Goal: Task Accomplishment & Management: Complete application form

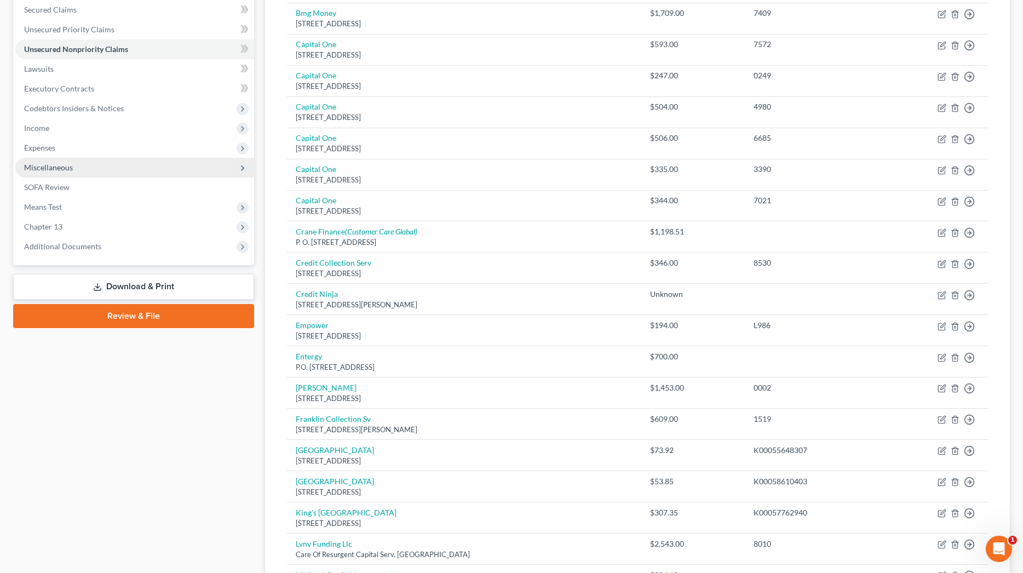
scroll to position [88, 0]
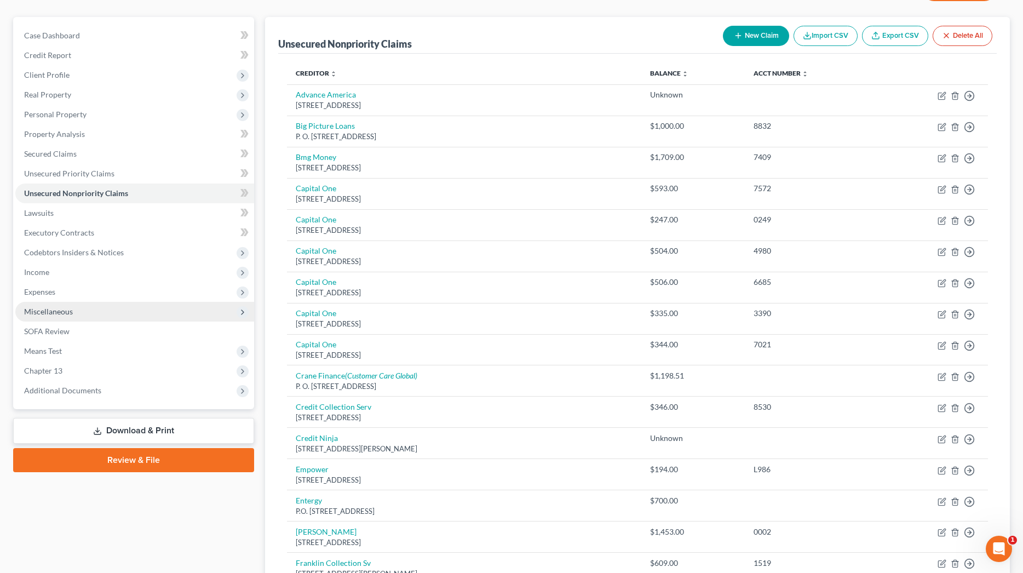
click at [70, 314] on span "Miscellaneous" at bounding box center [48, 311] width 49 height 9
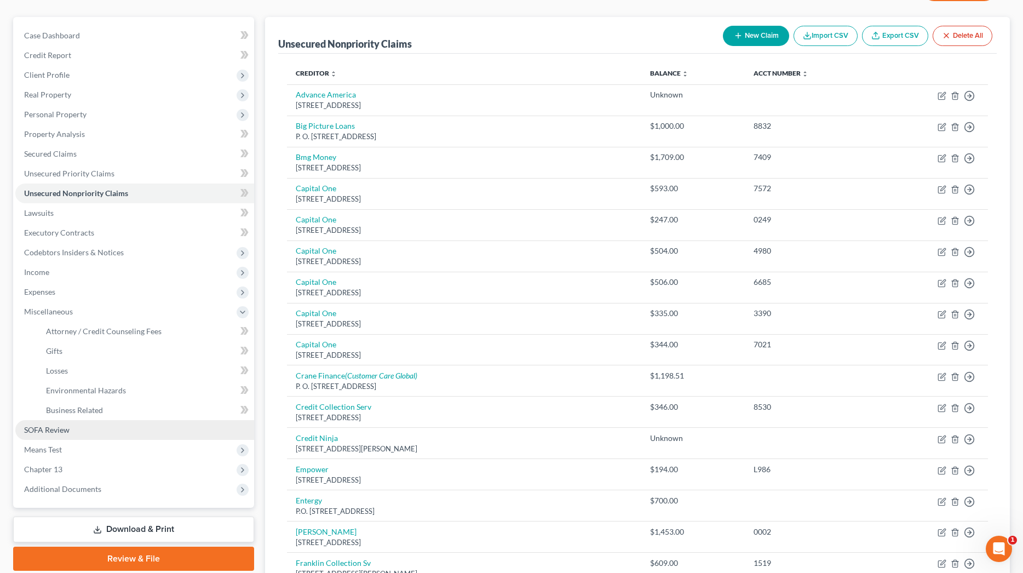
scroll to position [81, 0]
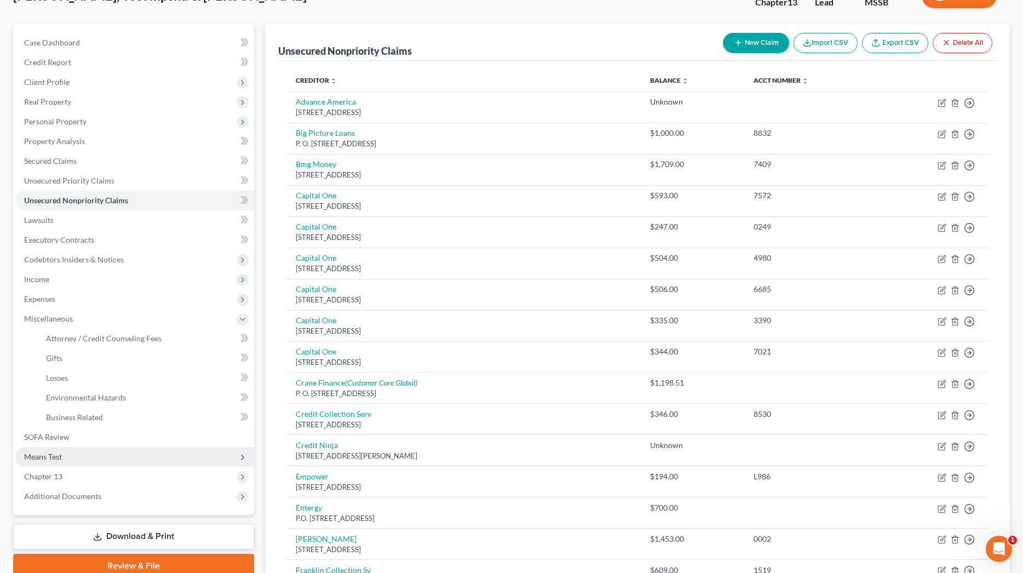
click at [62, 462] on span "Means Test" at bounding box center [134, 457] width 239 height 20
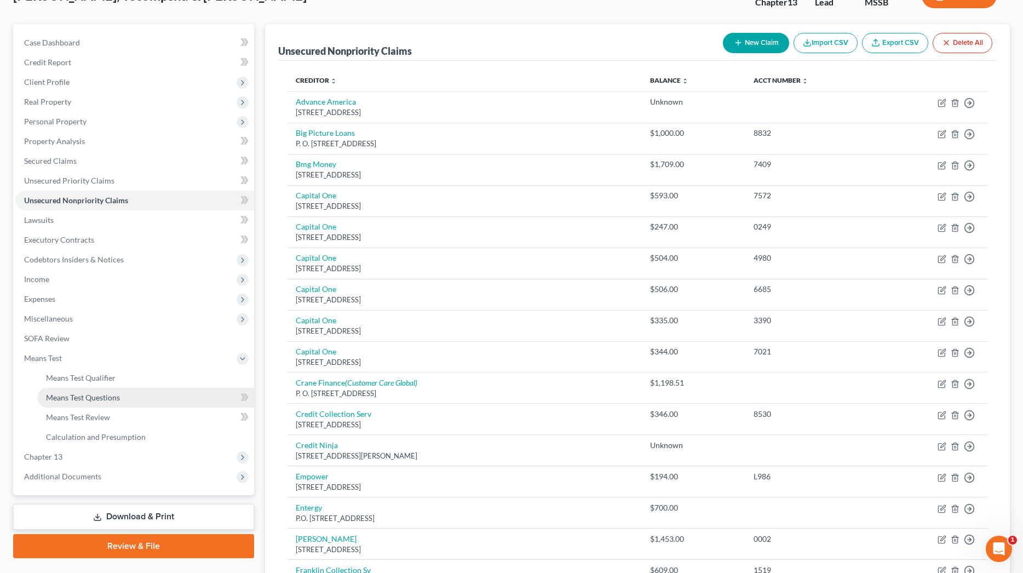
click at [90, 400] on span "Means Test Questions" at bounding box center [83, 397] width 74 height 9
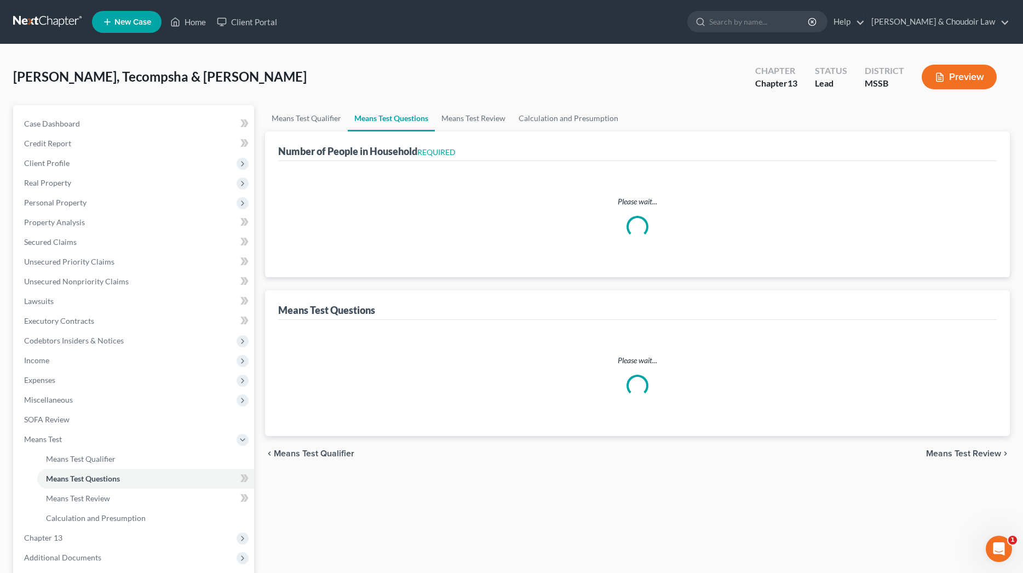
select select "0"
select select "60"
select select "1"
select select "60"
select select "2"
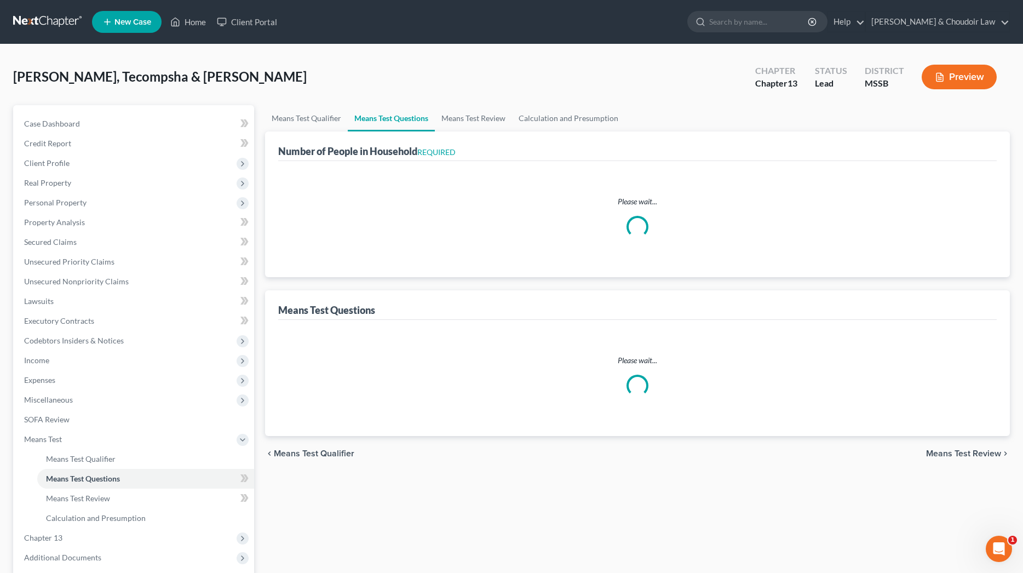
select select "60"
select select "1"
select select "60"
select select "3"
select select "6"
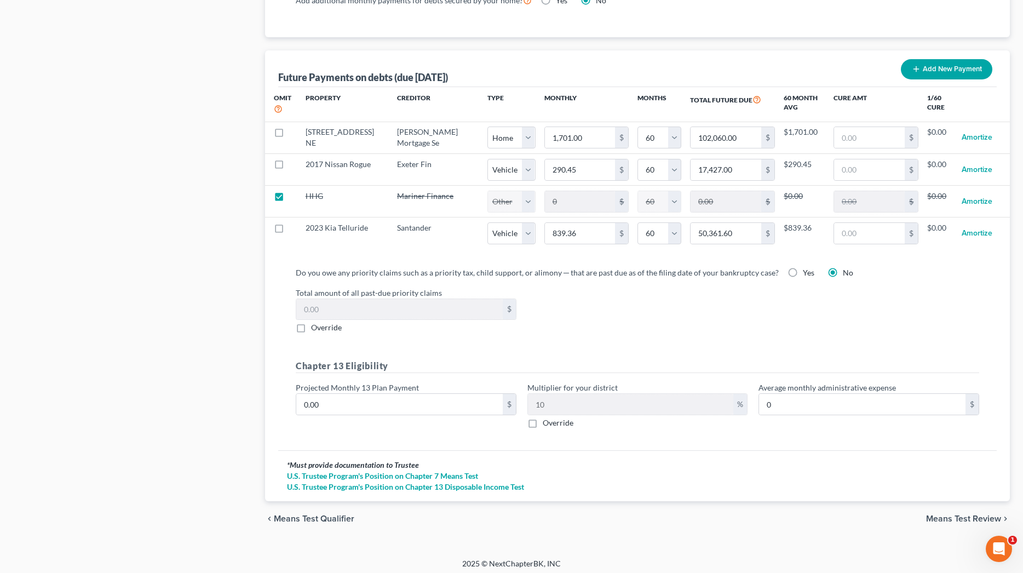
scroll to position [1052, 0]
drag, startPoint x: 330, startPoint y: 404, endPoint x: 274, endPoint y: 403, distance: 55.3
click at [274, 403] on div "Future Payments on debts (due in 60 months) Add New Payment Omit Property Credi…" at bounding box center [637, 275] width 745 height 451
type input "1"
type input "0.10"
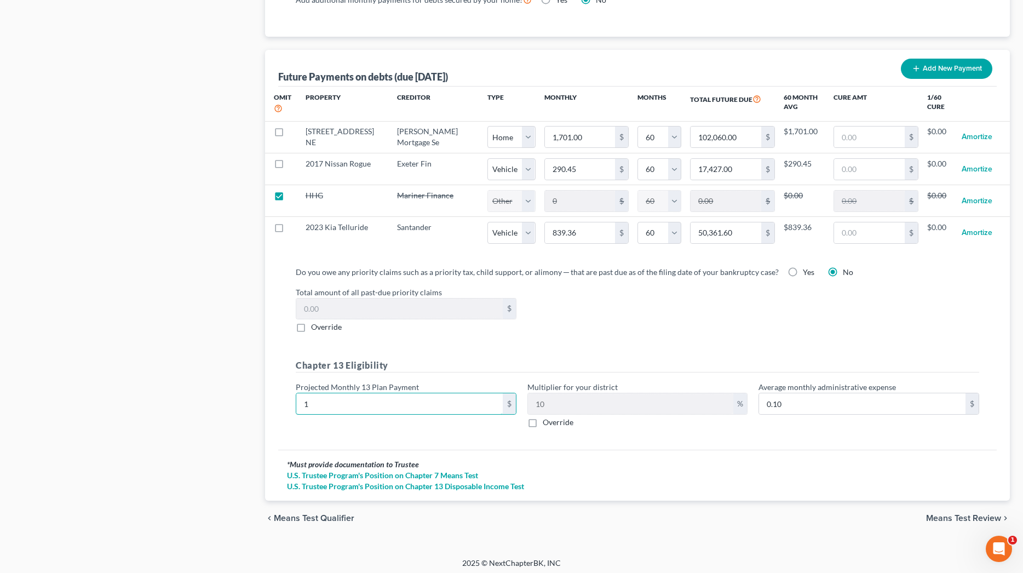
type input "12"
type input "1.20"
type input "120"
type input "12.00"
type input "1206"
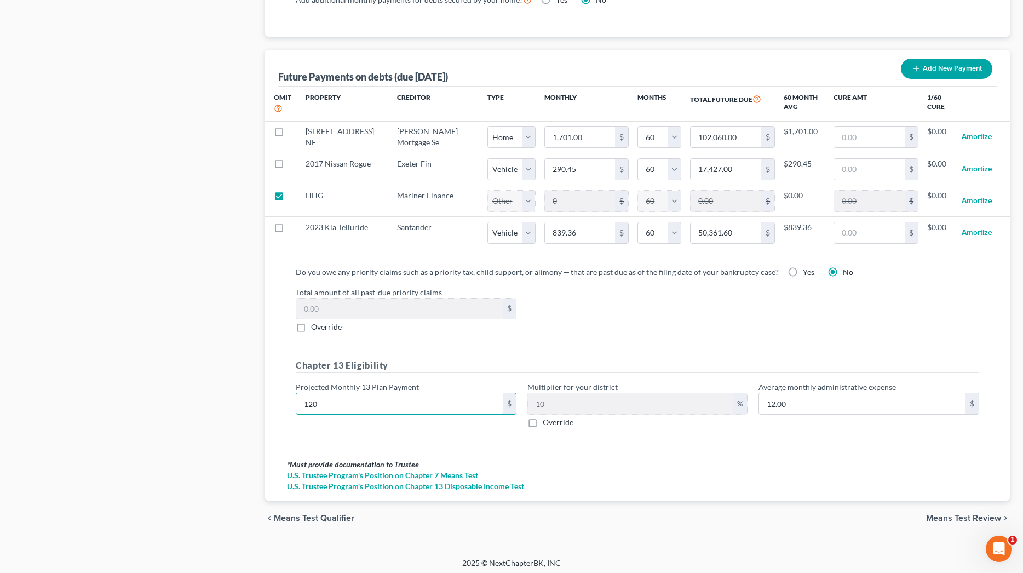
type input "120.60"
type input "1,206.4"
type input "120.64"
type input "1,206.48"
click at [569, 425] on span "Override" at bounding box center [558, 421] width 31 height 9
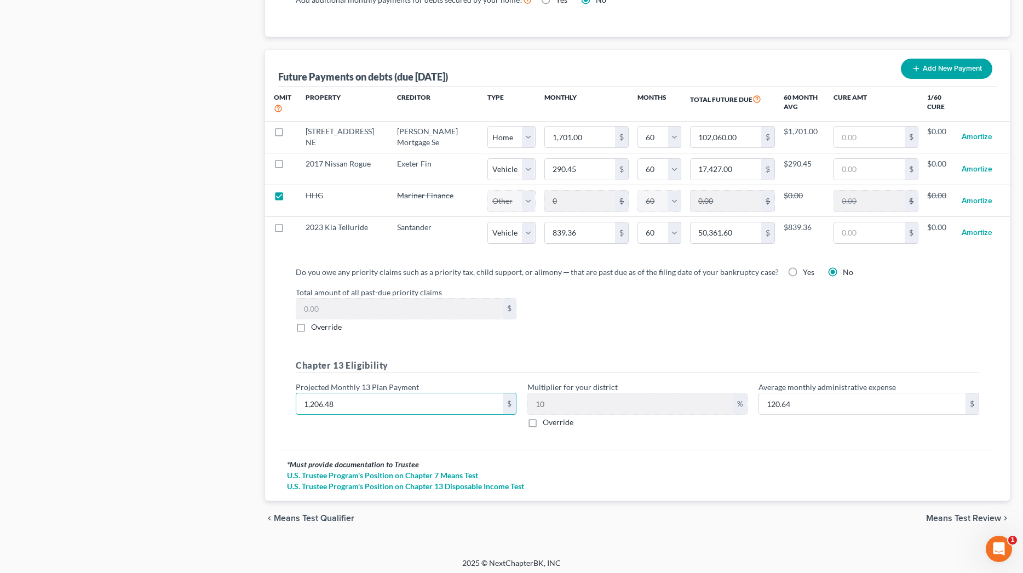
click at [554, 424] on input "Override" at bounding box center [550, 420] width 7 height 7
checkbox input "true"
click at [556, 406] on input "text" at bounding box center [631, 403] width 206 height 21
type input "84.45"
type input "7"
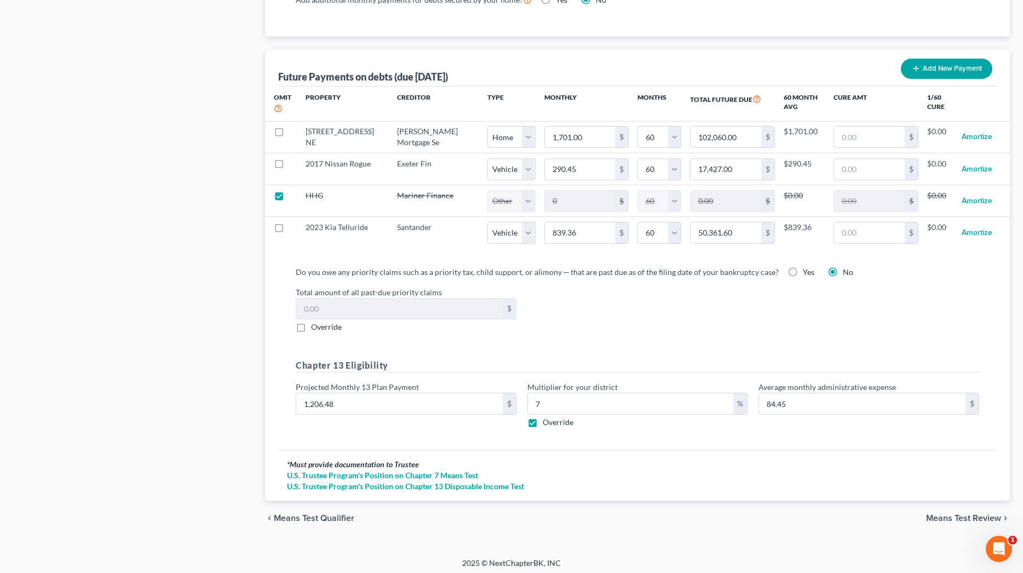
click at [958, 514] on span "Means Test Review" at bounding box center [963, 518] width 75 height 9
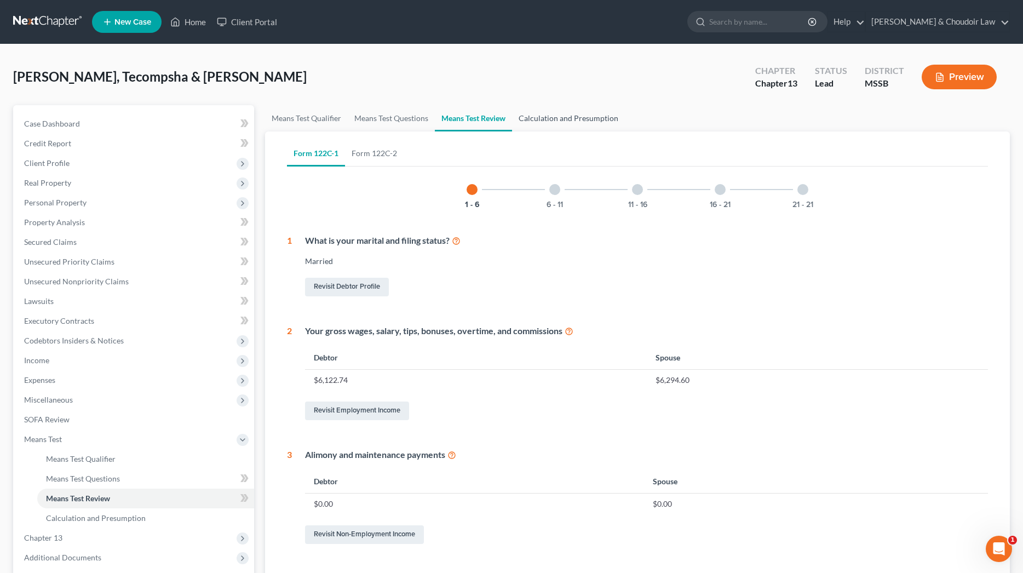
click at [552, 124] on link "Calculation and Presumption" at bounding box center [568, 118] width 113 height 26
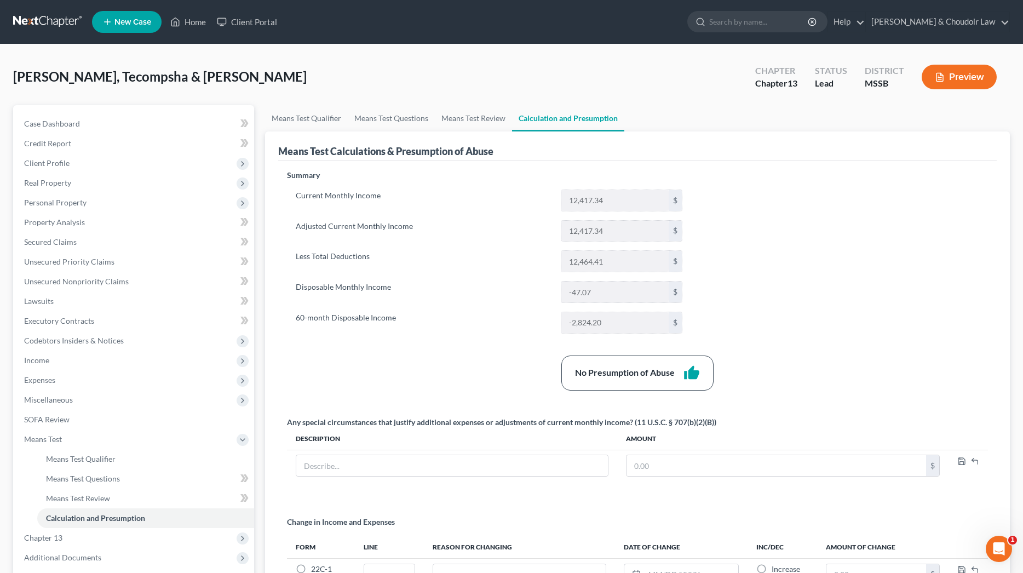
click at [972, 81] on button "Preview" at bounding box center [959, 77] width 75 height 25
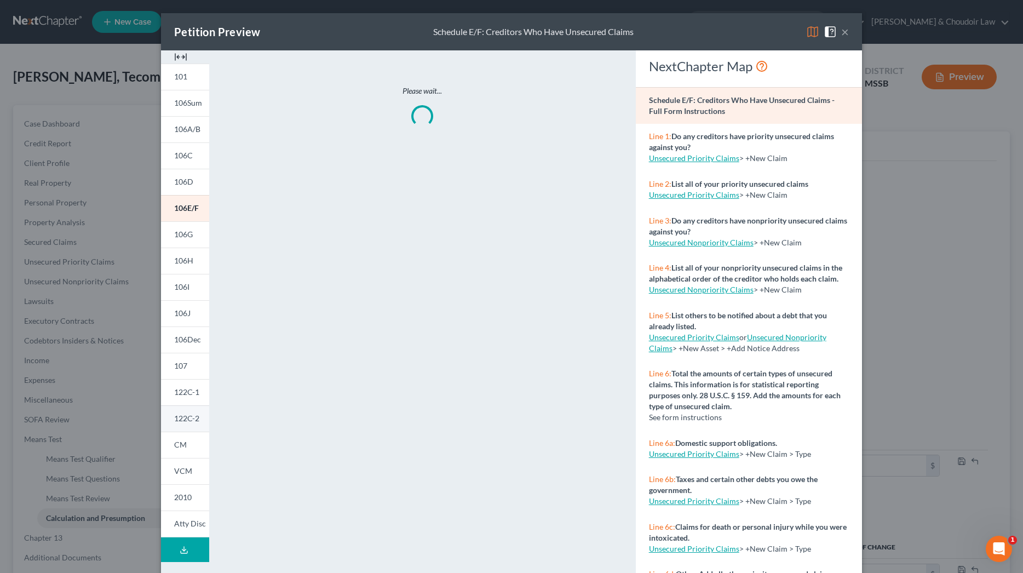
click at [183, 417] on span "122C-2" at bounding box center [186, 418] width 25 height 9
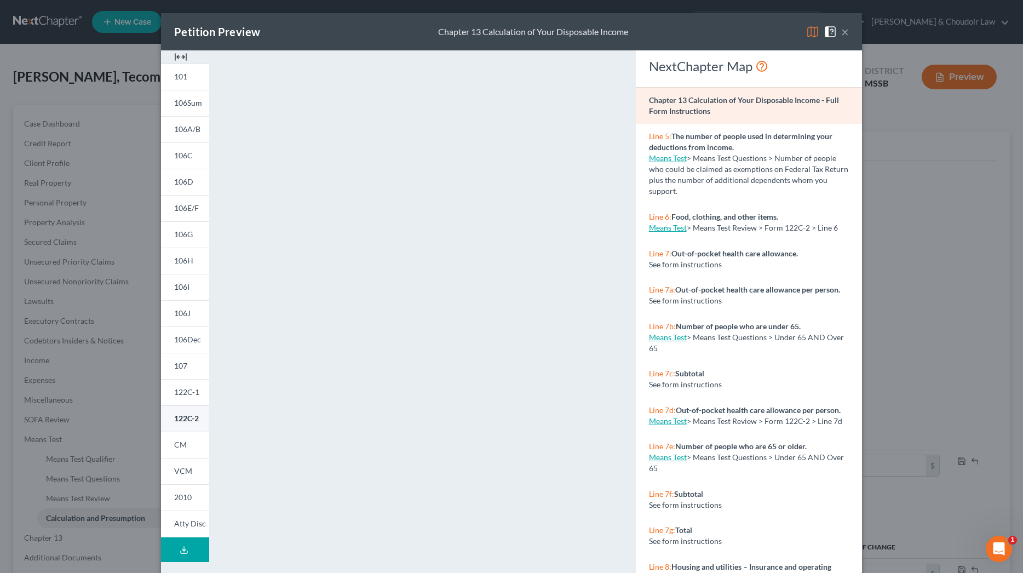
click at [188, 415] on span "122C-2" at bounding box center [186, 418] width 25 height 9
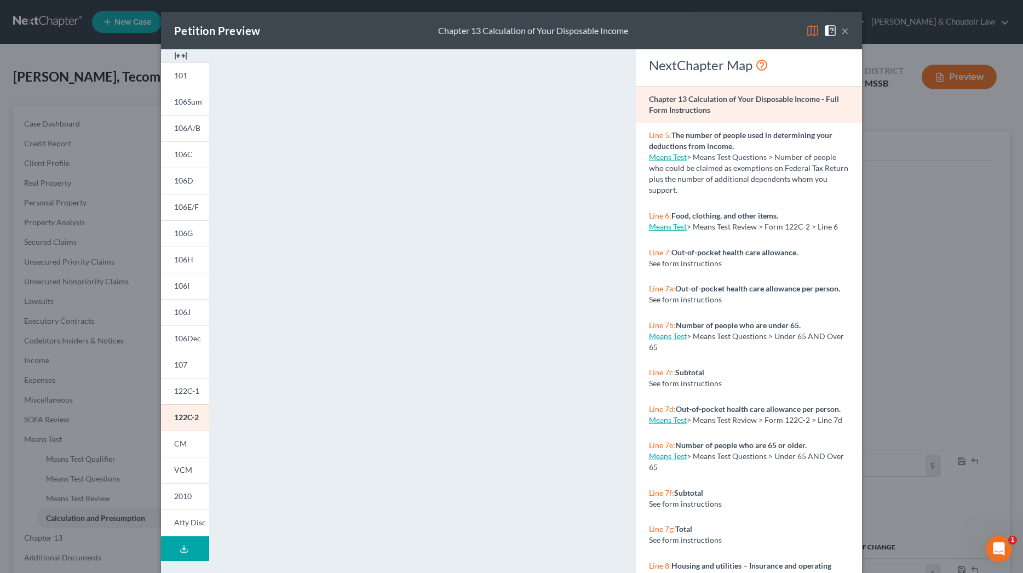
click at [847, 30] on button "×" at bounding box center [845, 30] width 8 height 13
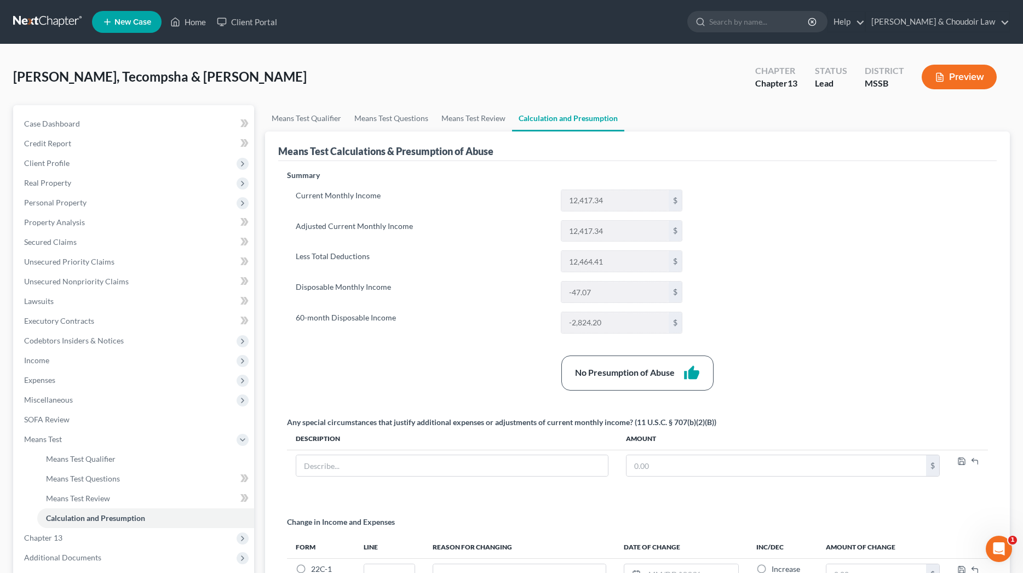
scroll to position [0, 0]
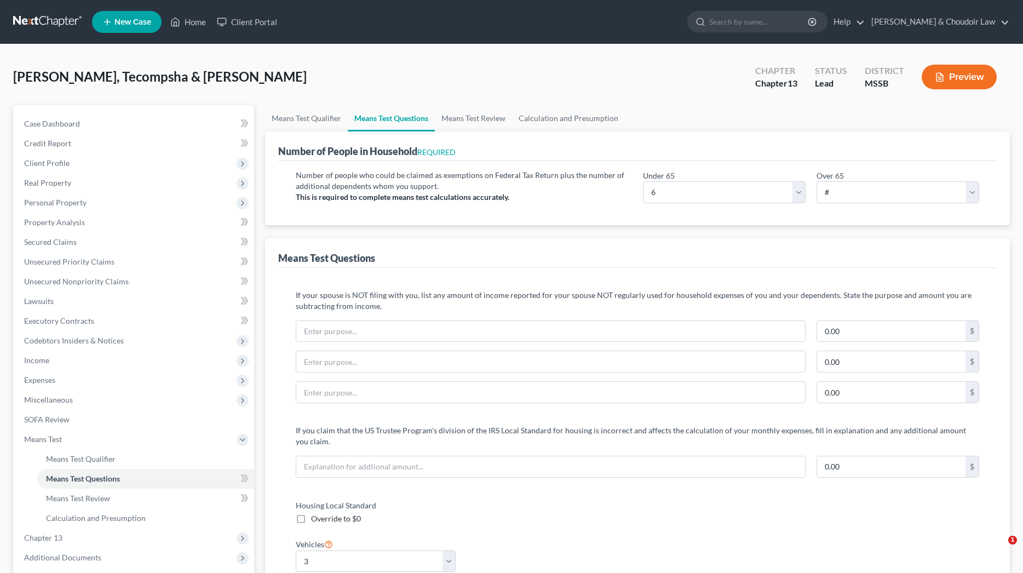
select select "6"
select select "3"
select select "0"
select select "60"
select select "1"
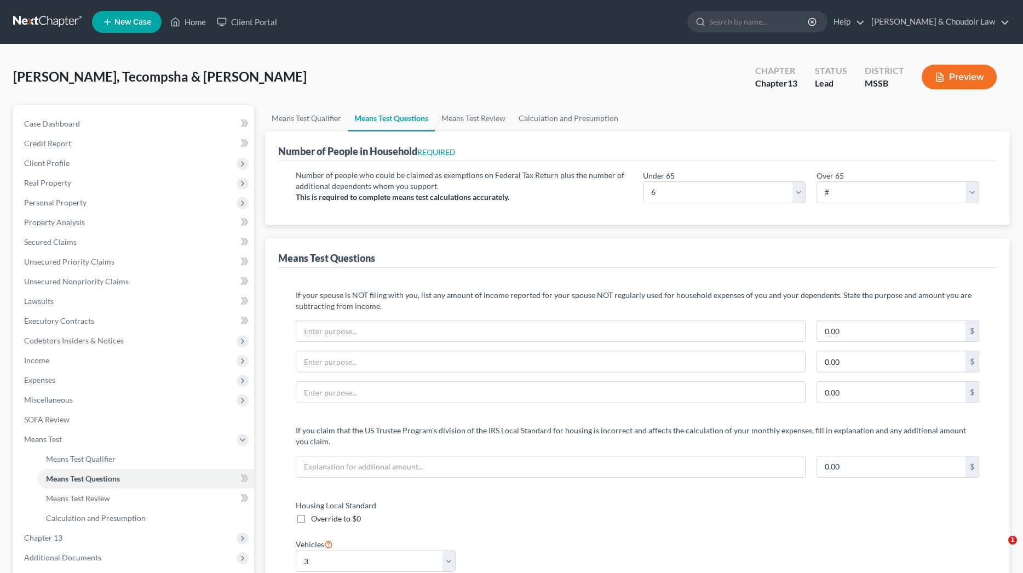
select select "60"
select select "2"
select select "60"
select select "1"
select select "60"
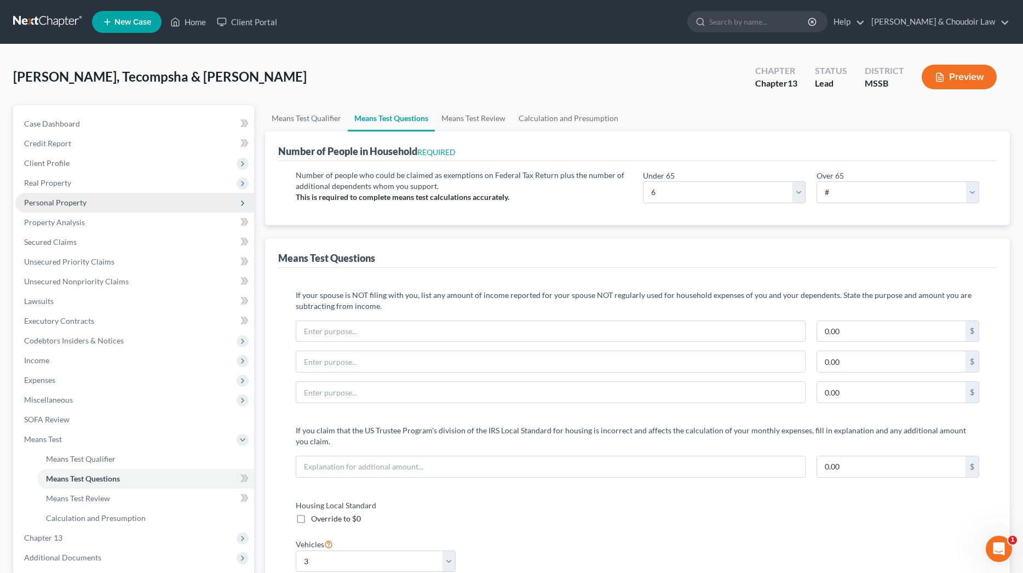
click at [71, 206] on span "Personal Property" at bounding box center [55, 202] width 62 height 9
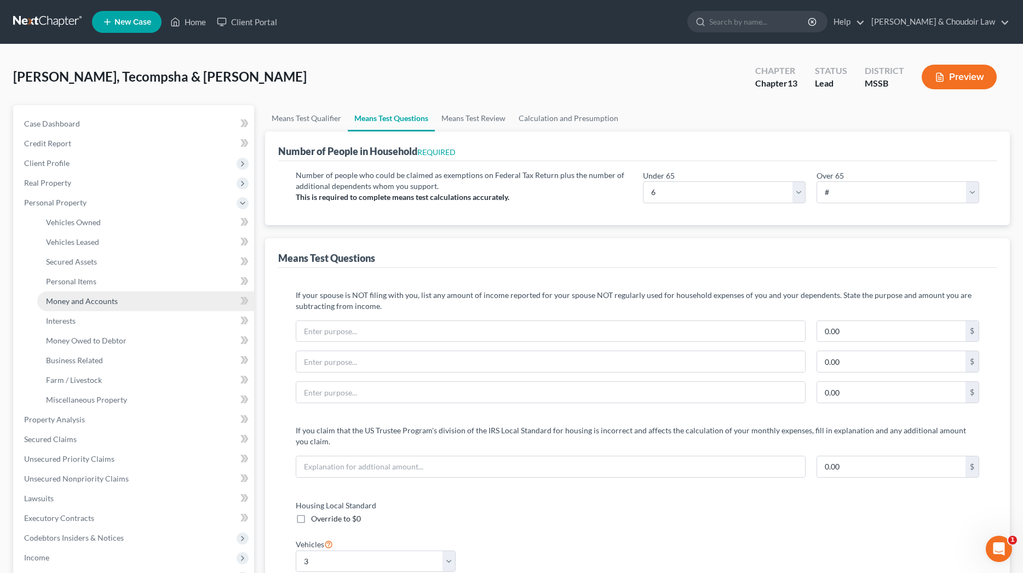
scroll to position [-1, 0]
click at [95, 297] on link "Money and Accounts" at bounding box center [145, 301] width 217 height 20
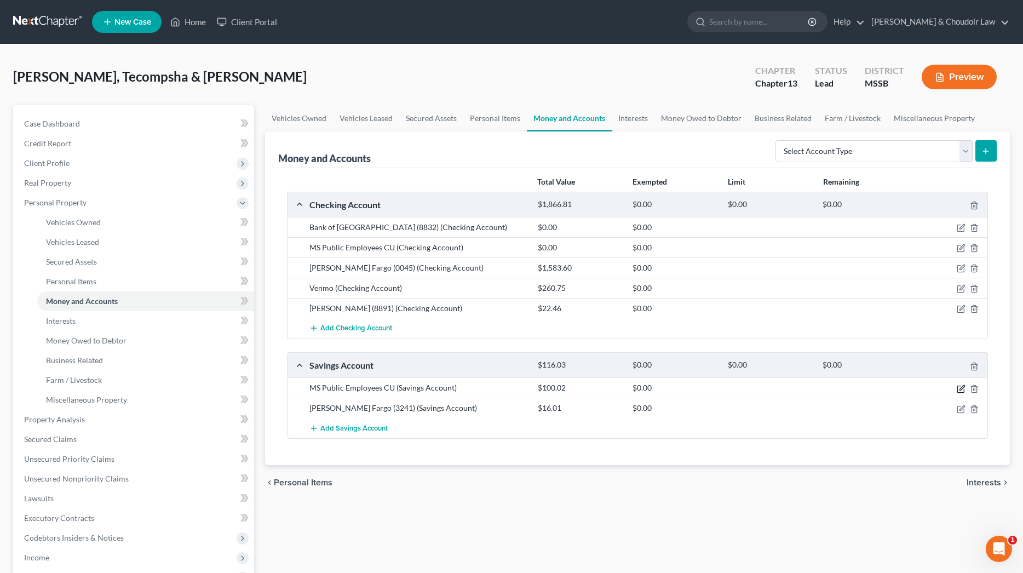
click at [964, 387] on icon "button" at bounding box center [961, 389] width 9 height 9
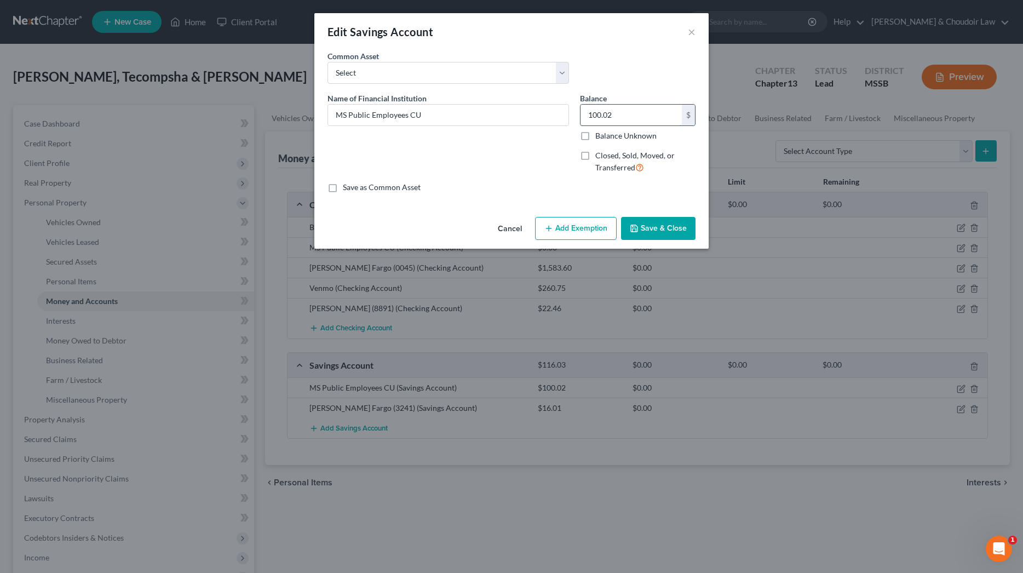
click at [660, 125] on input "100.02" at bounding box center [631, 115] width 101 height 21
type input "100.03"
click at [686, 222] on button "Save & Close" at bounding box center [658, 228] width 74 height 23
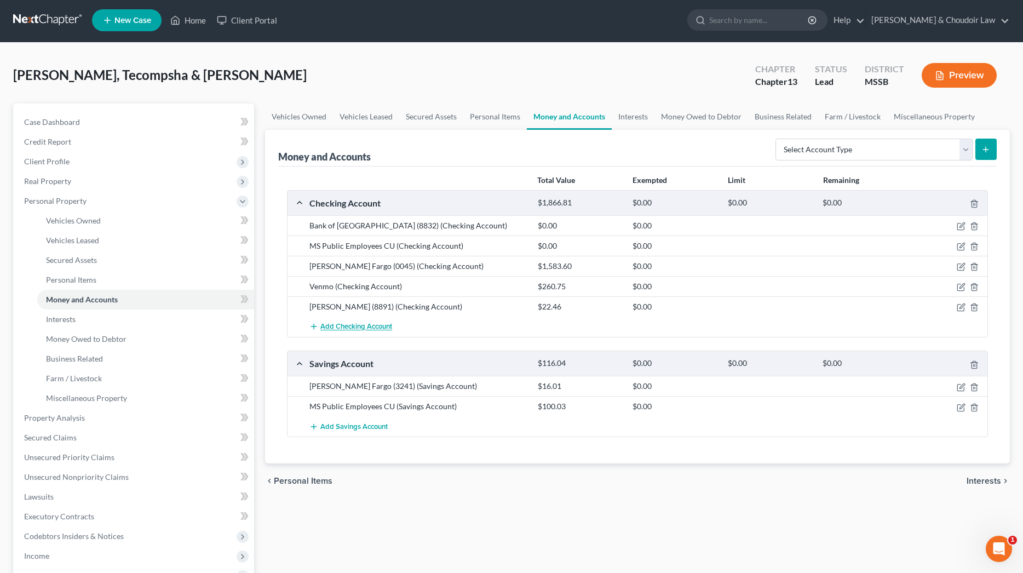
scroll to position [0, 1]
click at [320, 329] on span "Add Checking Account" at bounding box center [356, 327] width 72 height 9
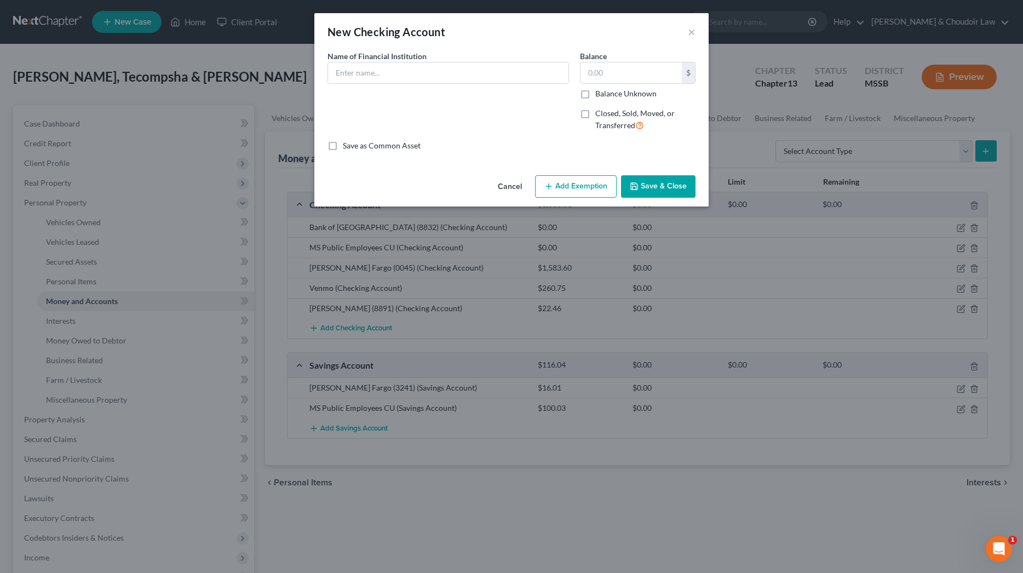
scroll to position [0, 0]
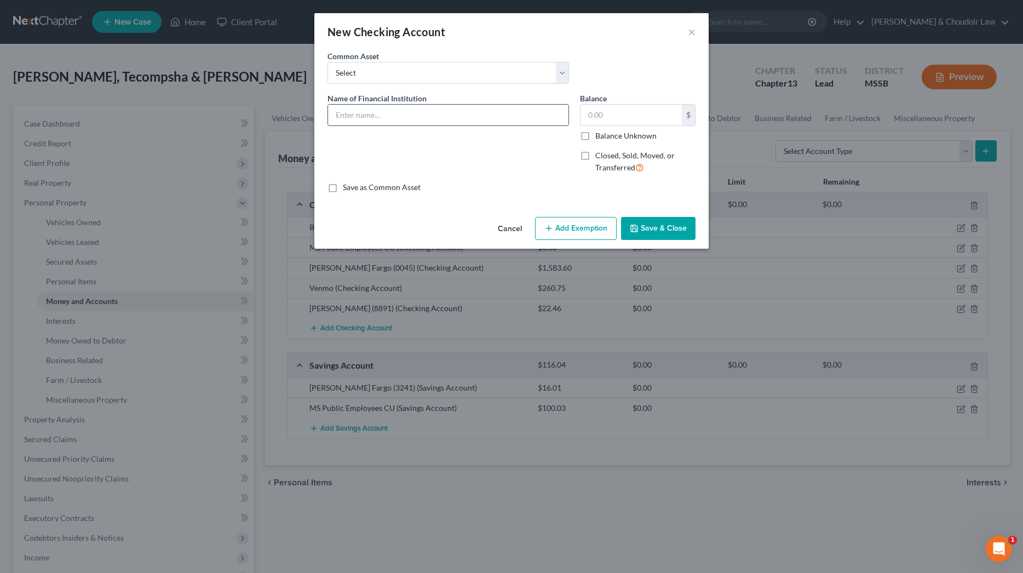
click at [378, 112] on input "text" at bounding box center [448, 115] width 240 height 21
type input "MS Public Employees"
click at [690, 30] on button "×" at bounding box center [692, 31] width 8 height 13
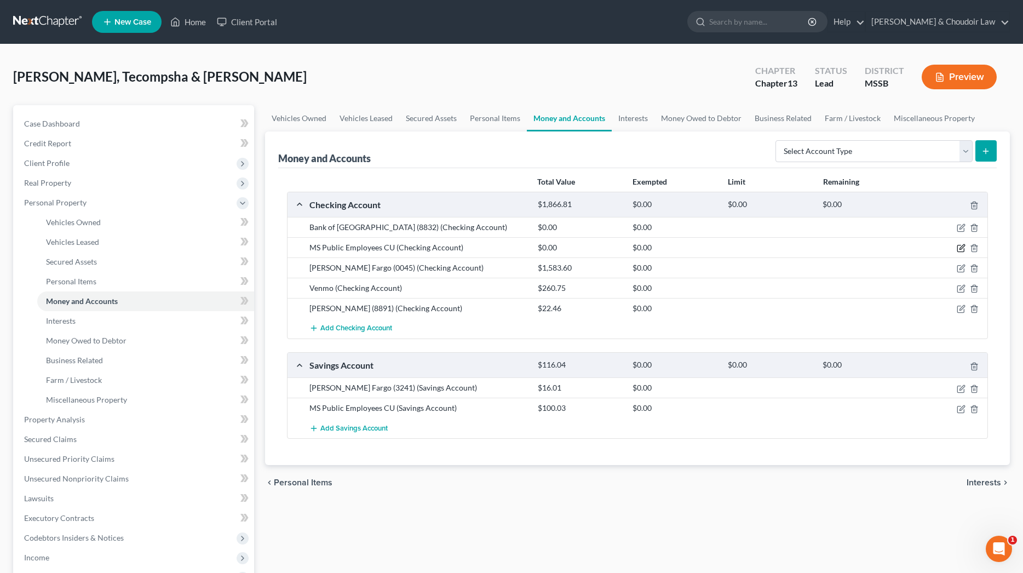
click at [965, 246] on icon "button" at bounding box center [961, 248] width 9 height 9
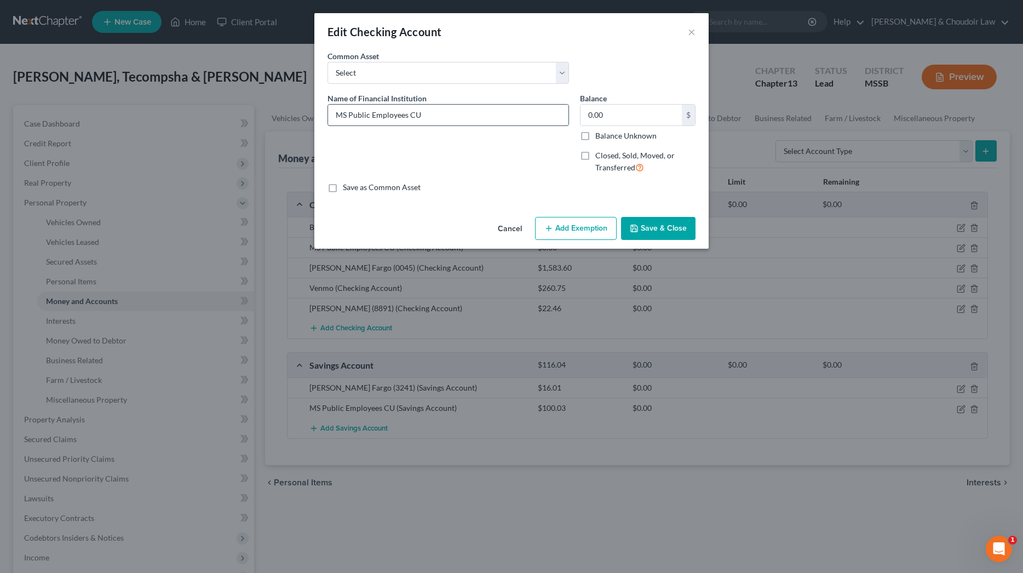
click at [464, 122] on input "MS Public Employees CU" at bounding box center [448, 115] width 240 height 21
type input "MS Public Employees CU -Karitta"
click at [678, 230] on button "Save & Close" at bounding box center [658, 228] width 74 height 23
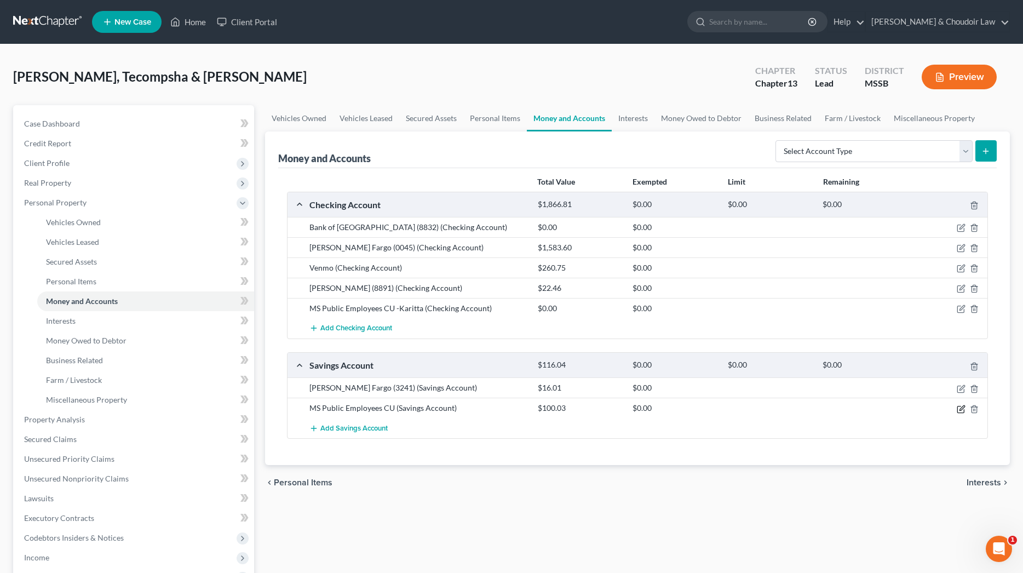
click at [960, 408] on icon "button" at bounding box center [961, 409] width 9 height 9
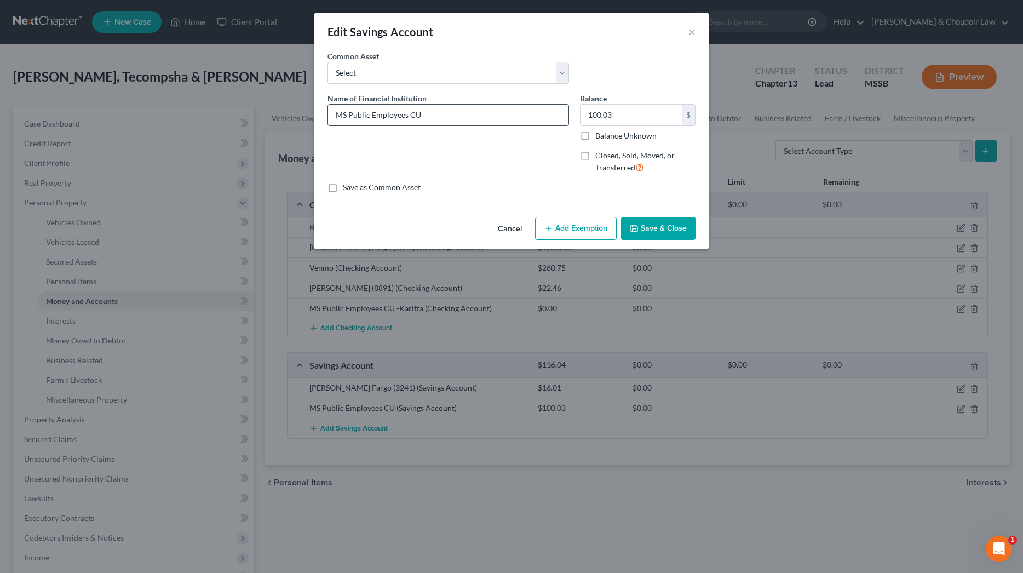
click at [515, 119] on input "MS Public Employees CU" at bounding box center [448, 115] width 240 height 21
type input "MS Public Employees CU - Karitta"
click at [652, 232] on button "Save & Close" at bounding box center [658, 228] width 74 height 23
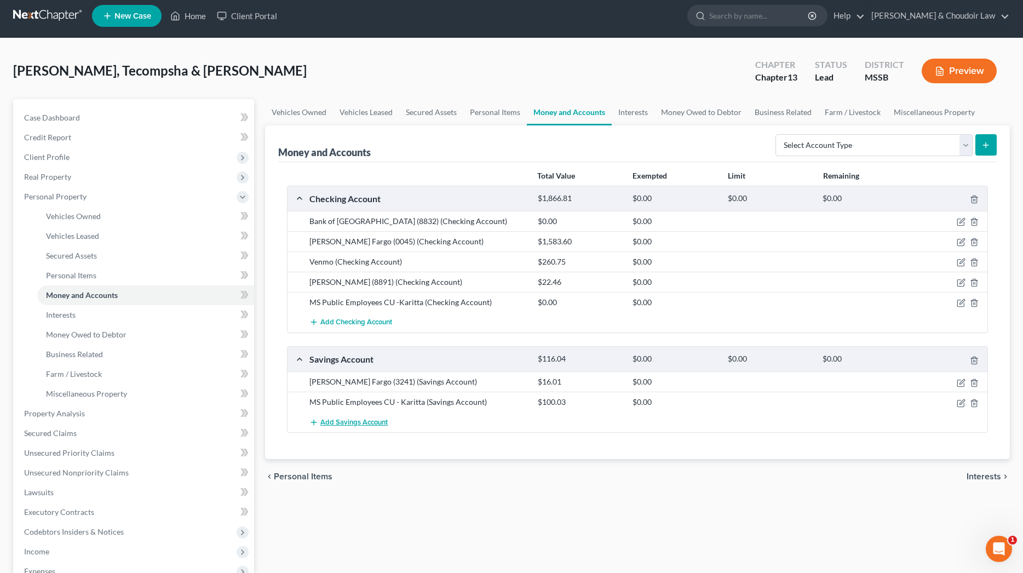
scroll to position [5, 0]
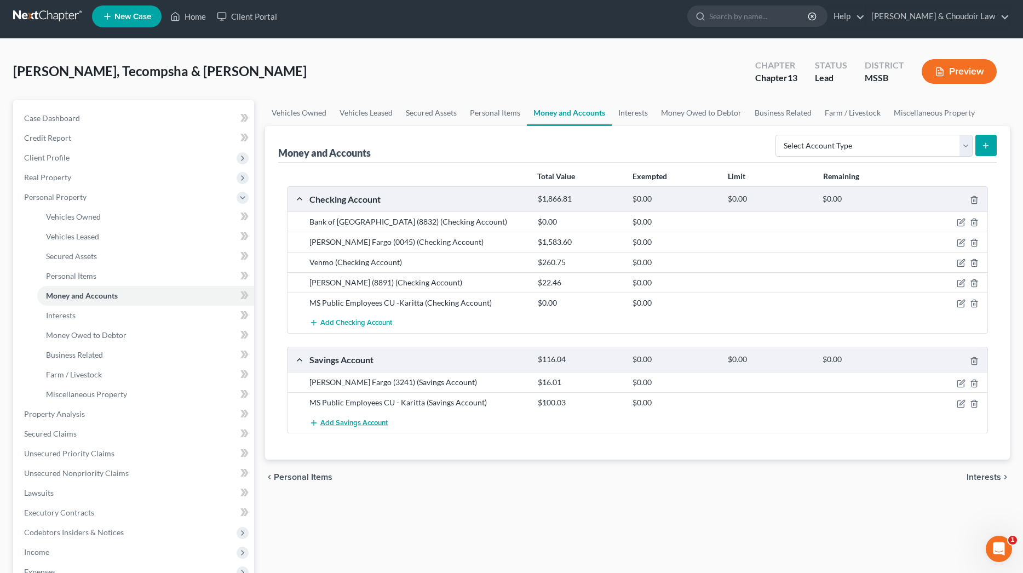
click at [345, 422] on span "Add Savings Account" at bounding box center [353, 422] width 67 height 9
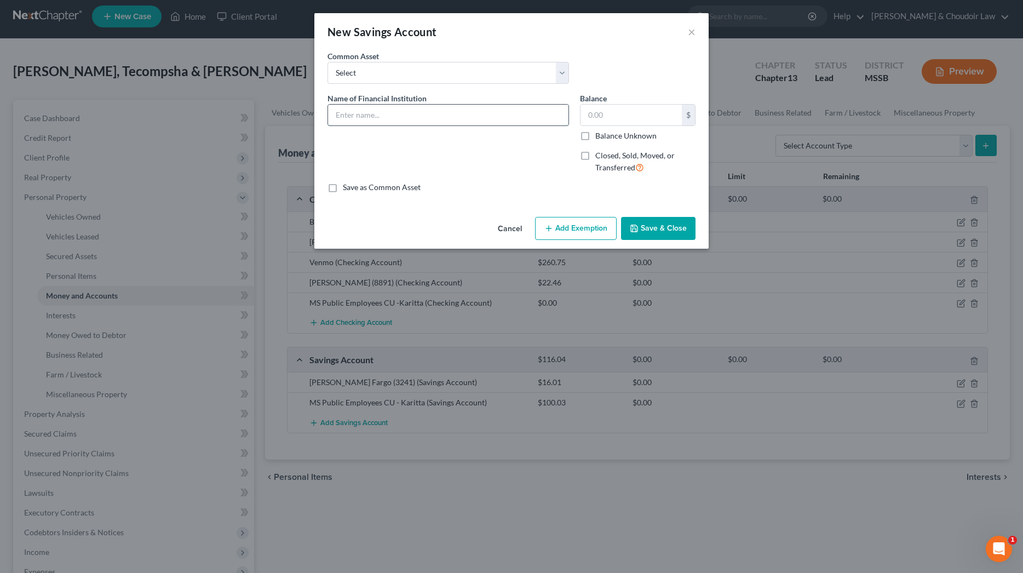
click at [451, 118] on input "text" at bounding box center [448, 115] width 240 height 21
type input "MS Public Employees CU - Tecompsha"
click at [628, 107] on input "text" at bounding box center [631, 115] width 101 height 21
type input "235.52"
click at [664, 226] on button "Save & Close" at bounding box center [658, 228] width 74 height 23
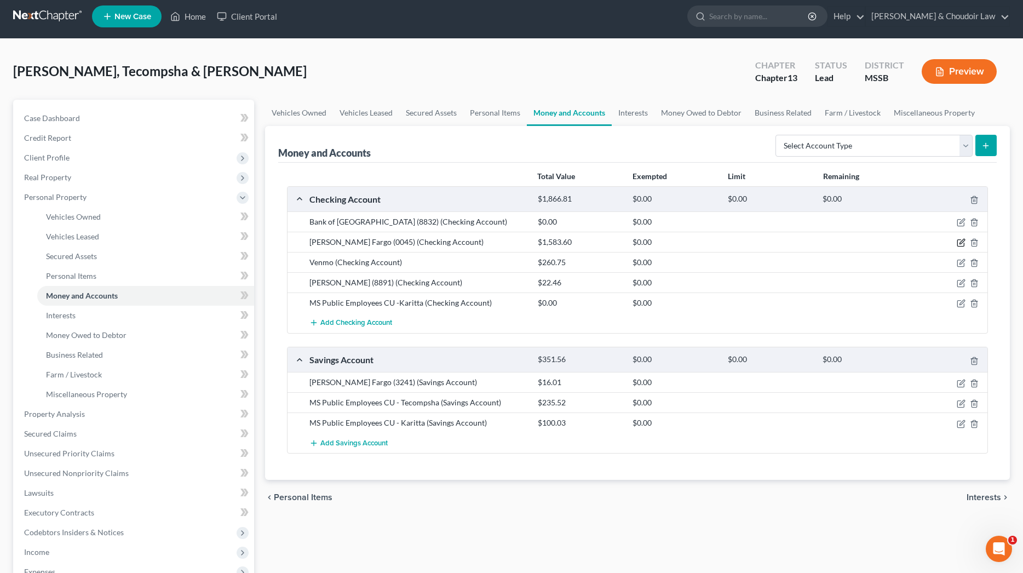
click at [962, 239] on icon "button" at bounding box center [961, 242] width 9 height 9
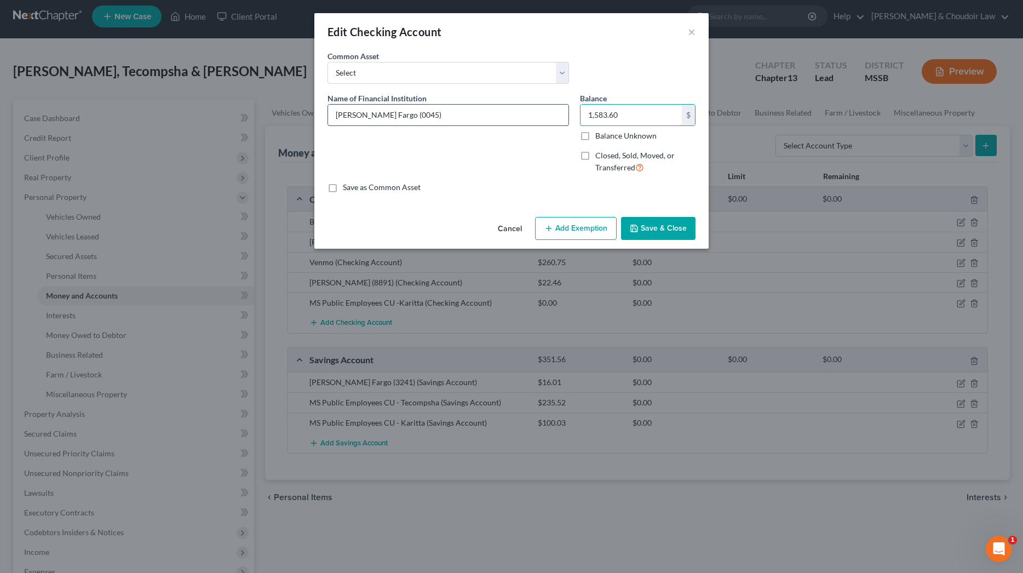
drag, startPoint x: 595, startPoint y: 116, endPoint x: 564, endPoint y: 113, distance: 31.3
click at [564, 113] on div "Name of Financial Institution * Wells Fargo (0045) Balance 1,583.60 $ Balance U…" at bounding box center [511, 138] width 379 height 90
type input "793.01"
click at [674, 221] on button "Save & Close" at bounding box center [658, 228] width 74 height 23
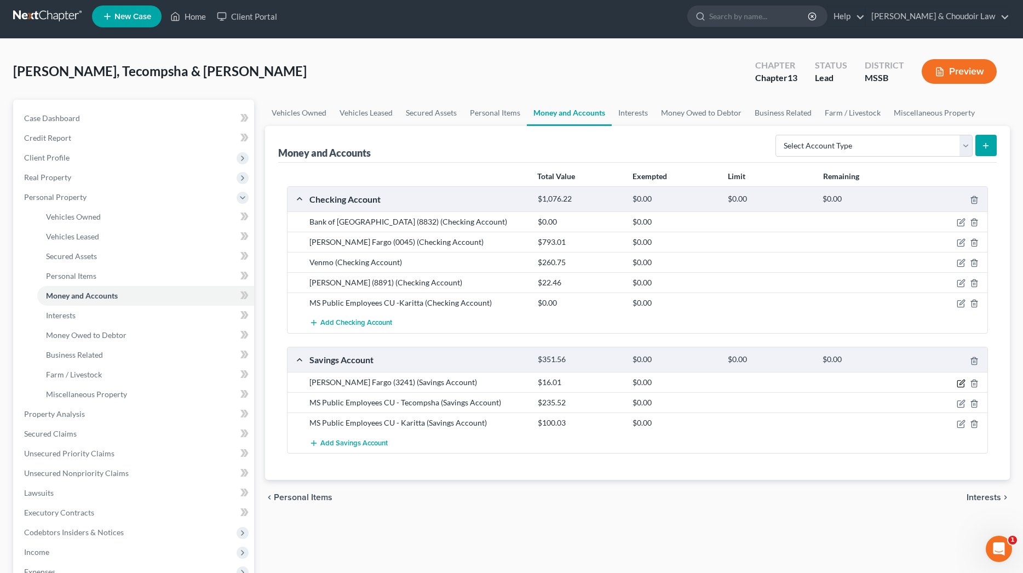
click at [961, 380] on icon "button" at bounding box center [961, 383] width 9 height 9
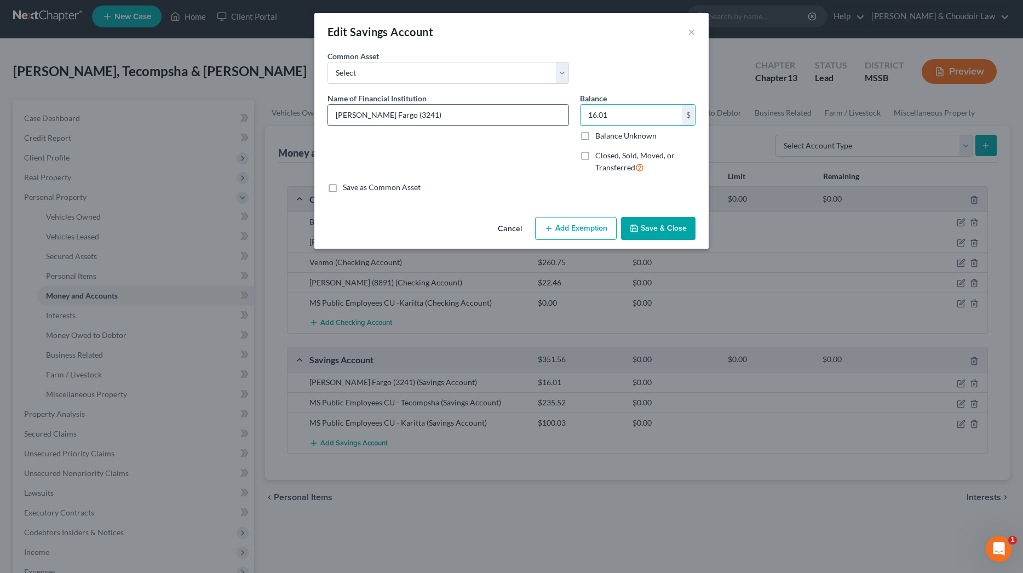
drag, startPoint x: 622, startPoint y: 119, endPoint x: 560, endPoint y: 119, distance: 61.9
click at [560, 119] on div "Name of Financial Institution * Wells Fargo (3241) Balance 16.01 $ Balance Unkn…" at bounding box center [511, 138] width 379 height 90
type input "31.01"
click at [651, 217] on button "Save & Close" at bounding box center [658, 228] width 74 height 23
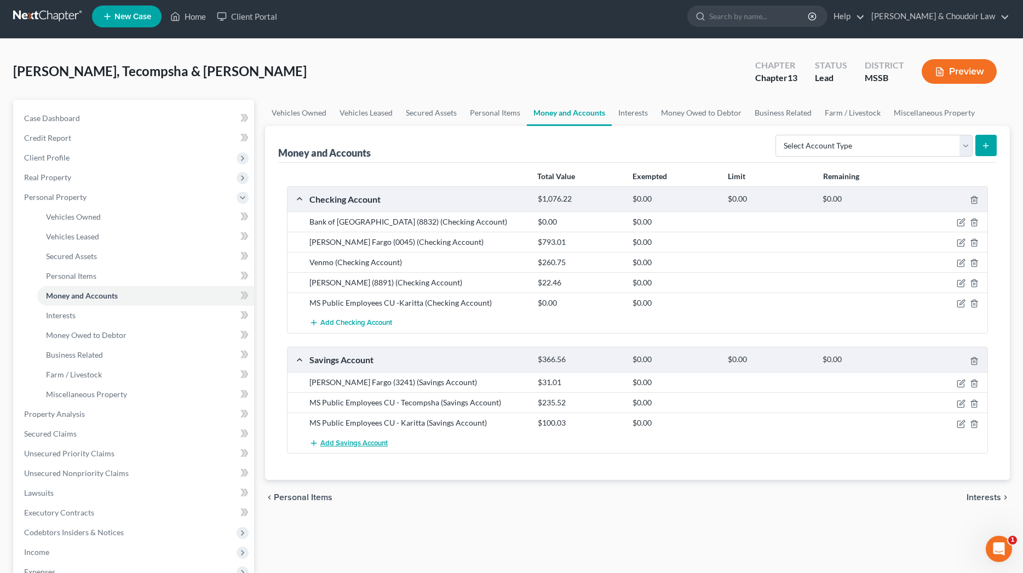
click at [364, 440] on span "Add Savings Account" at bounding box center [353, 443] width 67 height 9
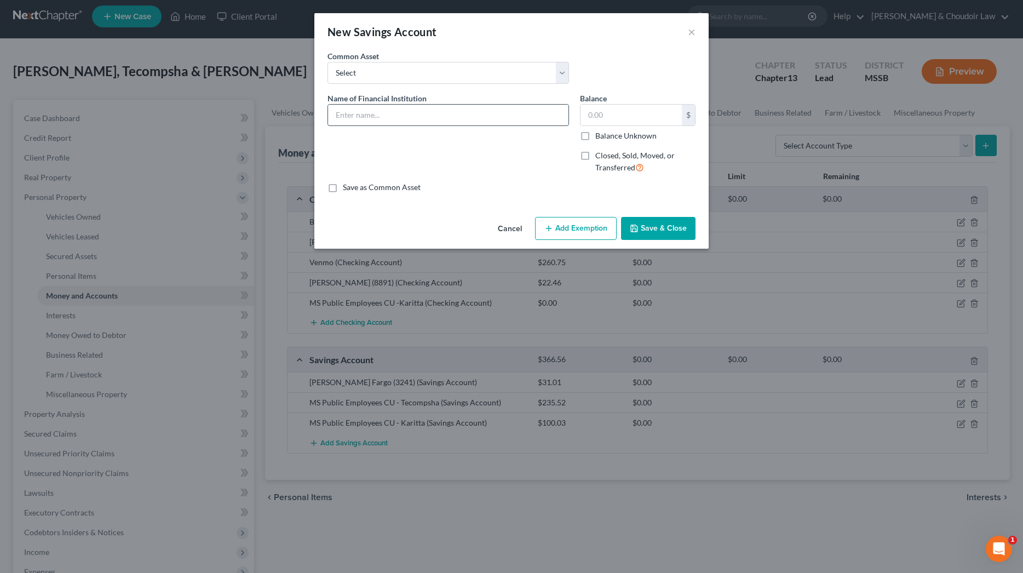
click at [484, 113] on input "text" at bounding box center [448, 115] width 240 height 21
type input "Ferguson Federal CU (0229)"
type input "10.75"
click at [646, 221] on button "Save & Close" at bounding box center [658, 228] width 74 height 23
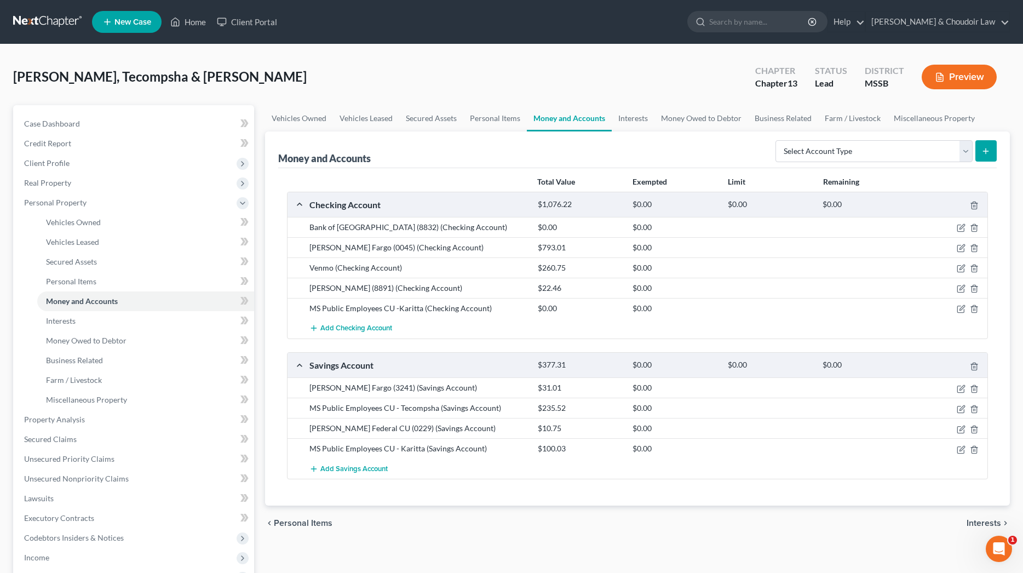
scroll to position [1, 0]
click at [374, 465] on span "Add Savings Account" at bounding box center [353, 468] width 67 height 9
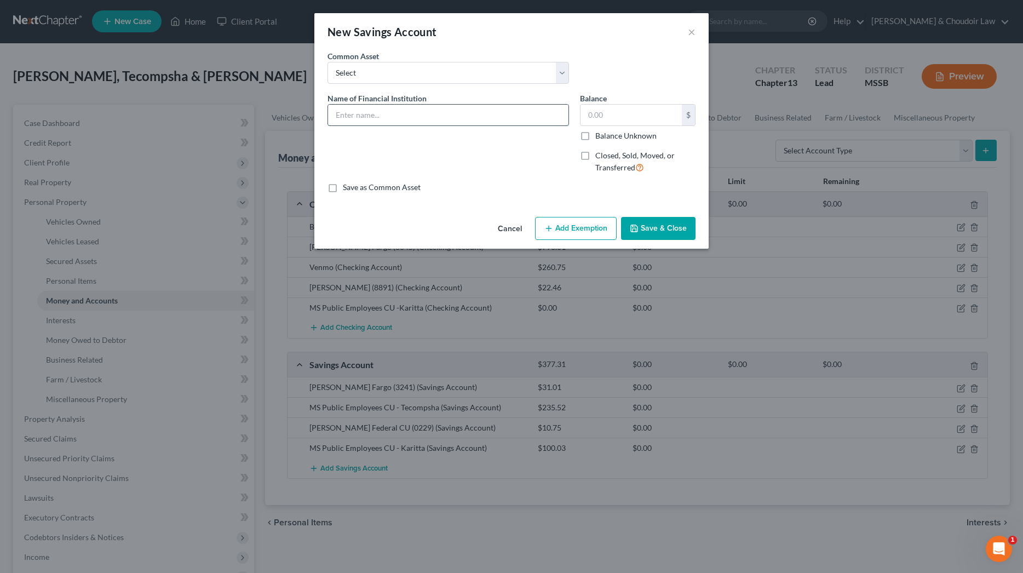
click at [516, 117] on input "text" at bounding box center [448, 115] width 240 height 21
type input "Ferguson Federal CU (9221)"
type input "11.95"
click at [669, 227] on button "Save & Close" at bounding box center [658, 228] width 74 height 23
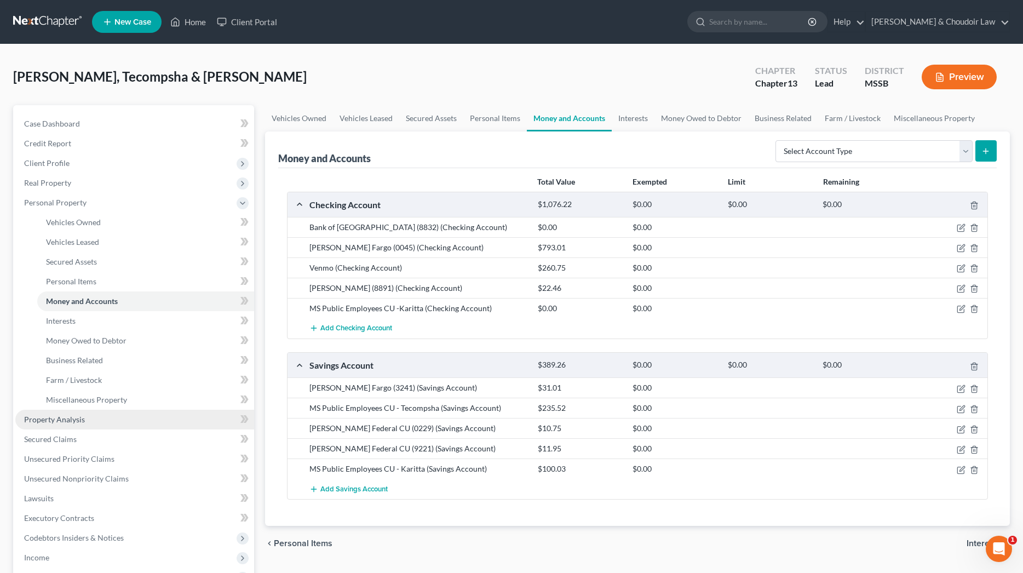
scroll to position [0, 0]
click at [87, 475] on span "Unsecured Nonpriority Claims" at bounding box center [76, 478] width 105 height 9
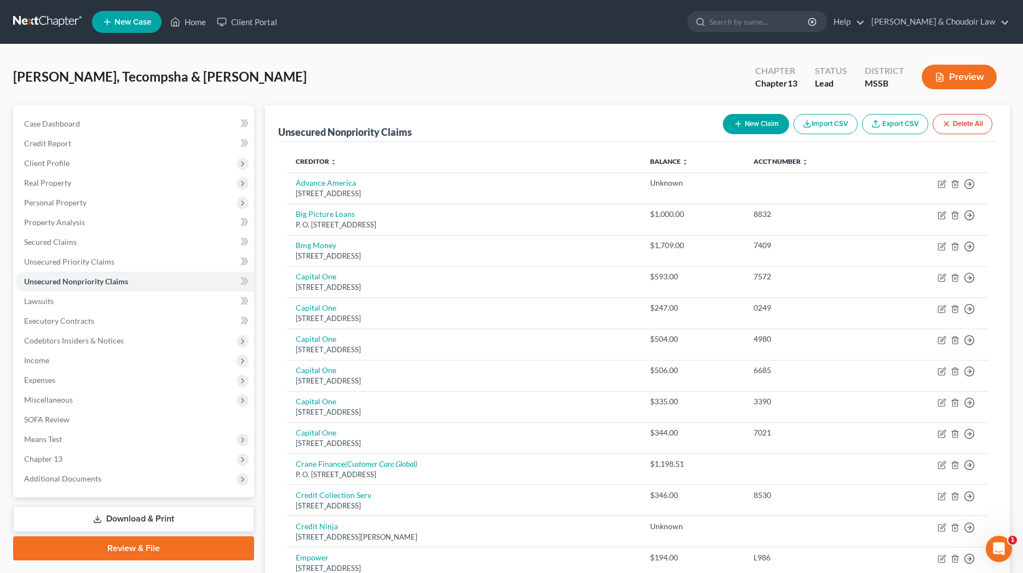
click at [748, 123] on button "New Claim" at bounding box center [756, 124] width 66 height 20
select select "2"
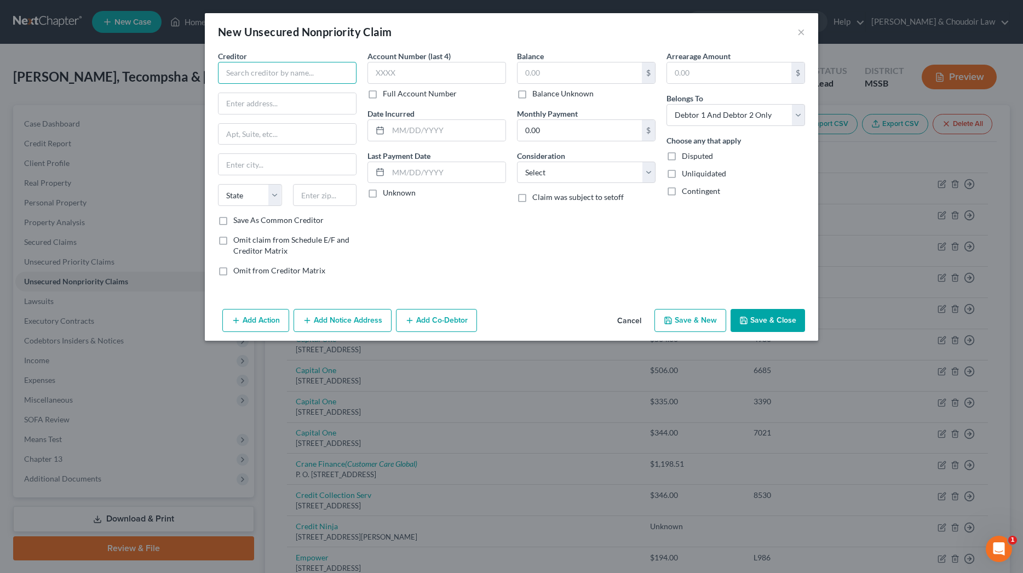
click at [309, 73] on input "text" at bounding box center [287, 73] width 139 height 22
type input "Central Sunbelt FCU"
type input "6885 US Hwy. 49"
type input "Hattiesburg"
select select "25"
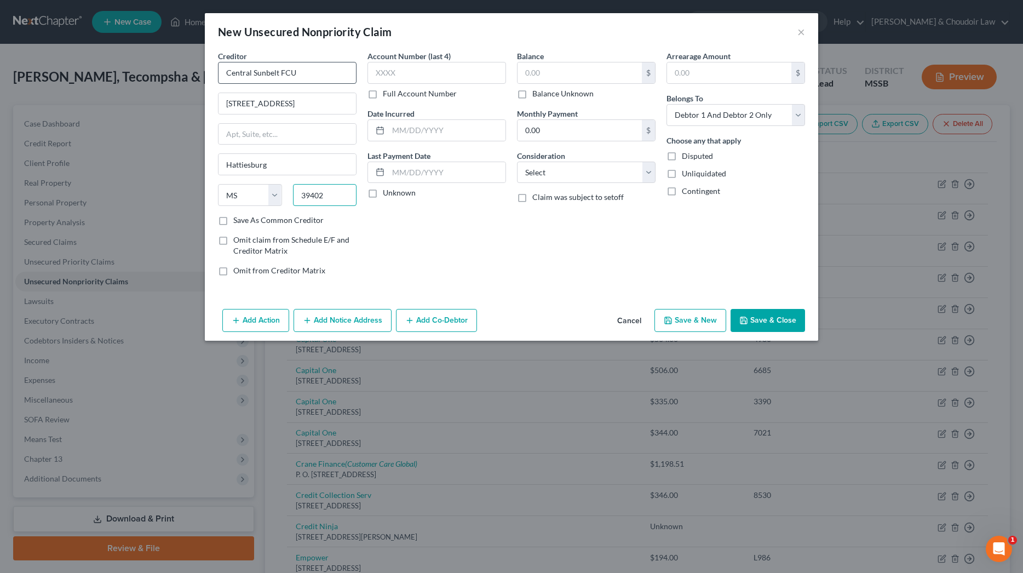
type input "39402"
click at [387, 96] on label "Full Account Number" at bounding box center [420, 93] width 74 height 11
click at [387, 95] on input "Full Account Number" at bounding box center [390, 91] width 7 height 7
click at [392, 79] on input "text" at bounding box center [437, 73] width 139 height 22
type input "6283314-S75"
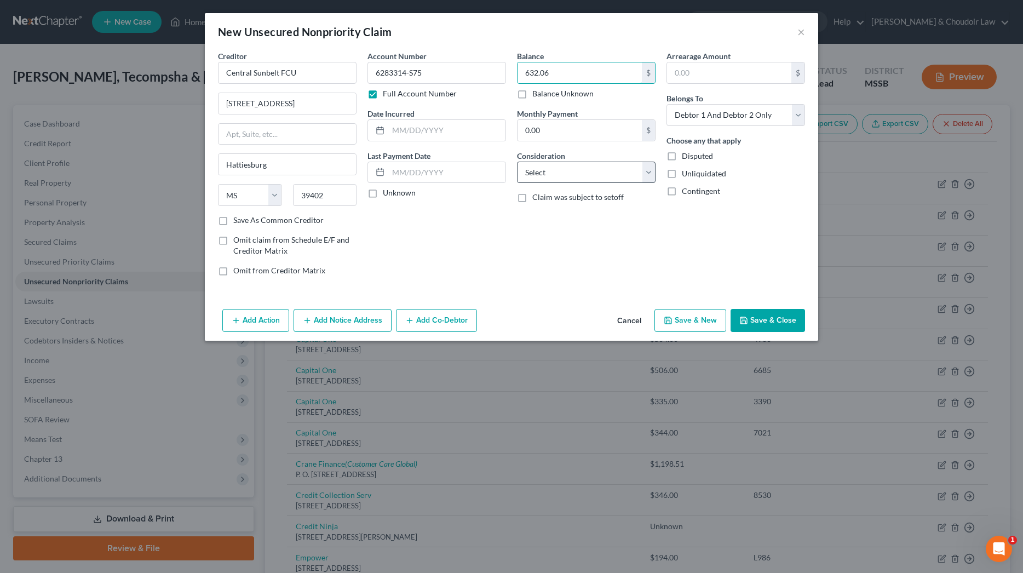
type input "632.06"
select select "15"
click at [771, 326] on button "Save & Close" at bounding box center [768, 320] width 74 height 23
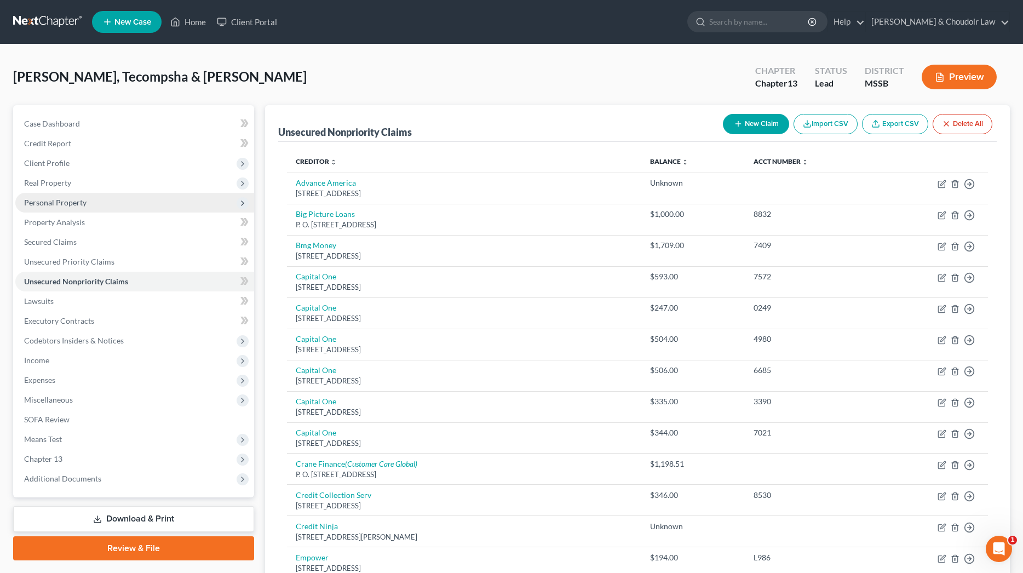
scroll to position [0, 1]
click at [50, 207] on span "Personal Property" at bounding box center [134, 203] width 239 height 20
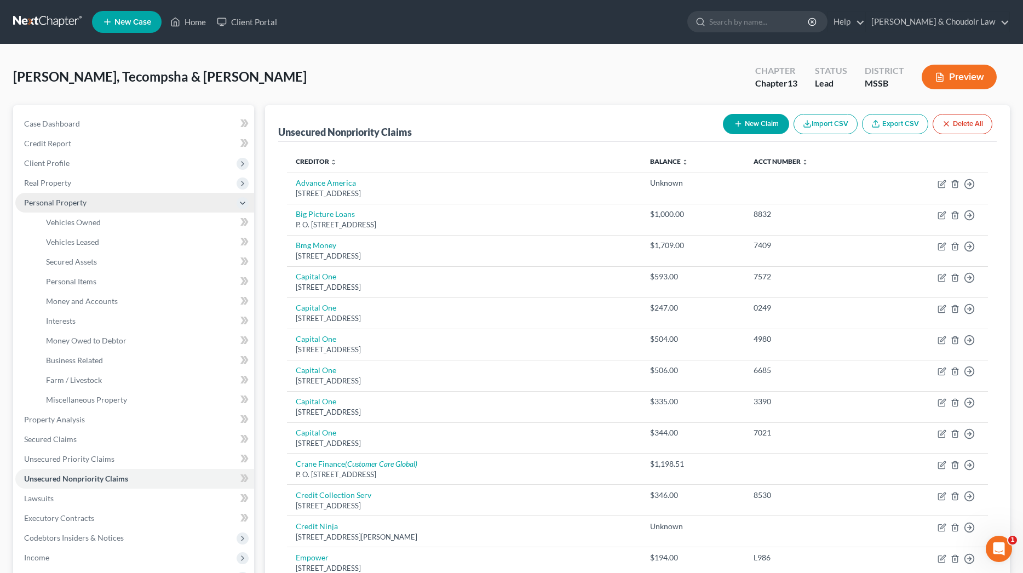
scroll to position [0, 0]
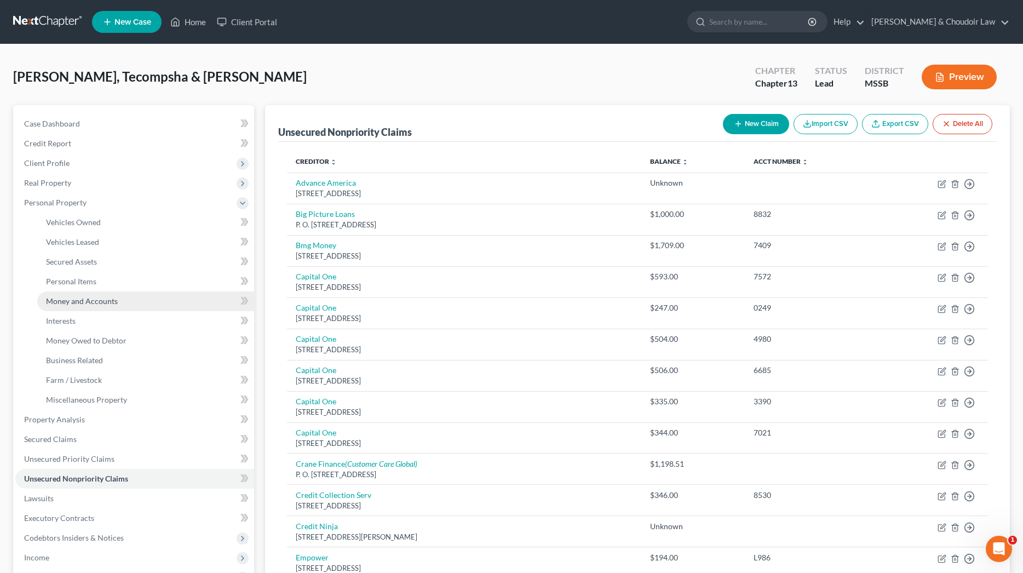
click at [94, 303] on span "Money and Accounts" at bounding box center [82, 300] width 72 height 9
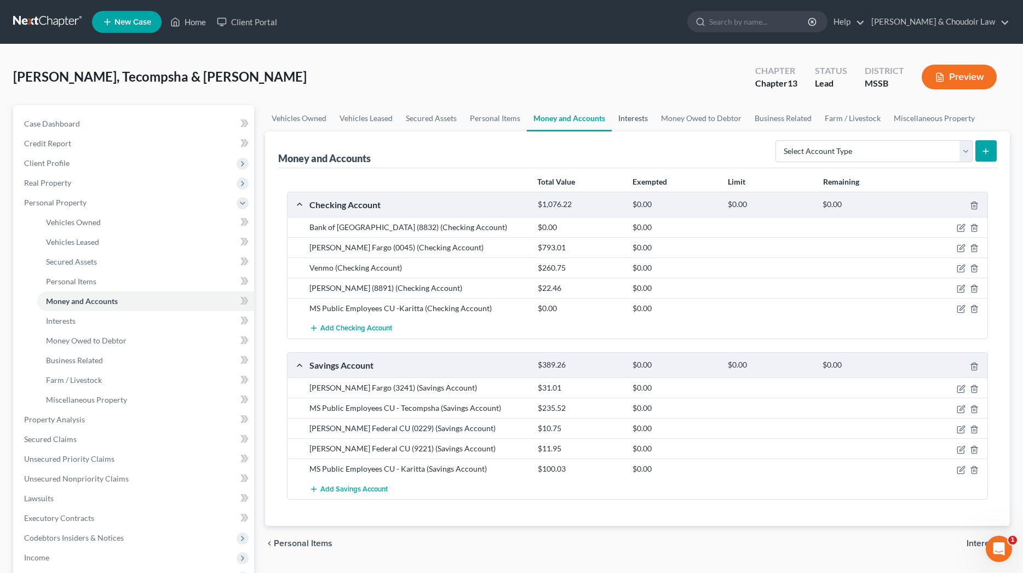
click at [635, 120] on link "Interests" at bounding box center [633, 118] width 43 height 26
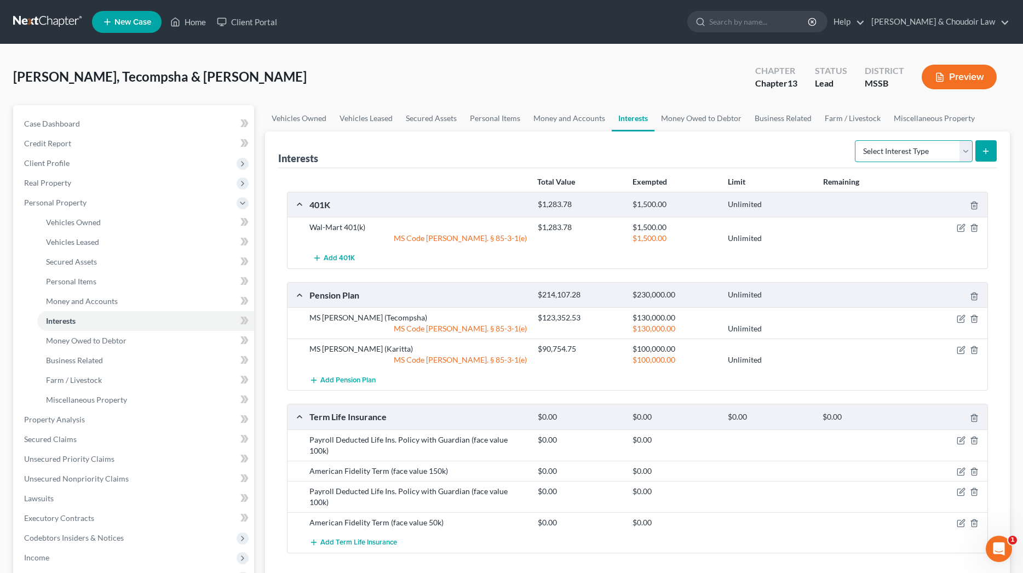
select select "stock"
click at [992, 151] on button "submit" at bounding box center [986, 150] width 21 height 21
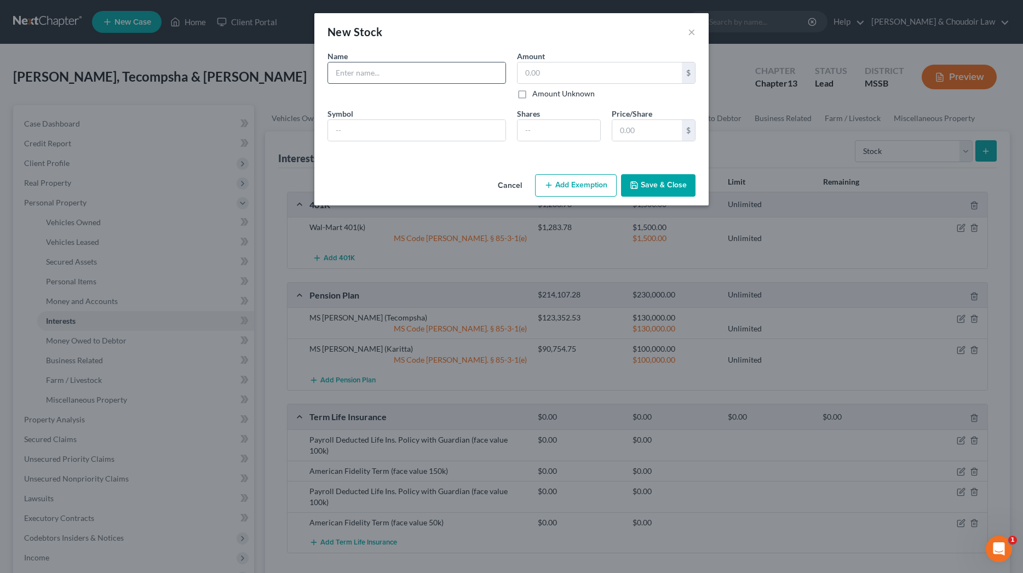
click at [461, 72] on input "text" at bounding box center [416, 72] width 177 height 21
type input "Wal-Mart"
click at [371, 137] on input "text" at bounding box center [416, 130] width 177 height 21
type input "WMT"
type input "1.286"
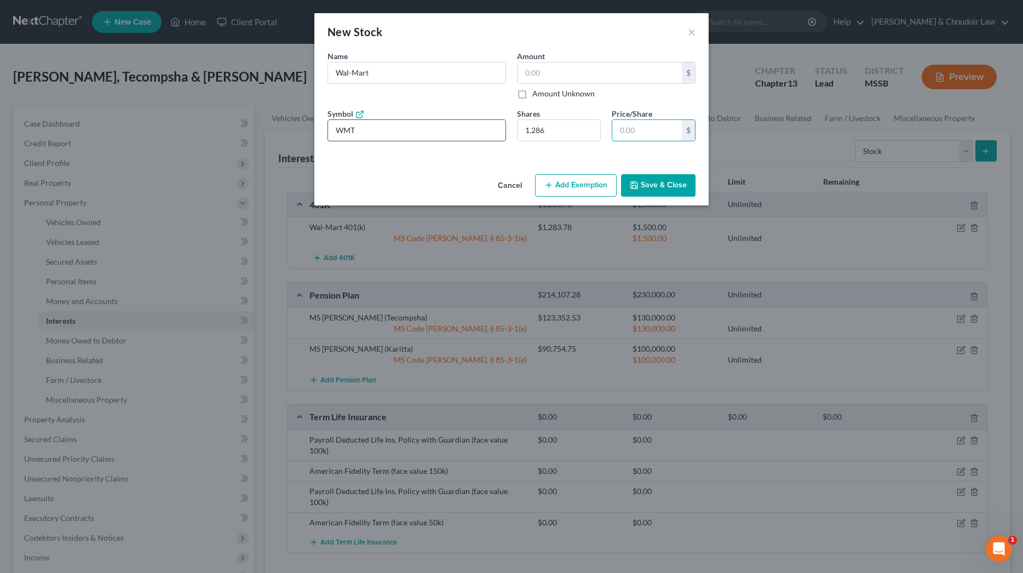
type input "0"
type input "9.00"
type input "07."
type input "9.90"
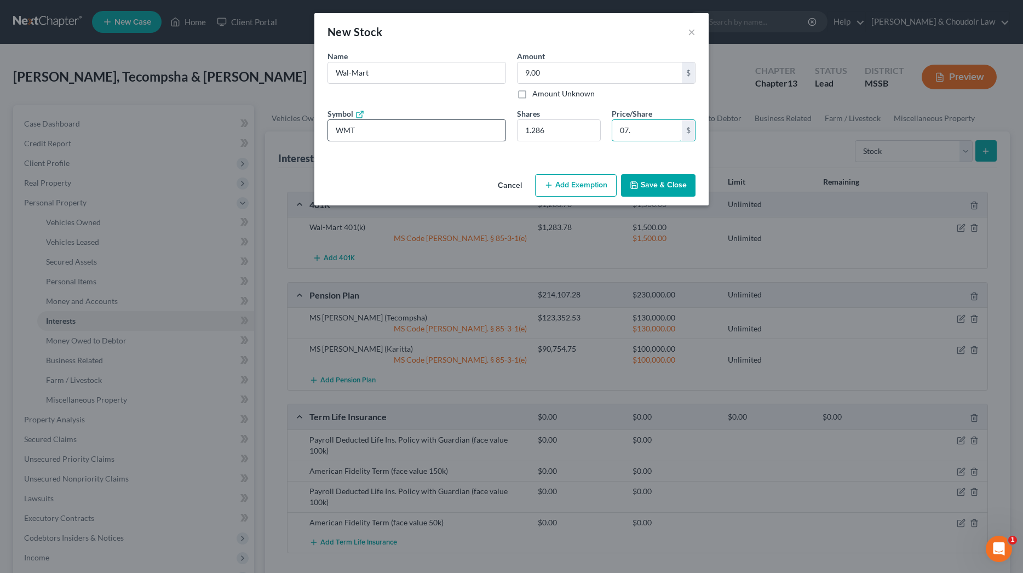
type input "07.7"
type input "10.00"
type input "07.78"
type input "9.90"
type input "07.7"
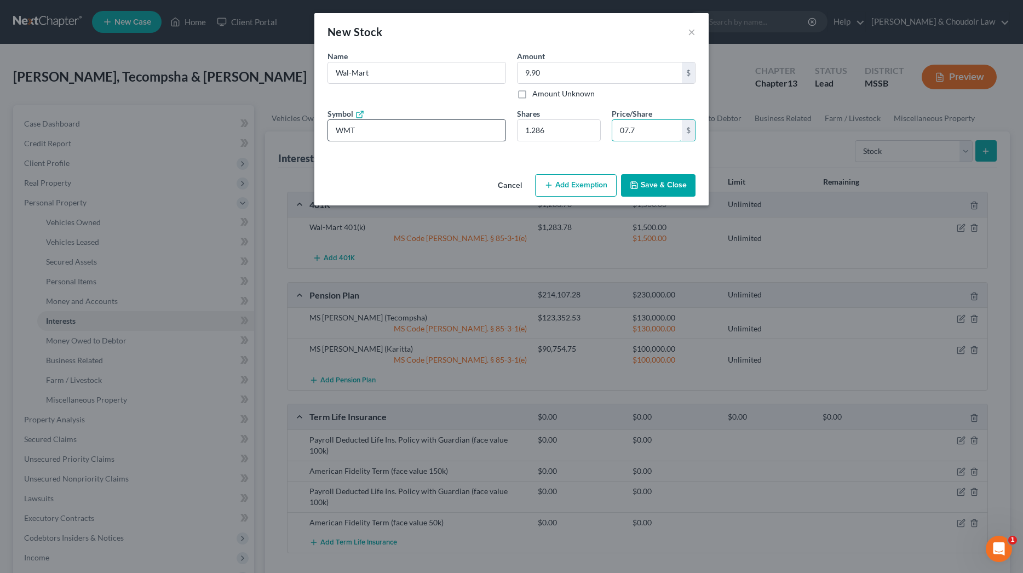
type input "9.00"
type input "07"
type input "0"
type input "11.57"
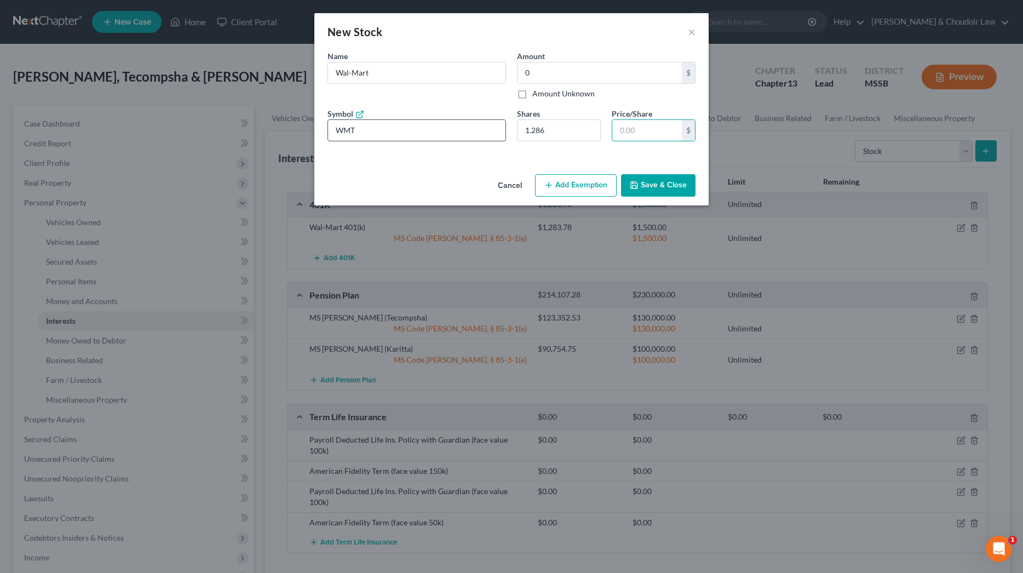
type input "9"
type input "124.74"
type input "97."
type input "125.64"
type input "97.7"
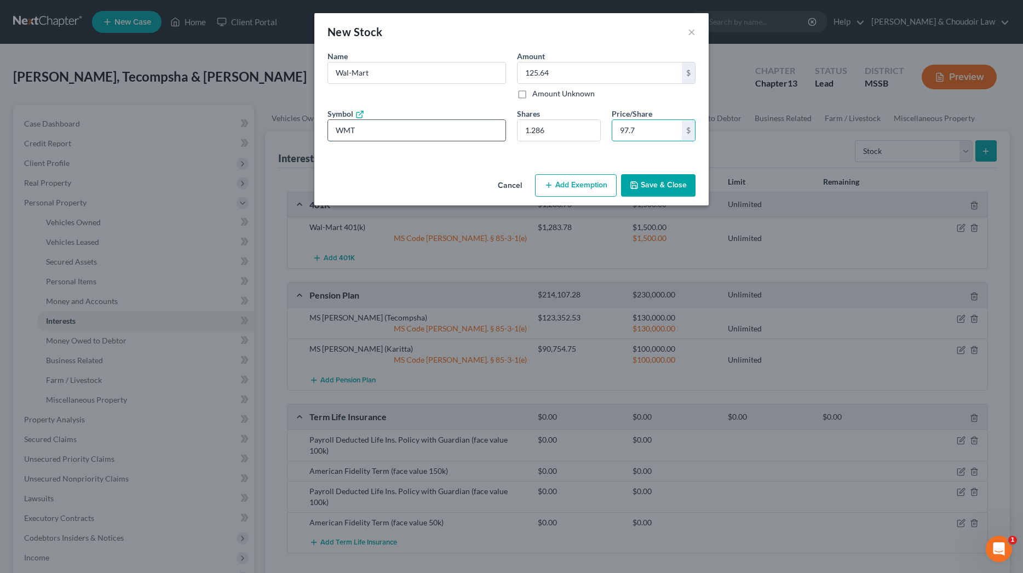
type input "125.74"
type input "97.78"
click at [687, 185] on button "Save & Close" at bounding box center [658, 185] width 74 height 23
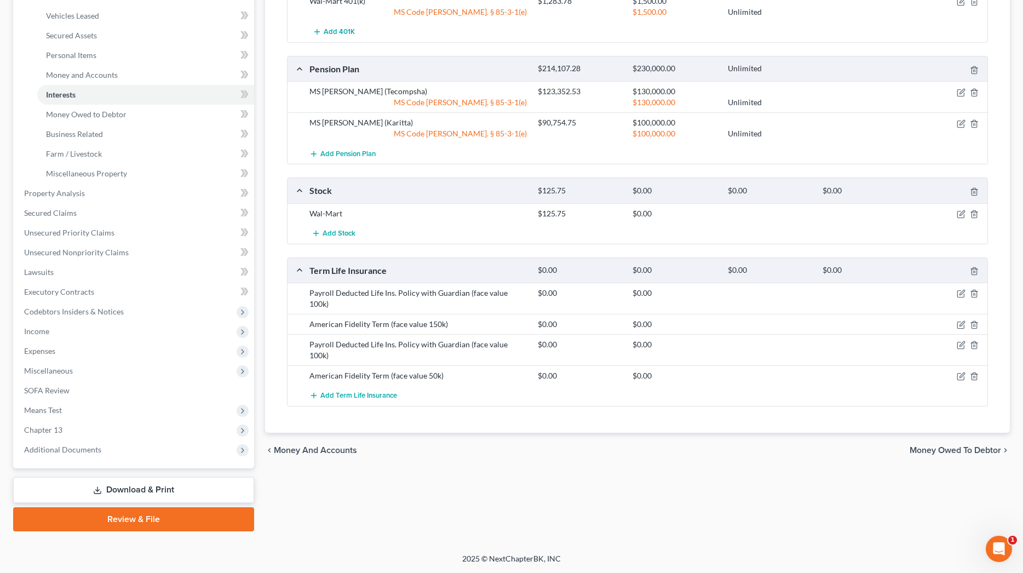
scroll to position [226, 0]
click at [60, 355] on span "Expenses" at bounding box center [134, 351] width 239 height 20
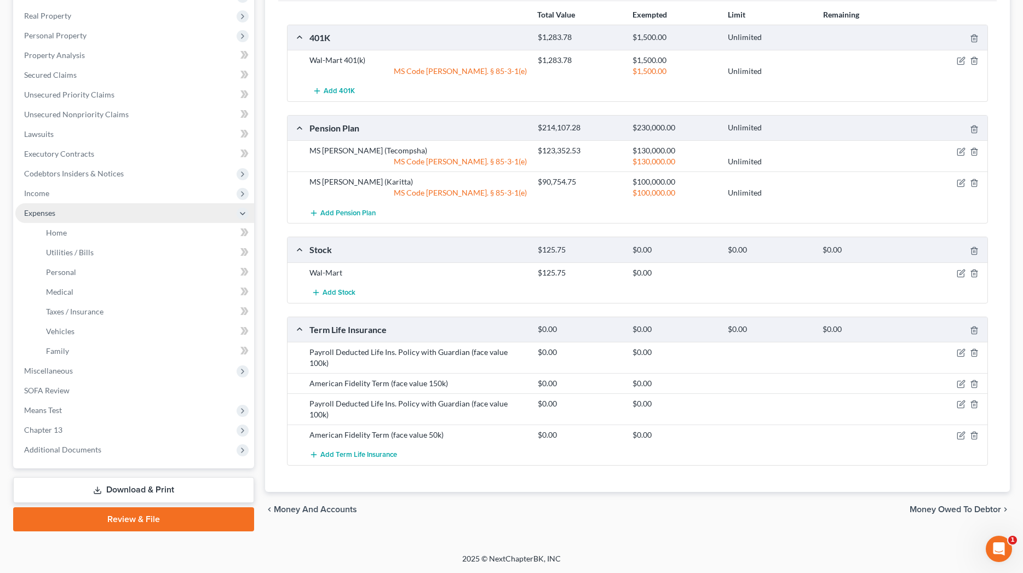
scroll to position [167, 0]
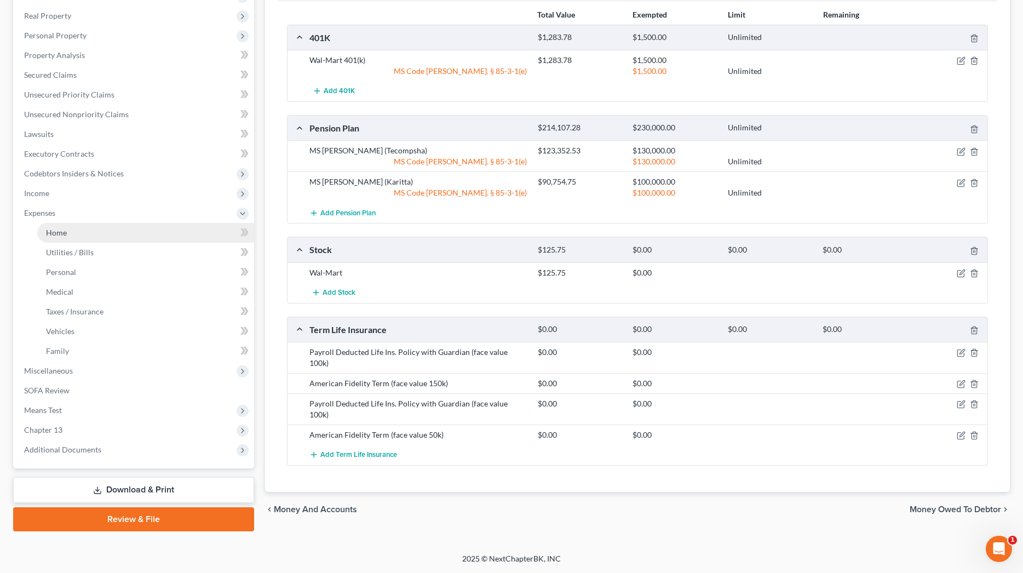
click at [71, 234] on link "Home" at bounding box center [145, 233] width 217 height 20
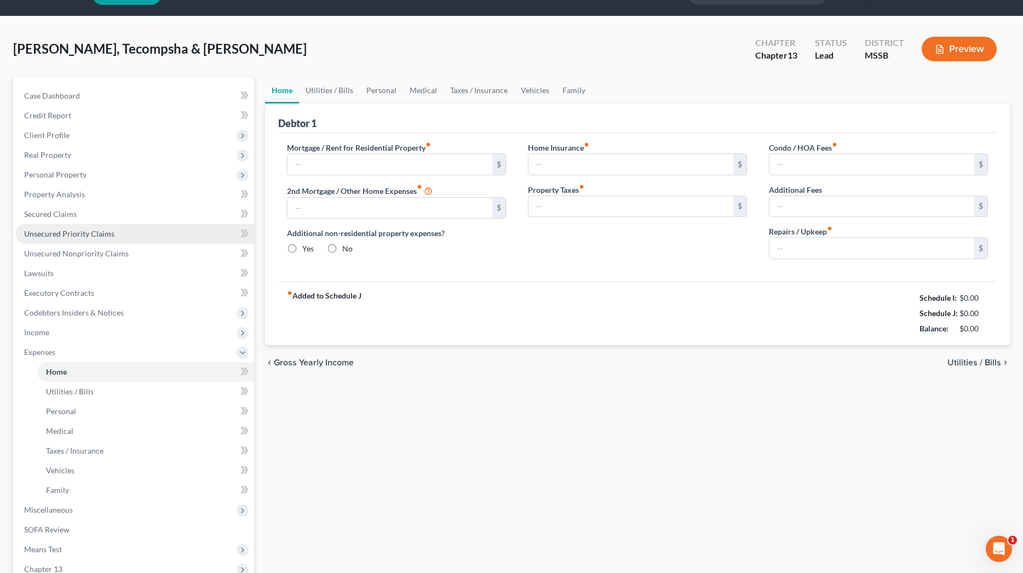
type input "0.00"
radio input "true"
type input "0.00"
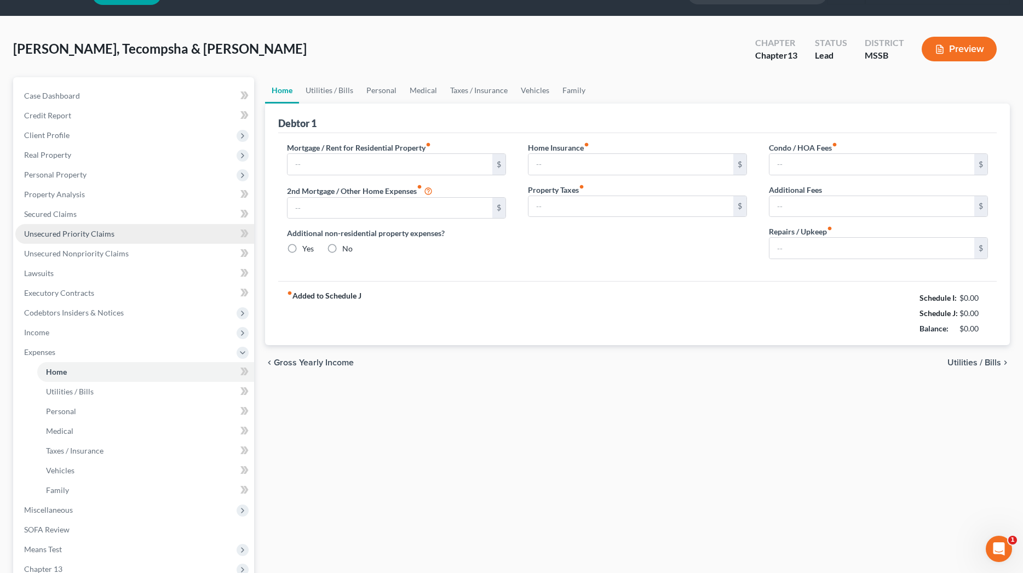
type input "0.00"
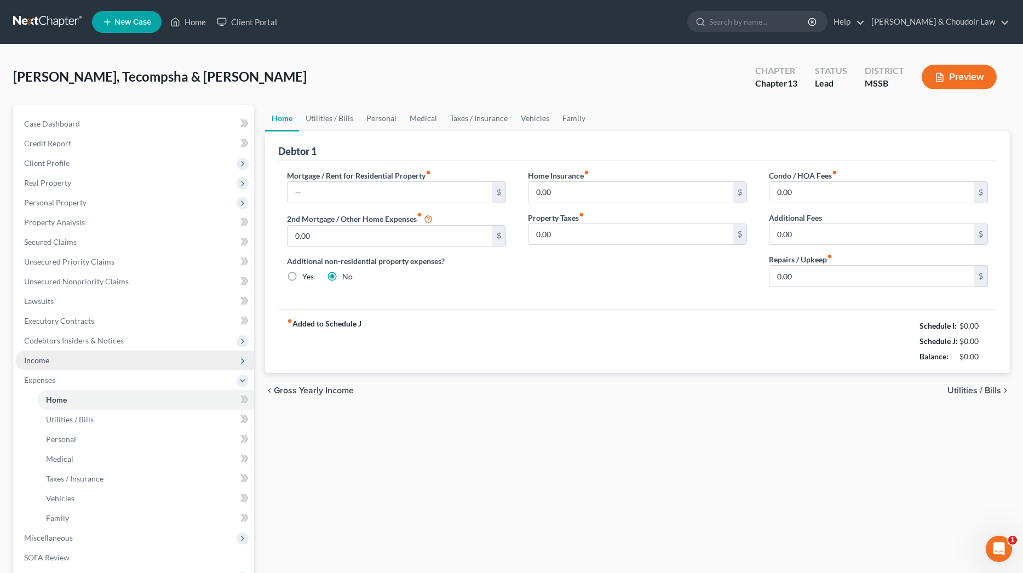
click at [33, 362] on span "Income" at bounding box center [36, 359] width 25 height 9
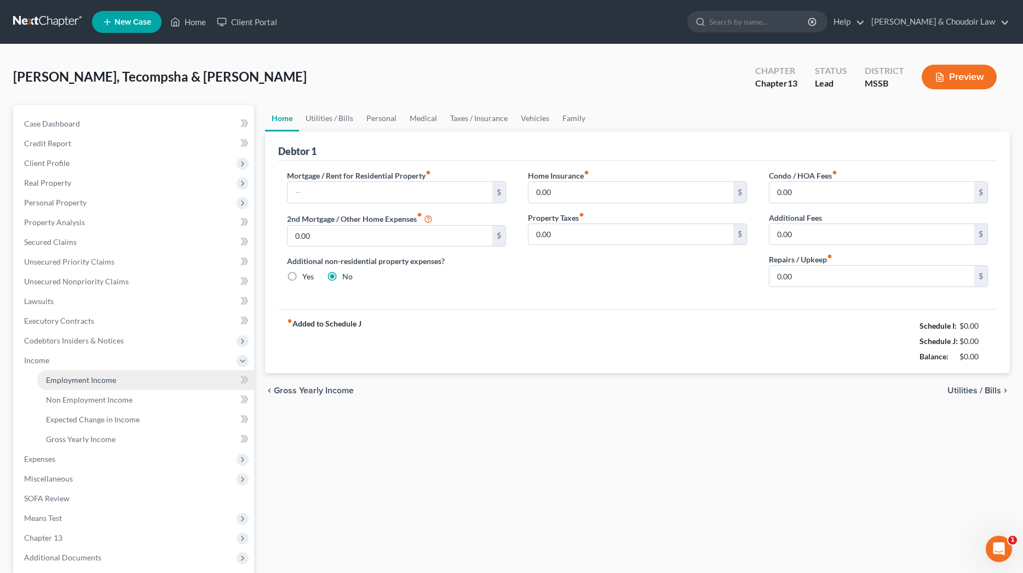
click at [58, 381] on span "Employment Income" at bounding box center [81, 379] width 70 height 9
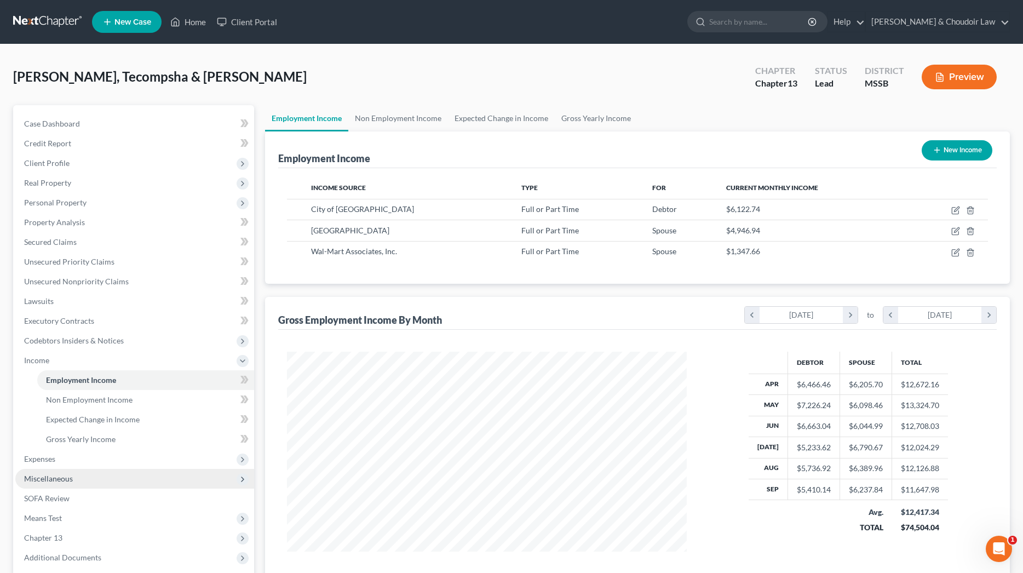
click at [57, 469] on span "Miscellaneous" at bounding box center [134, 479] width 239 height 20
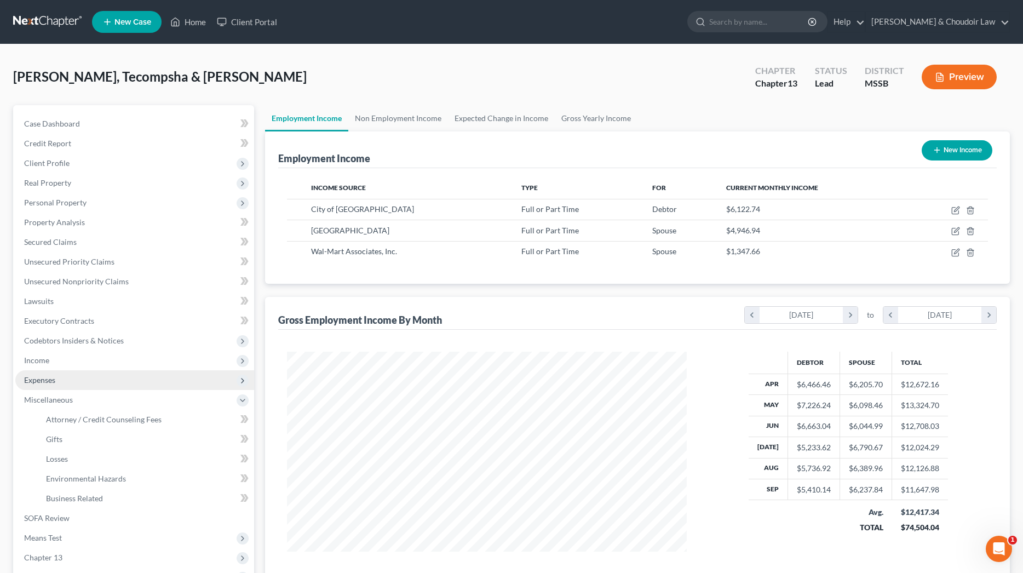
click at [51, 386] on span "Expenses" at bounding box center [134, 380] width 239 height 20
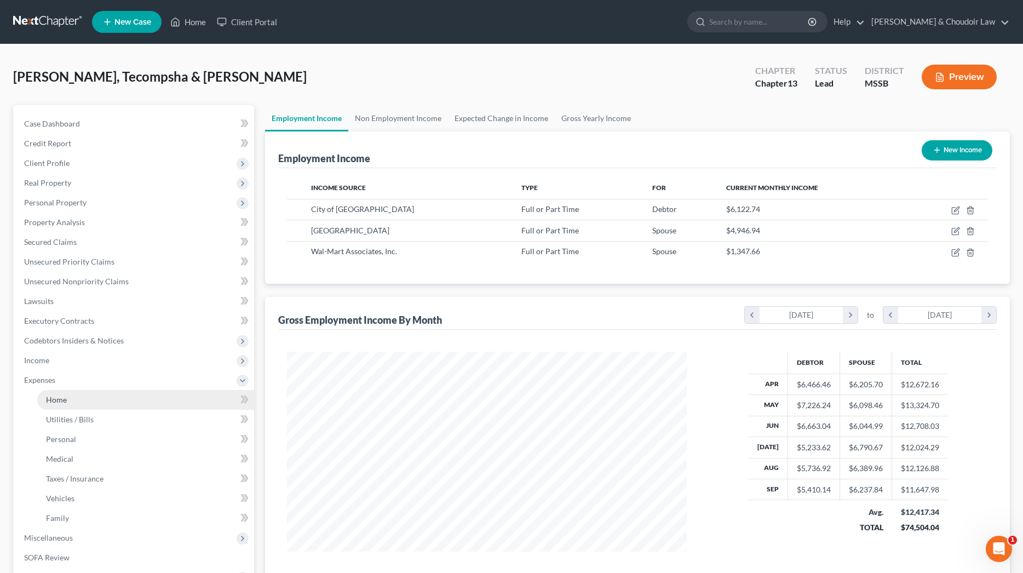
click at [62, 397] on span "Home" at bounding box center [56, 399] width 21 height 9
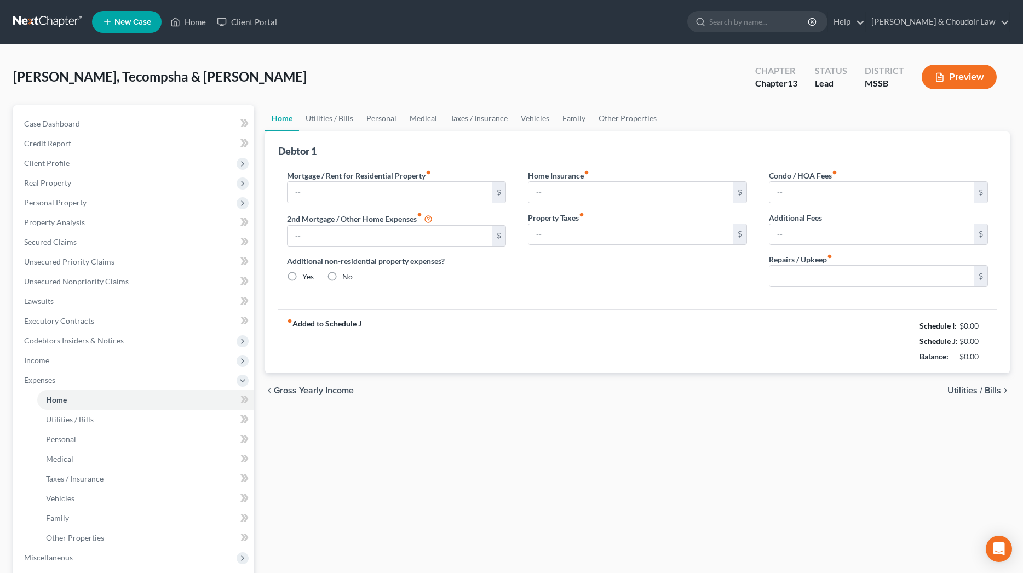
type input "0.00"
radio input "true"
type input "0.00"
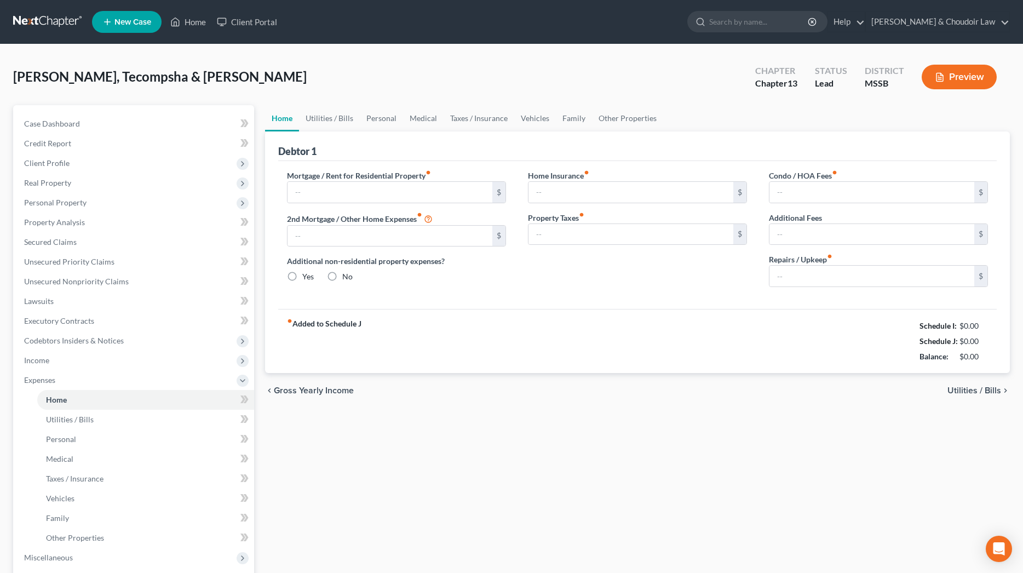
type input "0.00"
click at [825, 274] on input "0.00" at bounding box center [872, 276] width 205 height 21
click at [961, 81] on button "Preview" at bounding box center [959, 77] width 75 height 25
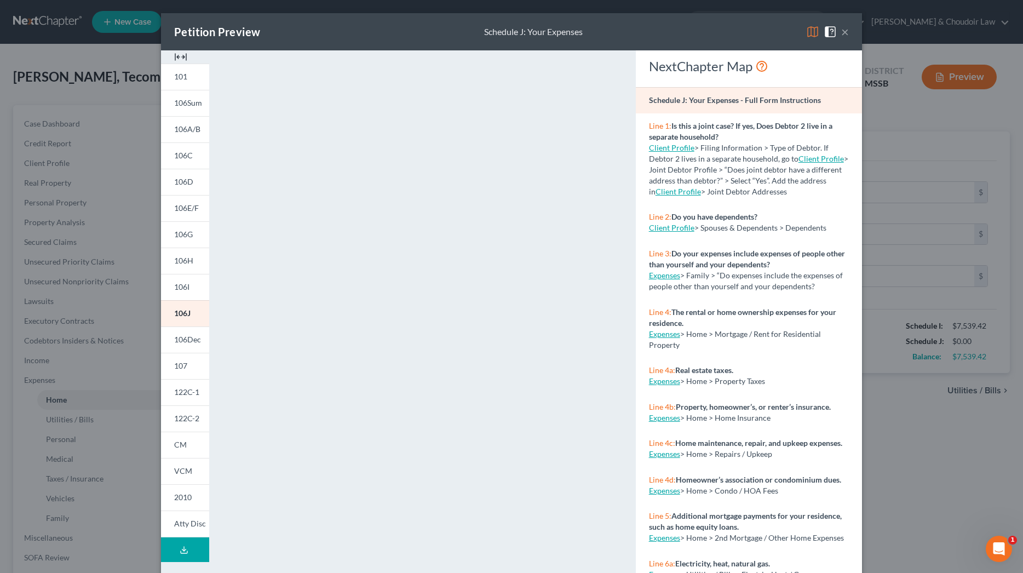
click at [843, 32] on button "×" at bounding box center [845, 31] width 8 height 13
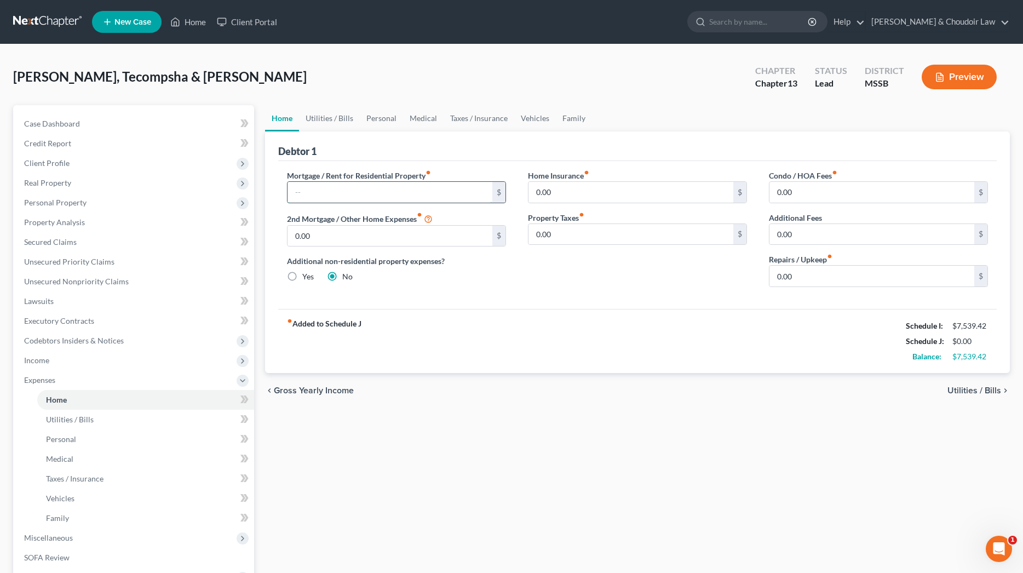
click at [416, 190] on input "text" at bounding box center [390, 192] width 205 height 21
type input "1,701.00"
drag, startPoint x: 818, startPoint y: 278, endPoint x: 686, endPoint y: 276, distance: 132.6
click at [687, 276] on div "Mortgage / Rent for Residential Property fiber_manual_record 1,701.00 $ 2nd Mor…" at bounding box center [637, 233] width 723 height 126
type input "50"
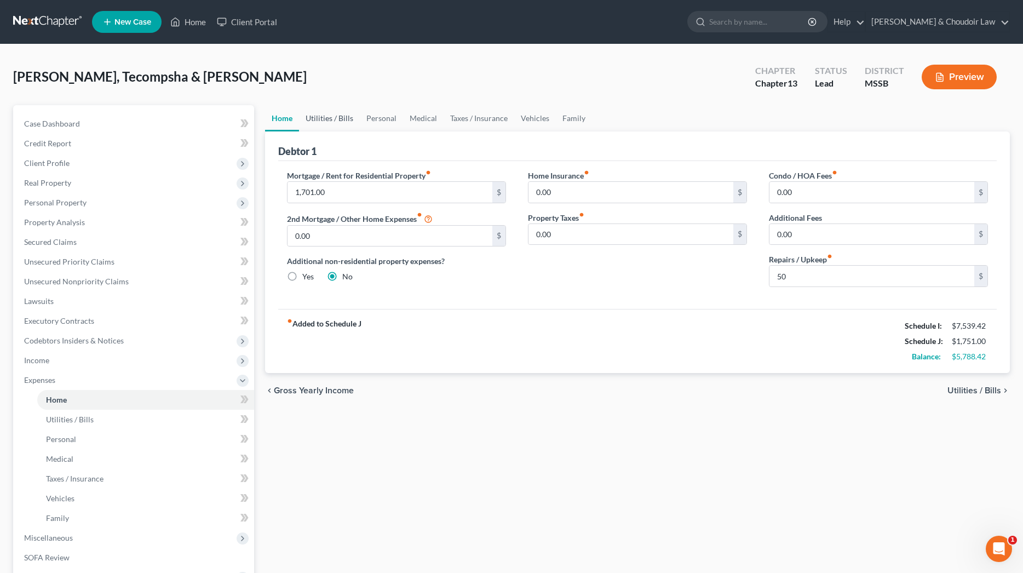
click at [311, 112] on link "Utilities / Bills" at bounding box center [329, 118] width 61 height 26
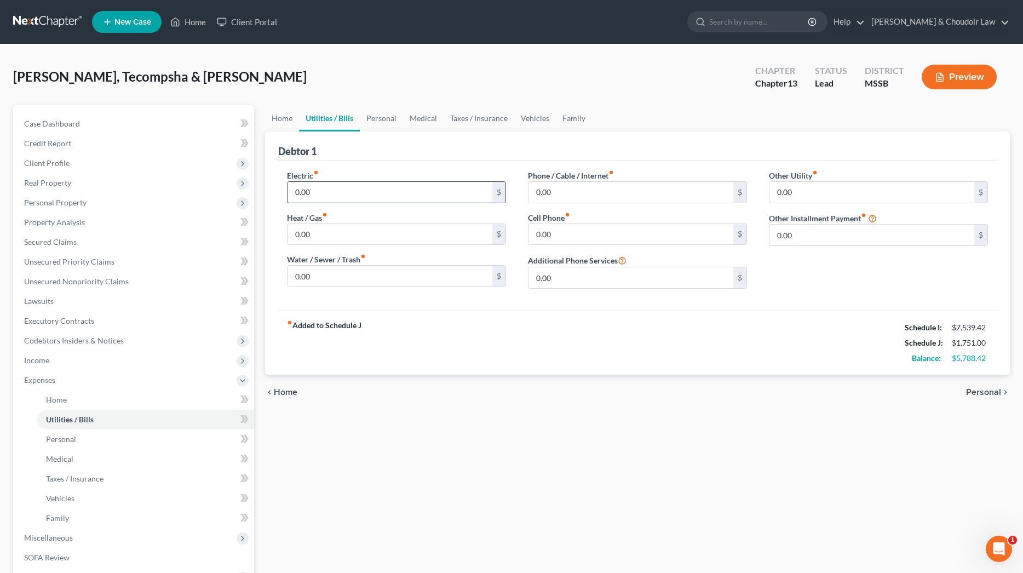
drag, startPoint x: 322, startPoint y: 197, endPoint x: 287, endPoint y: 192, distance: 34.8
click at [287, 192] on div "0.00 $" at bounding box center [396, 192] width 219 height 22
type input "350"
drag, startPoint x: 330, startPoint y: 238, endPoint x: 257, endPoint y: 234, distance: 73.5
click at [257, 234] on div "Petition Navigation Case Dashboard Payments Invoices Payments Payments Credit R…" at bounding box center [512, 401] width 1008 height 593
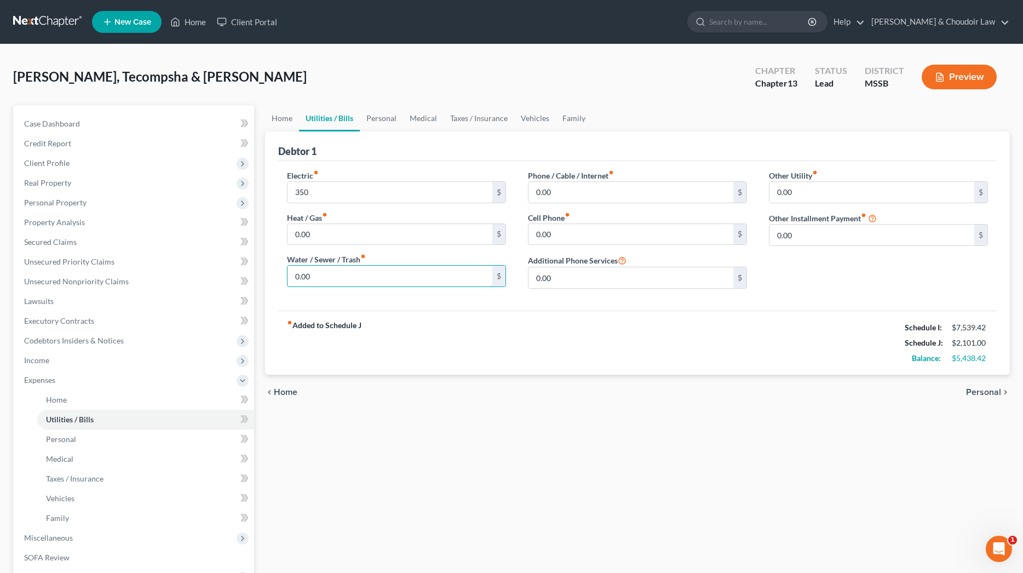
drag, startPoint x: 324, startPoint y: 276, endPoint x: 272, endPoint y: 277, distance: 52.0
click at [272, 277] on div "Debtor 1 Electric fiber_manual_record 350 $ Heat / Gas fiber_manual_record 0.00…" at bounding box center [637, 252] width 745 height 243
type input "103"
drag, startPoint x: 557, startPoint y: 194, endPoint x: 505, endPoint y: 190, distance: 51.6
type input "90"
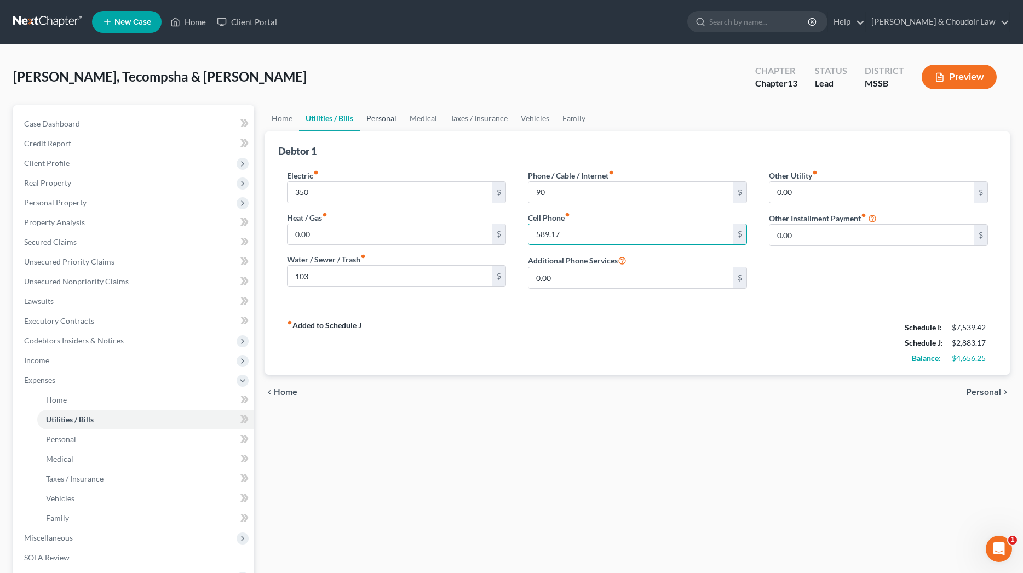
type input "589.17"
click at [380, 122] on link "Personal" at bounding box center [381, 118] width 43 height 26
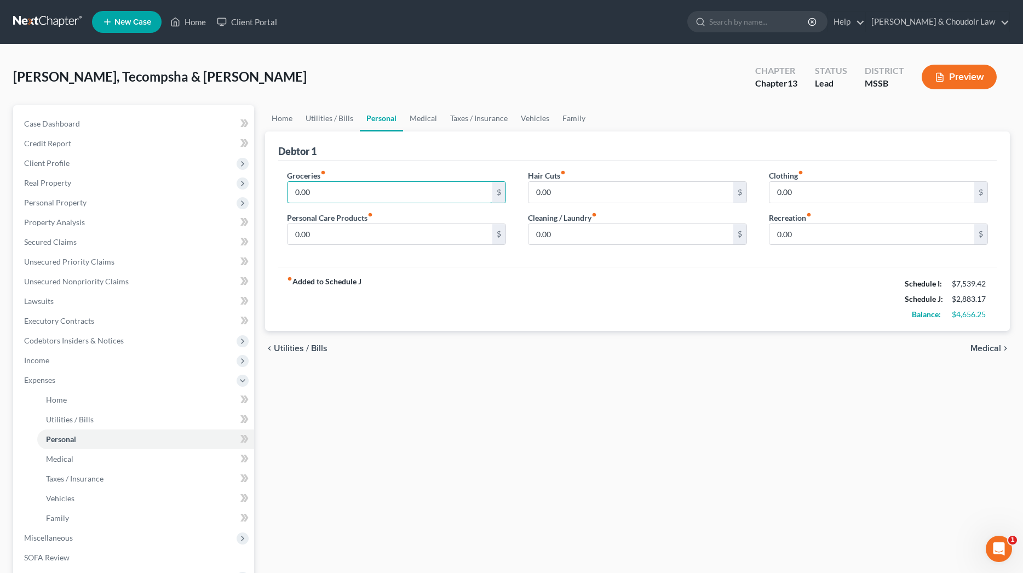
drag, startPoint x: 314, startPoint y: 195, endPoint x: 271, endPoint y: 194, distance: 43.3
click at [271, 194] on div "Debtor 1 Groceries fiber_manual_record 0.00 $ Personal Care Products fiber_manu…" at bounding box center [637, 231] width 745 height 200
type input "1,000"
type input "100"
type input "7"
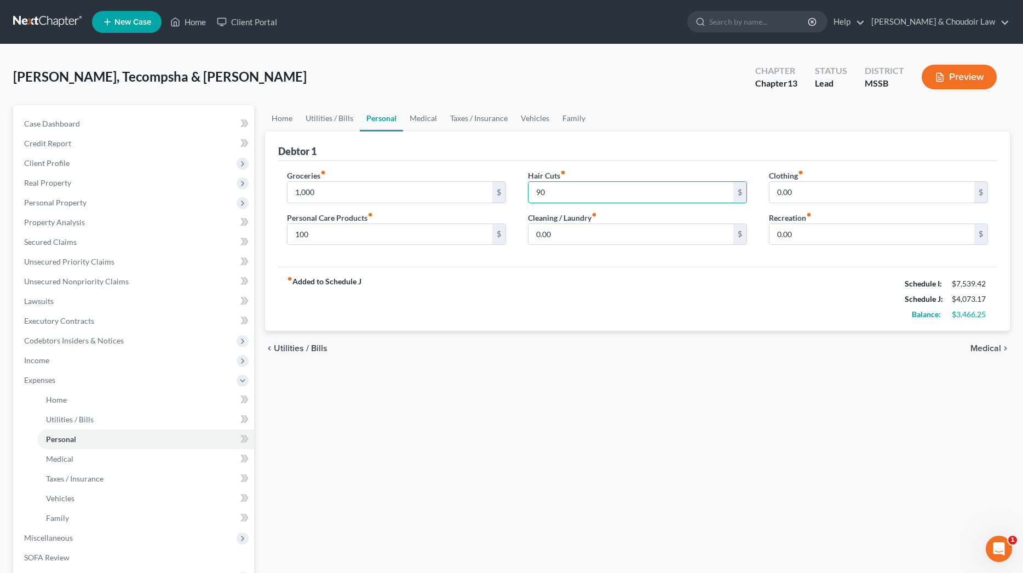
type input "90"
type input "125.00"
type input "100"
type input "150"
click at [427, 121] on link "Medical" at bounding box center [423, 118] width 41 height 26
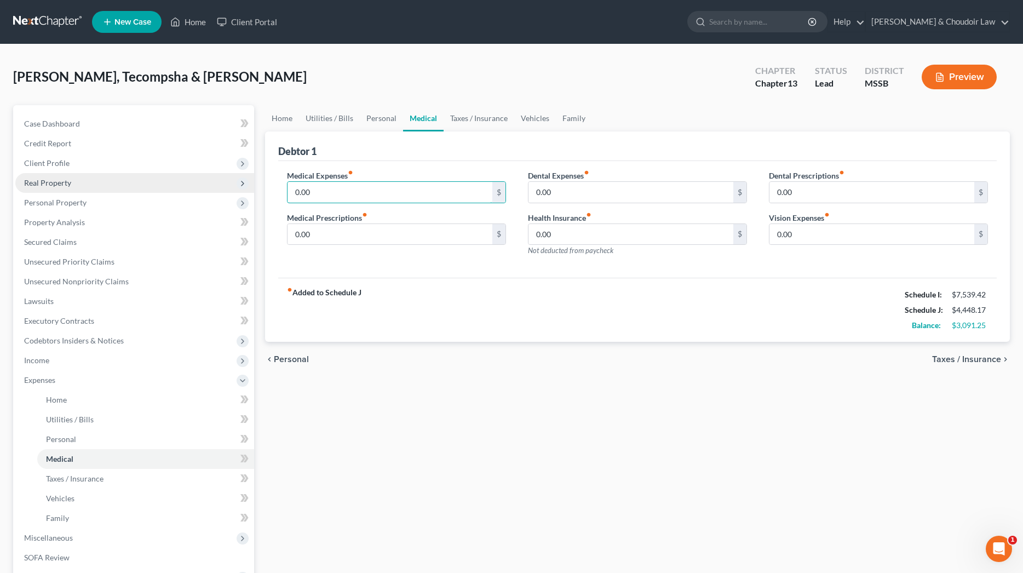
drag, startPoint x: 346, startPoint y: 193, endPoint x: 205, endPoint y: 192, distance: 140.2
click at [205, 192] on div "Petition Navigation Case Dashboard Payments Invoices Payments Payments Credit R…" at bounding box center [512, 401] width 1008 height 593
type input "100"
type input "20"
type input "1"
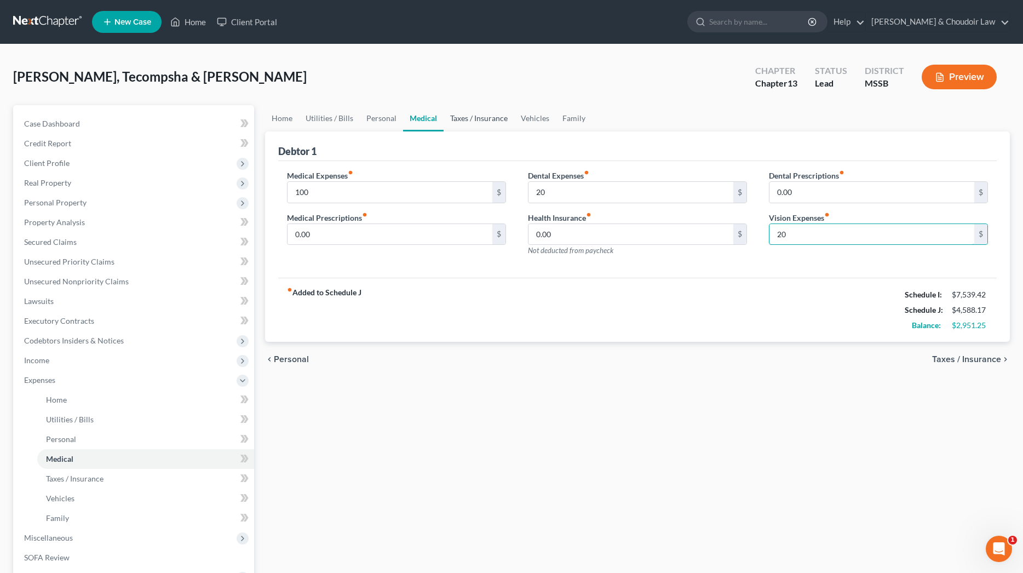
type input "20"
click at [465, 122] on link "Taxes / Insurance" at bounding box center [479, 118] width 71 height 26
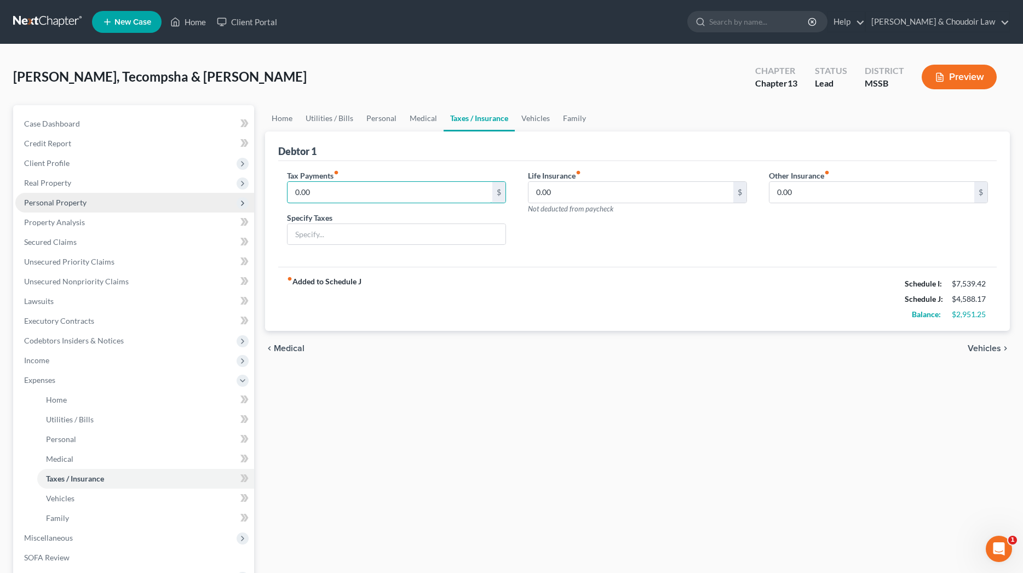
drag, startPoint x: 259, startPoint y: 193, endPoint x: 252, endPoint y: 193, distance: 7.1
click at [252, 193] on div "Petition Navigation Case Dashboard Payments Invoices Payments Payments Credit R…" at bounding box center [512, 401] width 1008 height 593
click at [303, 228] on input "text" at bounding box center [397, 234] width 218 height 21
type input "vehicle tags"
drag, startPoint x: 320, startPoint y: 193, endPoint x: 282, endPoint y: 193, distance: 37.8
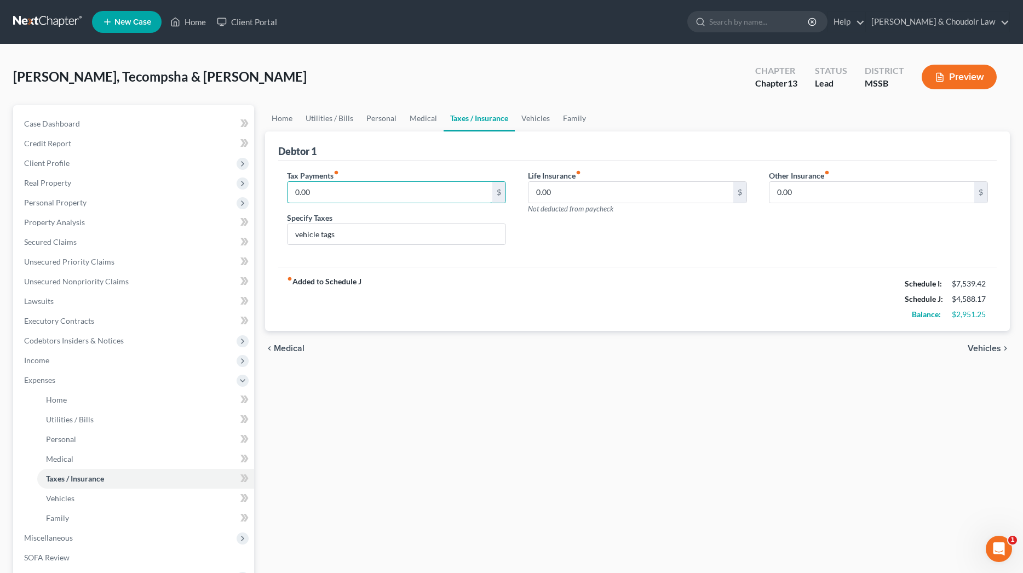
click at [282, 193] on div "Tax Payments fiber_manual_record 0.00 $ Specify Taxes vehicle tags" at bounding box center [396, 212] width 241 height 84
type input "116.67"
click at [587, 192] on input "0.00" at bounding box center [631, 192] width 205 height 21
click at [540, 117] on link "Vehicles" at bounding box center [536, 118] width 42 height 26
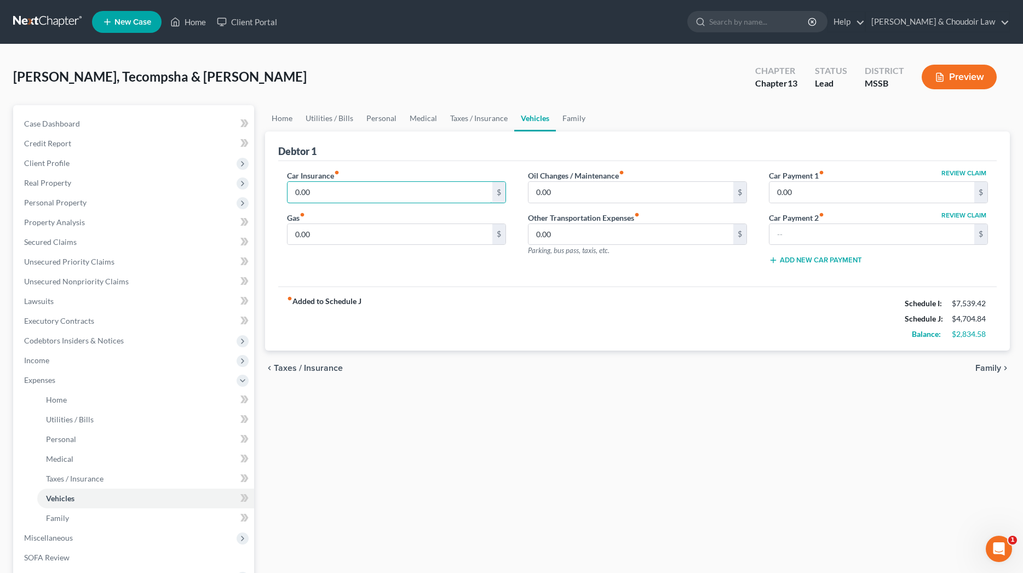
drag, startPoint x: 337, startPoint y: 192, endPoint x: 268, endPoint y: 190, distance: 68.5
click at [268, 190] on div "Debtor 1 Car Insurance fiber_manual_record 0.00 $ Gas fiber_manual_record 0.00 …" at bounding box center [637, 241] width 745 height 220
type input "319.00"
type input "250.00"
type input "75.00"
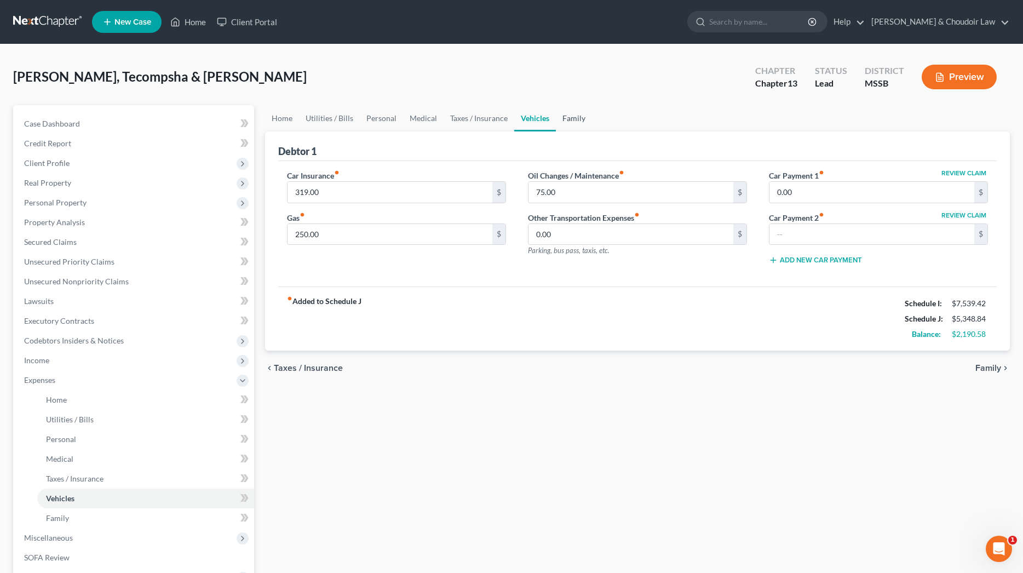
click at [572, 117] on link "Family" at bounding box center [574, 118] width 36 height 26
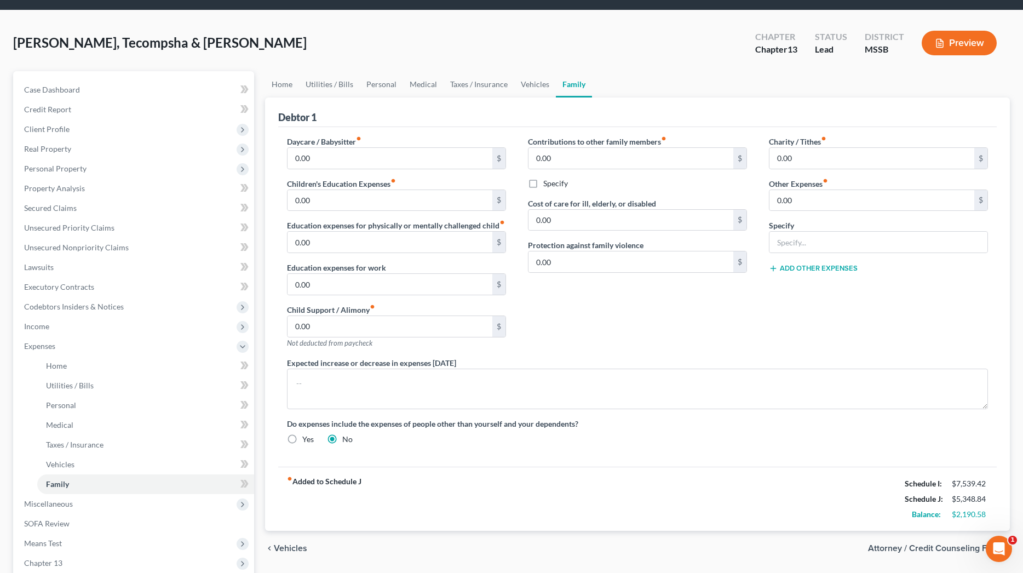
scroll to position [35, 0]
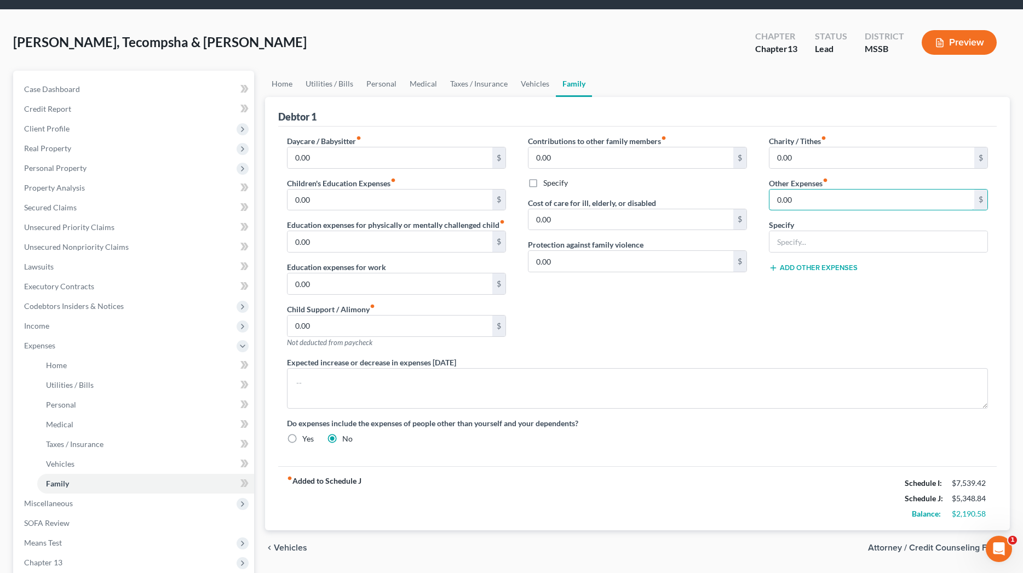
drag, startPoint x: 800, startPoint y: 199, endPoint x: 750, endPoint y: 200, distance: 49.3
click at [750, 200] on div "Daycare / Babysitter fiber_manual_record 0.00 $ Children's Education Expenses f…" at bounding box center [637, 294] width 723 height 318
click at [800, 238] on input "text" at bounding box center [879, 241] width 218 height 21
type input "children's sporting events/activities"
drag, startPoint x: 798, startPoint y: 198, endPoint x: 737, endPoint y: 198, distance: 60.8
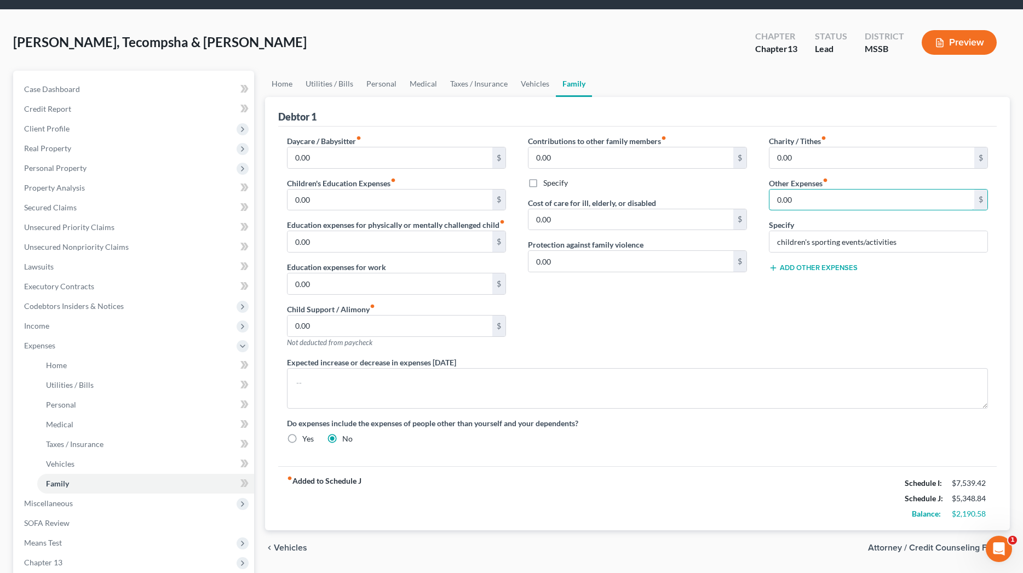
click at [737, 198] on div "Daycare / Babysitter fiber_manual_record 0.00 $ Children's Education Expenses f…" at bounding box center [637, 294] width 723 height 318
type input "200"
click at [754, 240] on div "Contributions to other family members fiber_manual_record 0.00 $ Specify Cost o…" at bounding box center [637, 245] width 241 height 221
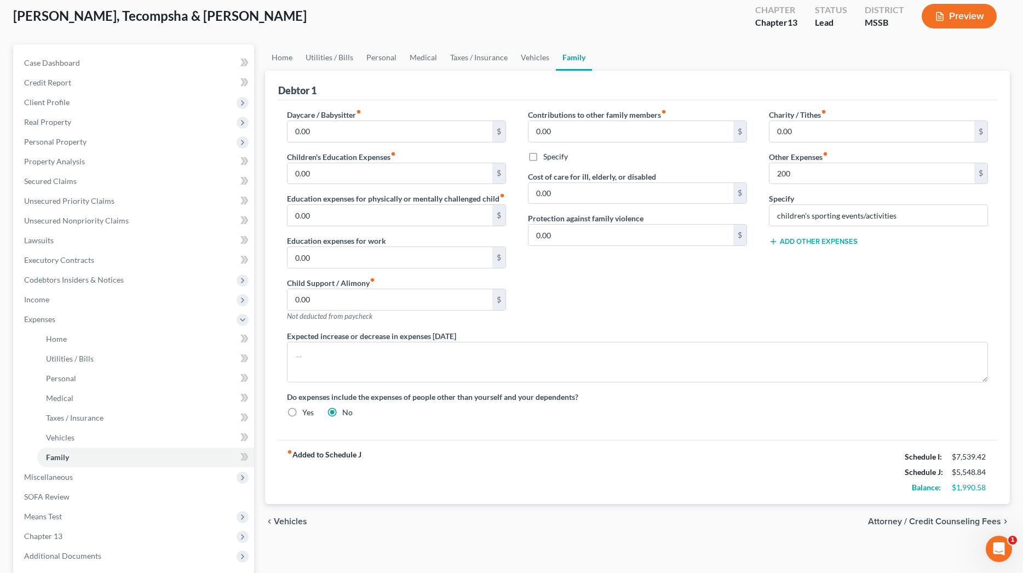
scroll to position [62, 0]
click at [335, 54] on link "Utilities / Bills" at bounding box center [329, 56] width 61 height 26
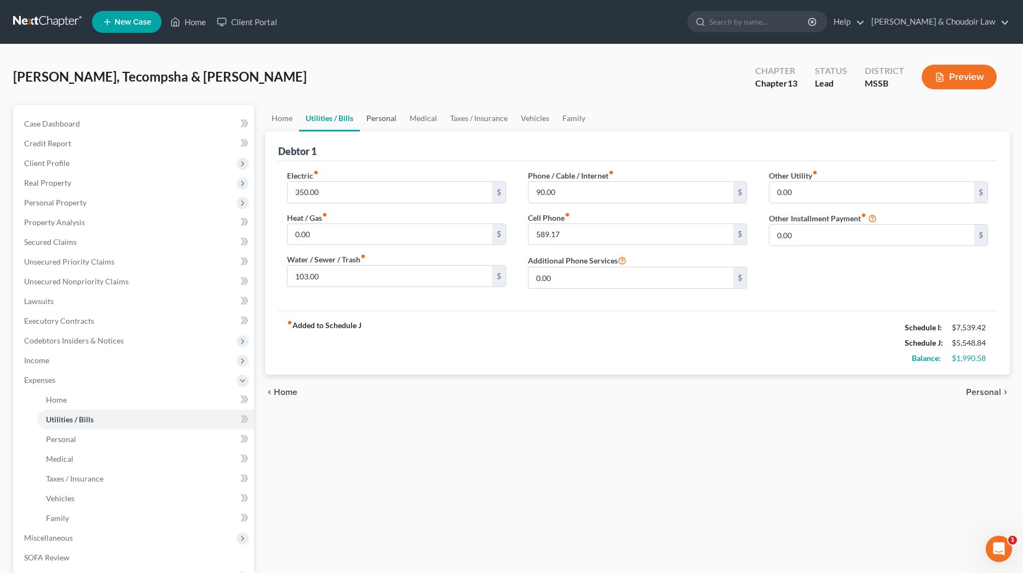
click at [386, 120] on link "Personal" at bounding box center [381, 118] width 43 height 26
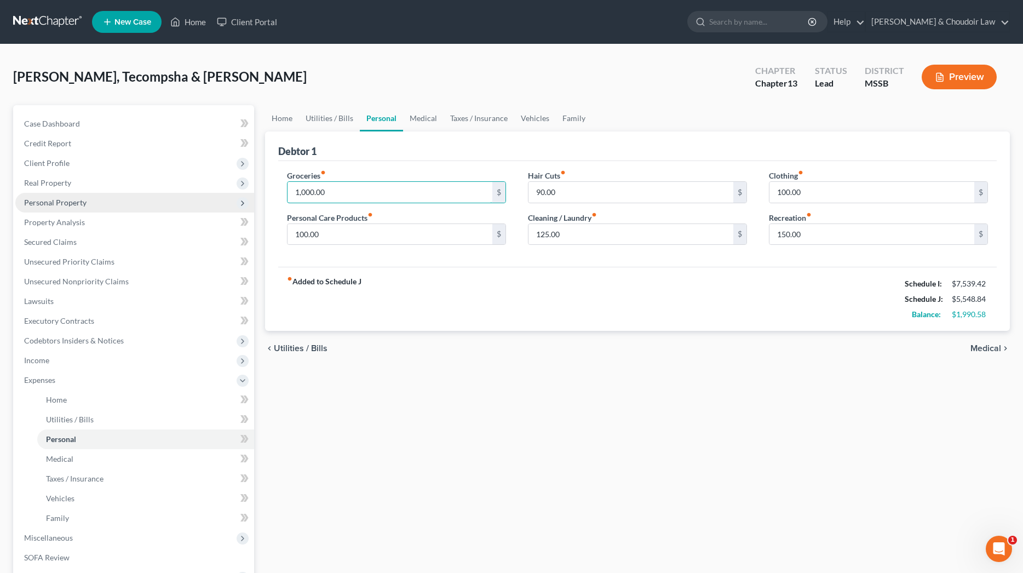
drag, startPoint x: 323, startPoint y: 191, endPoint x: 248, endPoint y: 193, distance: 74.5
click at [248, 193] on div "Petition Navigation Case Dashboard Payments Invoices Payments Payments Credit R…" at bounding box center [512, 401] width 1008 height 593
type input "1,300"
drag, startPoint x: 577, startPoint y: 190, endPoint x: 478, endPoint y: 196, distance: 99.3
click at [478, 196] on div "Groceries fiber_manual_record 1,300 $ Personal Care Products fiber_manual_recor…" at bounding box center [637, 212] width 723 height 84
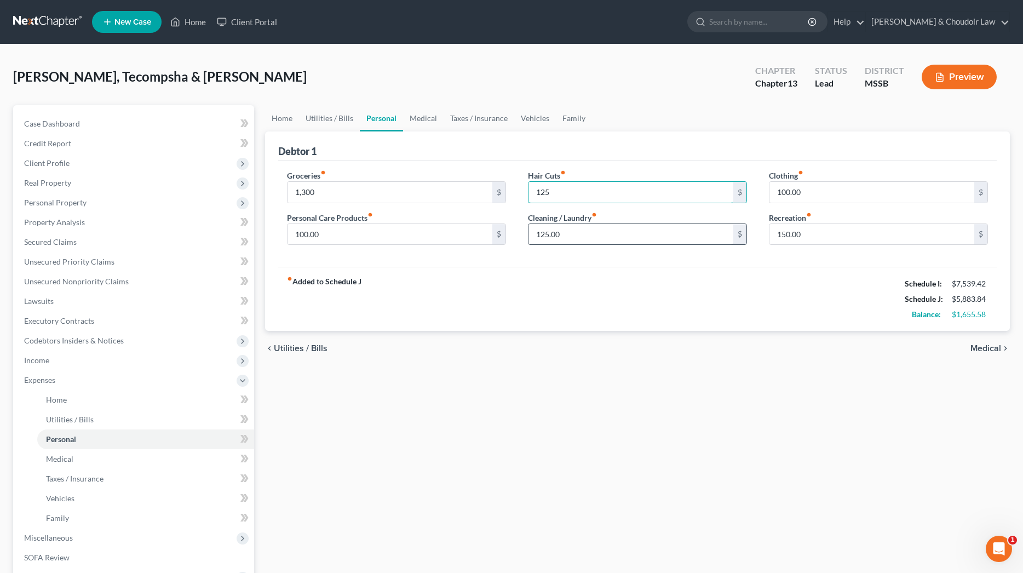
type input "125"
drag, startPoint x: 573, startPoint y: 233, endPoint x: 489, endPoint y: 233, distance: 83.8
click at [489, 233] on div "Groceries fiber_manual_record 1,300 $ Personal Care Products fiber_manual_recor…" at bounding box center [637, 212] width 723 height 84
type input "175"
drag, startPoint x: 790, startPoint y: 231, endPoint x: 715, endPoint y: 233, distance: 75.1
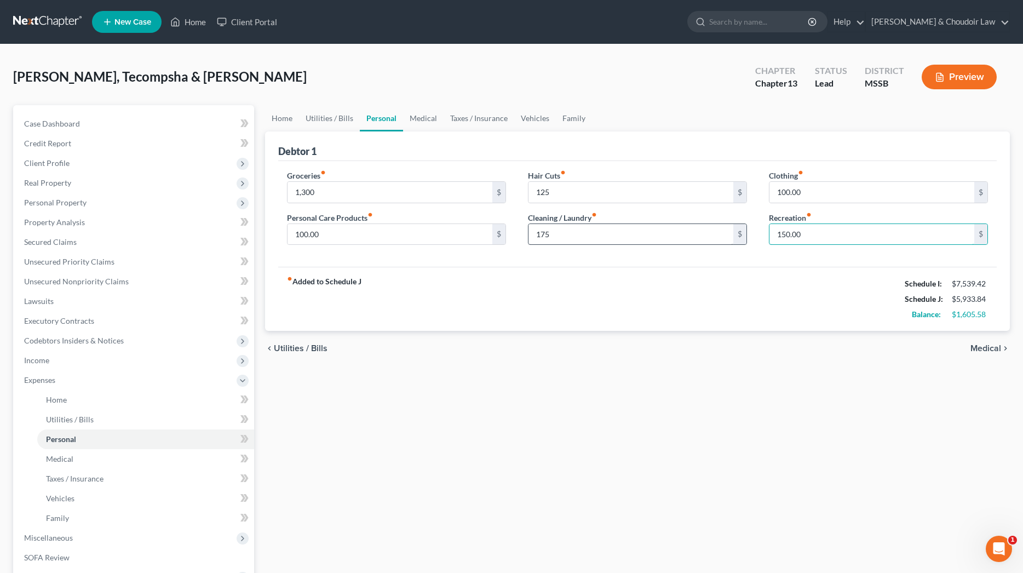
click at [715, 233] on div "Groceries fiber_manual_record 1,300 $ Personal Care Products fiber_manual_recor…" at bounding box center [637, 212] width 723 height 84
type input "200"
click at [323, 112] on link "Utilities / Bills" at bounding box center [329, 118] width 61 height 26
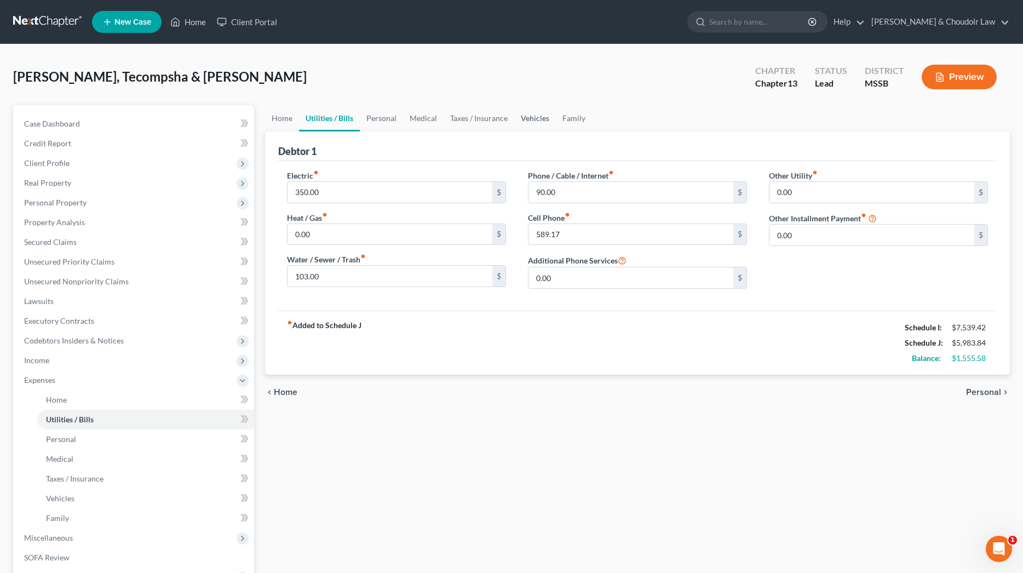
click at [536, 117] on link "Vehicles" at bounding box center [535, 118] width 42 height 26
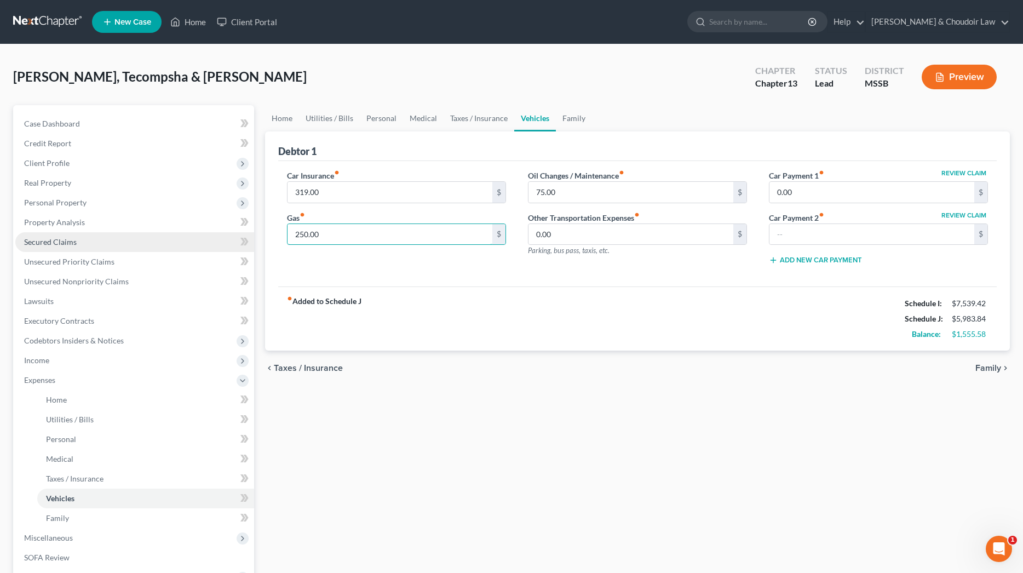
drag, startPoint x: 321, startPoint y: 237, endPoint x: 239, endPoint y: 233, distance: 81.7
click at [239, 233] on div "Petition Navigation Case Dashboard Payments Invoices Payments Payments Credit R…" at bounding box center [512, 401] width 1008 height 593
type input "325"
click at [466, 120] on link "Taxes / Insurance" at bounding box center [479, 118] width 71 height 26
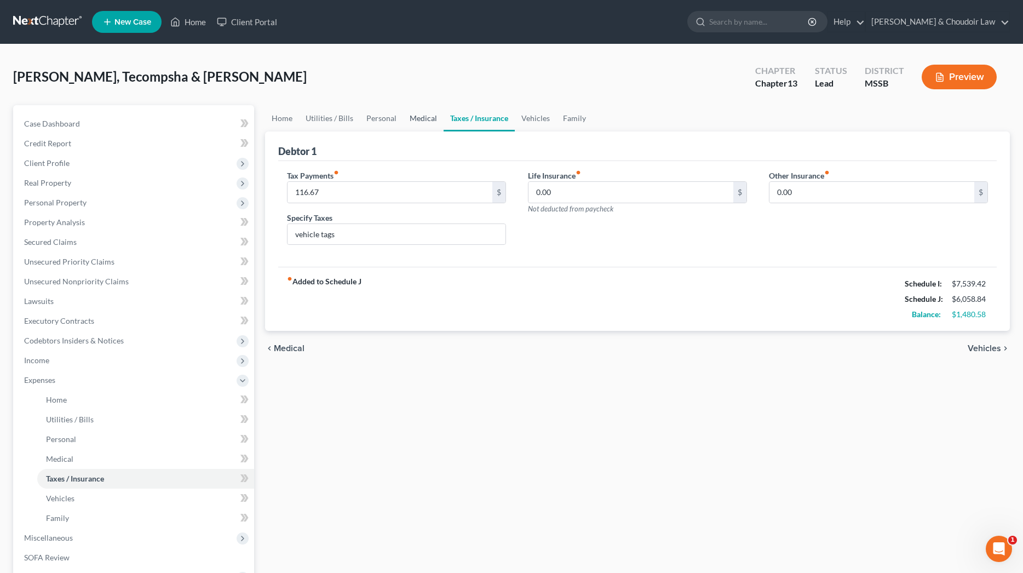
click at [429, 121] on link "Medical" at bounding box center [423, 118] width 41 height 26
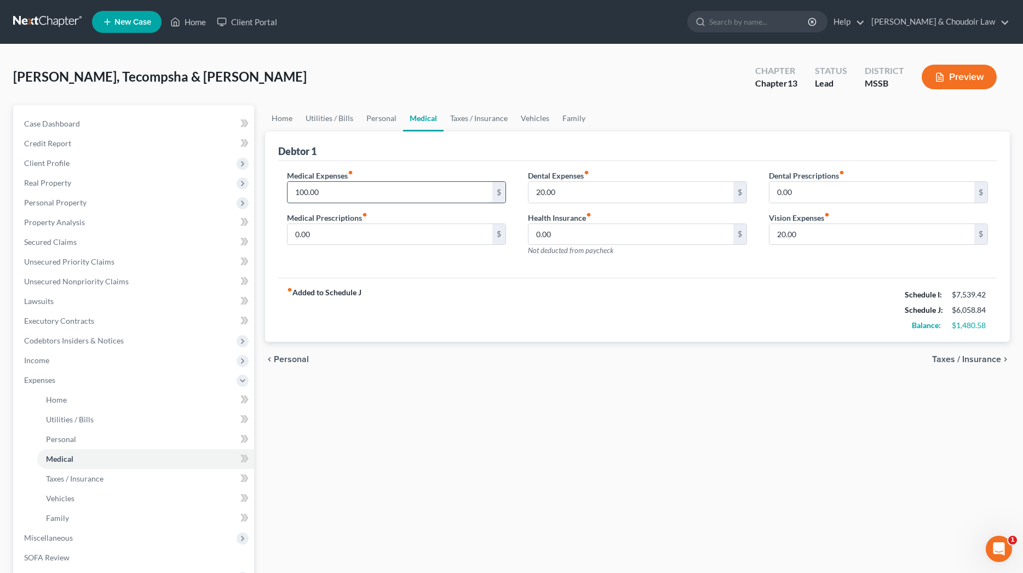
click at [302, 192] on input "100.00" at bounding box center [390, 192] width 205 height 21
type input "150.00"
click at [284, 122] on link "Home" at bounding box center [282, 118] width 34 height 26
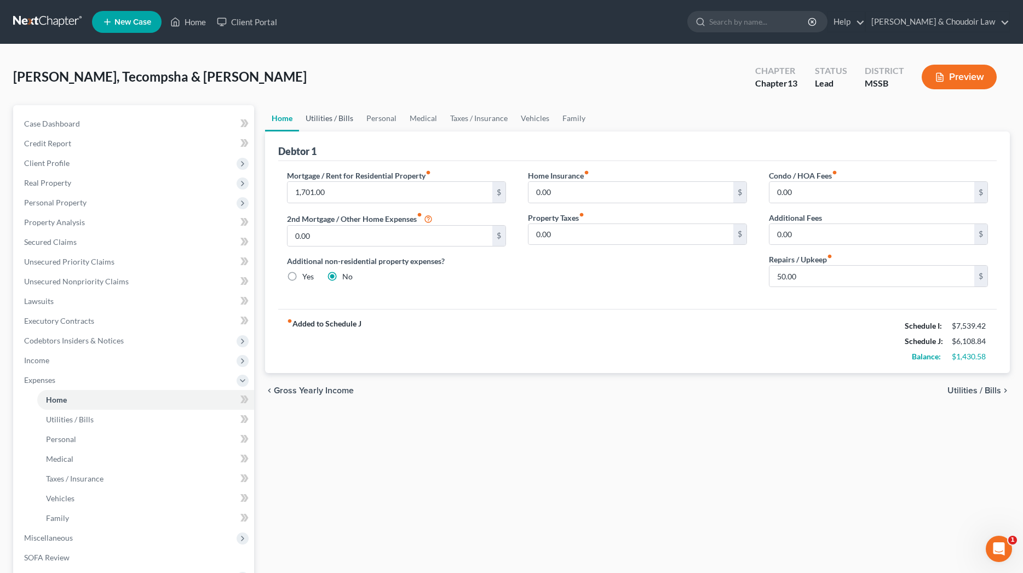
click at [311, 119] on link "Utilities / Bills" at bounding box center [329, 118] width 61 height 26
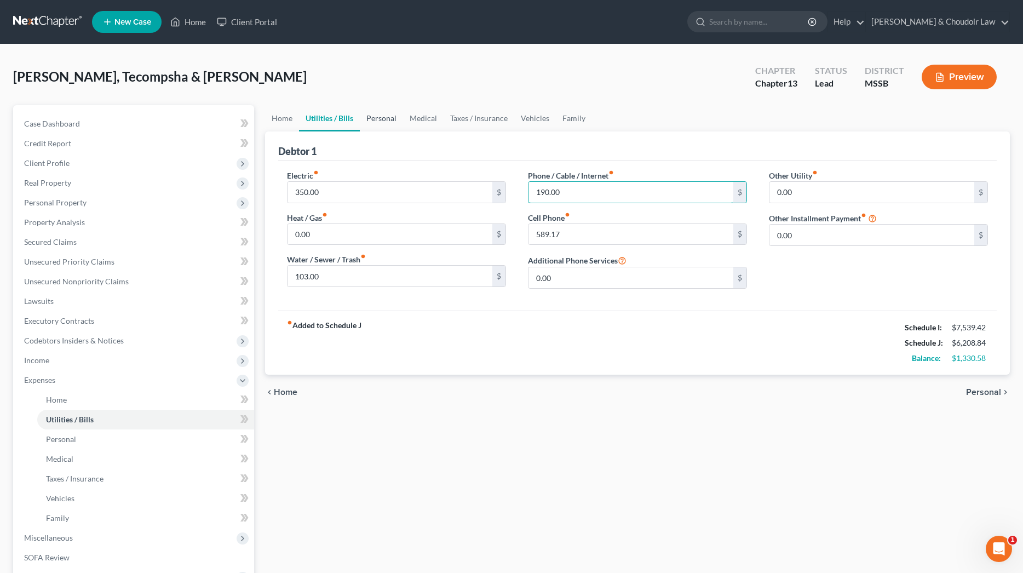
type input "190.00"
click at [380, 117] on link "Personal" at bounding box center [381, 118] width 43 height 26
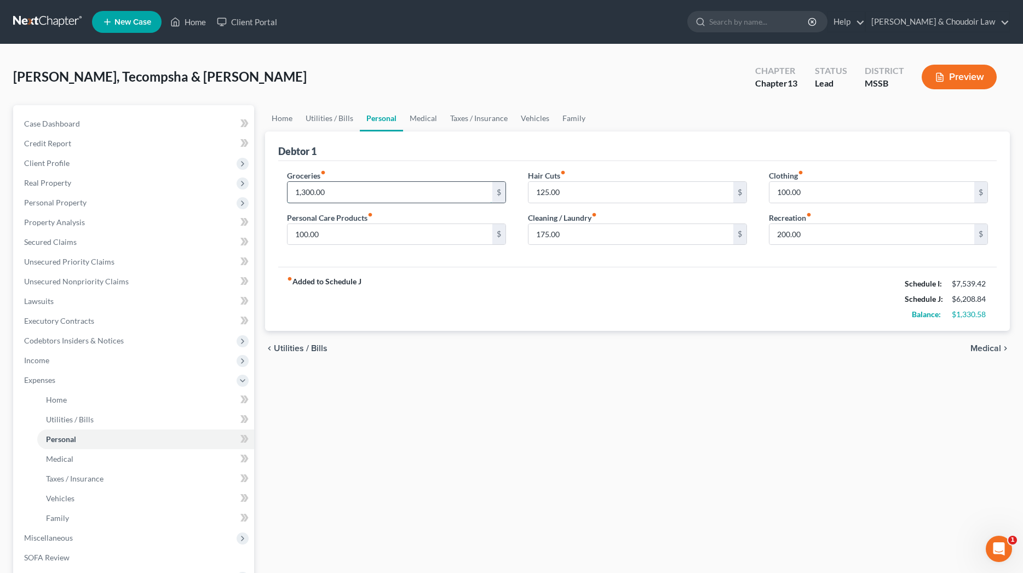
click at [309, 194] on input "1,300.00" at bounding box center [390, 192] width 205 height 21
drag, startPoint x: 321, startPoint y: 193, endPoint x: 278, endPoint y: 192, distance: 43.3
click at [278, 192] on div "Groceries fiber_manual_record 130.00 $ Personal Care Products fiber_manual_reco…" at bounding box center [396, 212] width 241 height 84
type input "1,350"
click at [389, 169] on div "Groceries fiber_manual_record 1,350 $ Personal Care Products fiber_manual_recor…" at bounding box center [637, 214] width 719 height 106
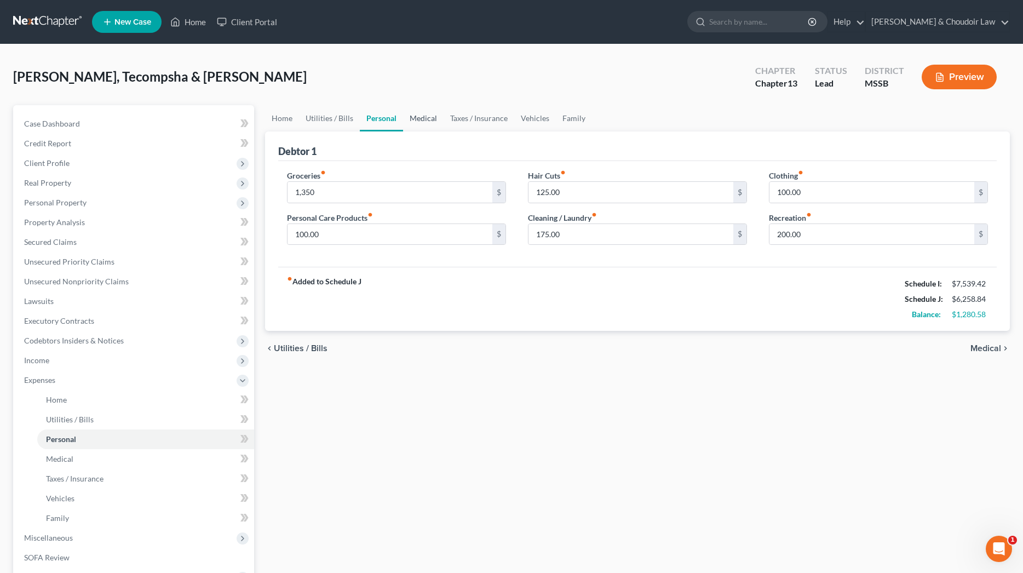
click at [428, 120] on link "Medical" at bounding box center [423, 118] width 41 height 26
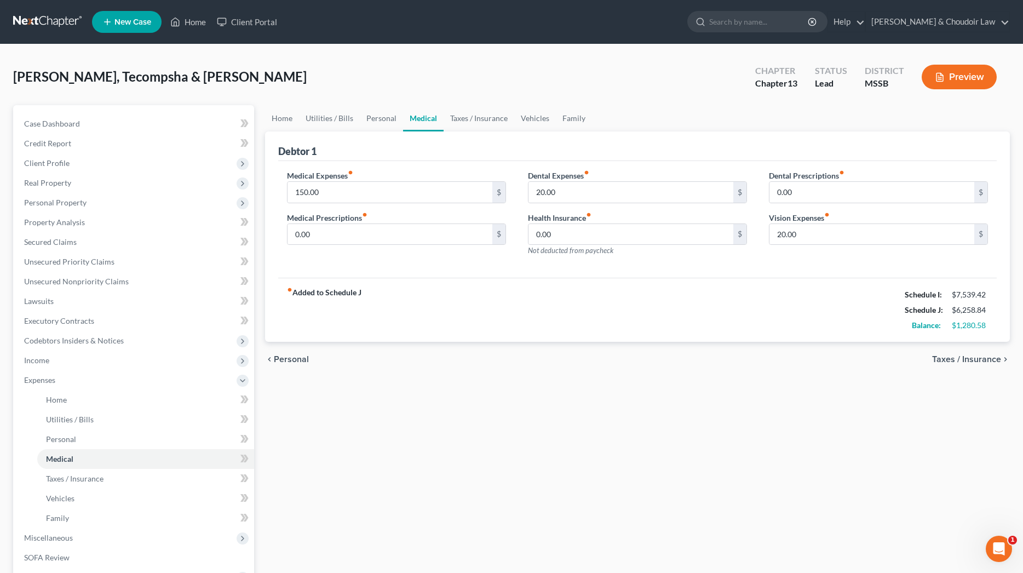
scroll to position [-1, 0]
click at [305, 194] on input "150.00" at bounding box center [390, 192] width 205 height 21
type input "140.00"
click at [480, 119] on link "Taxes / Insurance" at bounding box center [479, 118] width 71 height 26
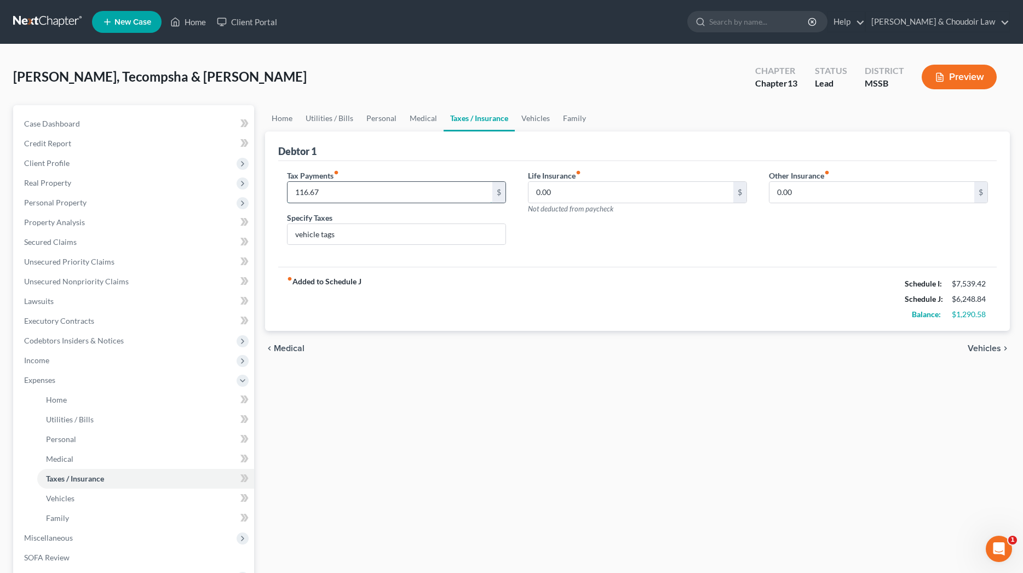
click at [316, 194] on input "116.67" at bounding box center [390, 192] width 205 height 21
click at [331, 195] on input "116.27" at bounding box center [390, 192] width 205 height 21
type input "116.31"
click at [423, 279] on div "fiber_manual_record Added to Schedule J Schedule I: $7,539.42 Schedule J: $6,24…" at bounding box center [637, 299] width 719 height 64
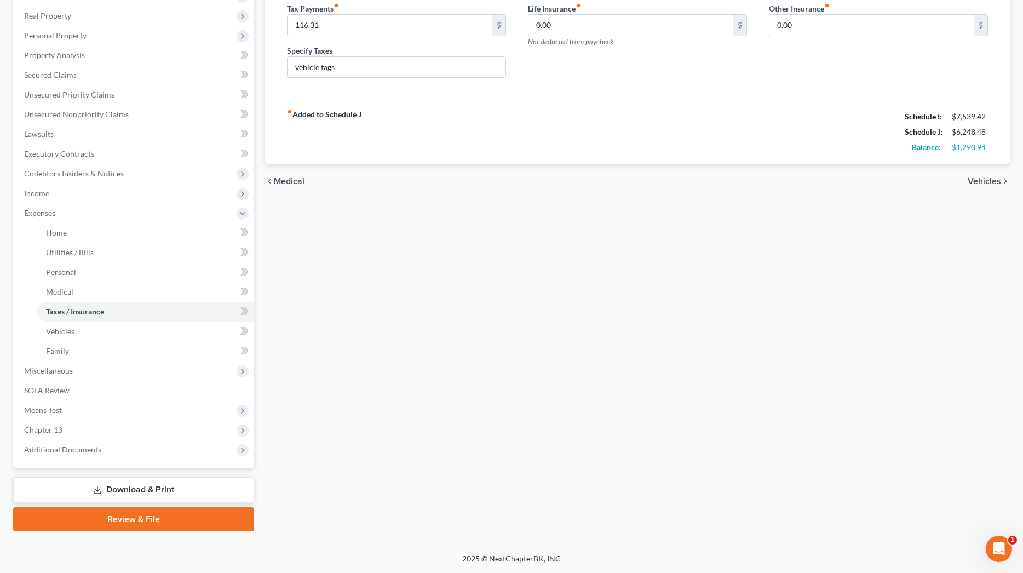
scroll to position [167, 0]
click at [193, 487] on link "Download & Print" at bounding box center [133, 490] width 241 height 26
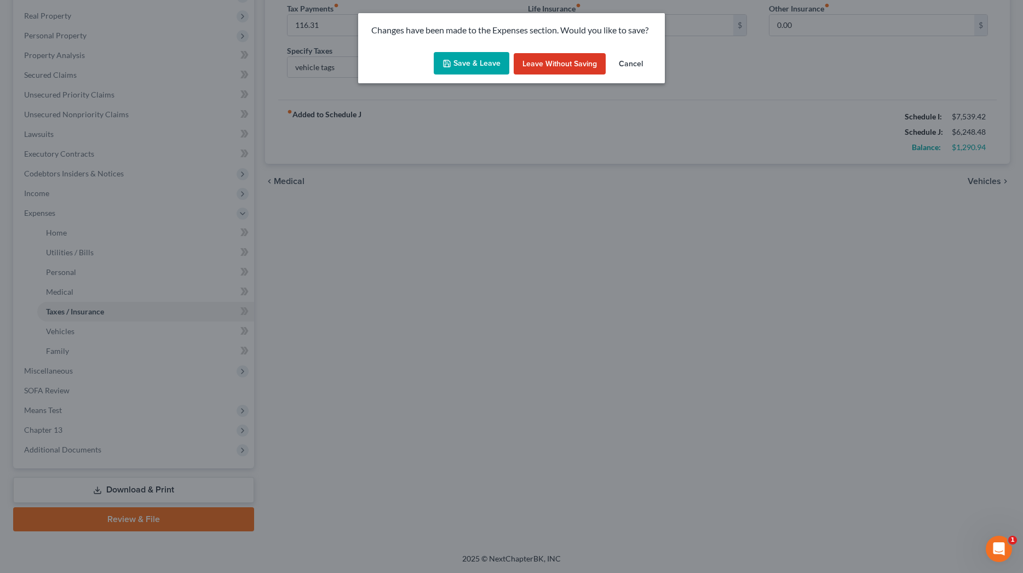
click at [468, 56] on button "Save & Leave" at bounding box center [472, 63] width 76 height 23
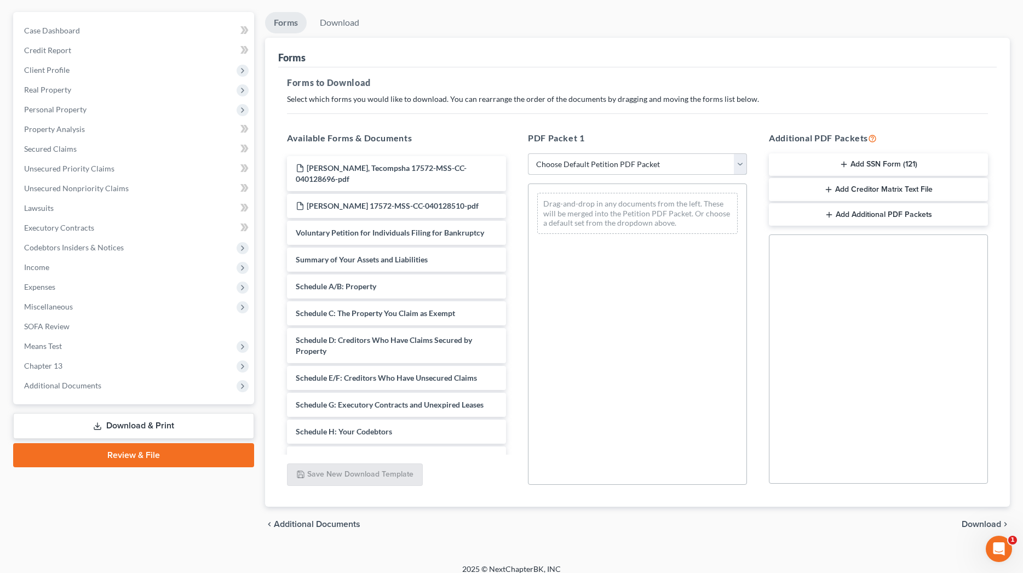
scroll to position [94, 1]
select select "0"
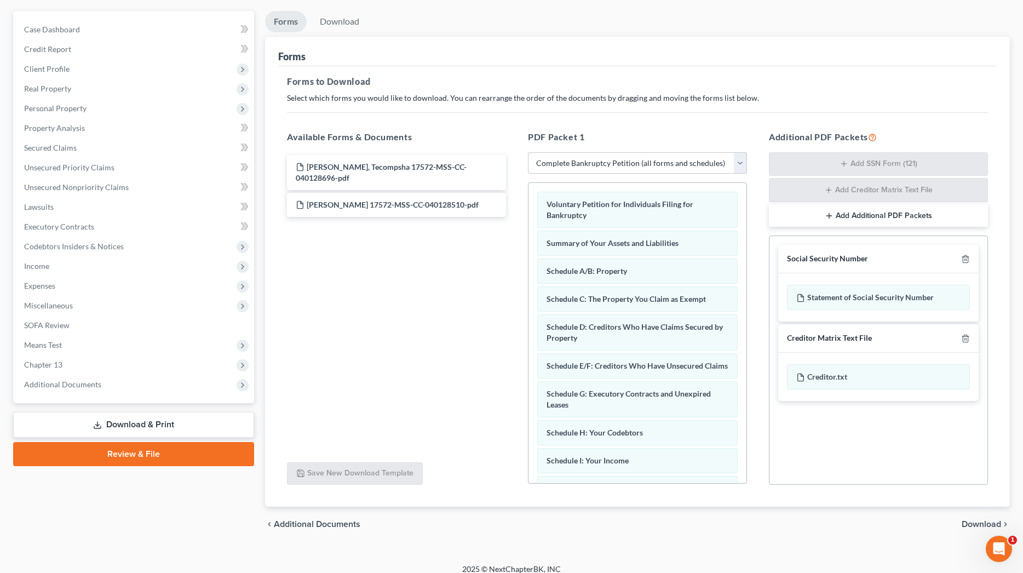
click at [967, 521] on span "Download" at bounding box center [981, 524] width 39 height 9
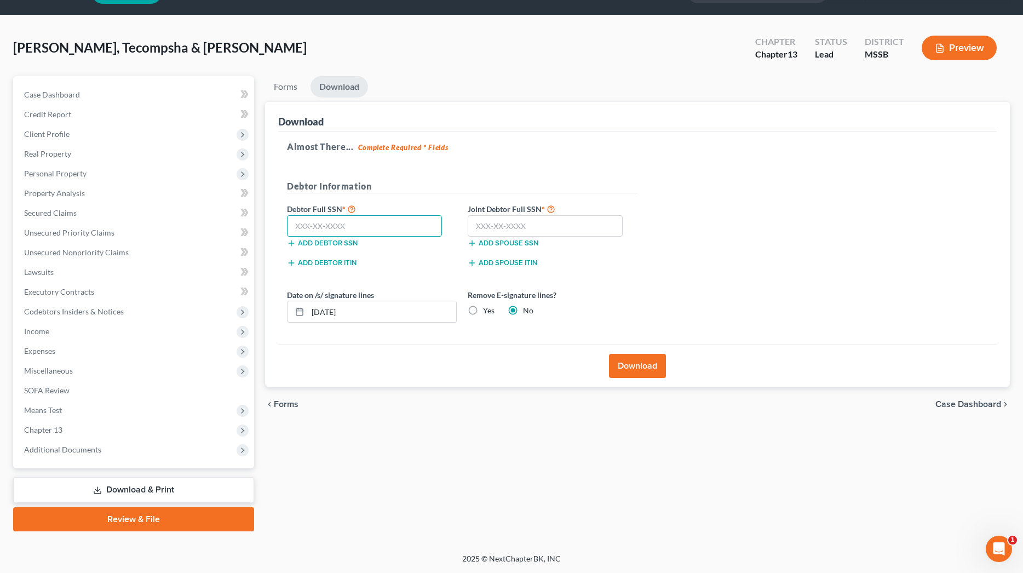
click at [381, 215] on input "text" at bounding box center [364, 226] width 155 height 22
type input "587-59-8469"
type input "587-45-9956"
click at [333, 301] on input "[DATE]" at bounding box center [382, 311] width 148 height 21
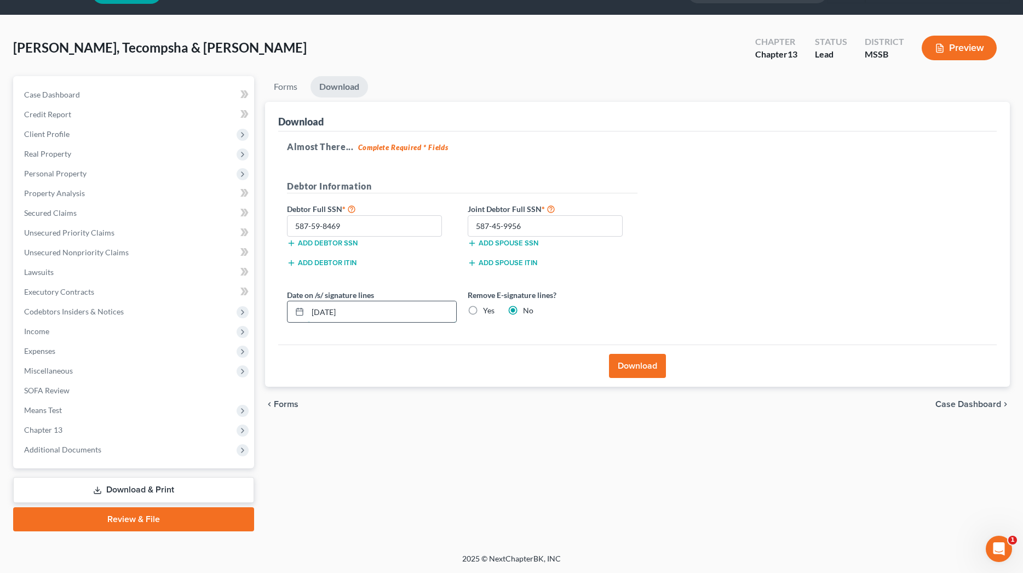
scroll to position [29, 0]
type input "[DATE]"
click at [486, 306] on label "Yes" at bounding box center [489, 310] width 12 height 11
click at [487, 306] on input "Yes" at bounding box center [490, 308] width 7 height 7
radio input "true"
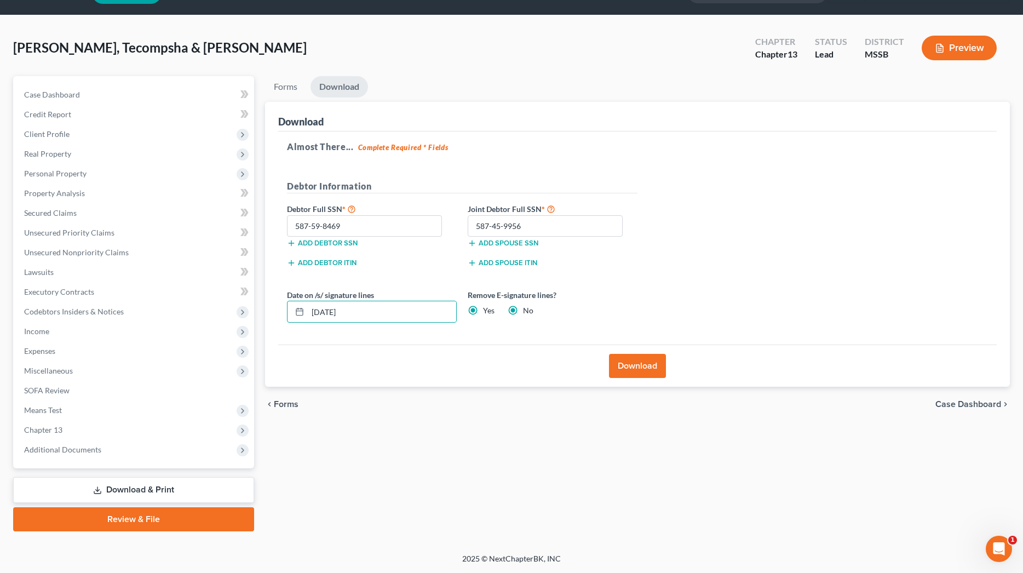
radio input "false"
click at [624, 365] on button "Download" at bounding box center [637, 366] width 57 height 24
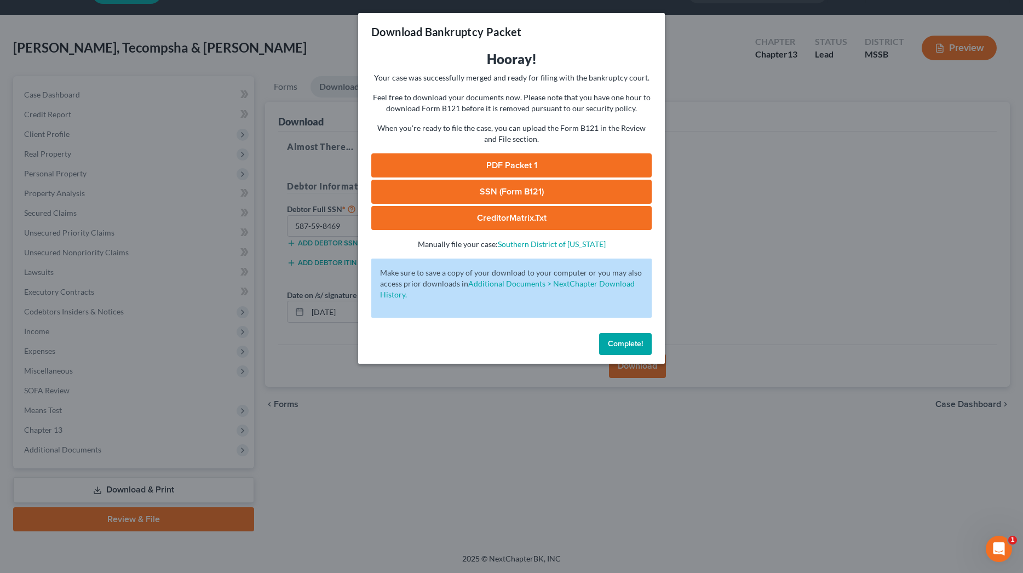
click at [581, 162] on link "PDF Packet 1" at bounding box center [511, 165] width 280 height 24
click at [504, 197] on link "SSN (Form B121)" at bounding box center [511, 192] width 280 height 24
click at [616, 339] on span "Complete!" at bounding box center [625, 343] width 35 height 9
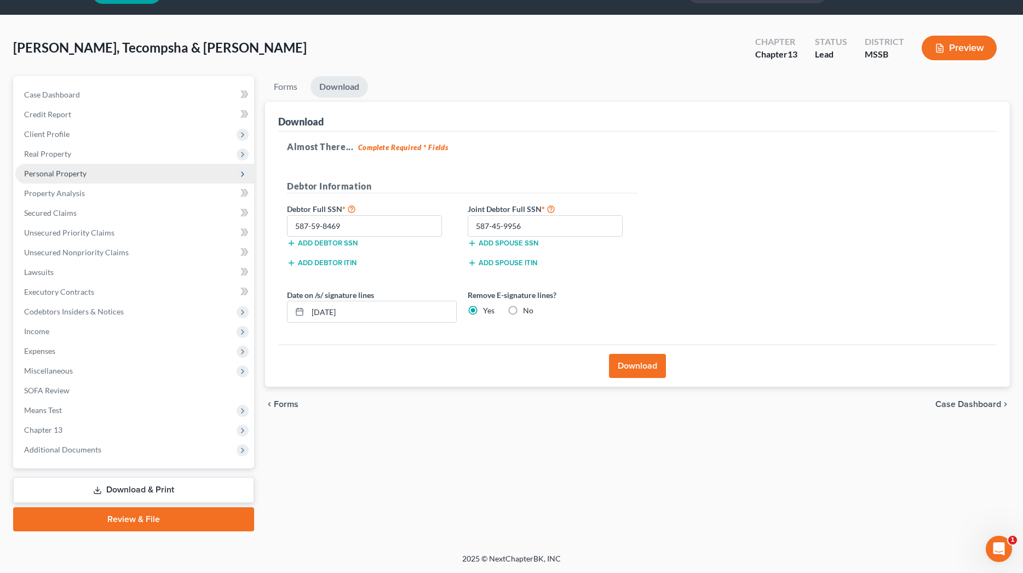
click at [48, 171] on span "Personal Property" at bounding box center [55, 173] width 62 height 9
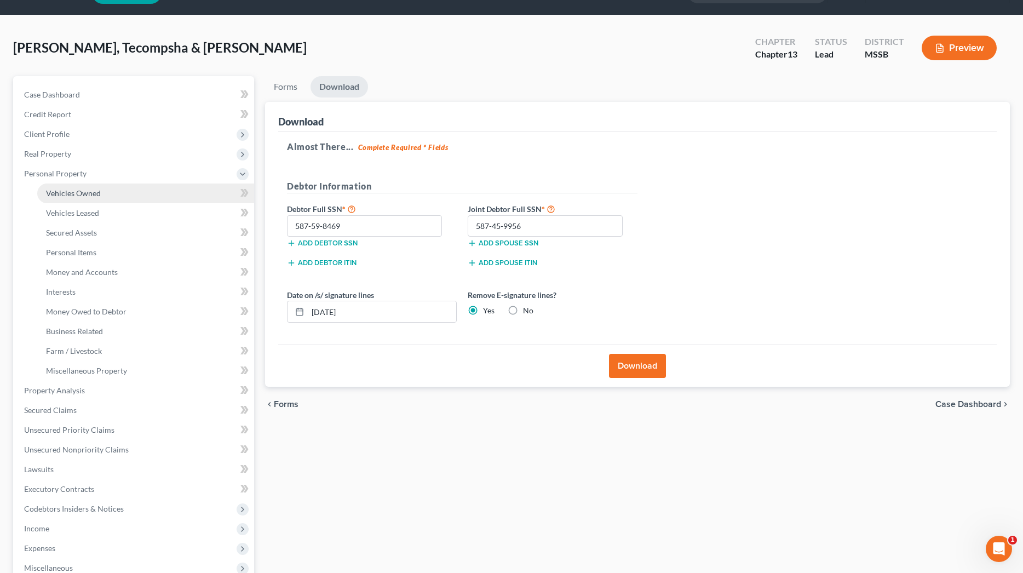
click at [57, 191] on span "Vehicles Owned" at bounding box center [73, 192] width 55 height 9
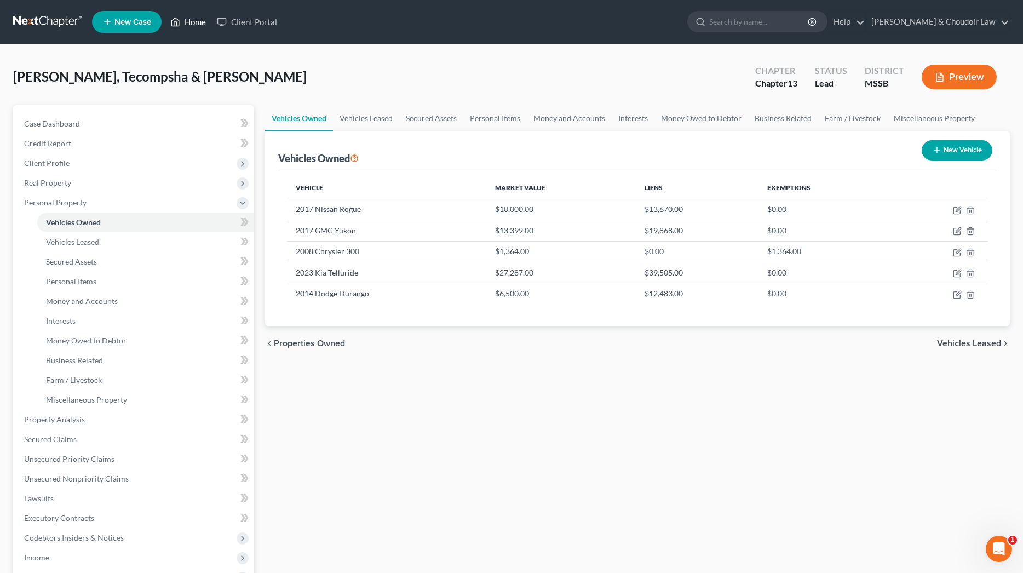
click at [188, 24] on link "Home" at bounding box center [188, 22] width 47 height 20
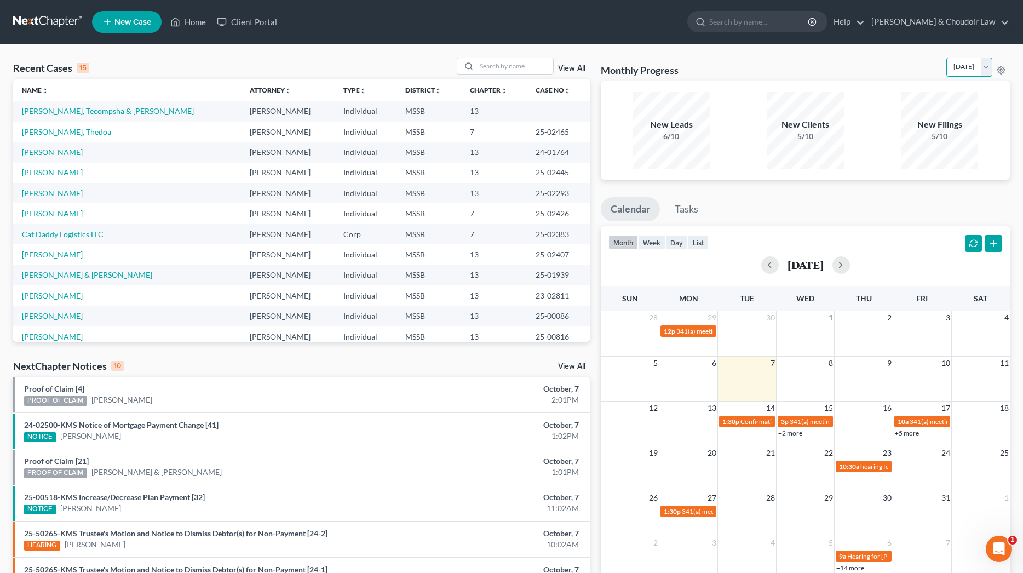
select select "1"
click at [134, 27] on link "New Case" at bounding box center [127, 22] width 70 height 22
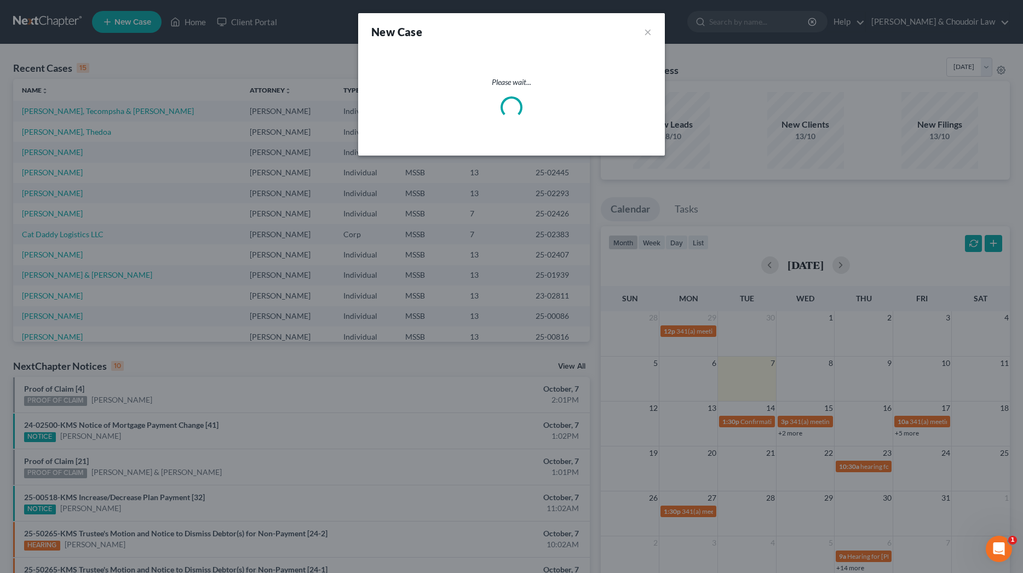
select select "44"
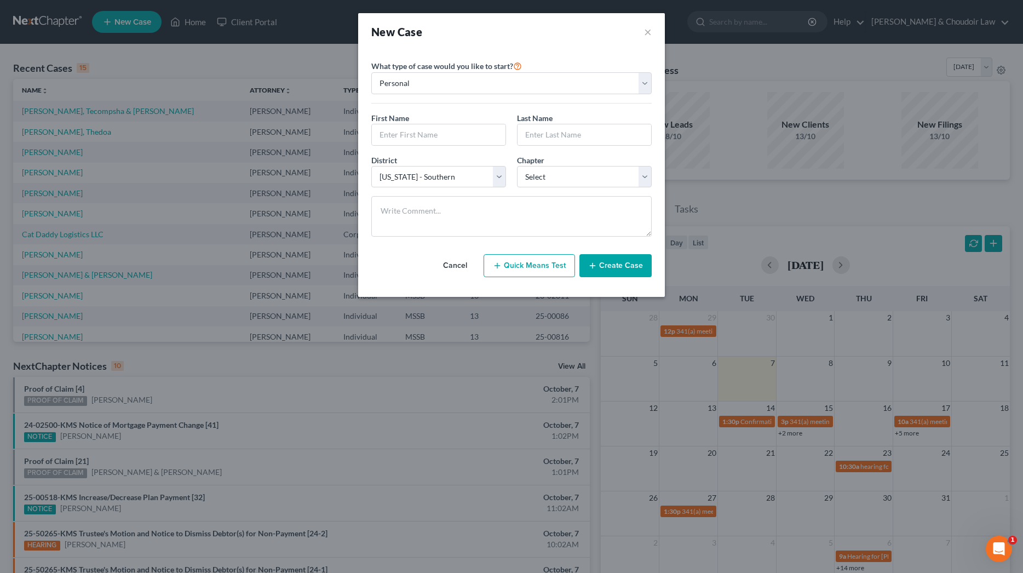
drag, startPoint x: 649, startPoint y: 32, endPoint x: 624, endPoint y: 49, distance: 30.4
click at [649, 32] on button "×" at bounding box center [648, 31] width 8 height 15
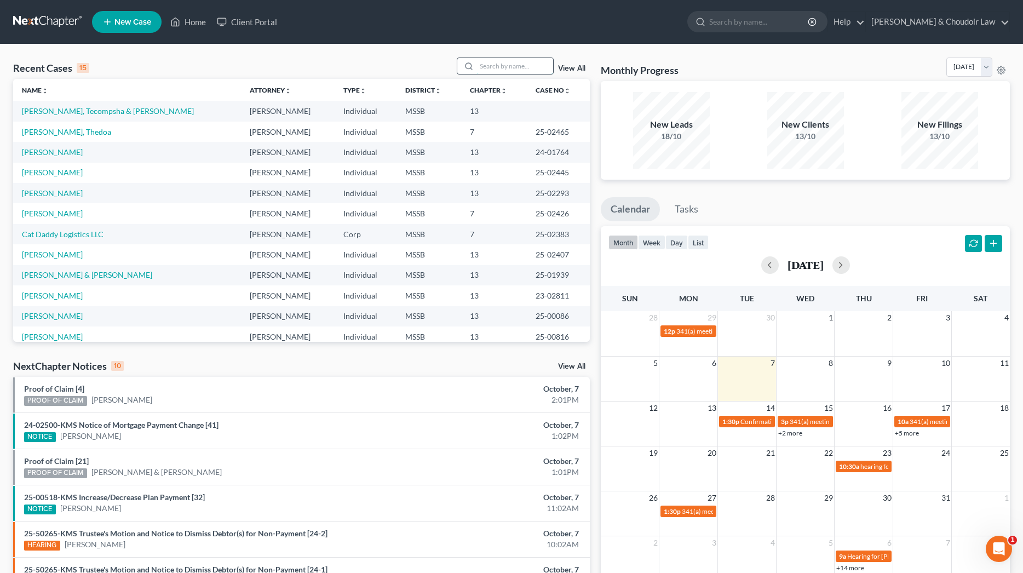
click at [512, 71] on input "search" at bounding box center [515, 66] width 77 height 16
type input "[PERSON_NAME]"
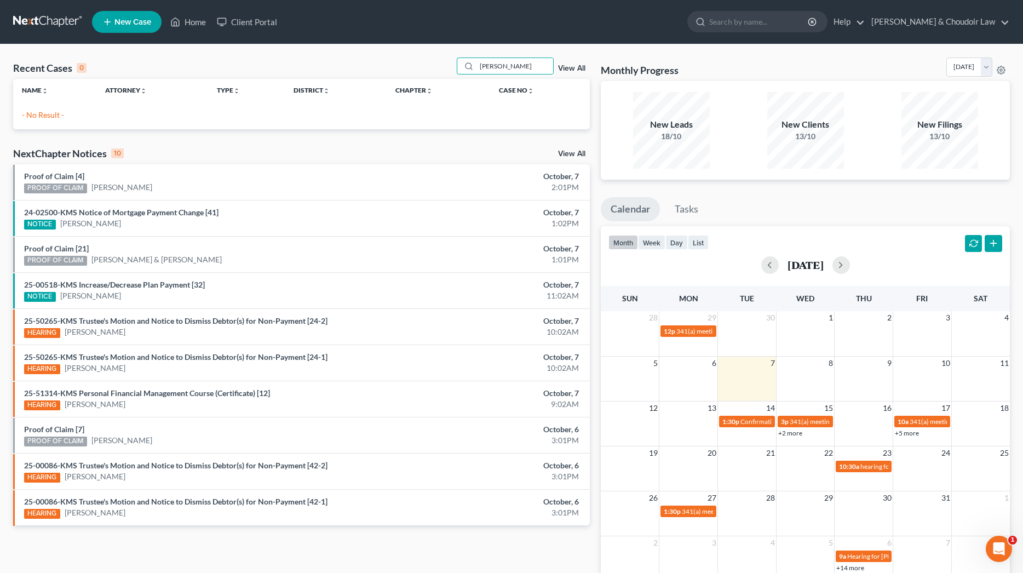
click at [140, 28] on link "New Case" at bounding box center [127, 22] width 70 height 22
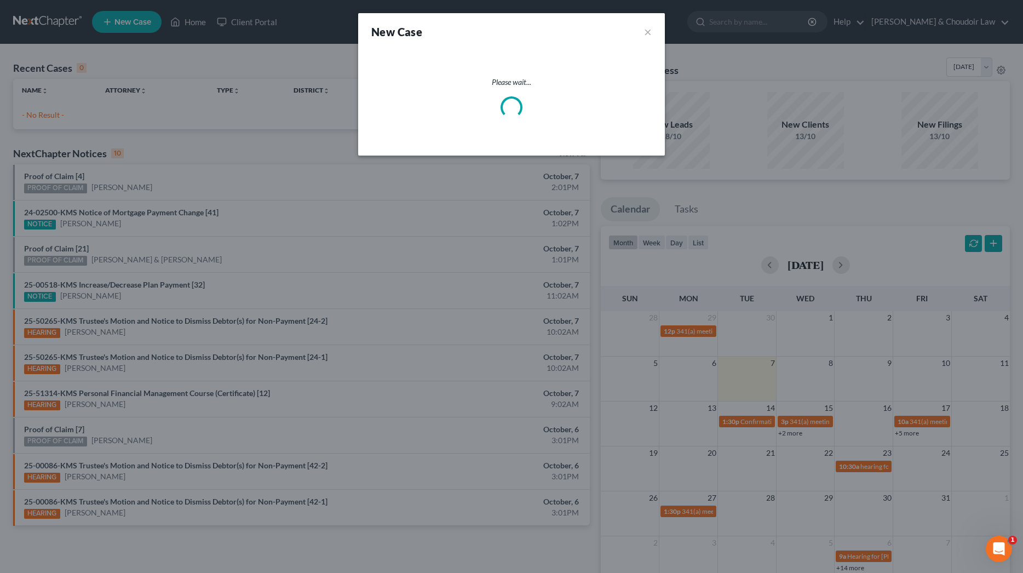
select select "44"
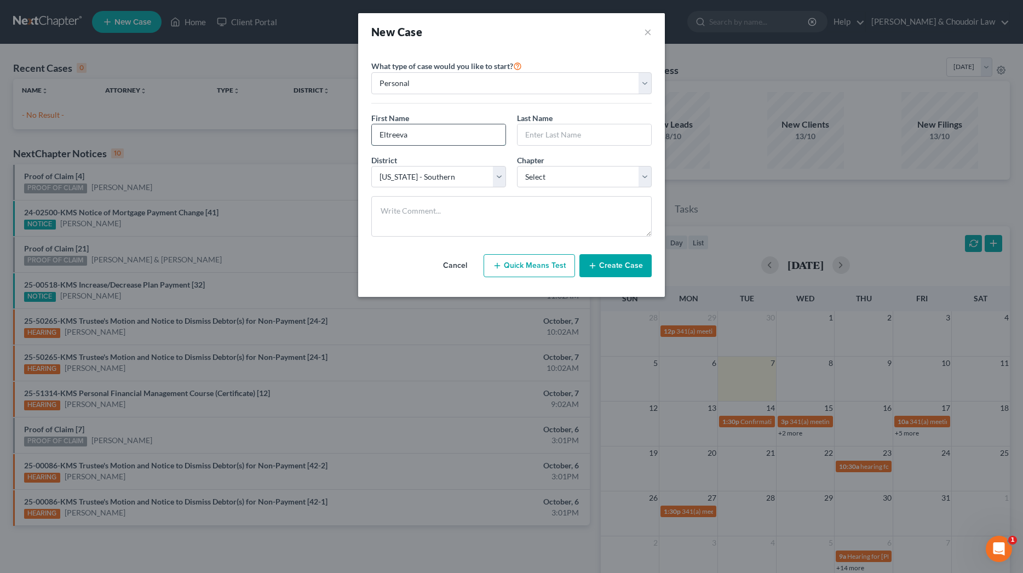
type input "Eltreeva"
type input "[PERSON_NAME]"
select select "3"
click at [637, 260] on button "Create Case" at bounding box center [616, 265] width 72 height 23
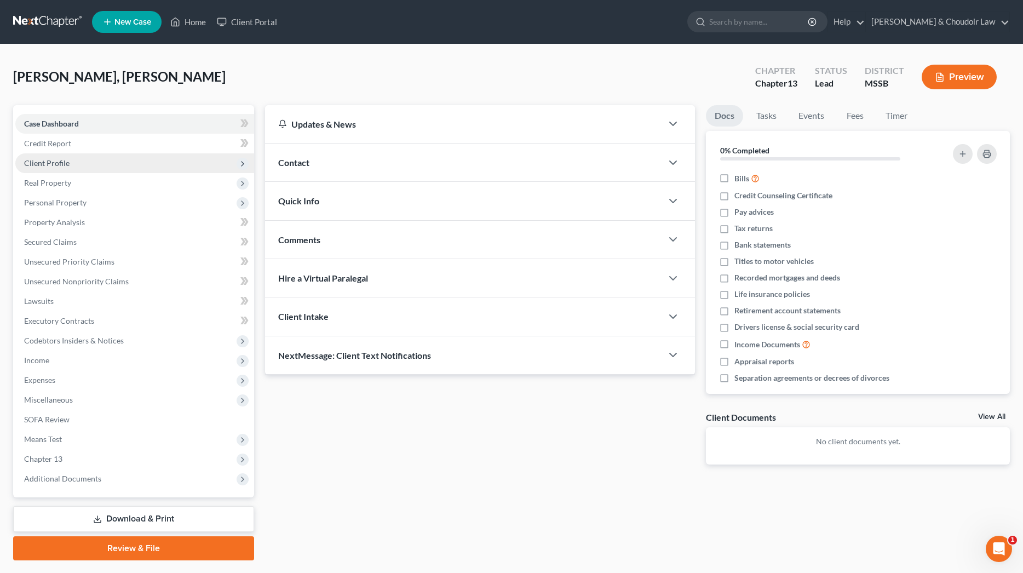
click at [59, 160] on span "Client Profile" at bounding box center [46, 162] width 45 height 9
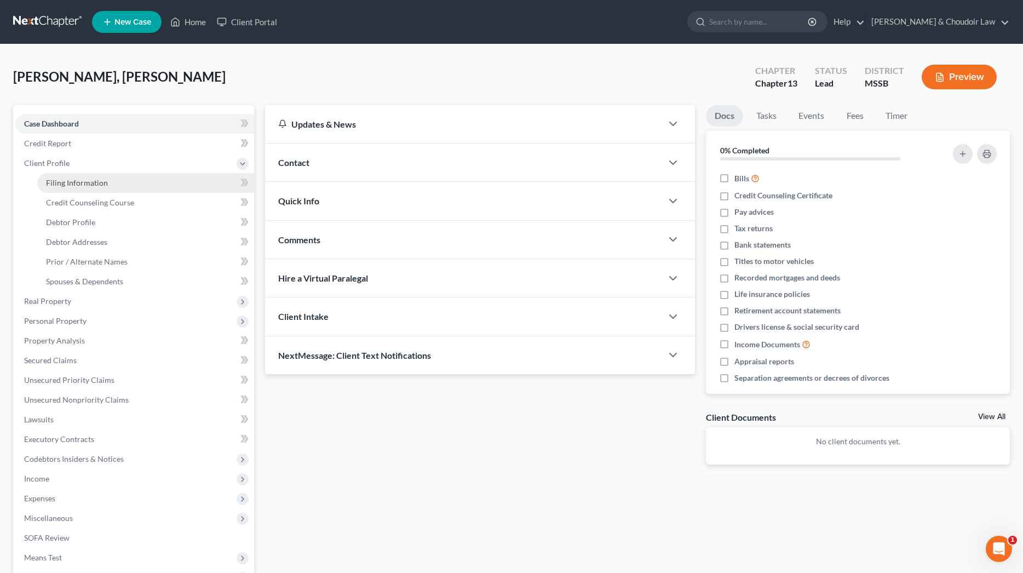
click at [65, 180] on span "Filing Information" at bounding box center [77, 182] width 62 height 9
select select "1"
select select "0"
select select "3"
select select "44"
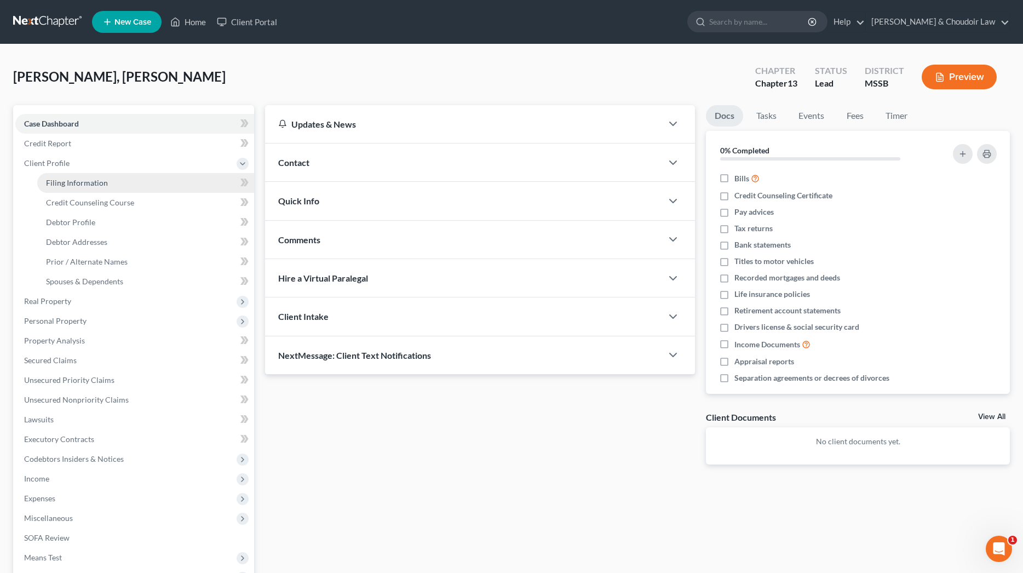
select select "25"
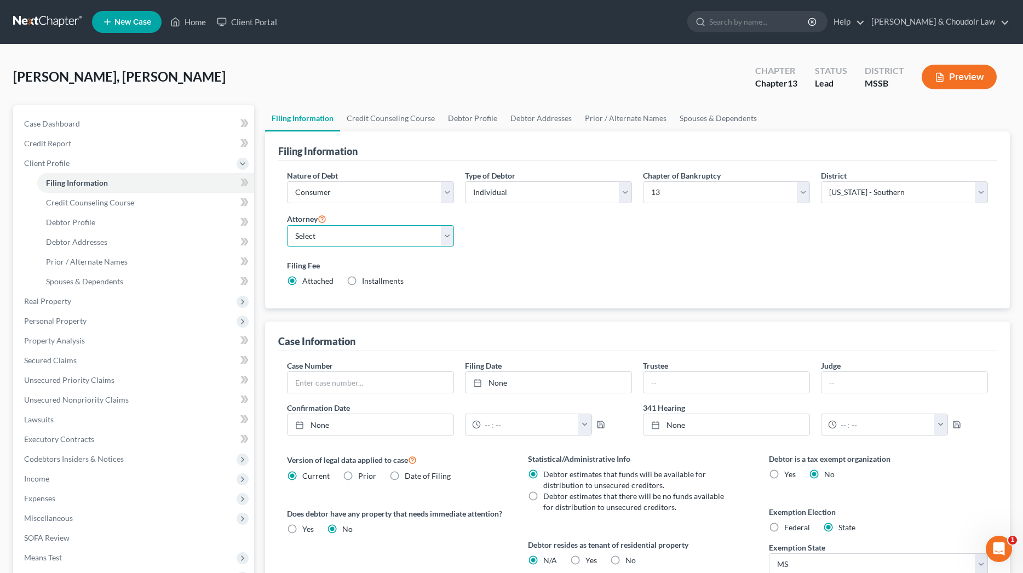
select select "0"
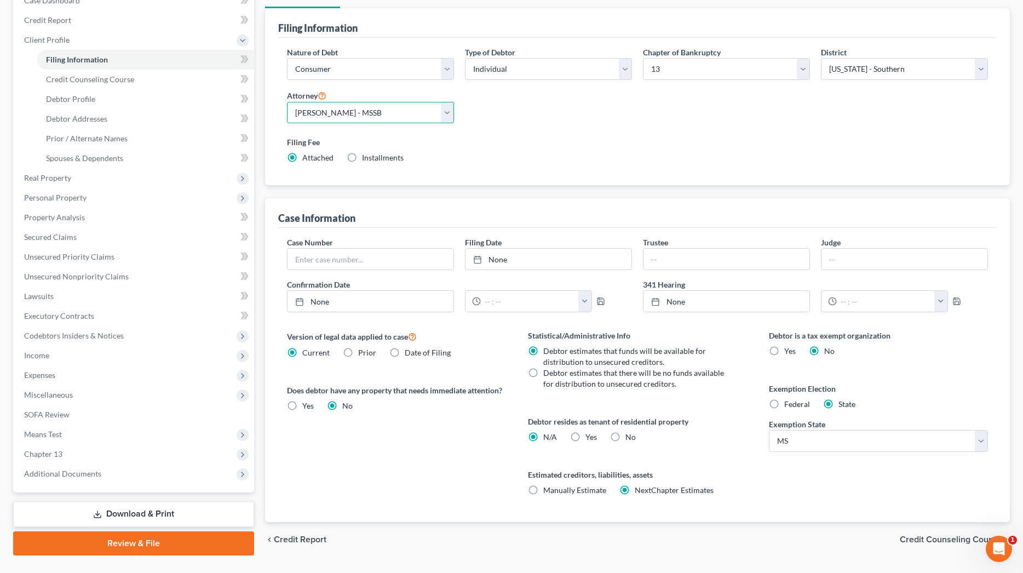
scroll to position [122, 0]
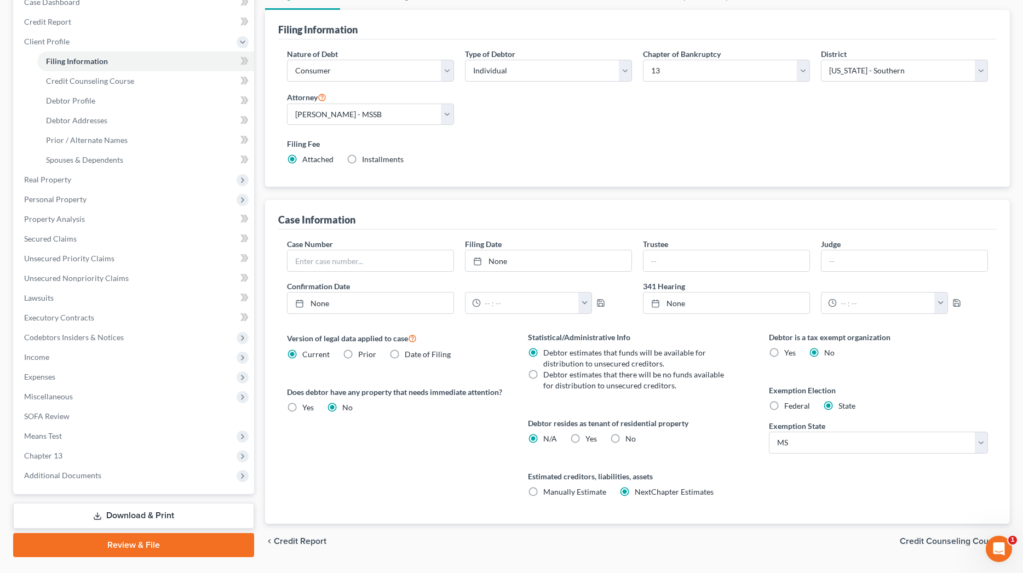
click at [629, 441] on span "No" at bounding box center [631, 438] width 10 height 9
click at [630, 440] on input "No" at bounding box center [633, 436] width 7 height 7
radio input "true"
radio input "false"
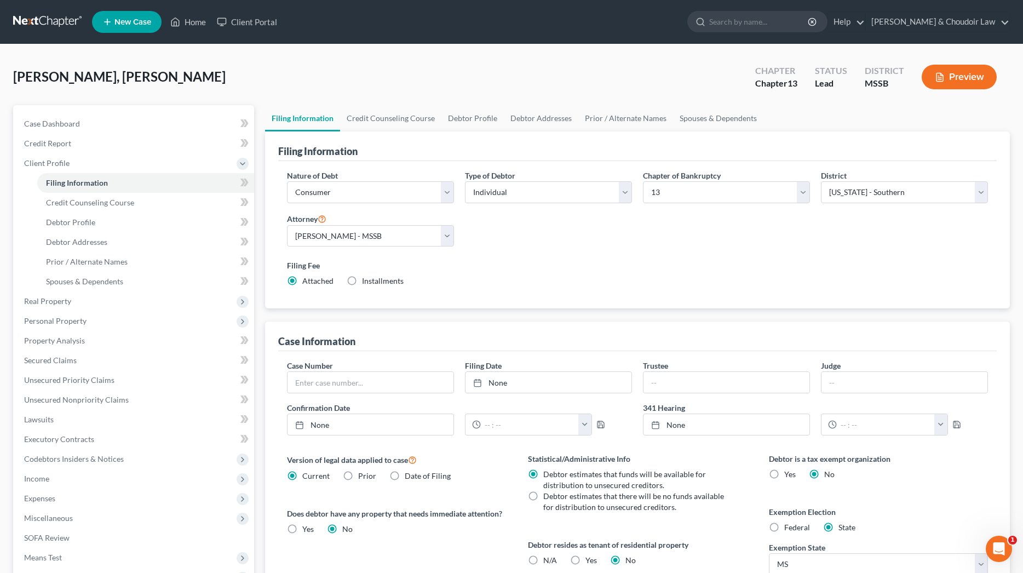
scroll to position [0, 0]
click at [400, 116] on link "Credit Counseling Course" at bounding box center [390, 118] width 101 height 26
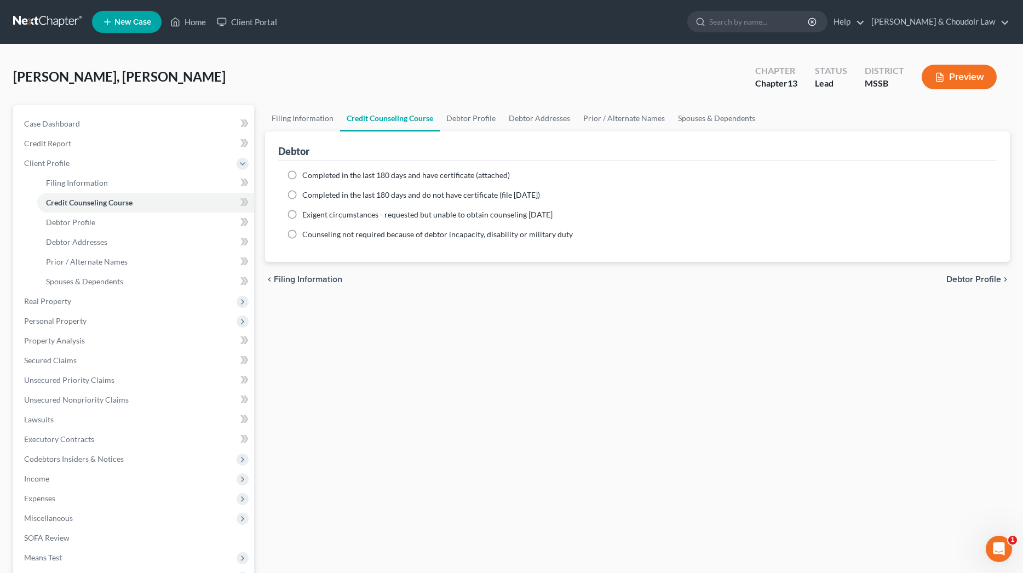
click at [405, 176] on span "Completed in the last 180 days and have certificate (attached)" at bounding box center [406, 174] width 208 height 9
click at [314, 176] on input "Completed in the last 180 days and have certificate (attached)" at bounding box center [310, 173] width 7 height 7
radio input "true"
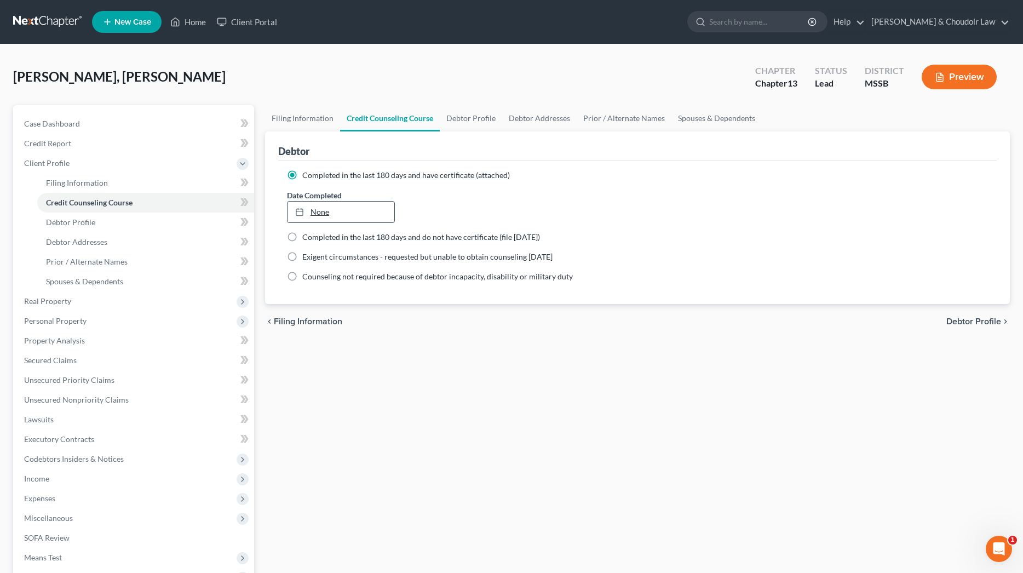
click at [357, 210] on link "None" at bounding box center [341, 212] width 107 height 21
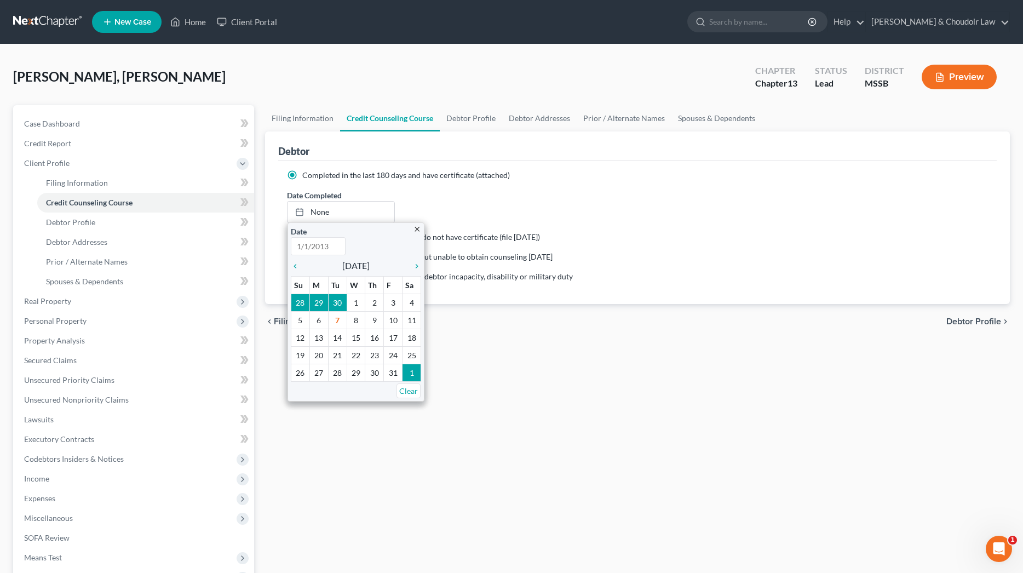
type input "[DATE]"
click at [299, 264] on icon "chevron_left" at bounding box center [298, 266] width 14 height 9
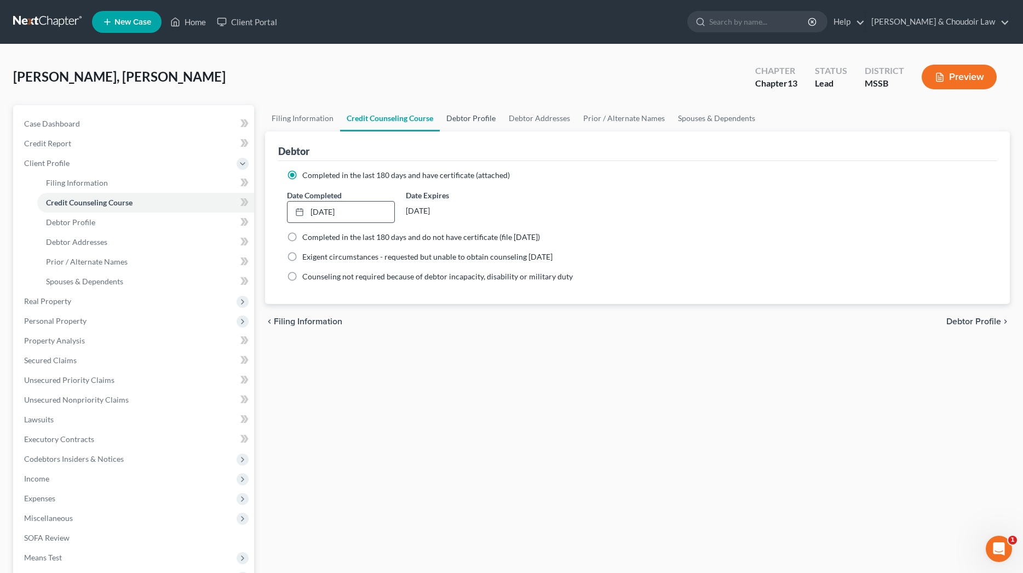
click at [477, 121] on link "Debtor Profile" at bounding box center [471, 118] width 62 height 26
select select "0"
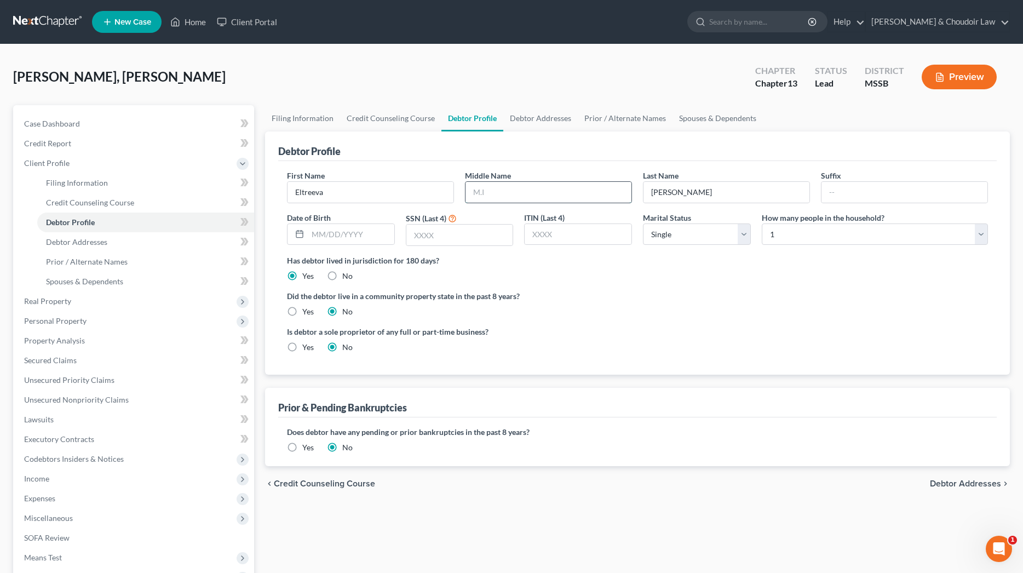
scroll to position [2, 0]
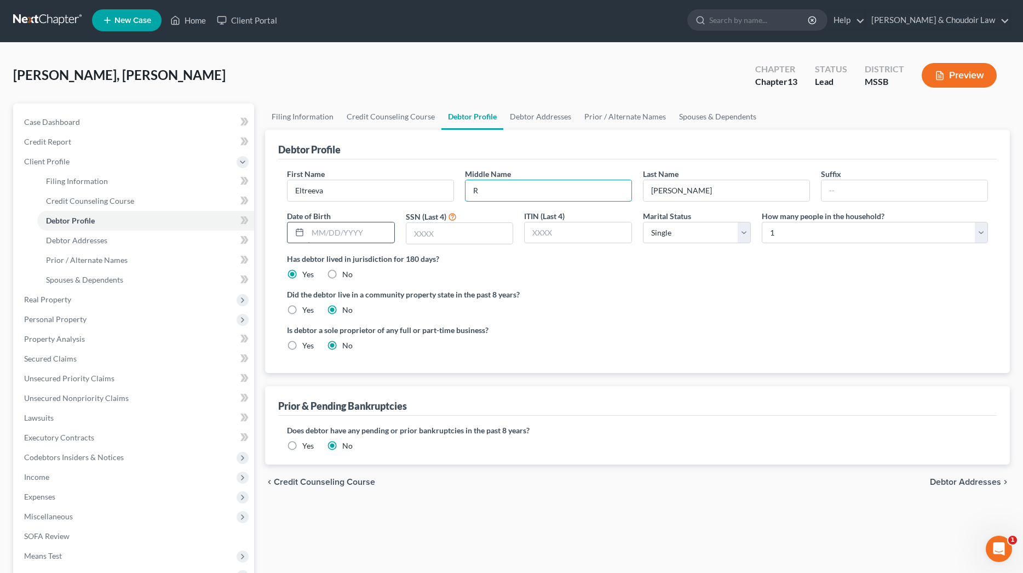
type input "R"
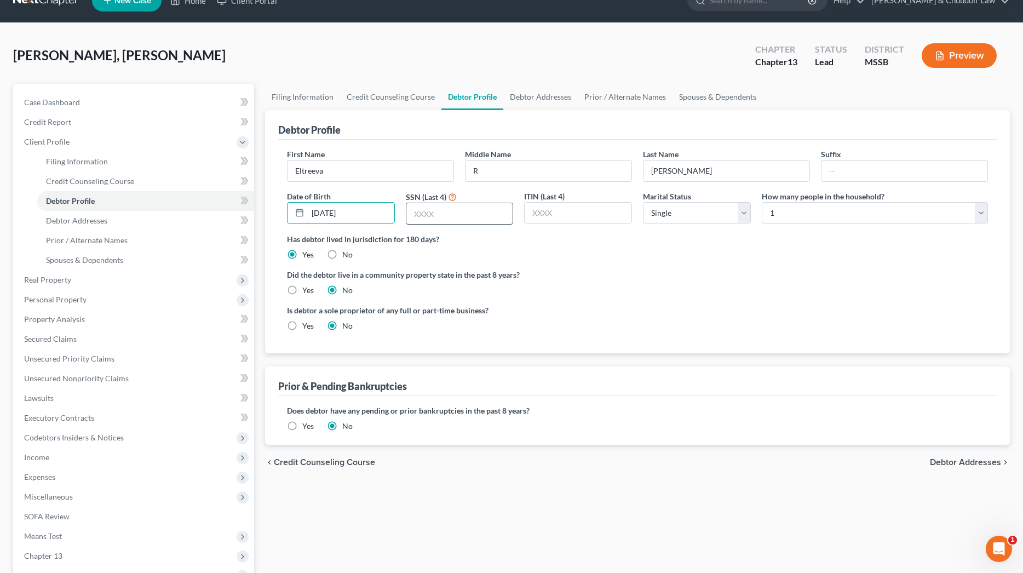
type input "[DATE]"
click at [485, 215] on input "text" at bounding box center [459, 213] width 107 height 21
type input "0789"
select select "2"
drag, startPoint x: 703, startPoint y: 213, endPoint x: 795, endPoint y: 217, distance: 91.6
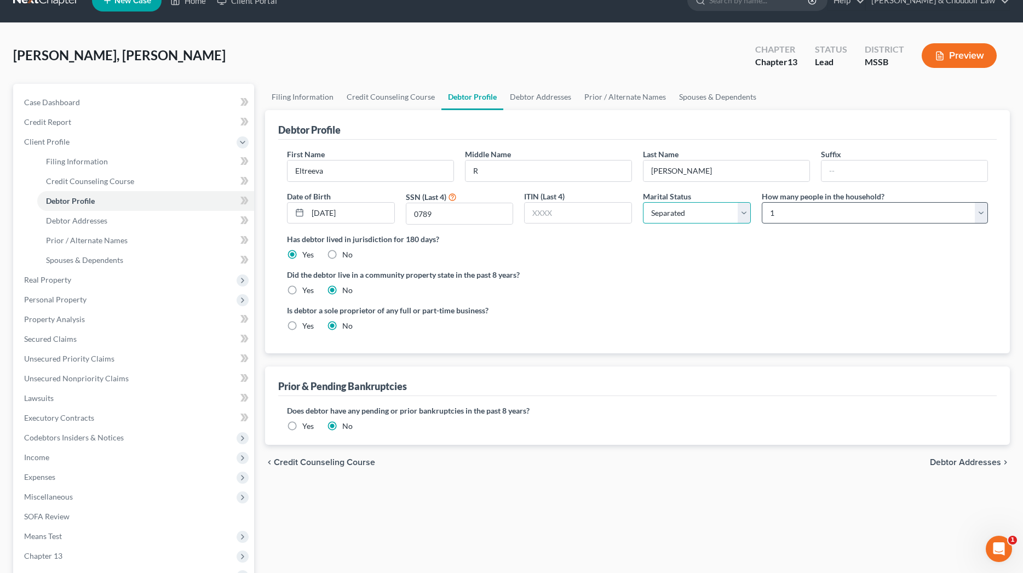
click at [795, 217] on div "First Name Eltreeva Middle Name R Last Name [PERSON_NAME] Date of Birth [DEMOGR…" at bounding box center [638, 190] width 712 height 85
select select "2"
click at [532, 97] on link "Debtor Addresses" at bounding box center [540, 97] width 74 height 26
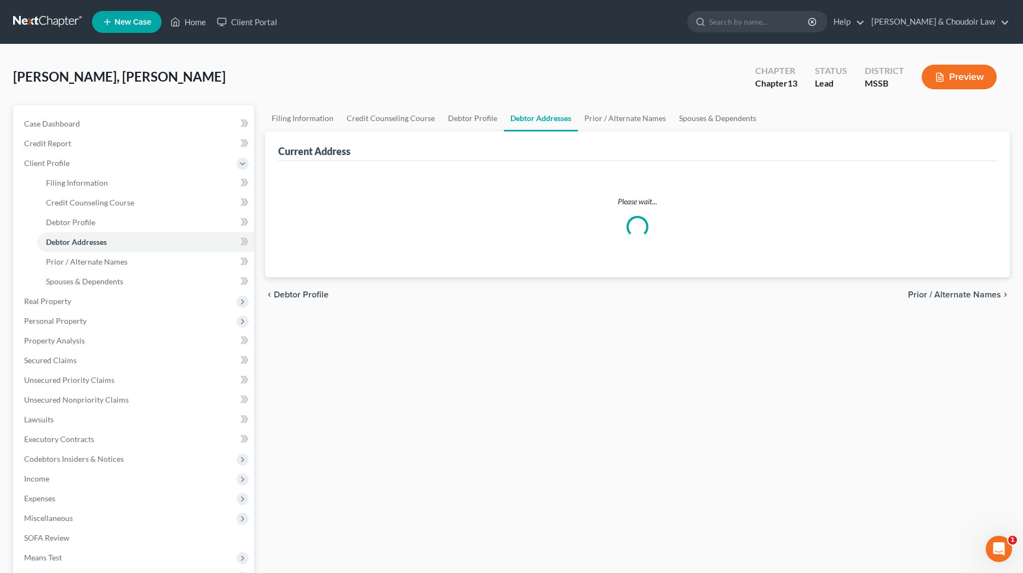
select select "0"
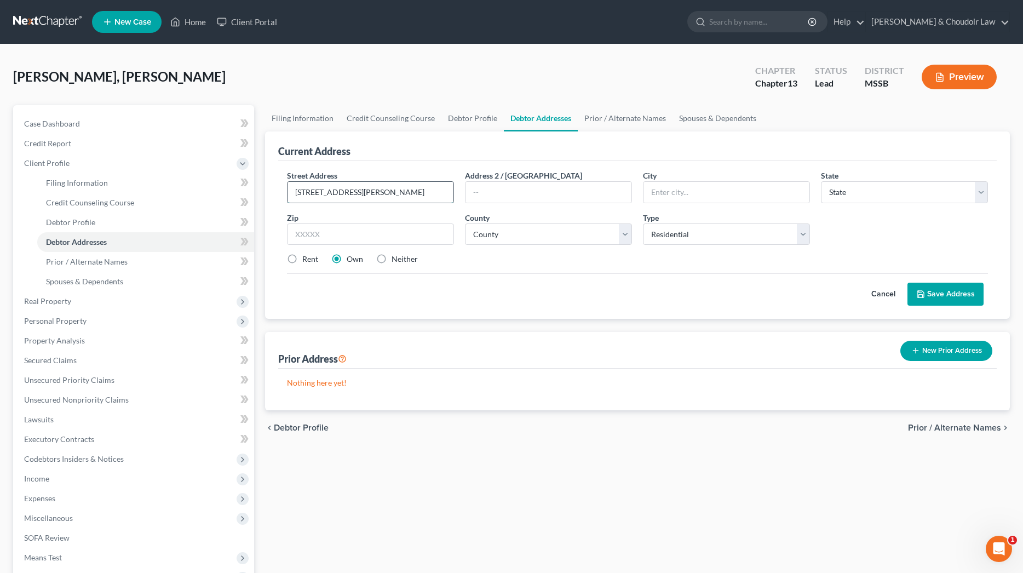
type input "[STREET_ADDRESS][PERSON_NAME]"
type input "Magnolia"
select select "25"
type input "39652"
select select "56"
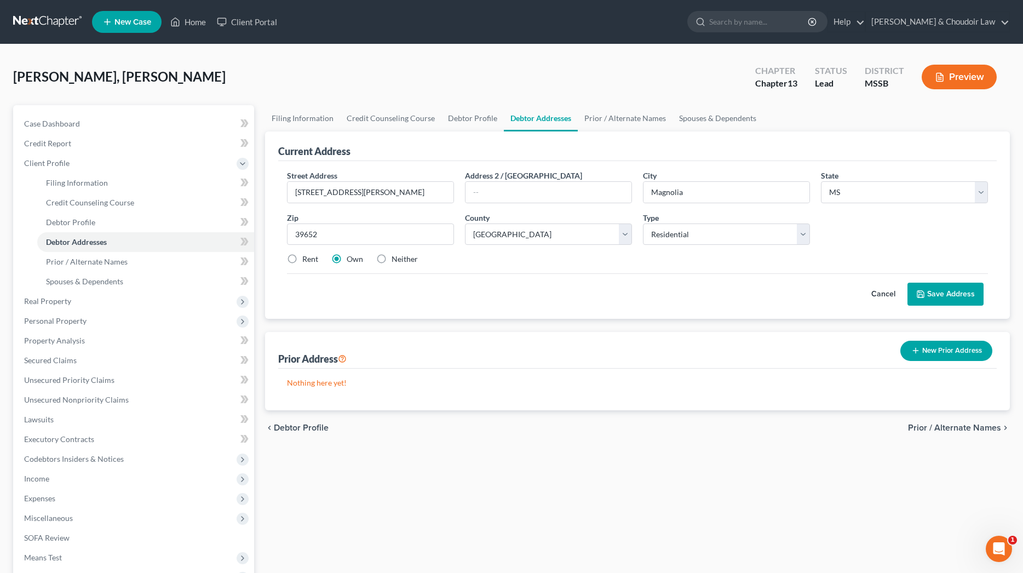
click at [919, 286] on button "Save Address" at bounding box center [946, 294] width 76 height 23
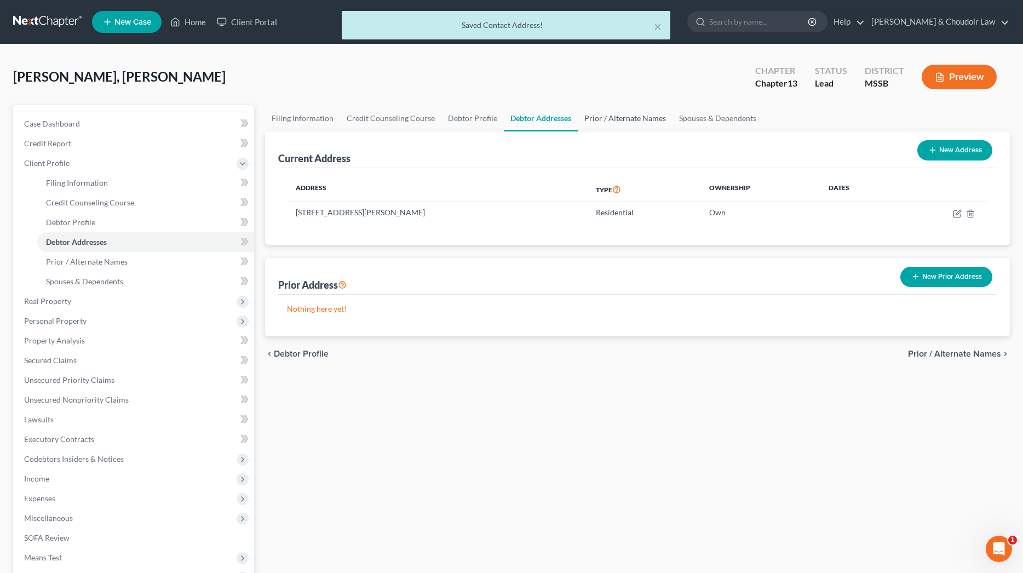
click at [623, 118] on link "Prior / Alternate Names" at bounding box center [625, 118] width 95 height 26
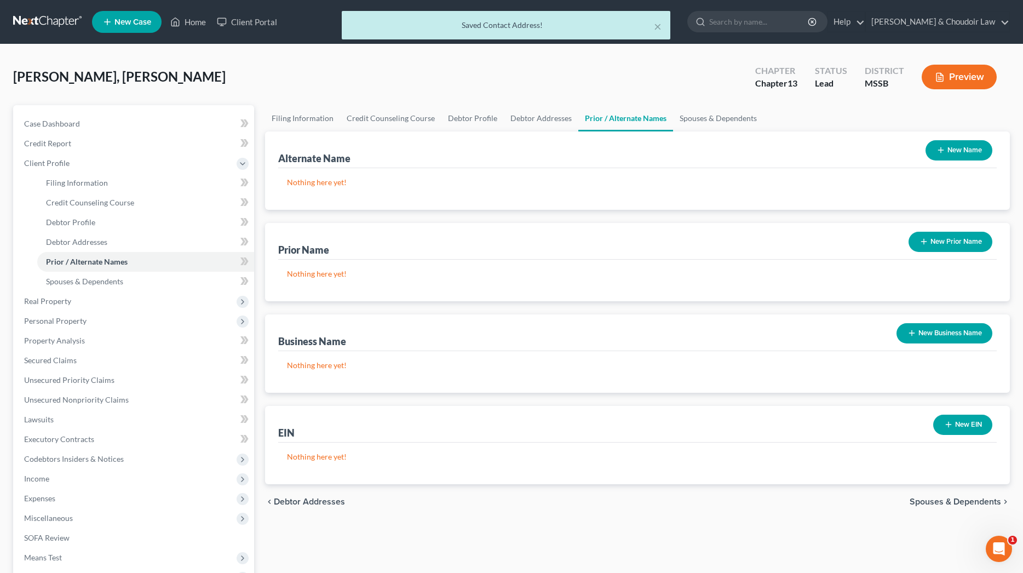
click at [953, 238] on button "New Prior Name" at bounding box center [951, 242] width 84 height 20
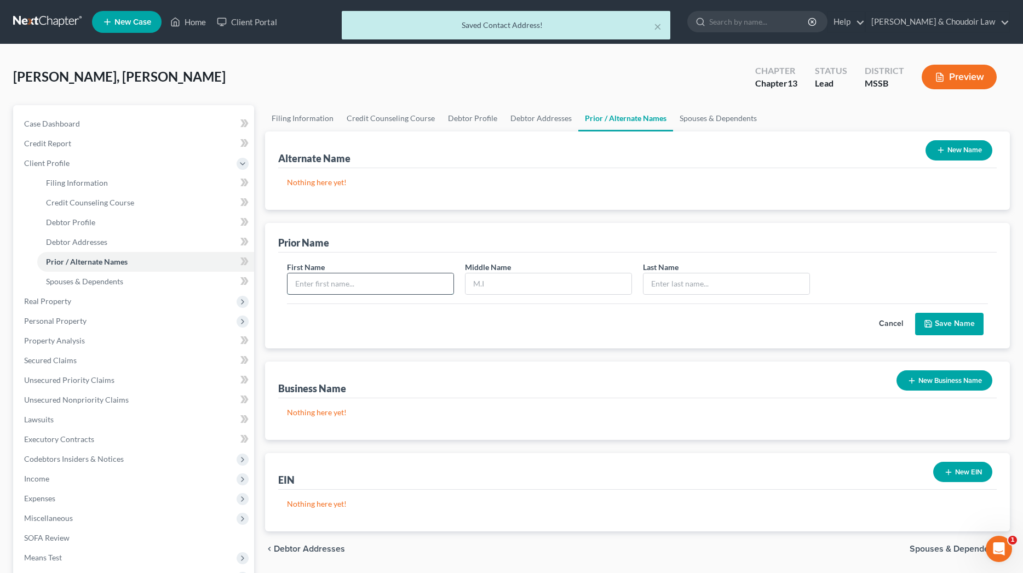
click at [441, 279] on input "text" at bounding box center [371, 283] width 166 height 21
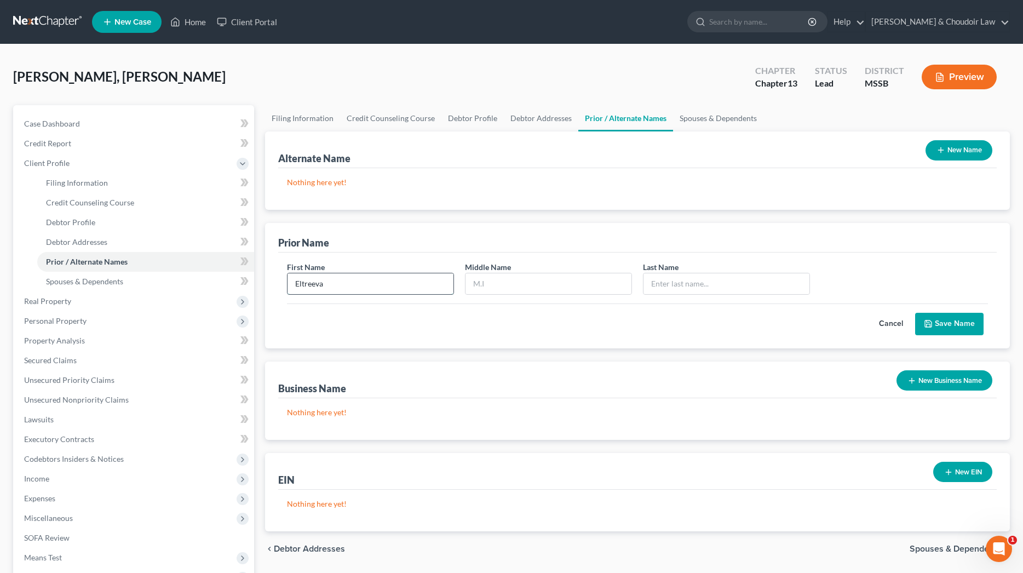
type input "Eltreeva"
click at [888, 323] on button "Cancel" at bounding box center [891, 324] width 48 height 22
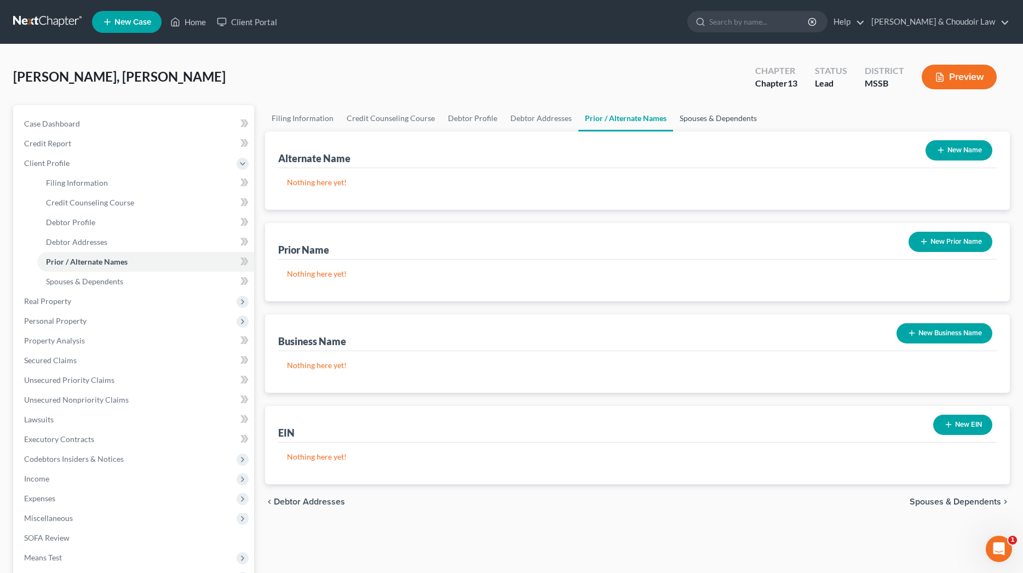
click at [719, 119] on link "Spouses & Dependents" at bounding box center [718, 118] width 90 height 26
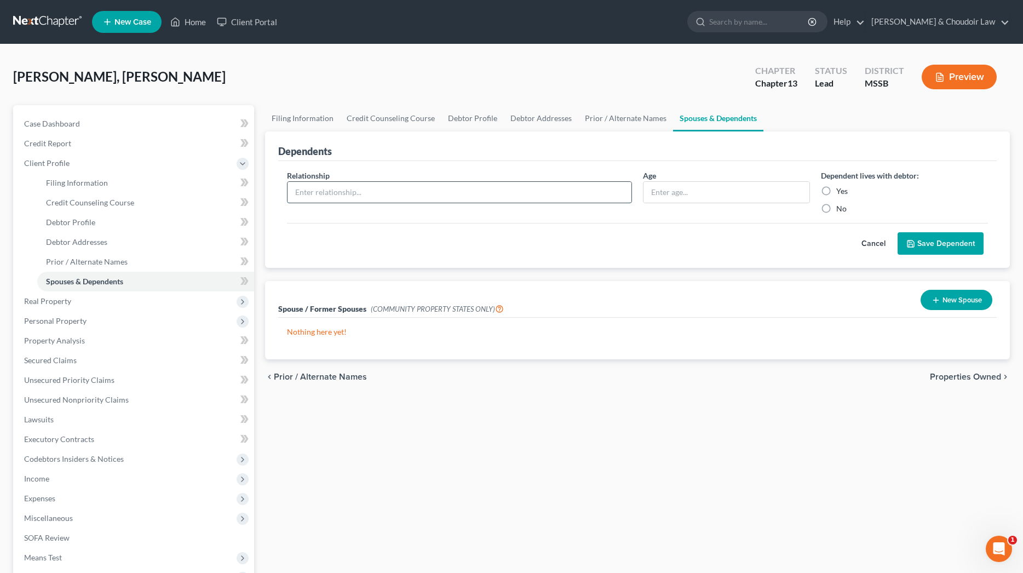
click at [497, 194] on input "text" at bounding box center [460, 192] width 344 height 21
type input "Son"
type input "13"
click at [836, 193] on label "Yes" at bounding box center [842, 191] width 12 height 11
click at [841, 193] on input "Yes" at bounding box center [844, 189] width 7 height 7
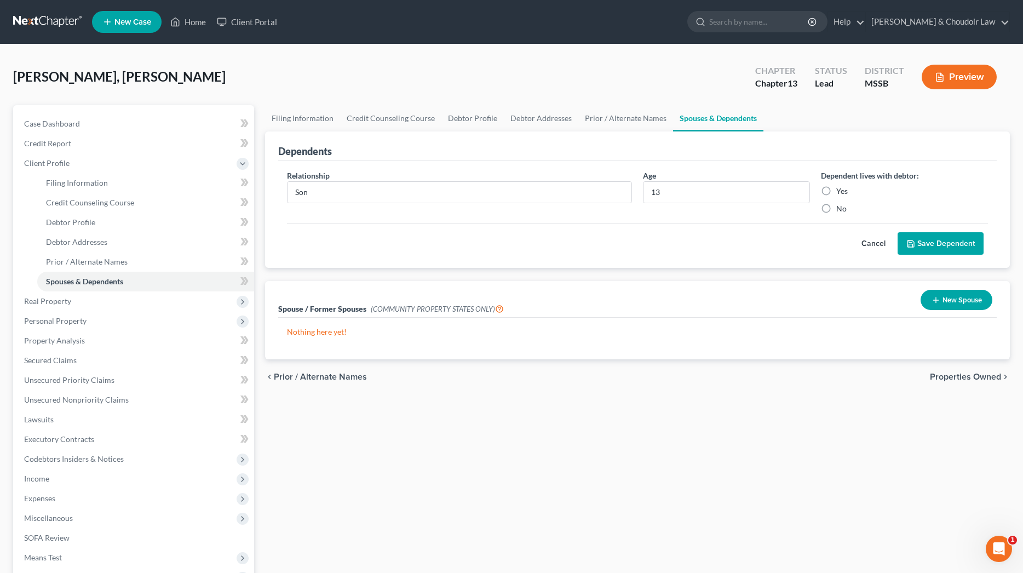
radio input "true"
click at [917, 239] on button "Save Dependent" at bounding box center [941, 243] width 86 height 23
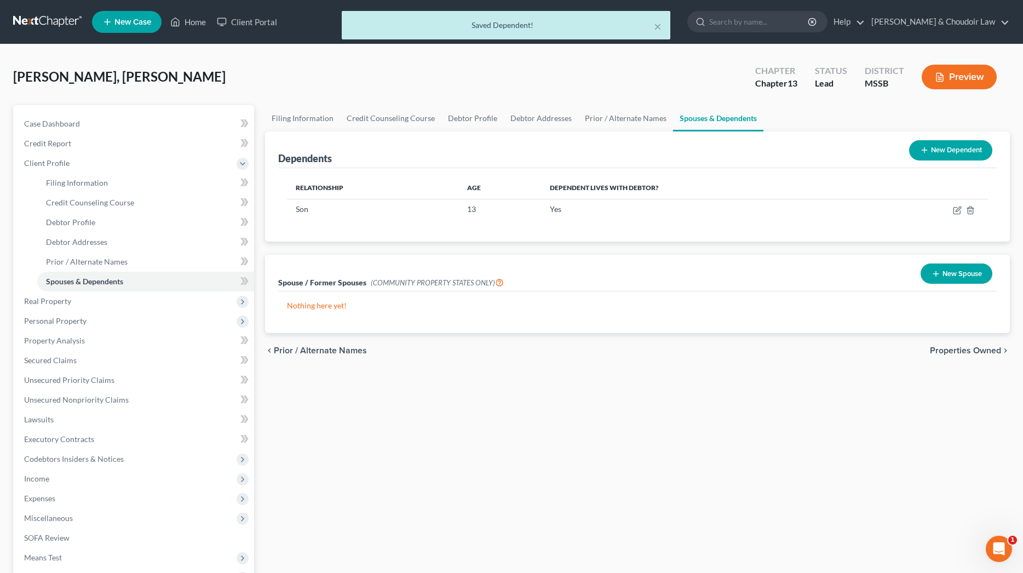
click at [972, 152] on button "New Dependent" at bounding box center [950, 150] width 83 height 20
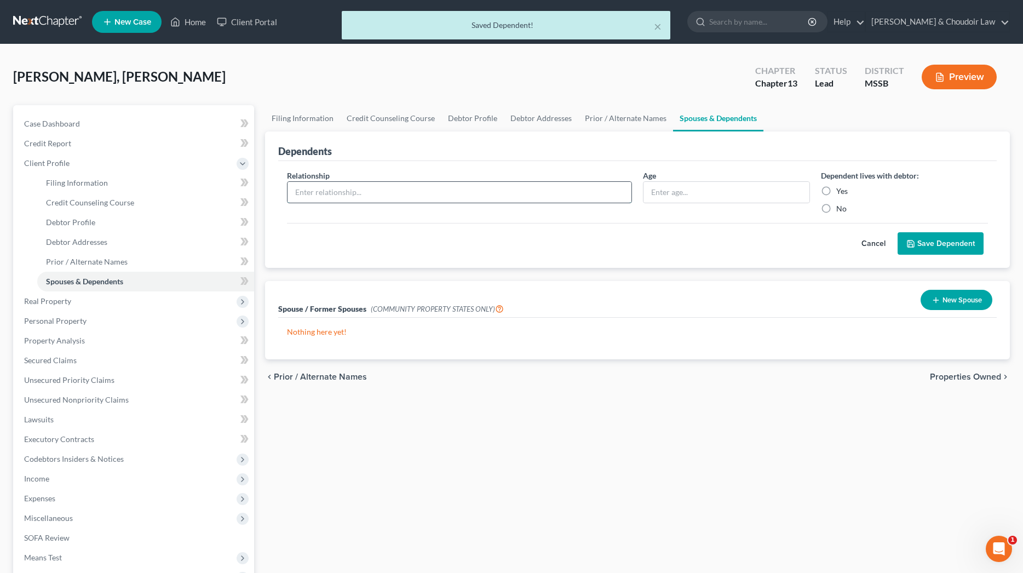
click at [504, 202] on input "text" at bounding box center [460, 192] width 344 height 21
type input "Daughter"
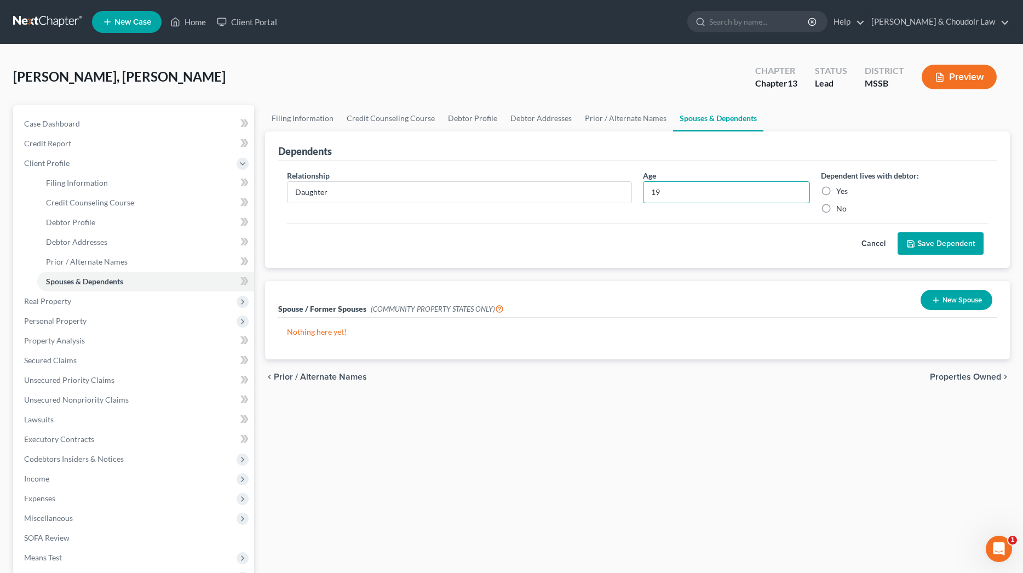
type input "19"
click at [836, 187] on label "Yes" at bounding box center [842, 191] width 12 height 11
click at [841, 187] on input "Yes" at bounding box center [844, 189] width 7 height 7
radio input "true"
click at [920, 238] on button "Save Dependent" at bounding box center [941, 243] width 86 height 23
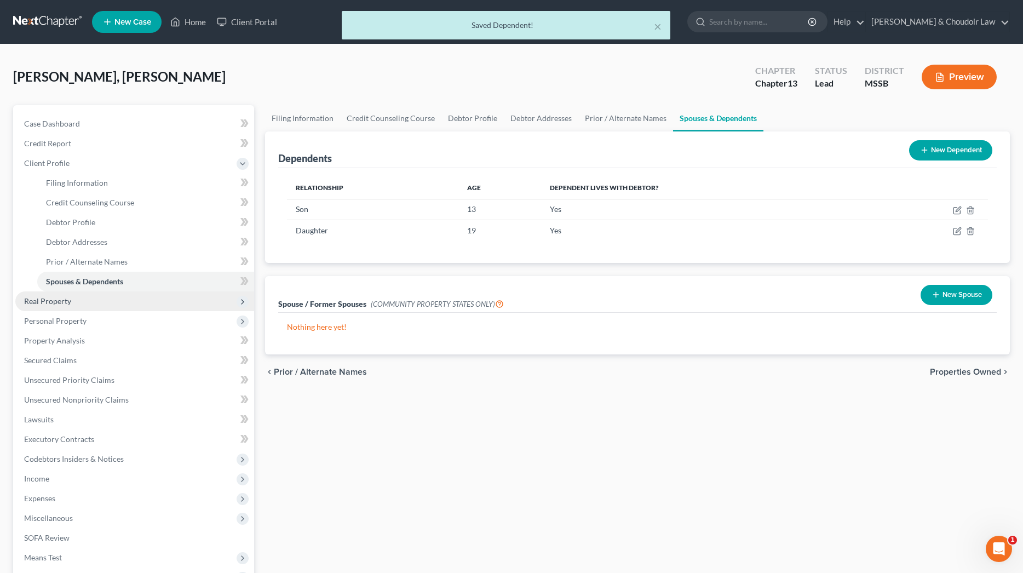
click at [58, 302] on span "Real Property" at bounding box center [47, 300] width 47 height 9
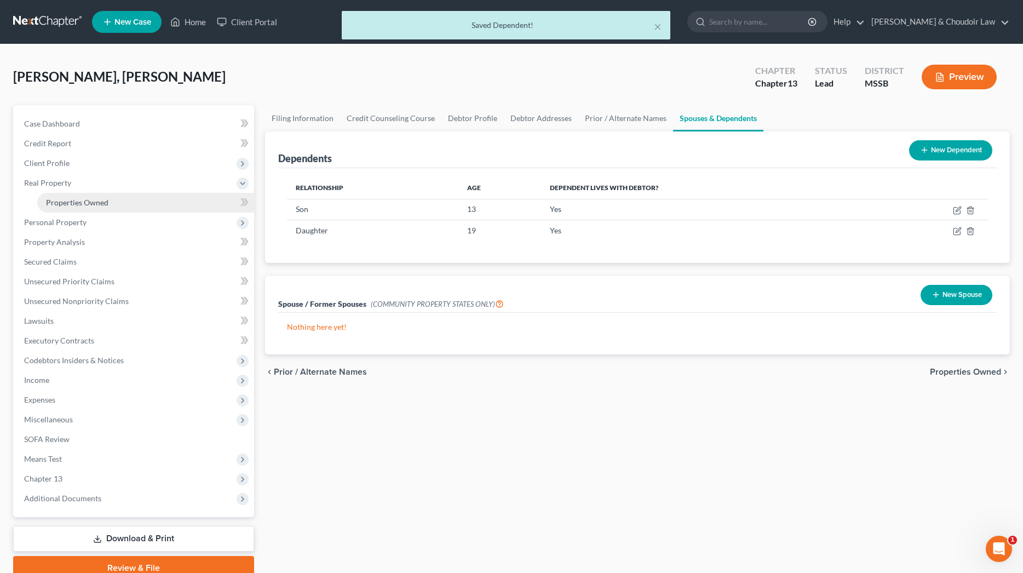
click at [65, 200] on span "Properties Owned" at bounding box center [77, 202] width 62 height 9
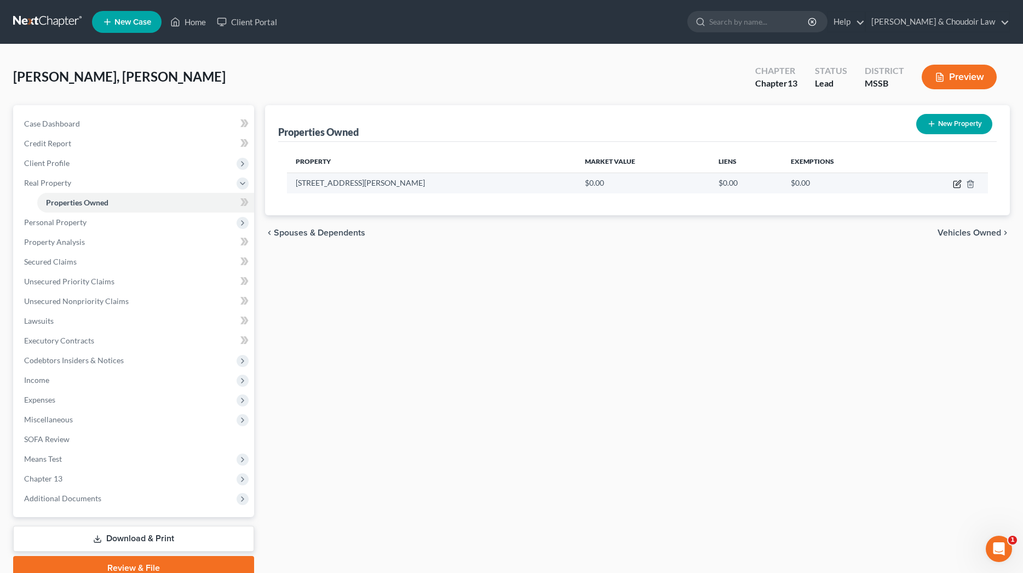
click at [959, 183] on icon "button" at bounding box center [958, 182] width 5 height 5
select select "25"
select select "56"
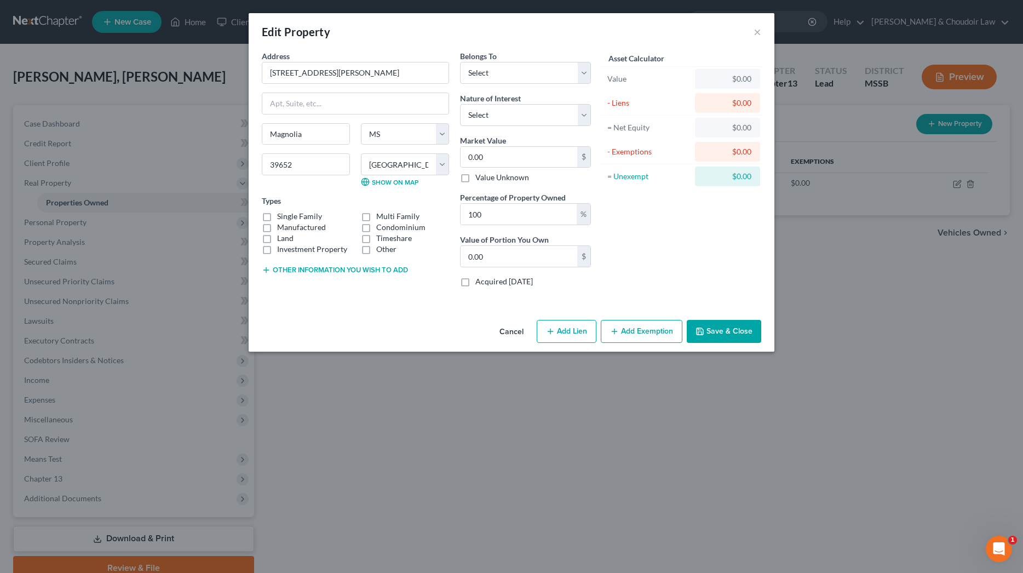
click at [288, 219] on label "Single Family" at bounding box center [299, 216] width 45 height 11
click at [288, 218] on input "Single Family" at bounding box center [285, 214] width 7 height 7
checkbox input "true"
click at [284, 239] on label "Land" at bounding box center [285, 238] width 16 height 11
click at [284, 239] on input "Land" at bounding box center [285, 236] width 7 height 7
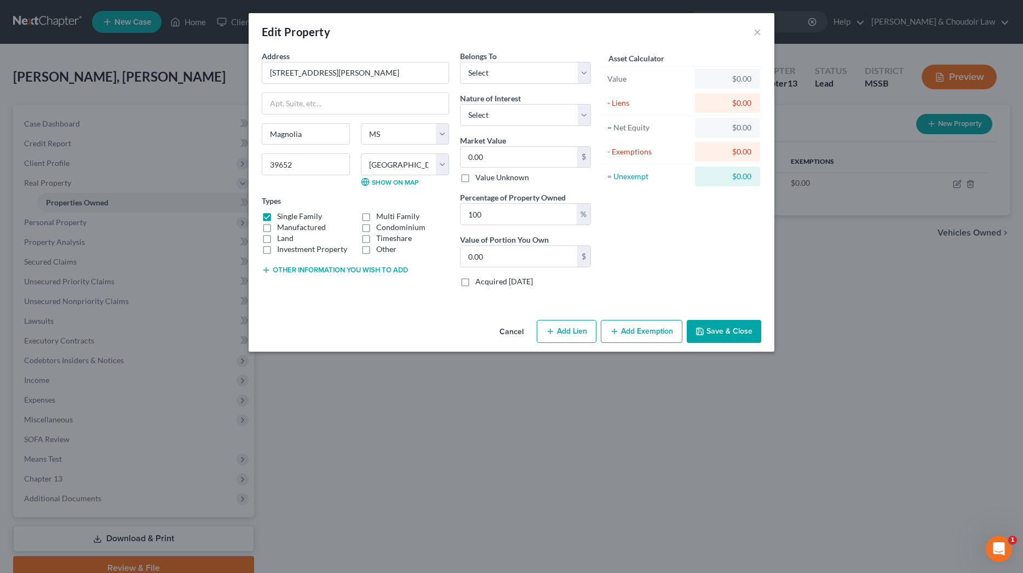
checkbox input "true"
click at [311, 220] on label "Single Family" at bounding box center [299, 216] width 45 height 11
click at [289, 218] on input "Single Family" at bounding box center [285, 214] width 7 height 7
checkbox input "false"
click at [311, 230] on label "Manufactured" at bounding box center [301, 227] width 49 height 11
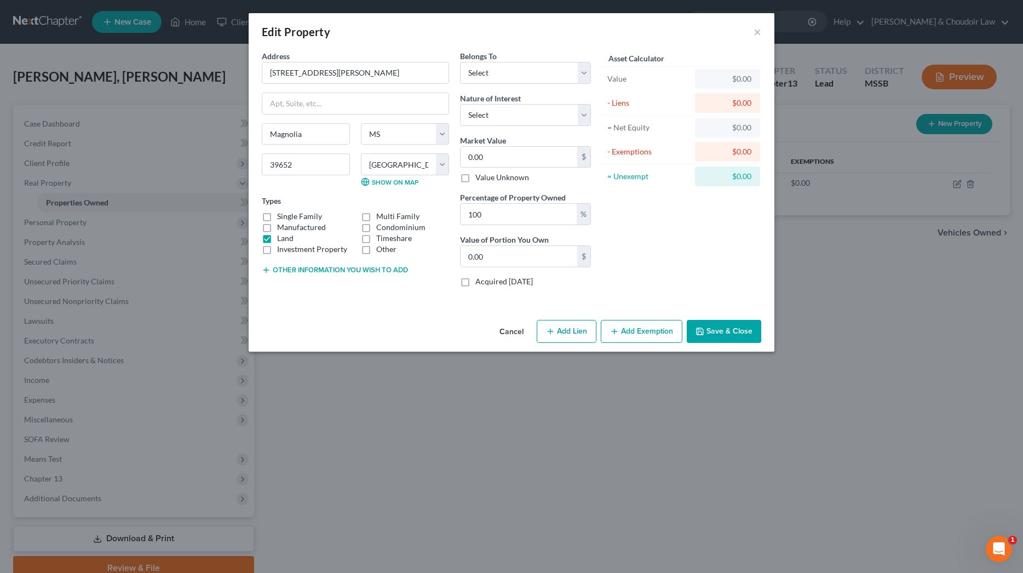
click at [289, 229] on input "Manufactured" at bounding box center [285, 225] width 7 height 7
checkbox input "true"
drag, startPoint x: 383, startPoint y: 251, endPoint x: 368, endPoint y: 259, distance: 16.9
click at [383, 251] on label "Other" at bounding box center [386, 249] width 20 height 11
click at [383, 251] on input "Other" at bounding box center [384, 247] width 7 height 7
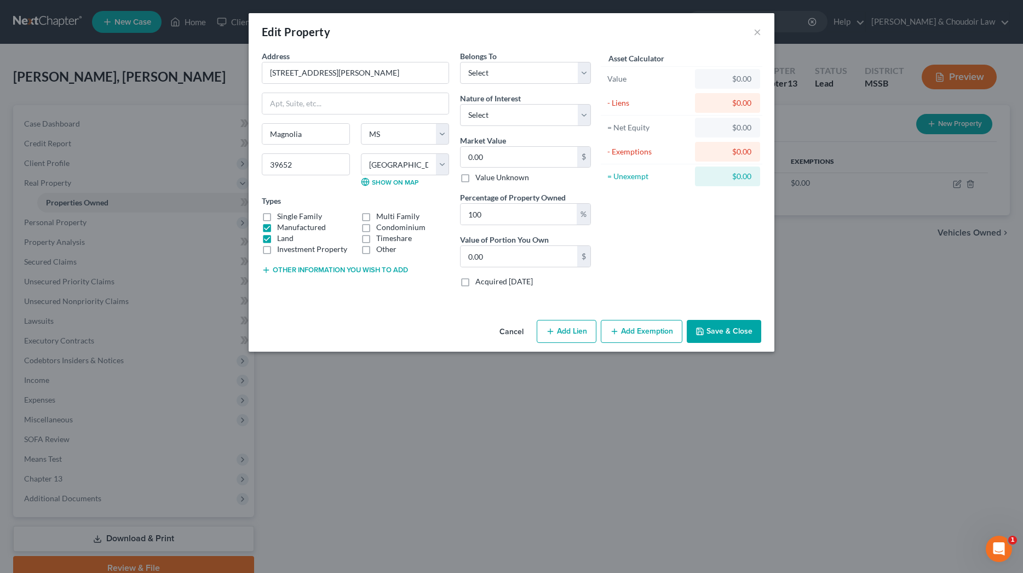
checkbox input "true"
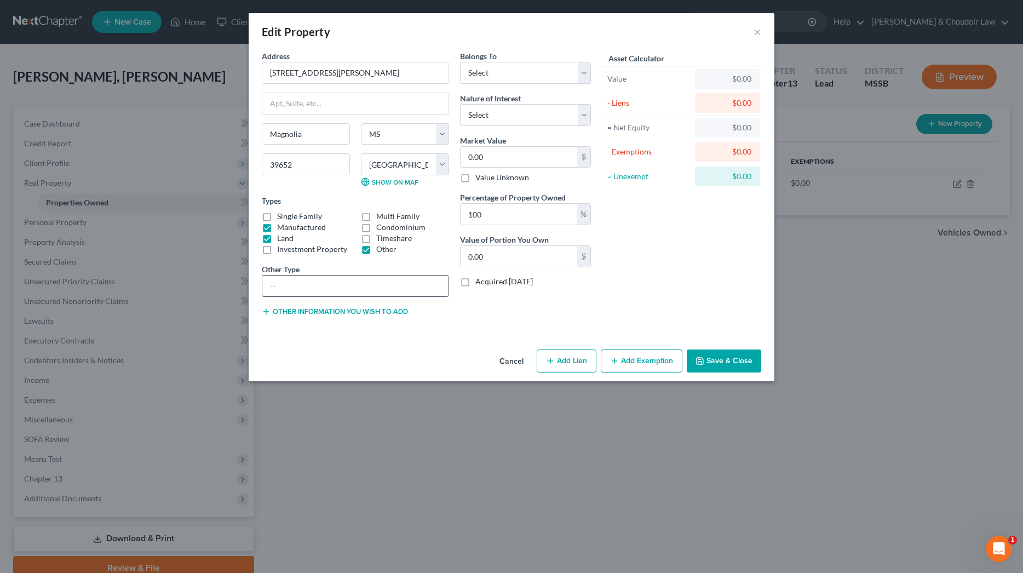
click at [336, 277] on input "text" at bounding box center [355, 286] width 186 height 21
type input "2013 MH on 4.0 acres owned by debtor's mother"
select select "0"
type input "2"
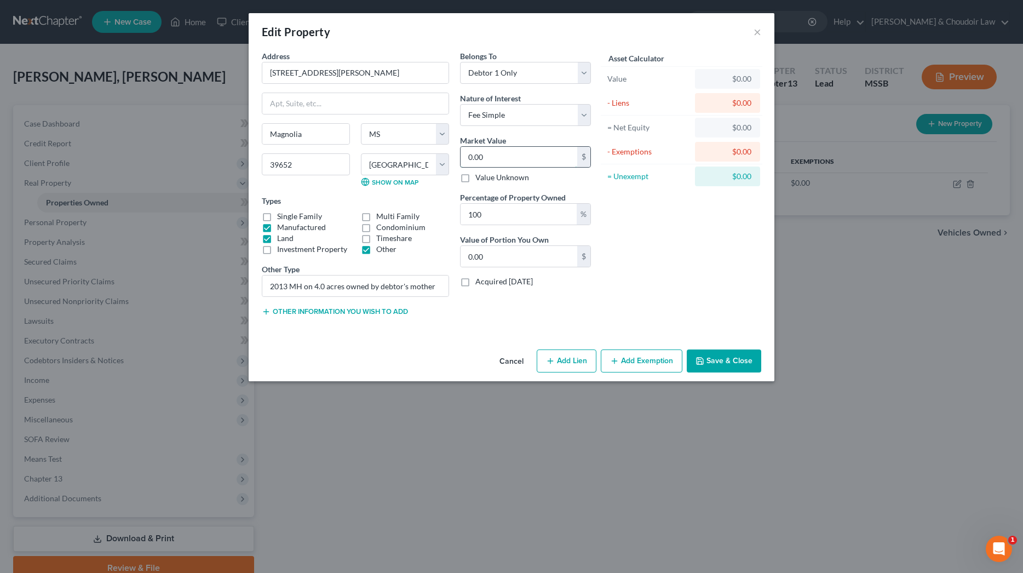
type input "2.00"
type input "25"
type input "25.00"
type input "2"
type input "2.00"
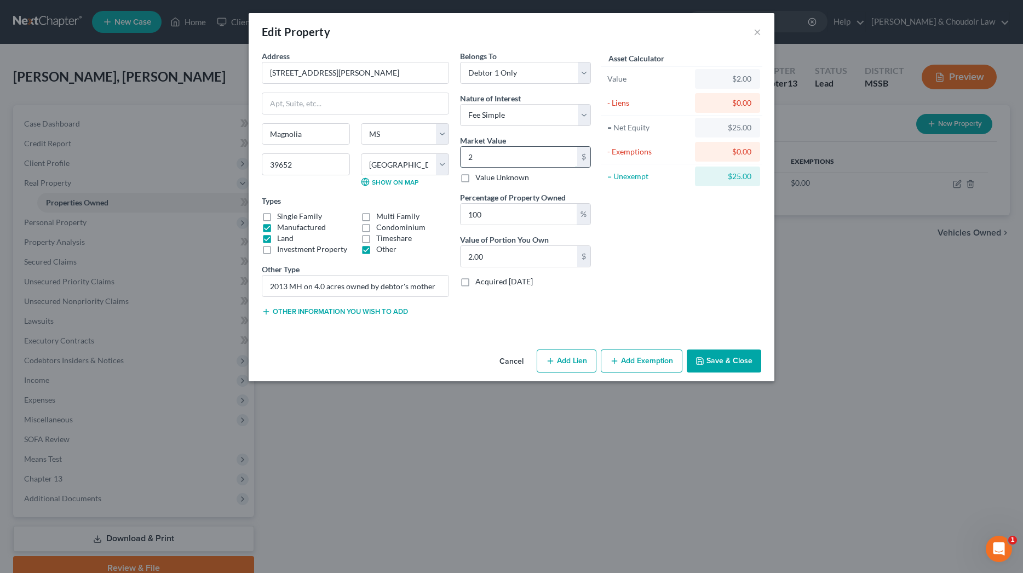
type input "20"
type input "20.00"
type input "200"
type input "200.00"
type input "2000"
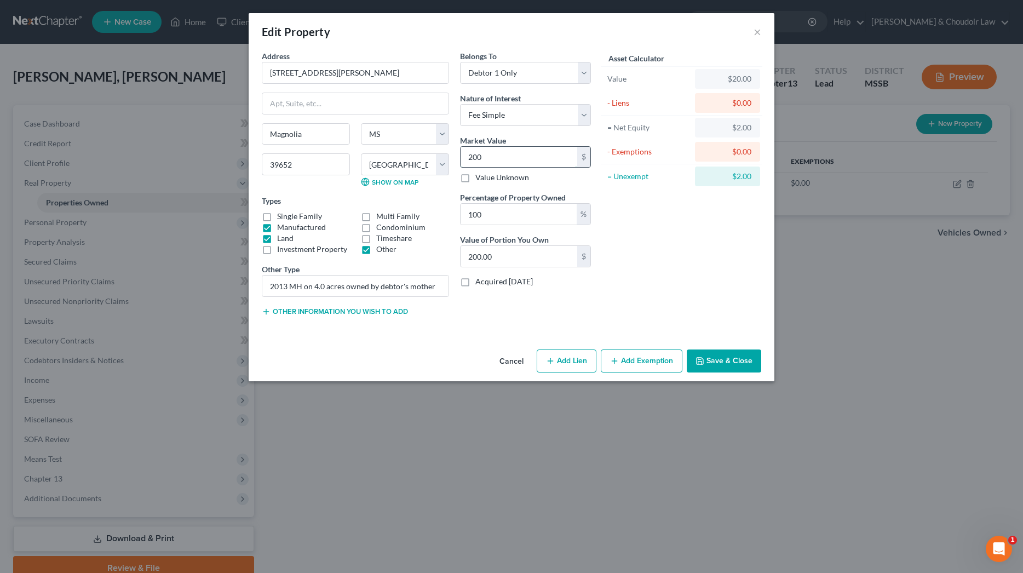
type input "2,000.00"
type input "2,0000"
type input "20,000.00"
type input "20,000"
click at [613, 353] on button "Add Exemption" at bounding box center [642, 360] width 82 height 23
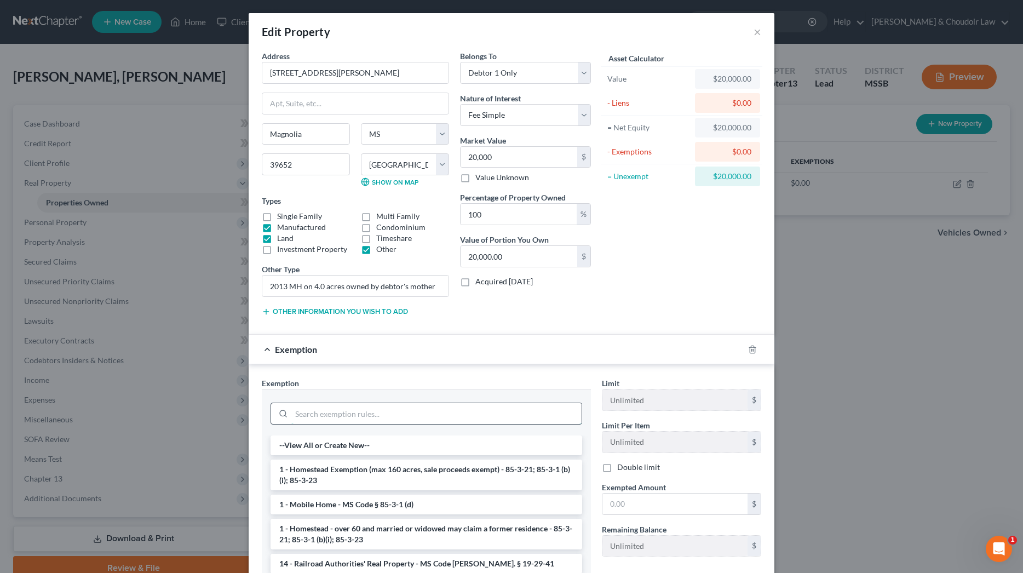
click at [480, 417] on input "search" at bounding box center [436, 413] width 290 height 21
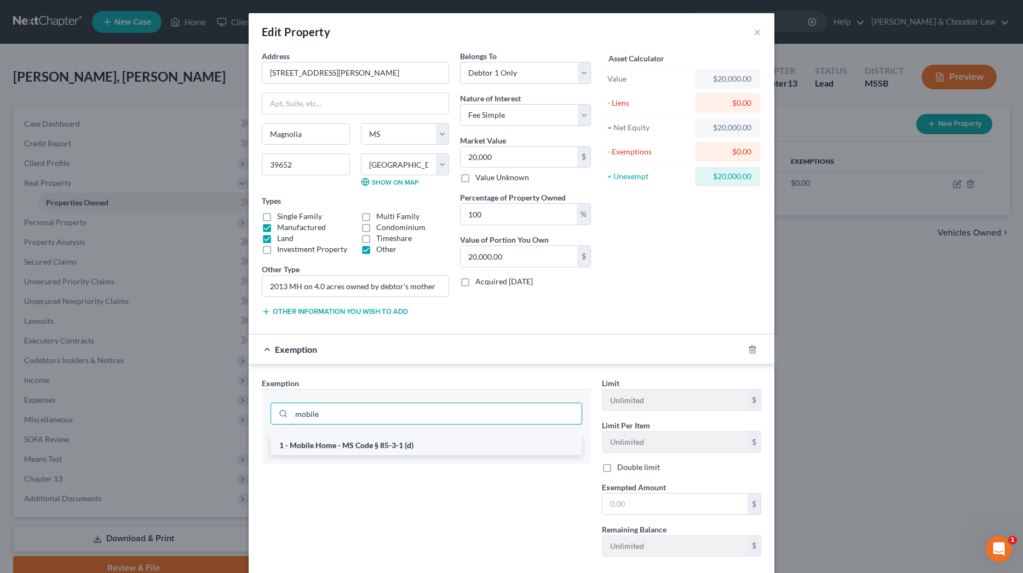
type input "mobile"
click at [476, 450] on li "1 - Mobile Home - MS Code § 85-3-1 (d)" at bounding box center [427, 445] width 312 height 20
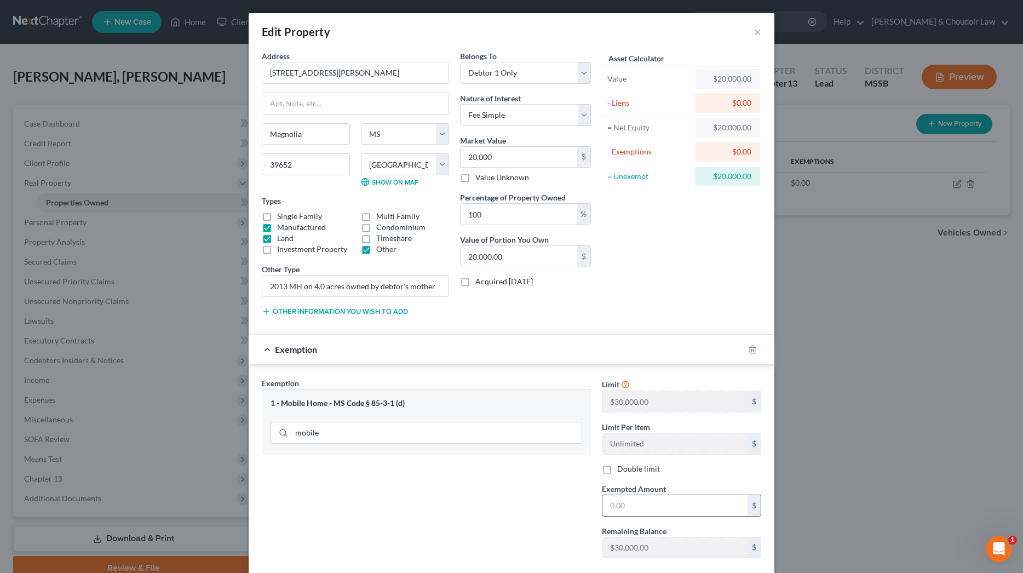
click at [649, 511] on input "text" at bounding box center [675, 505] width 145 height 21
type input "20,000"
drag, startPoint x: 314, startPoint y: 288, endPoint x: 345, endPoint y: 289, distance: 30.7
click at [345, 288] on input "2013 MH on 4.0 acres owned by debtor's mother" at bounding box center [355, 286] width 186 height 21
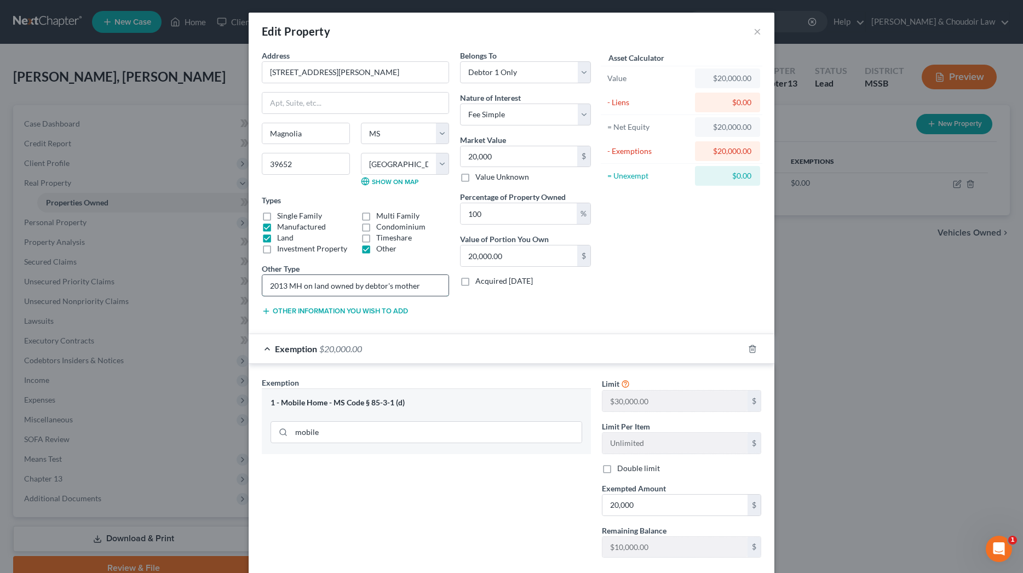
click at [418, 286] on input "2013 MH on land owned by debtor's mother" at bounding box center [355, 285] width 186 height 21
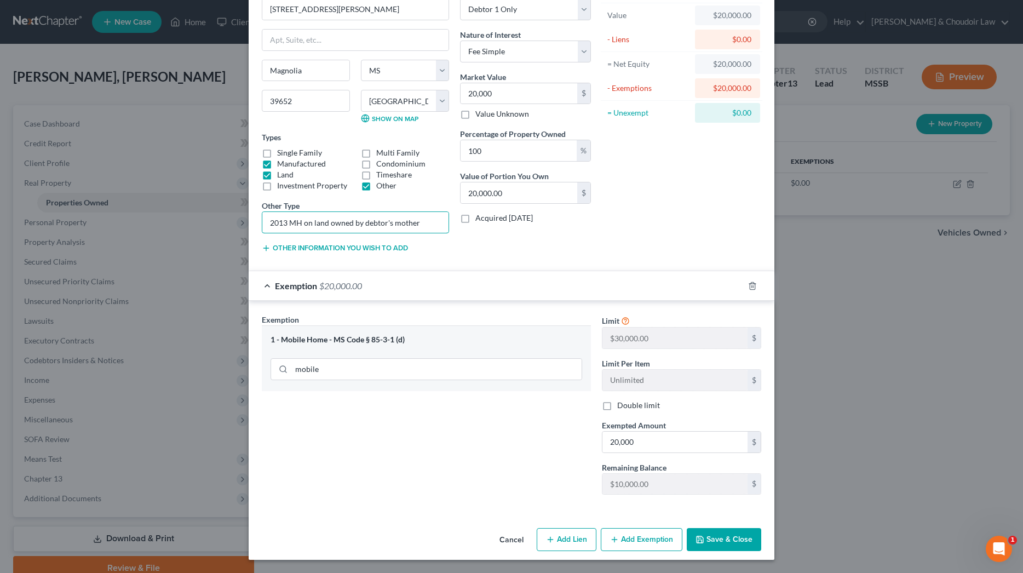
scroll to position [64, 0]
type input "2013 MH on land owned by debtor's mother"
click at [739, 534] on button "Save & Close" at bounding box center [724, 539] width 74 height 23
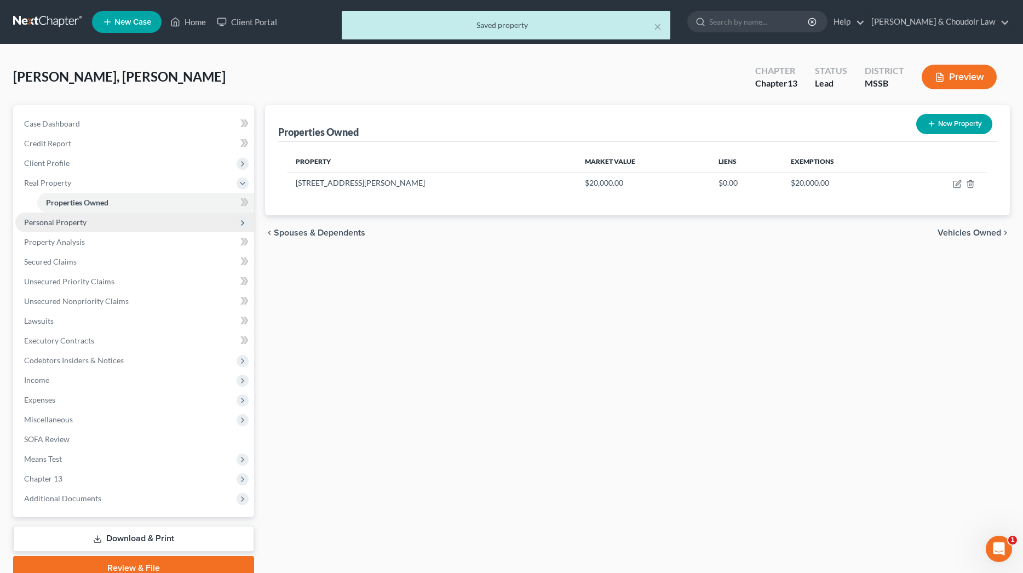
click at [82, 222] on span "Personal Property" at bounding box center [55, 221] width 62 height 9
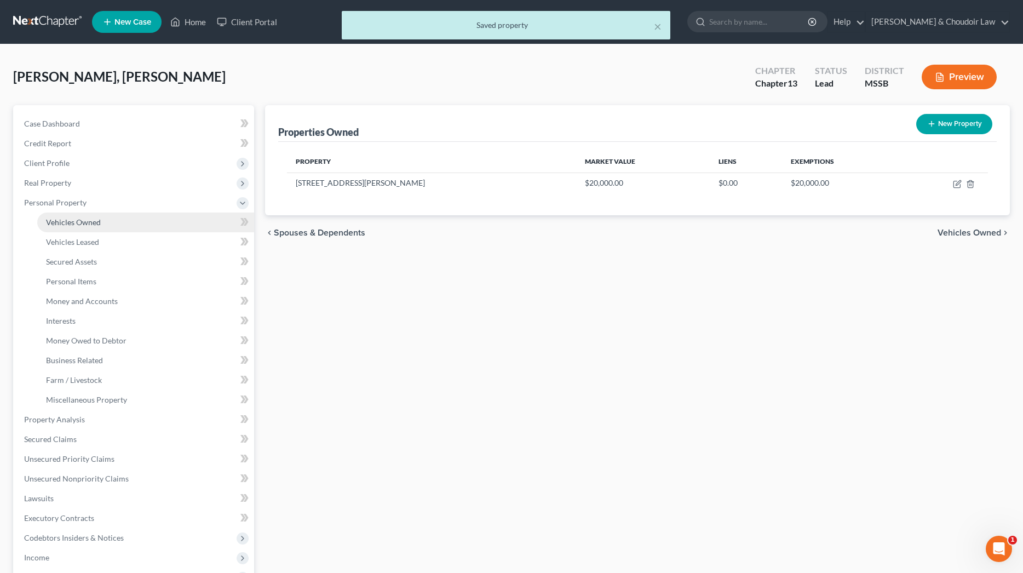
click at [83, 224] on span "Vehicles Owned" at bounding box center [73, 221] width 55 height 9
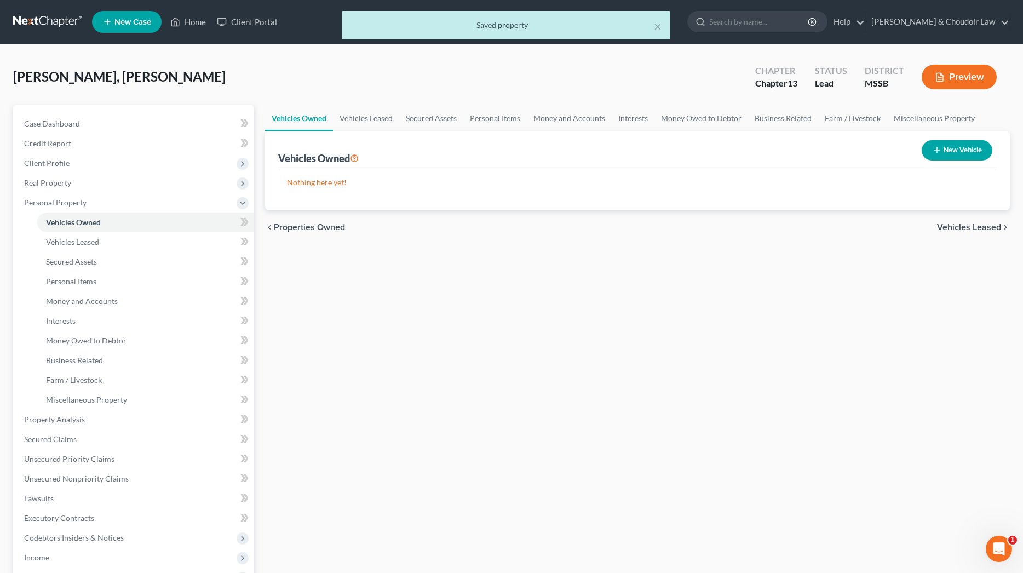
click at [963, 144] on button "New Vehicle" at bounding box center [957, 150] width 71 height 20
select select "0"
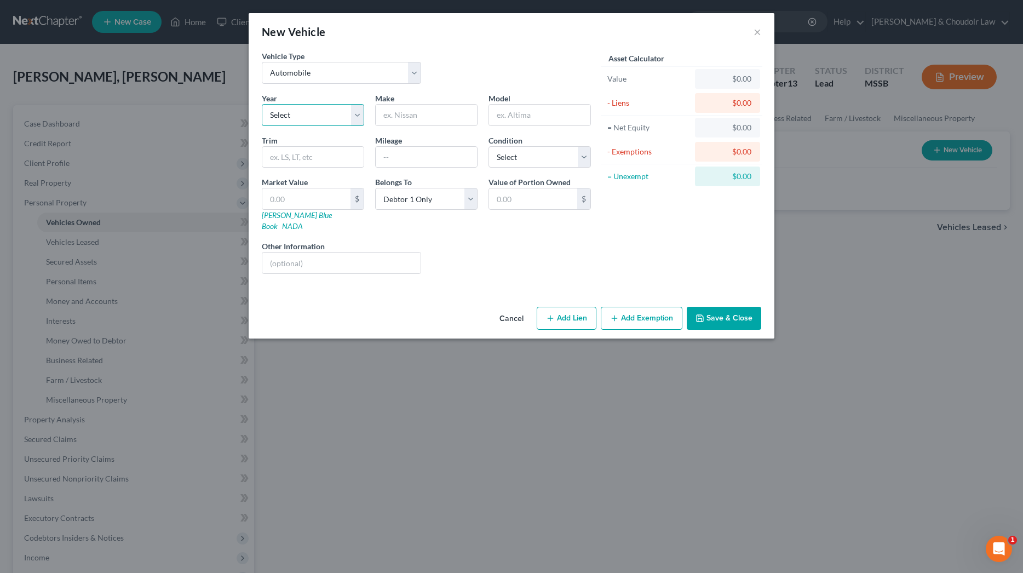
select select "11"
click at [409, 116] on input "text" at bounding box center [426, 115] width 101 height 21
type input "Dodge"
type input "Challenger"
click at [404, 159] on input "text" at bounding box center [426, 157] width 101 height 21
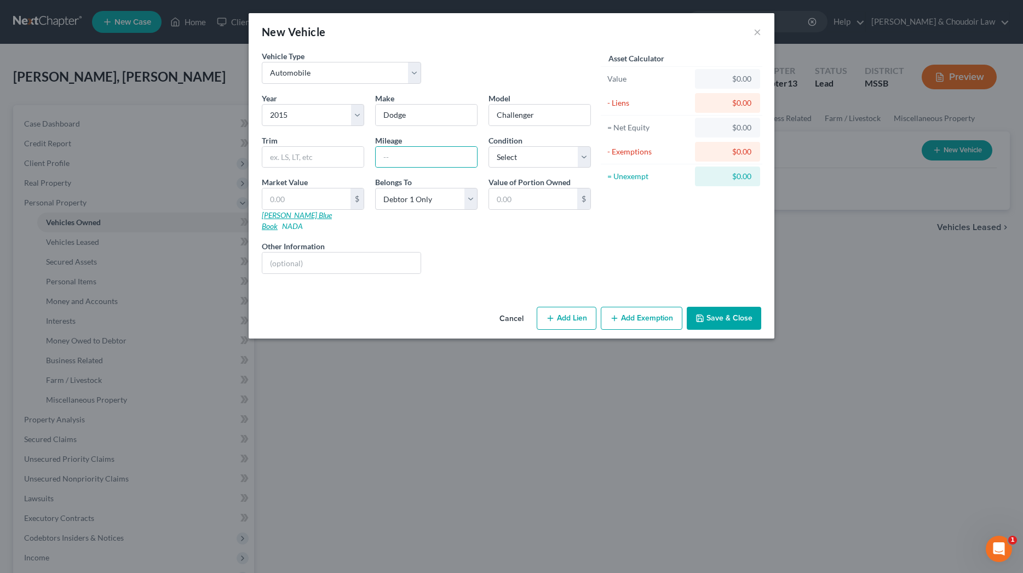
click at [306, 213] on link "[PERSON_NAME] Blue Book" at bounding box center [297, 220] width 70 height 20
click at [321, 195] on input "text" at bounding box center [306, 198] width 88 height 21
type input "6"
type input "6.00"
type input "65"
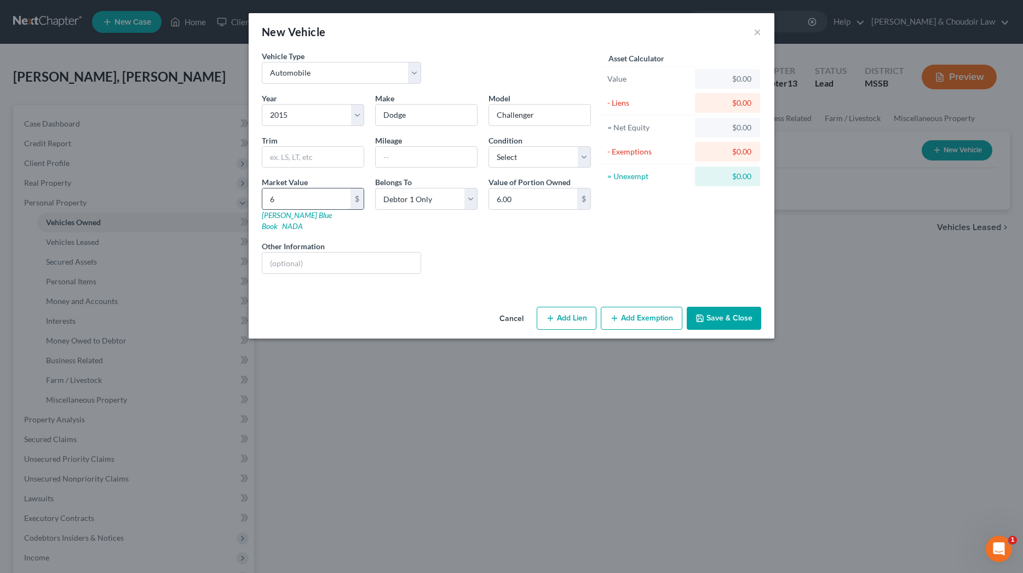
type input "65.00"
type input "657"
type input "657.00"
type input "6574"
type input "6,574.00"
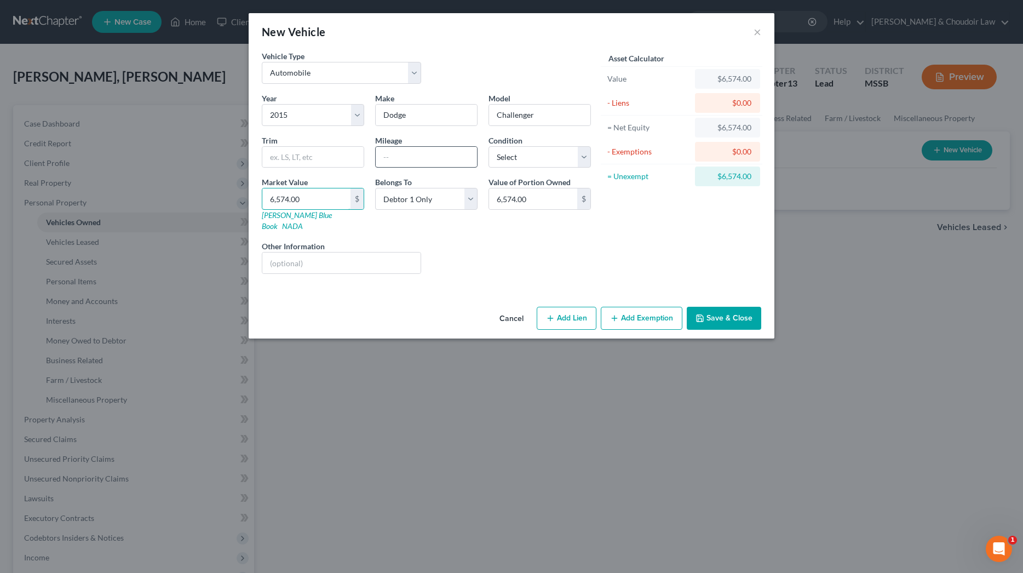
type input "6,574.00"
click at [449, 159] on input "text" at bounding box center [426, 157] width 101 height 21
type input "151000"
click at [640, 307] on button "Add Exemption" at bounding box center [642, 318] width 82 height 23
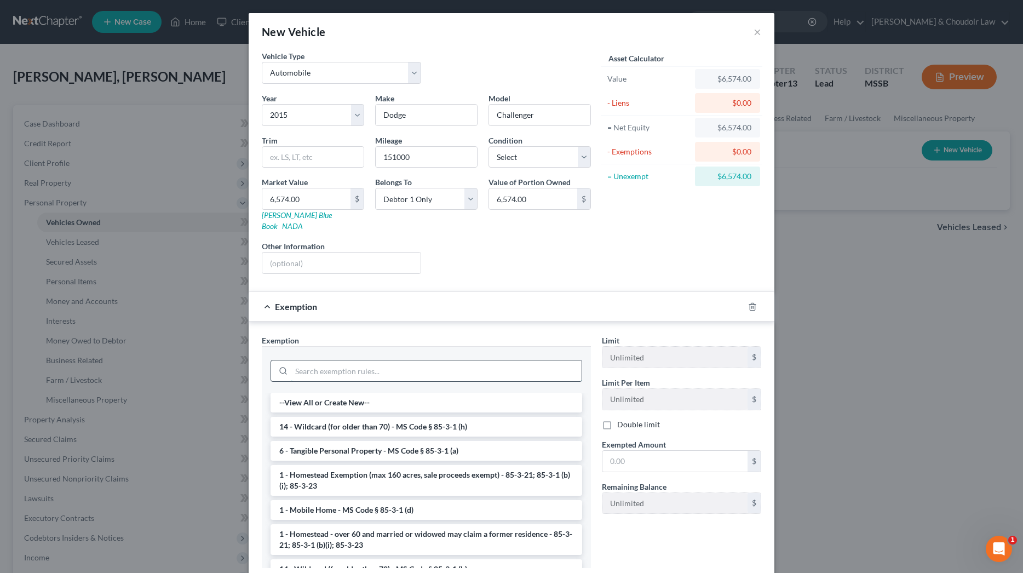
click at [484, 360] on input "search" at bounding box center [436, 370] width 290 height 21
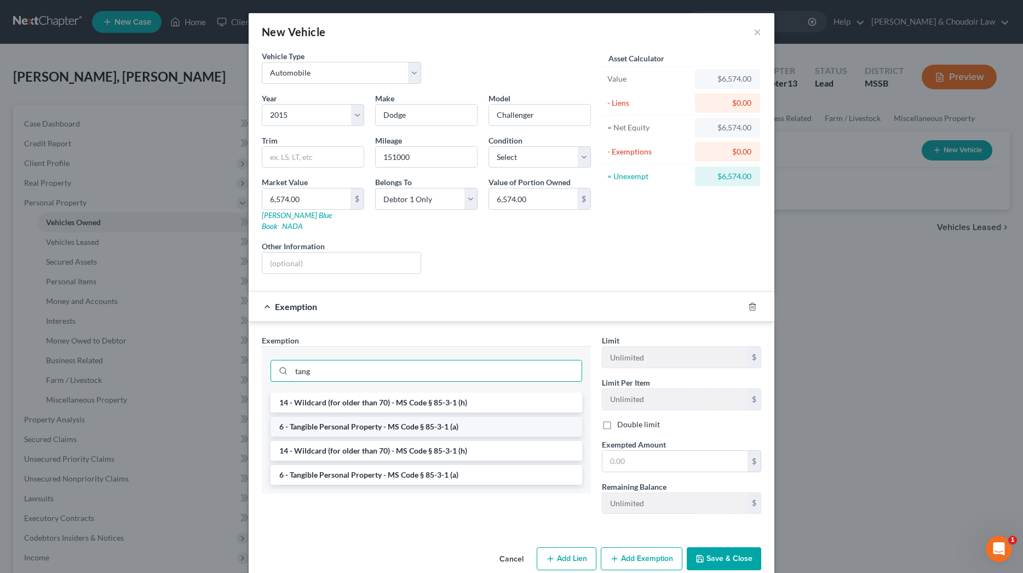
type input "tang"
click at [438, 417] on li "6 - Tangible Personal Property - MS Code § 85-3-1 (a)" at bounding box center [427, 427] width 312 height 20
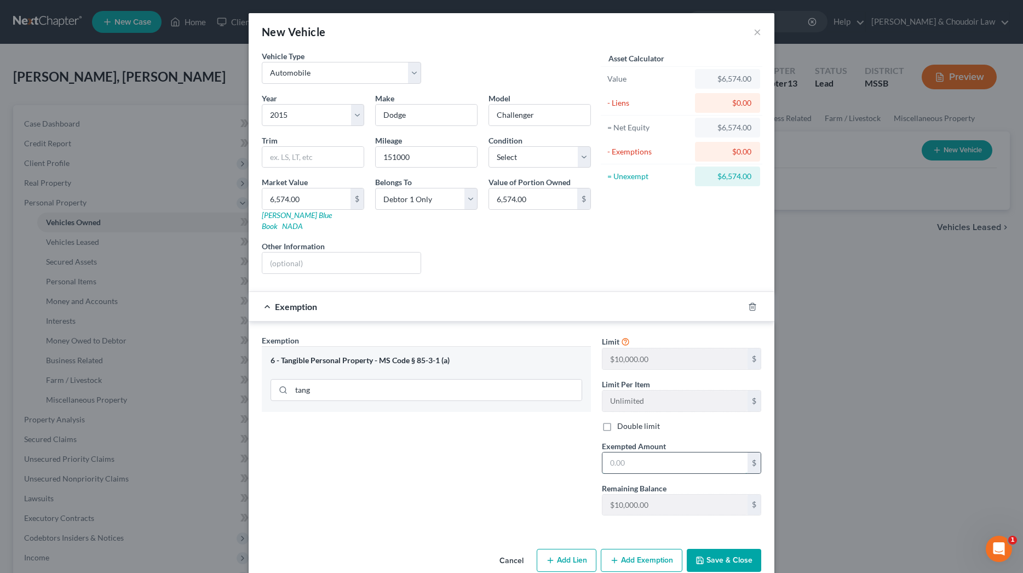
click at [644, 461] on input "text" at bounding box center [675, 462] width 145 height 21
type input "0"
click at [716, 549] on button "Save & Close" at bounding box center [724, 560] width 74 height 23
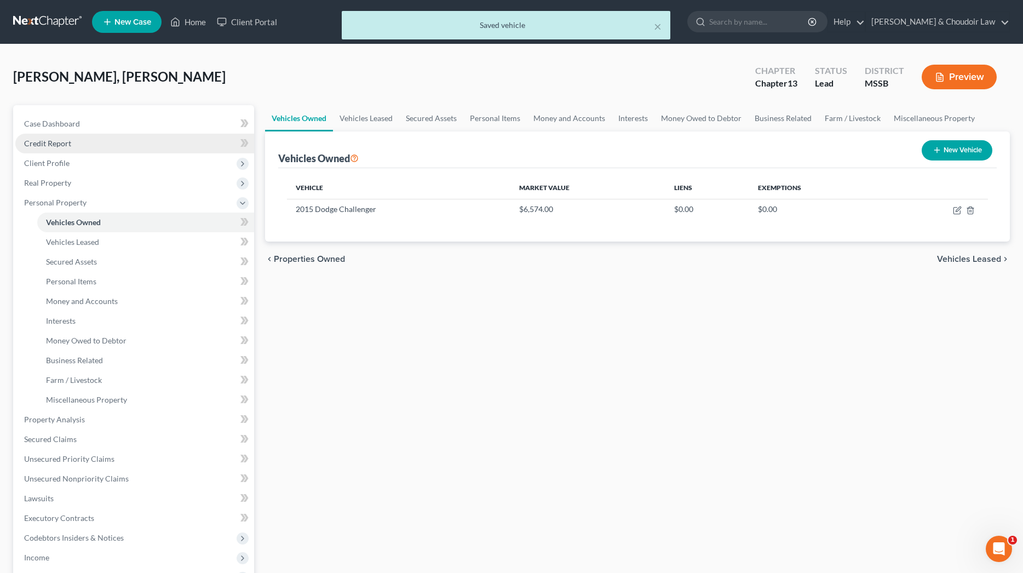
click at [53, 139] on span "Credit Report" at bounding box center [47, 143] width 47 height 9
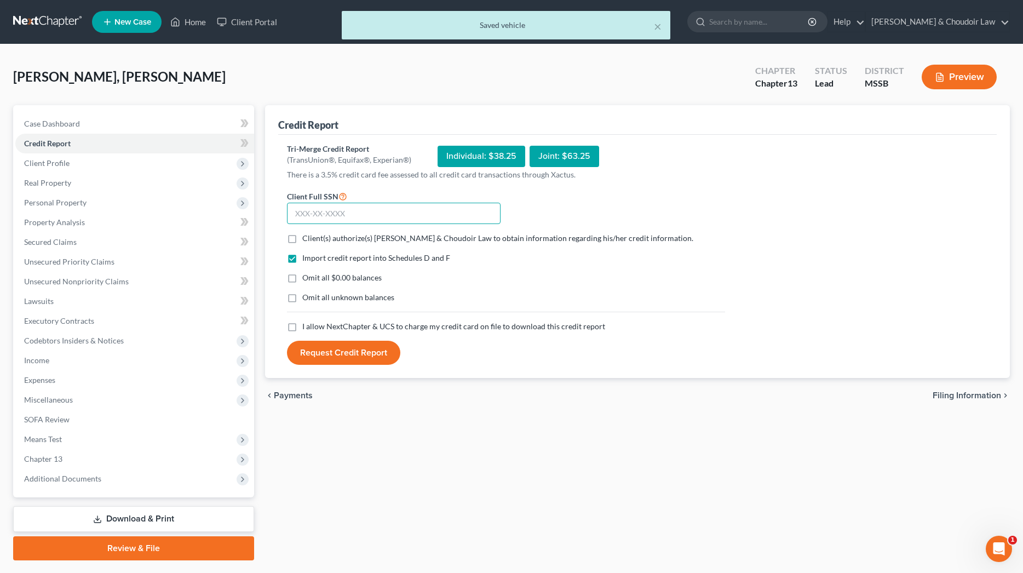
click at [470, 215] on input "text" at bounding box center [394, 214] width 214 height 22
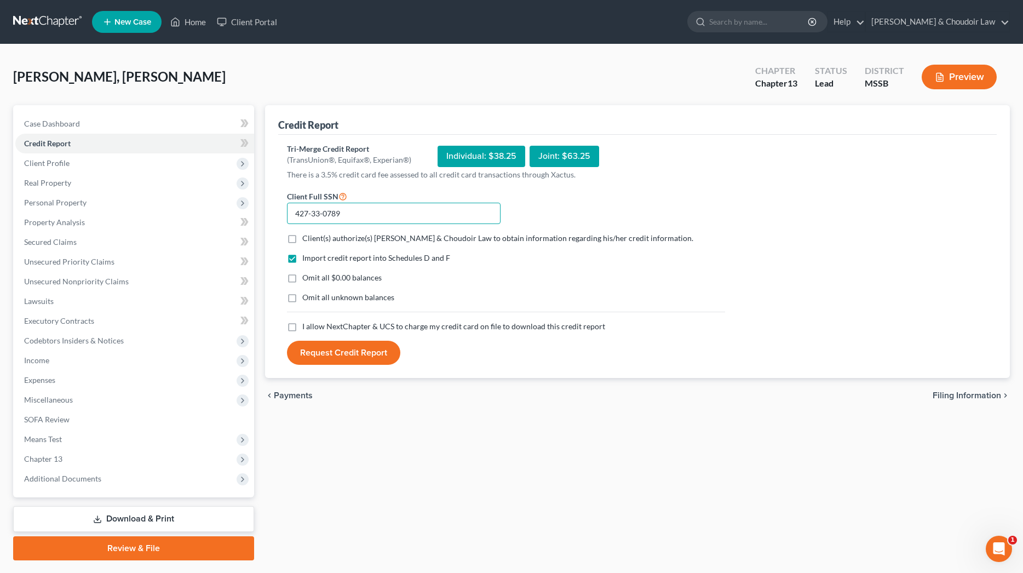
type input "427-33-0789"
click at [343, 352] on button "Request Credit Report" at bounding box center [343, 353] width 113 height 24
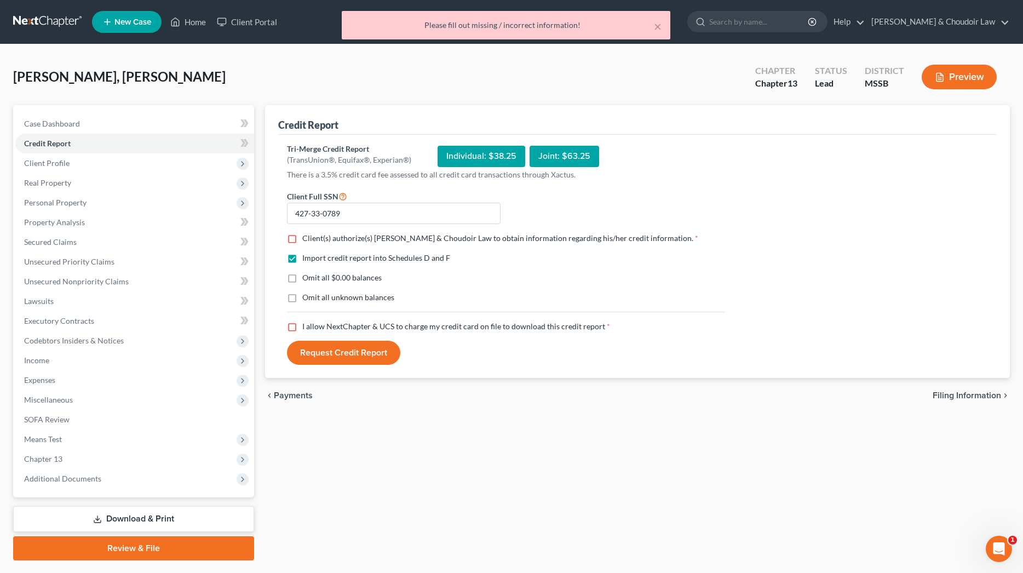
click at [481, 237] on span "Client(s) authorize(s) [PERSON_NAME] & Choudoir Law to obtain information regar…" at bounding box center [497, 237] width 391 height 9
click at [314, 237] on input "Client(s) authorize(s) [PERSON_NAME] & Choudoir Law to obtain information regar…" at bounding box center [310, 236] width 7 height 7
checkbox input "true"
click at [368, 280] on span "Omit all $0.00 balances" at bounding box center [341, 277] width 79 height 9
click at [314, 279] on input "Omit all $0.00 balances" at bounding box center [310, 275] width 7 height 7
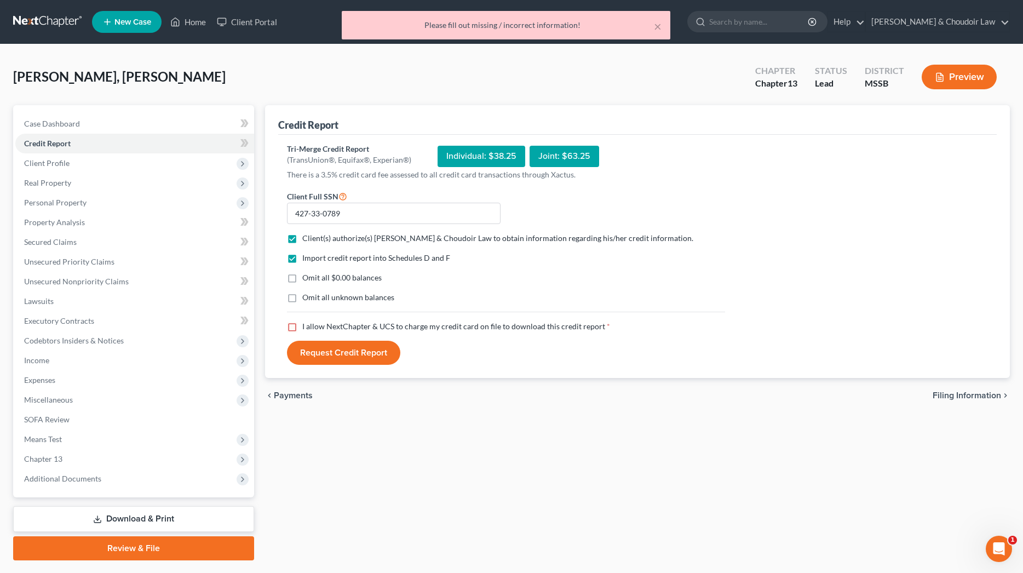
checkbox input "true"
click at [369, 302] on label "Omit all unknown balances" at bounding box center [348, 297] width 92 height 11
click at [314, 299] on input "Omit all unknown balances" at bounding box center [310, 295] width 7 height 7
checkbox input "true"
drag, startPoint x: 375, startPoint y: 321, endPoint x: 378, endPoint y: 342, distance: 21.0
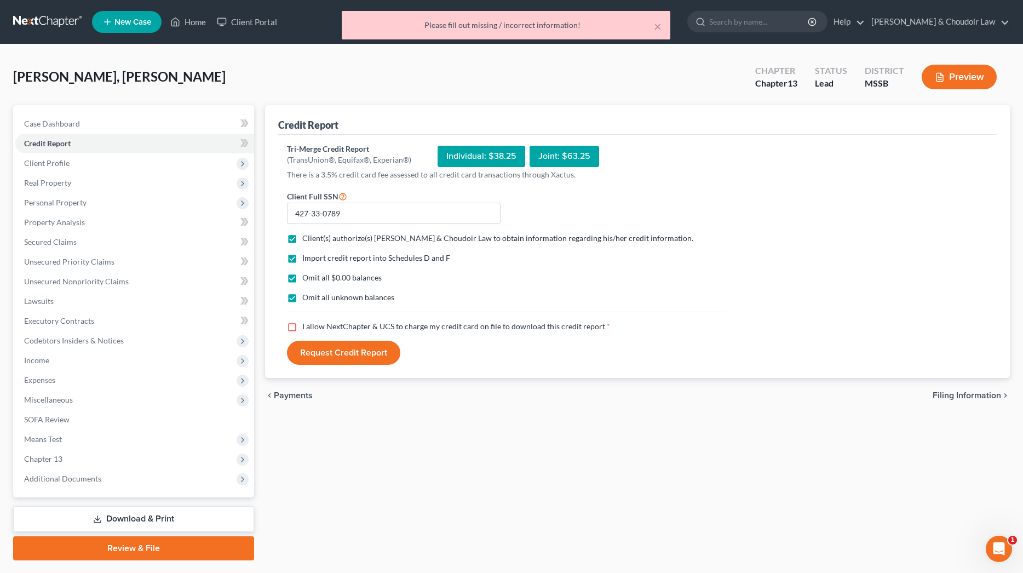
click at [375, 322] on span "I allow NextChapter & UCS to charge my credit card on file to download this cre…" at bounding box center [453, 326] width 303 height 9
click at [314, 321] on input "I allow NextChapter & UCS to charge my credit card on file to download this cre…" at bounding box center [310, 324] width 7 height 7
checkbox input "true"
click at [364, 354] on button "Request Credit Report" at bounding box center [343, 353] width 113 height 24
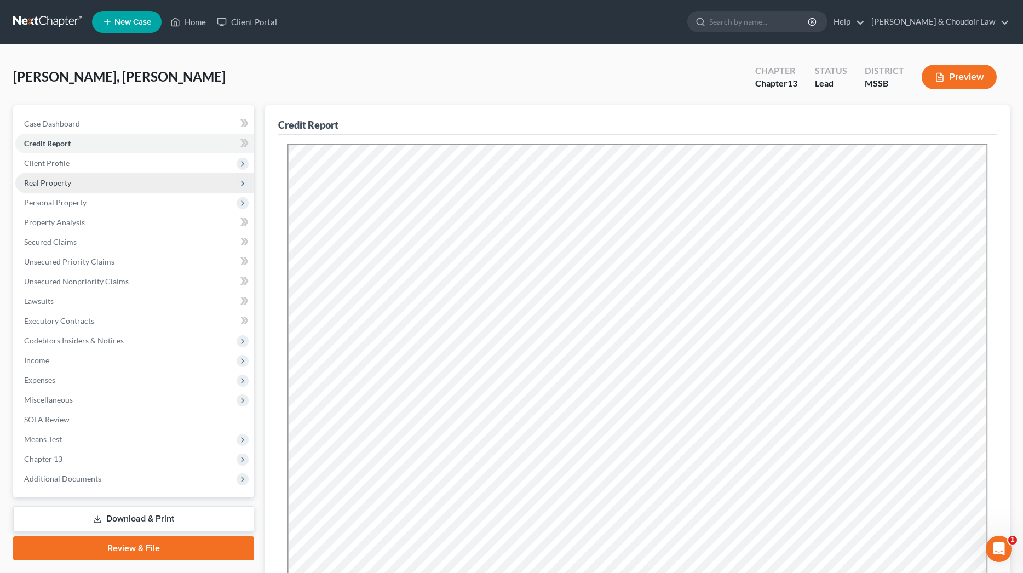
click at [59, 179] on span "Real Property" at bounding box center [47, 182] width 47 height 9
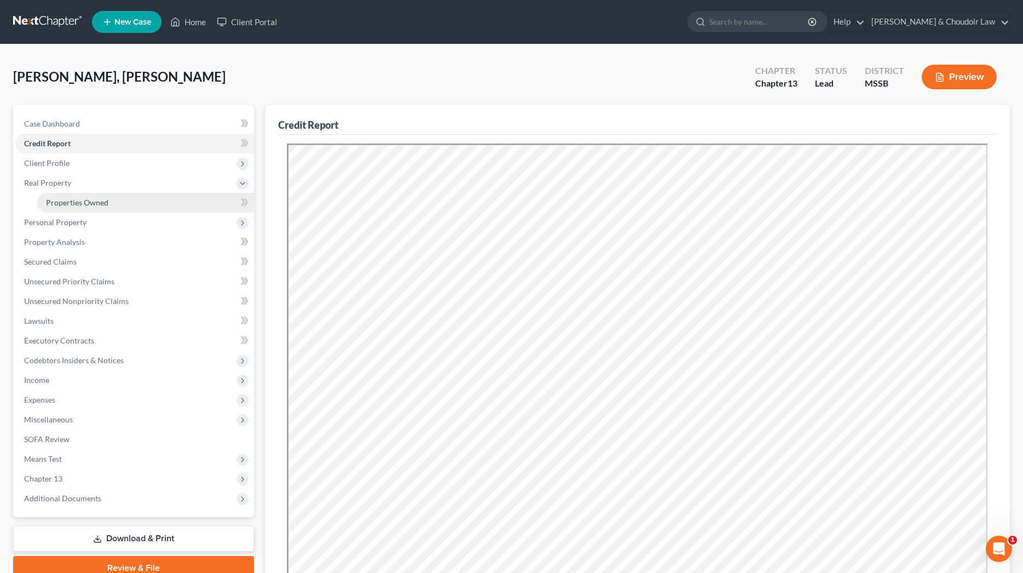
click at [70, 193] on link "Properties Owned" at bounding box center [145, 203] width 217 height 20
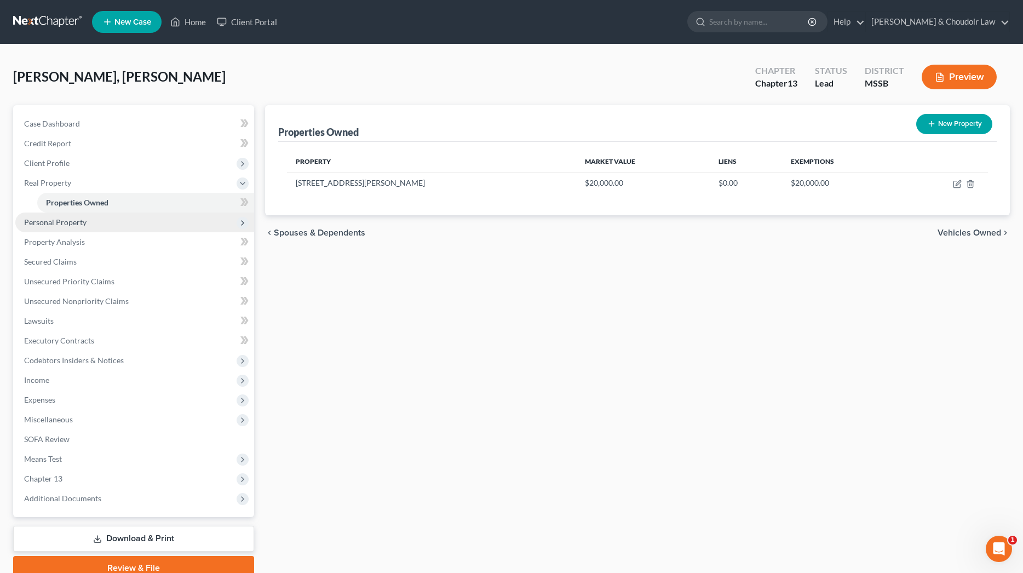
click at [83, 220] on span "Personal Property" at bounding box center [55, 221] width 62 height 9
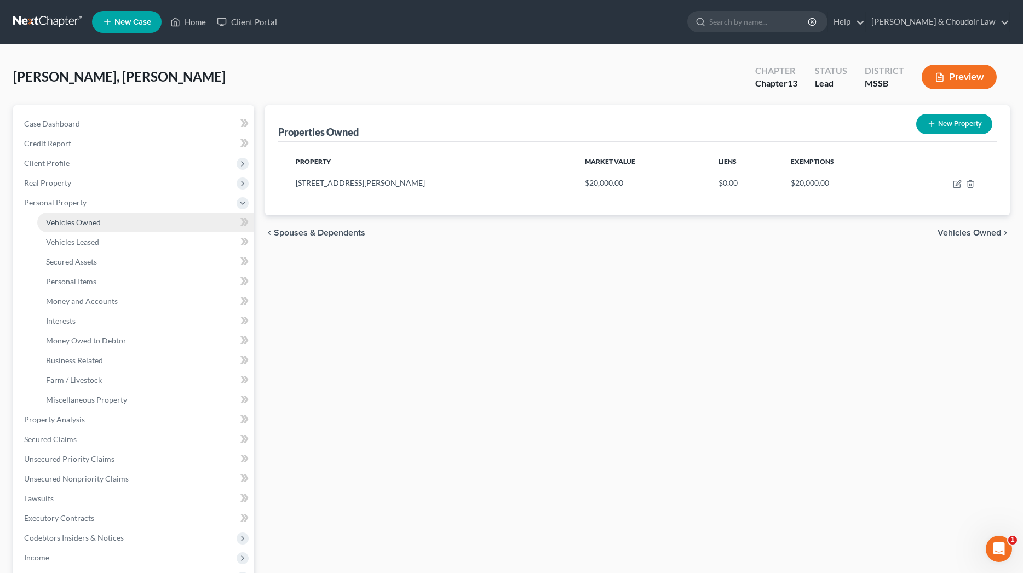
click at [81, 223] on span "Vehicles Owned" at bounding box center [73, 221] width 55 height 9
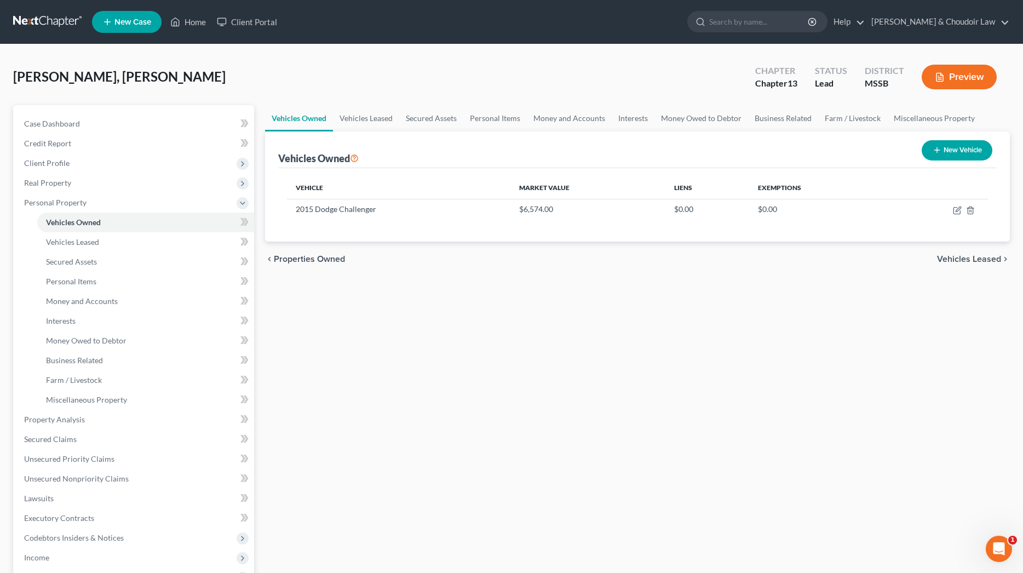
click at [986, 154] on button "New Vehicle" at bounding box center [957, 150] width 71 height 20
select select "0"
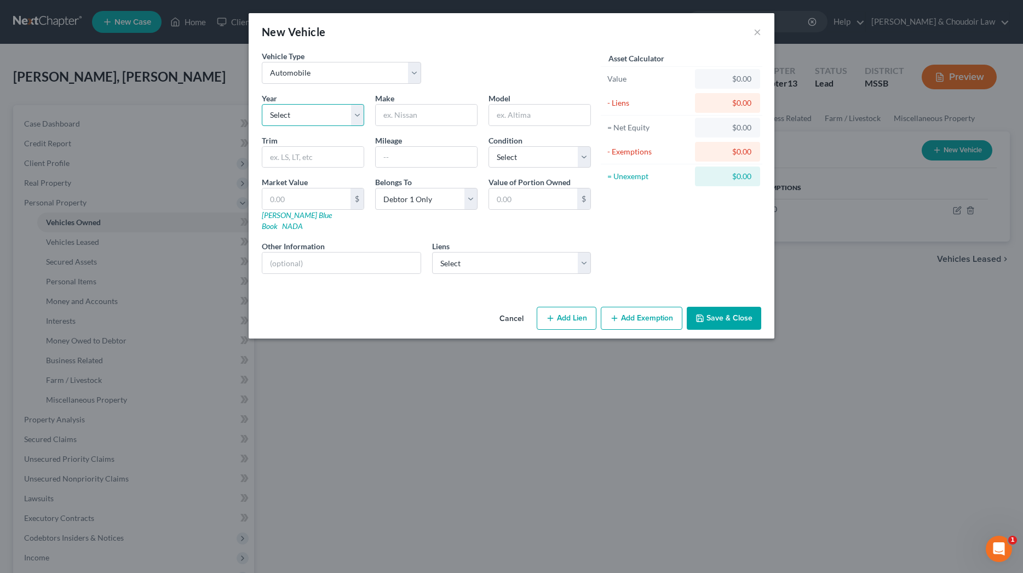
select select "19"
click at [455, 119] on input "text" at bounding box center [426, 115] width 101 height 21
type input "Ford"
type input "Mustang"
type input "unknown"
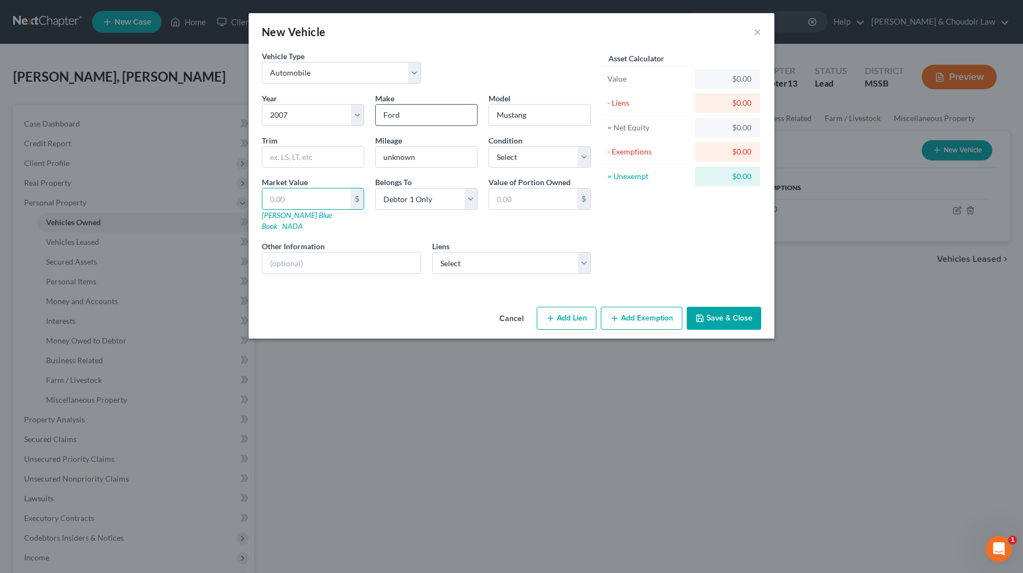
type input "5"
type input "5.00"
type input "50"
type input "50.00"
type input "500"
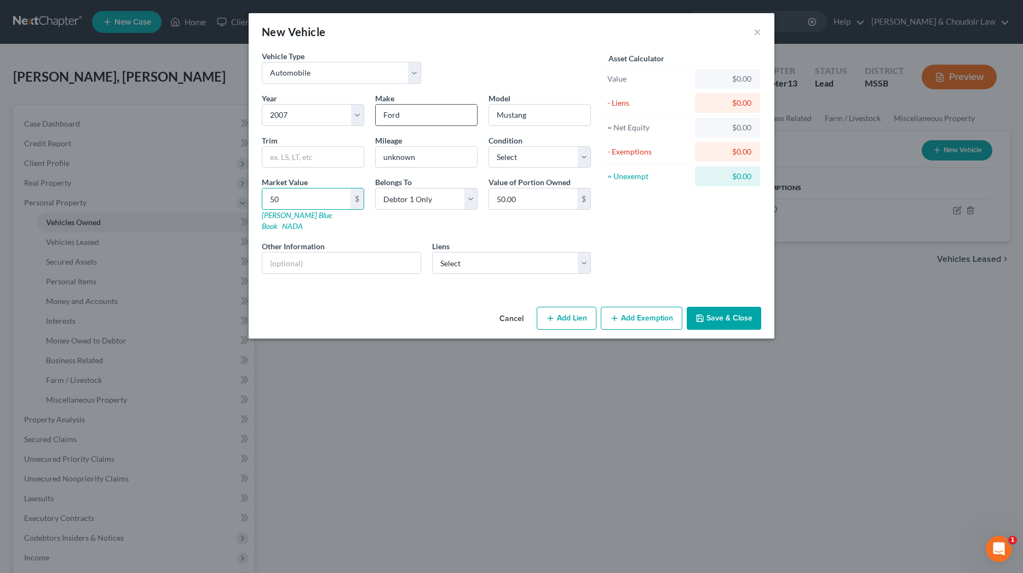
type input "500.00"
click at [346, 255] on input "text" at bounding box center [341, 263] width 158 height 21
type input "not running in over 2 years"
click at [705, 307] on button "Save & Close" at bounding box center [724, 318] width 74 height 23
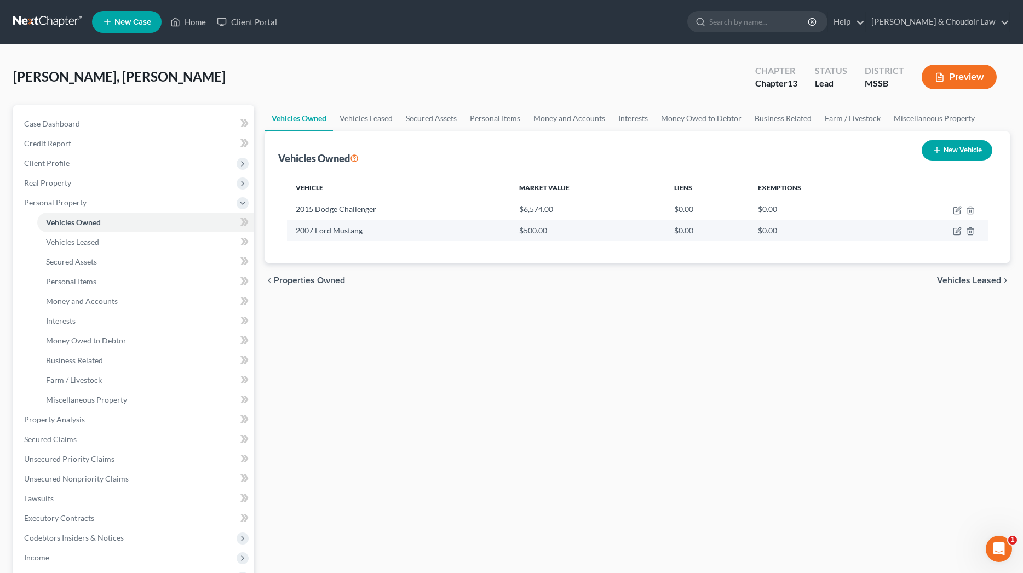
scroll to position [1, 0]
click at [961, 230] on icon "button" at bounding box center [957, 230] width 9 height 9
select select "0"
select select "19"
select select "0"
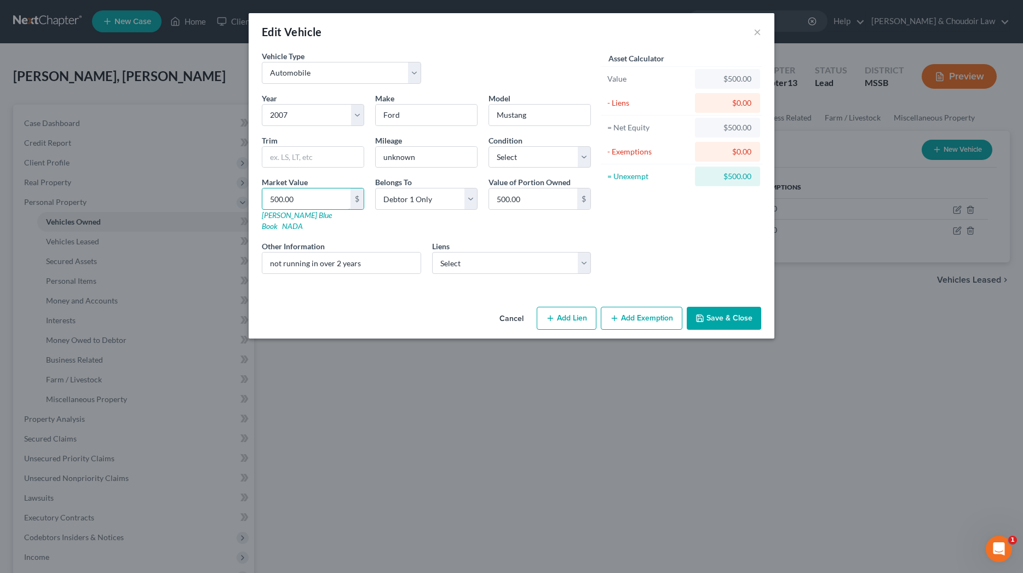
drag, startPoint x: 318, startPoint y: 197, endPoint x: 231, endPoint y: 199, distance: 87.1
click at [231, 199] on div "Edit Vehicle × Vehicle Type Select Automobile Truck Trailer Watercraft Aircraft…" at bounding box center [511, 286] width 1023 height 573
type input "3"
type input "3.00"
type input "30"
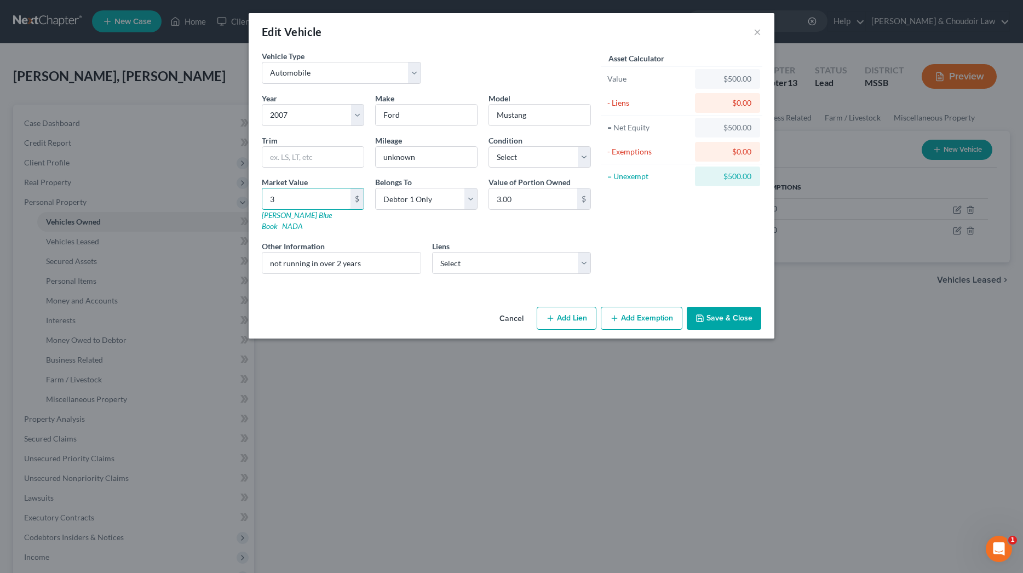
type input "30.00"
type input "300"
type input "300.00"
type input "300"
click at [728, 314] on button "Save & Close" at bounding box center [724, 318] width 74 height 23
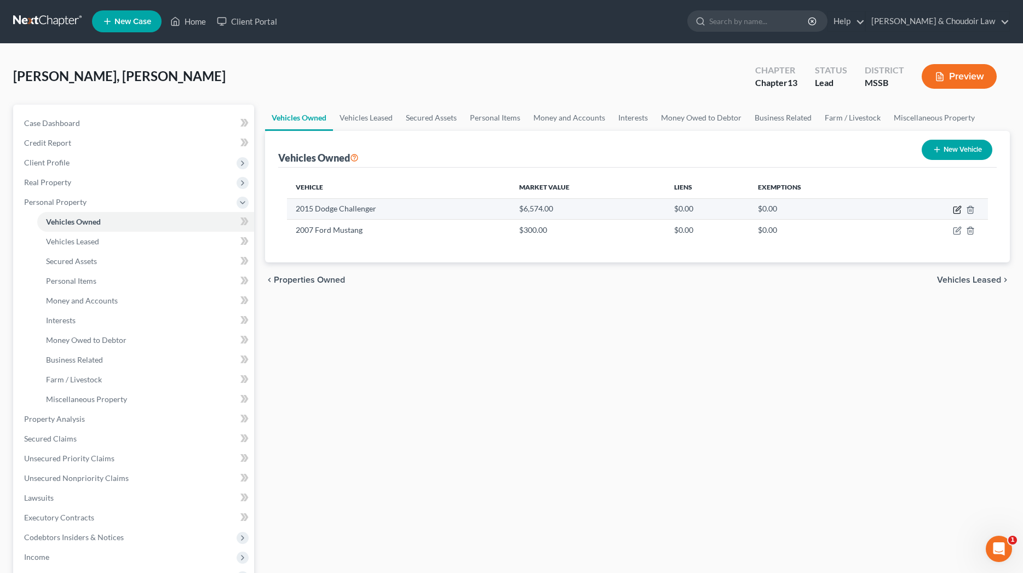
click at [955, 209] on icon "button" at bounding box center [957, 209] width 9 height 9
select select "0"
select select "11"
select select "0"
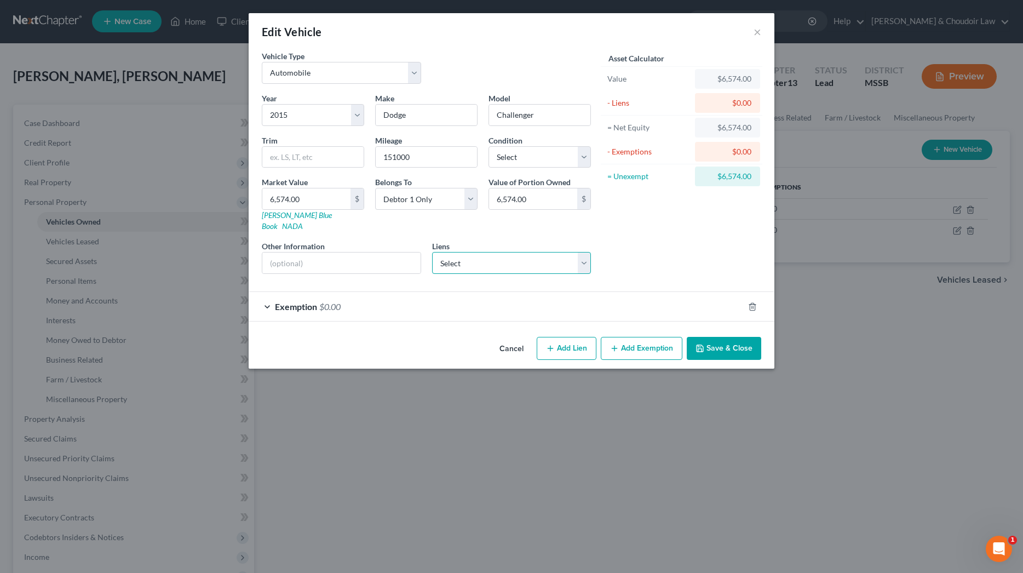
select select "1"
select select
select select "28"
select select "0"
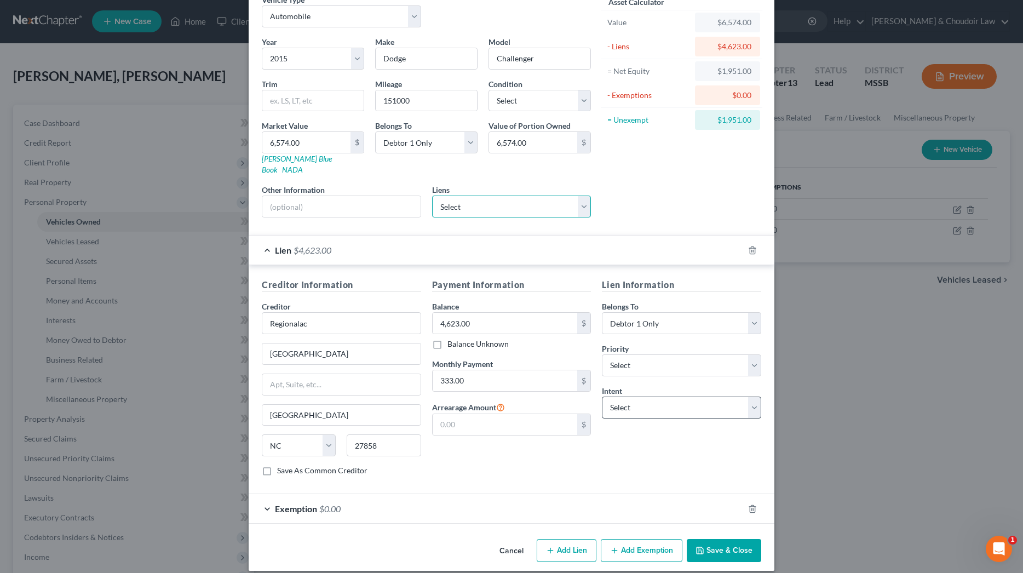
scroll to position [56, 0]
select select "2"
click at [709, 540] on button "Save & Close" at bounding box center [724, 551] width 74 height 23
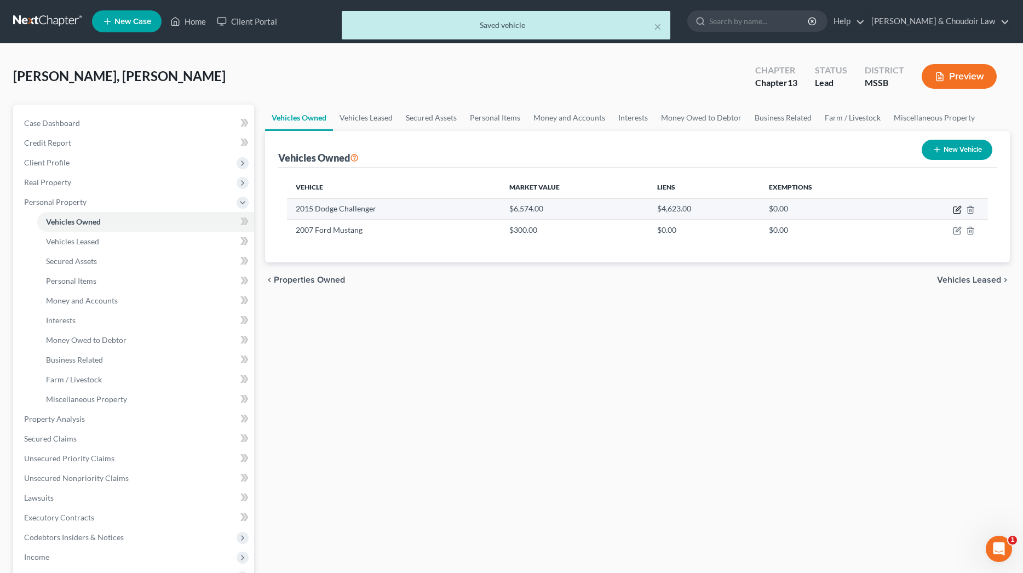
click at [958, 211] on icon "button" at bounding box center [957, 209] width 9 height 9
select select "0"
select select "11"
select select "0"
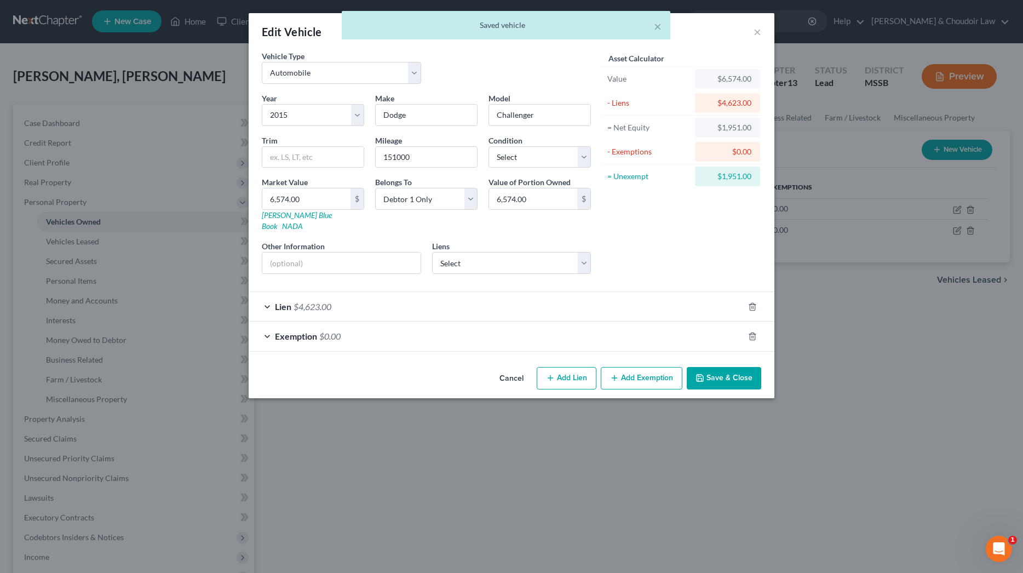
click at [598, 328] on div "Exemption $0.00" at bounding box center [496, 336] width 495 height 29
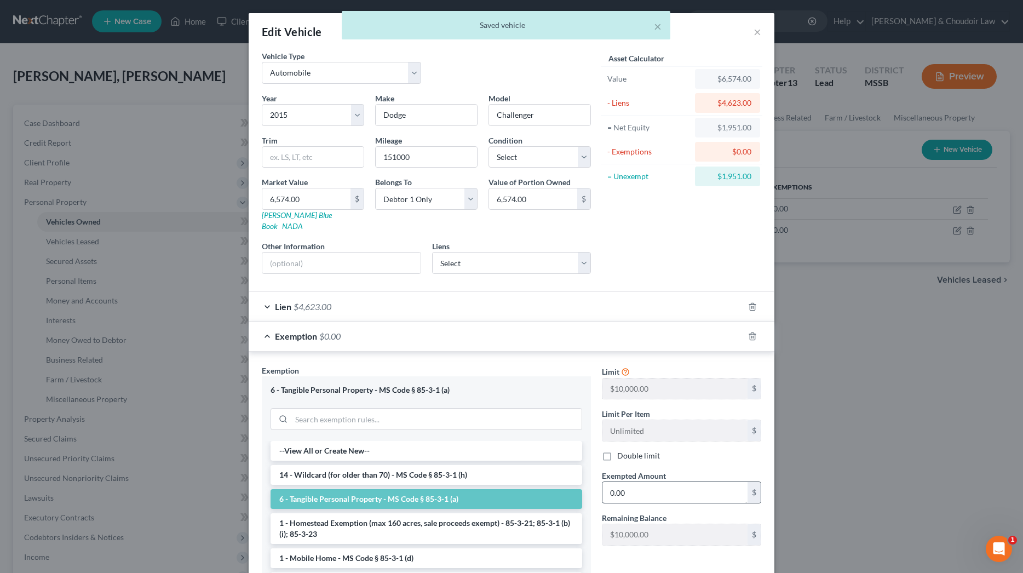
scroll to position [2, 0]
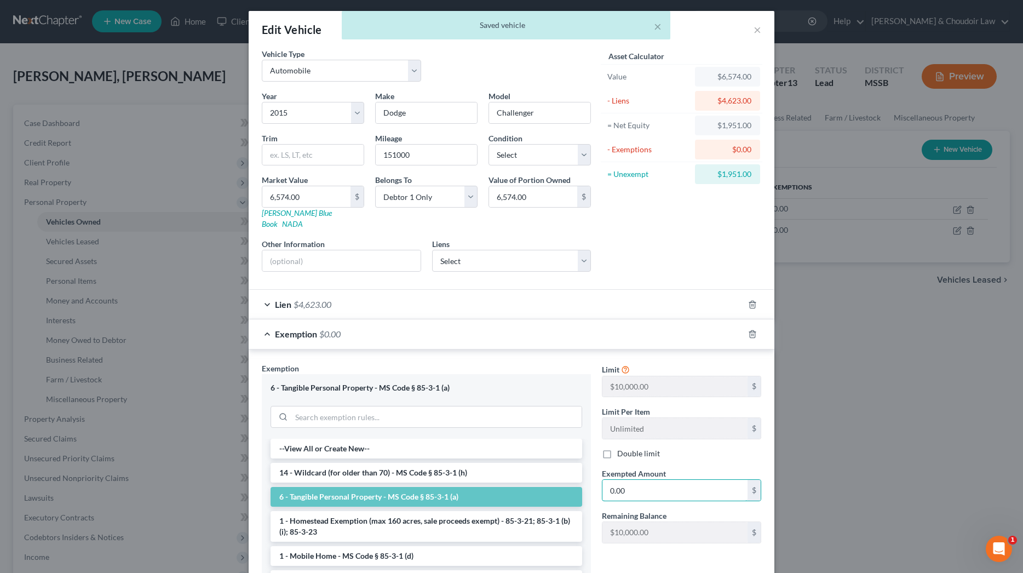
drag, startPoint x: 659, startPoint y: 484, endPoint x: 580, endPoint y: 480, distance: 79.5
click at [580, 480] on div "Exemption Set must be selected for CA. Exemption * 6 - Tangible Personal Proper…" at bounding box center [511, 493] width 511 height 261
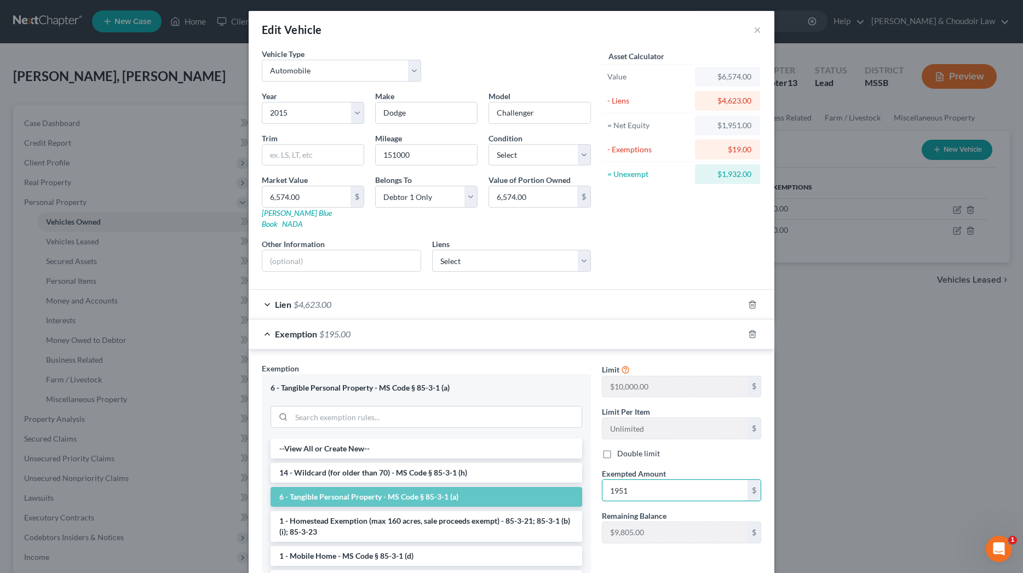
type input "1,951"
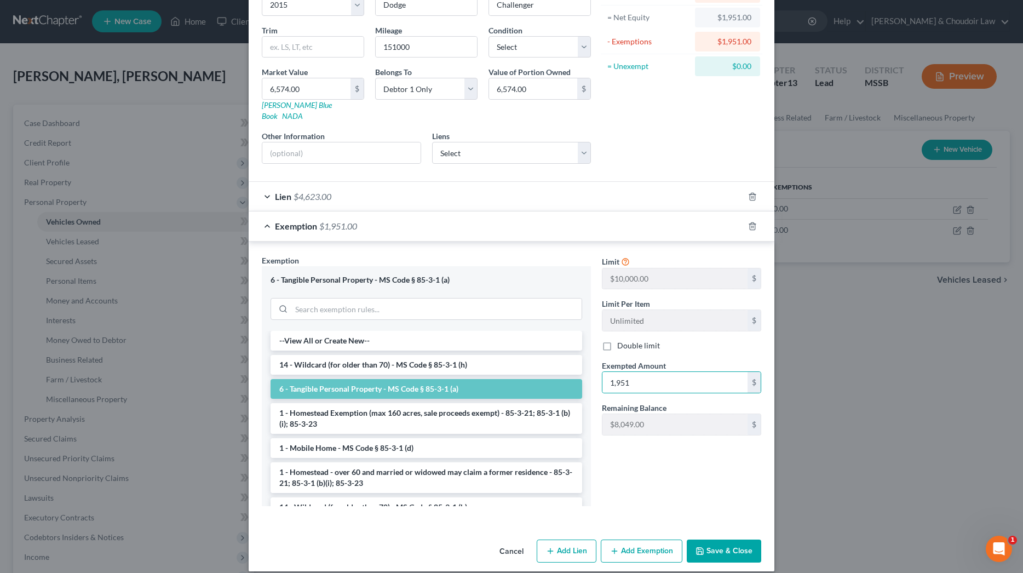
click at [732, 540] on button "Save & Close" at bounding box center [724, 551] width 74 height 23
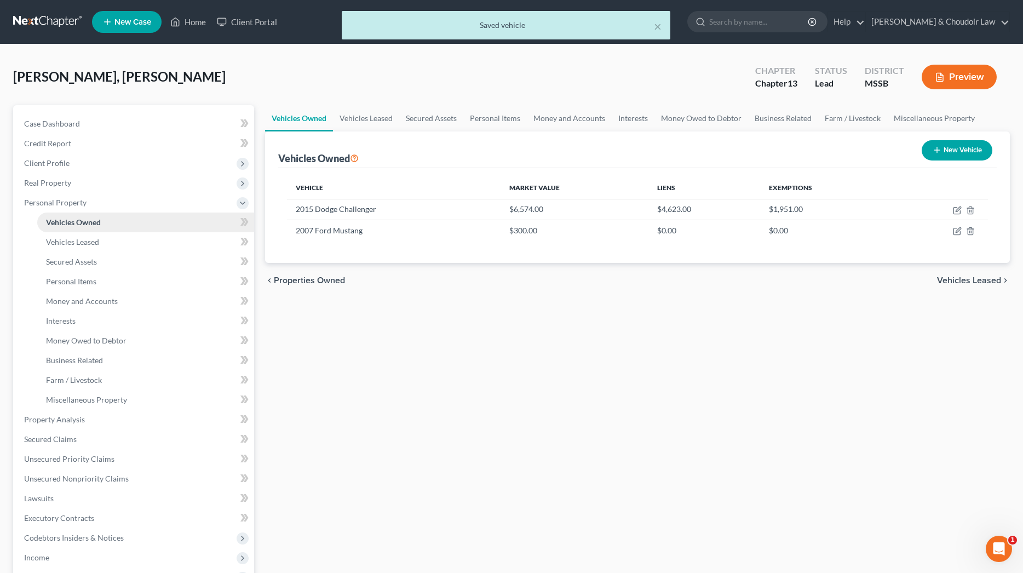
scroll to position [0, 0]
click at [39, 186] on span "Real Property" at bounding box center [47, 182] width 47 height 9
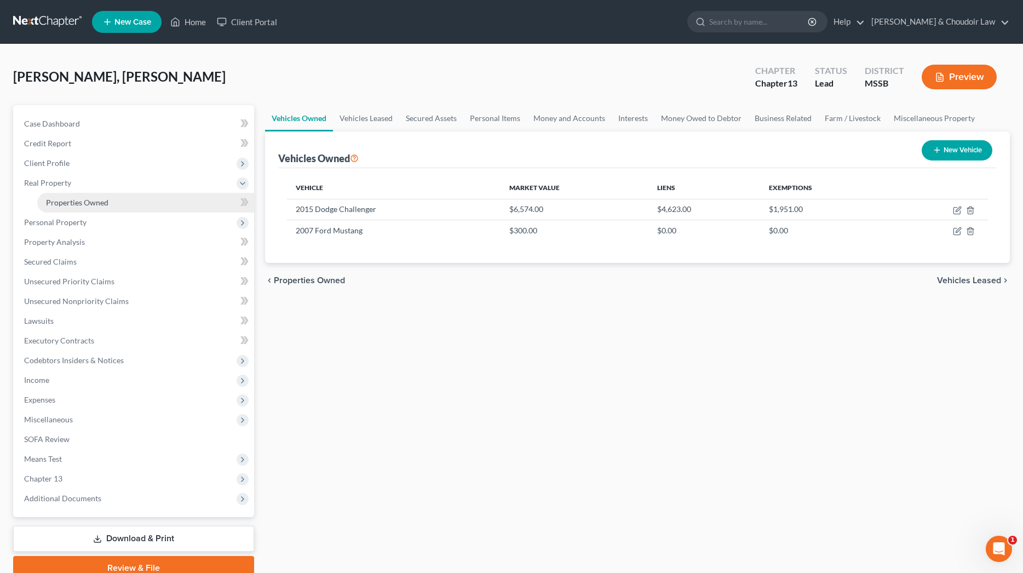
click at [42, 198] on link "Properties Owned" at bounding box center [145, 203] width 217 height 20
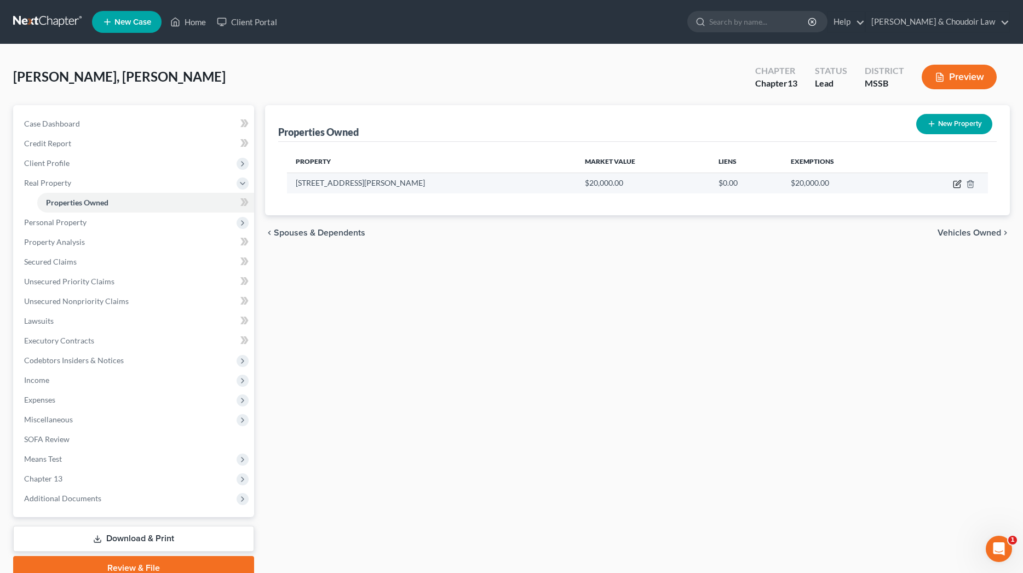
click at [961, 182] on icon "button" at bounding box center [957, 184] width 9 height 9
select select "25"
select select "56"
select select "0"
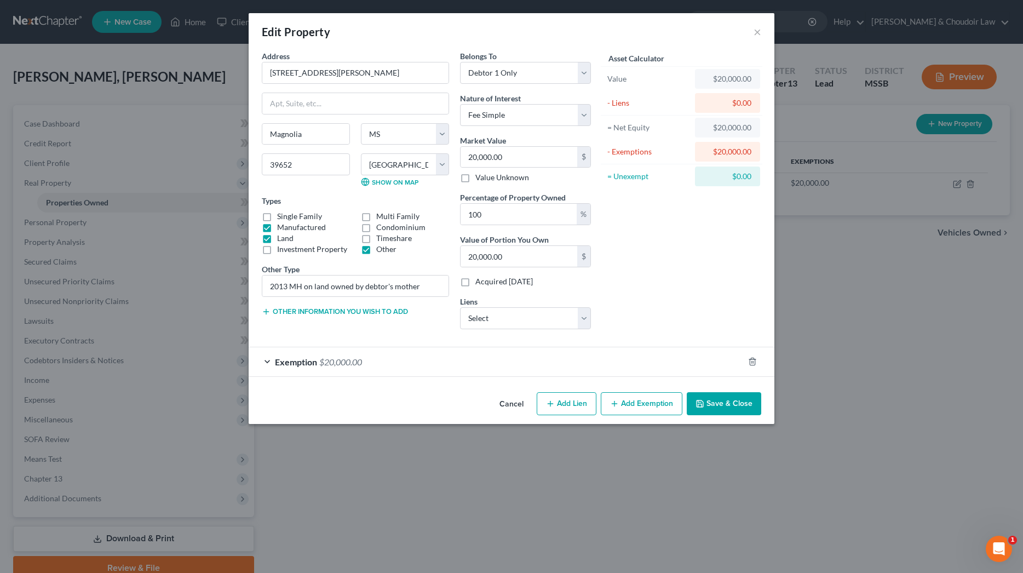
click at [454, 358] on div "Exemption $20,000.00" at bounding box center [496, 361] width 495 height 29
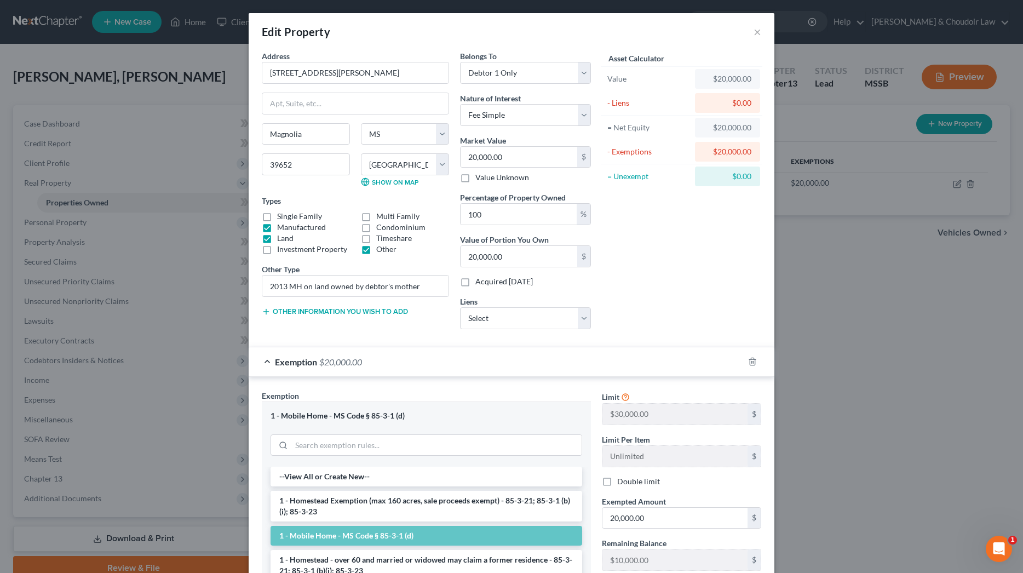
click at [454, 358] on div "Exemption $20,000.00" at bounding box center [496, 361] width 495 height 29
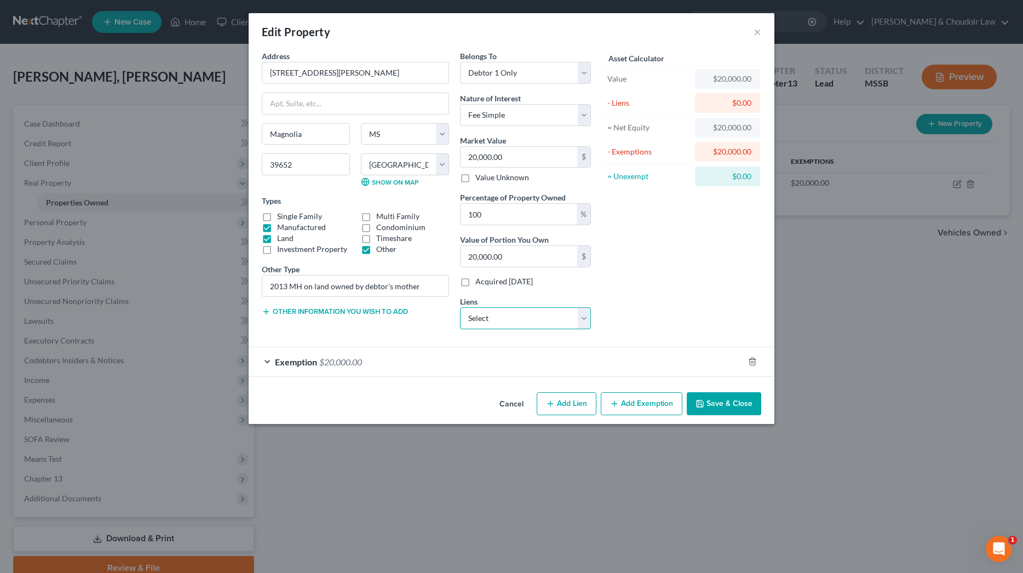
select select "44"
select select "0"
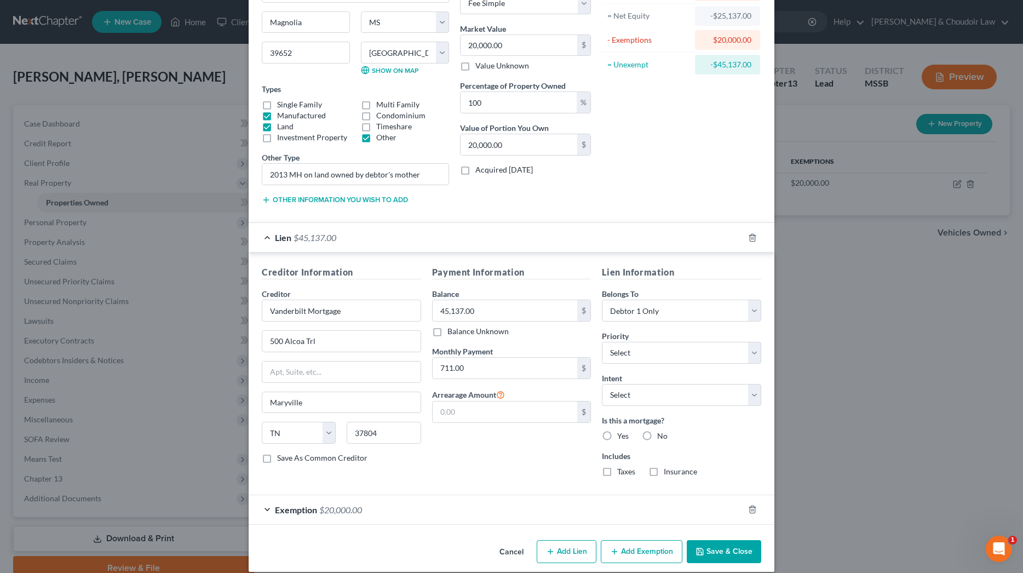
scroll to position [116, 0]
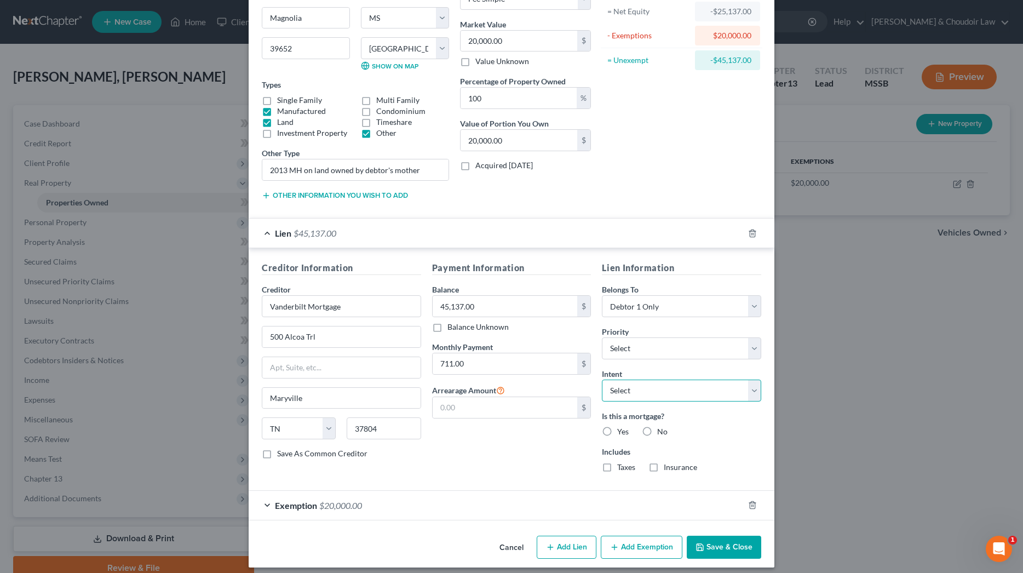
select select "2"
click at [625, 431] on label "Yes" at bounding box center [623, 431] width 12 height 11
click at [625, 431] on input "Yes" at bounding box center [625, 429] width 7 height 7
radio input "true"
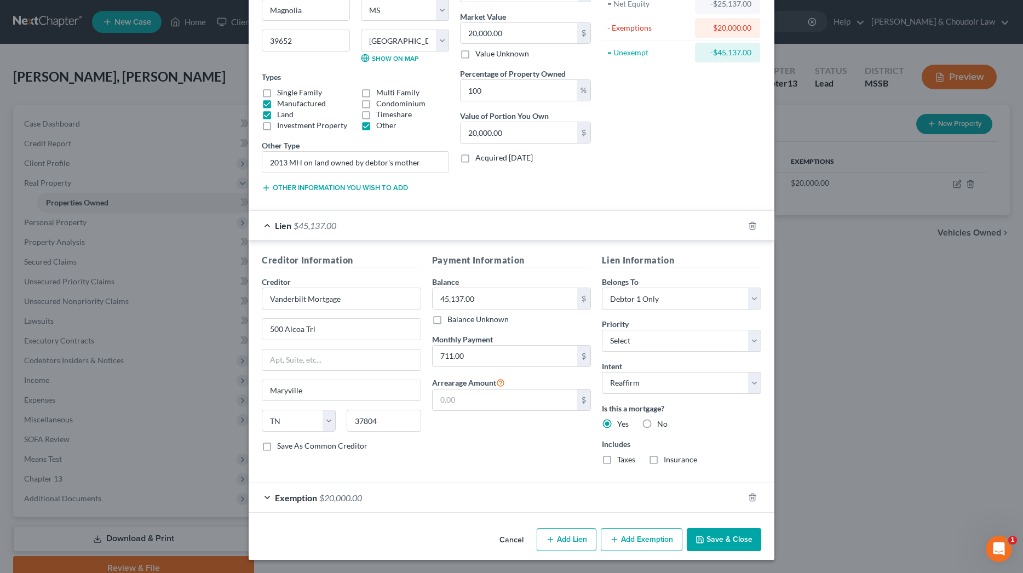
click at [667, 454] on label "Insurance" at bounding box center [680, 459] width 33 height 11
click at [668, 454] on input "Insurance" at bounding box center [671, 457] width 7 height 7
checkbox input "true"
click at [617, 458] on label "Taxes" at bounding box center [626, 460] width 18 height 11
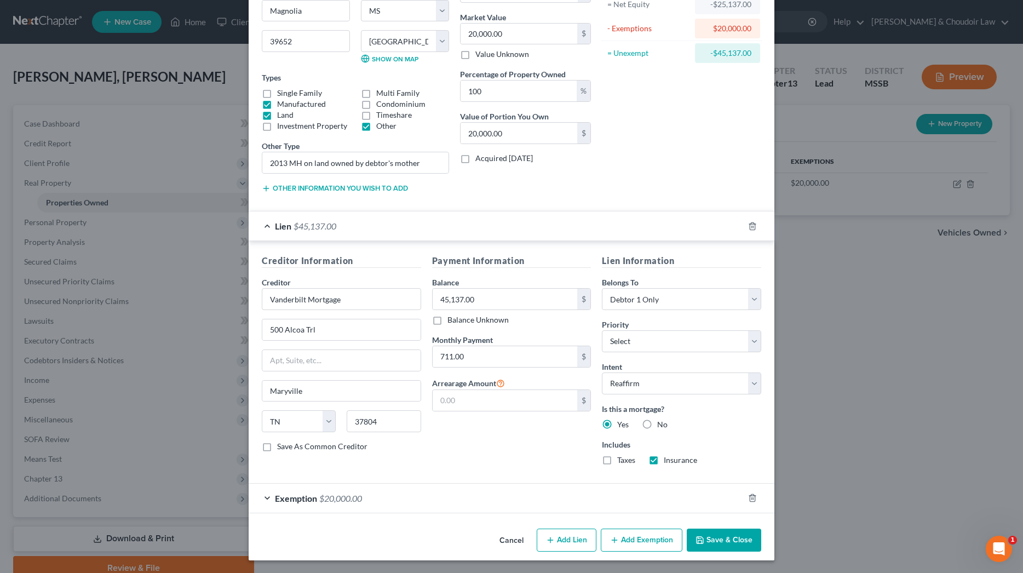
click at [622, 458] on input "Taxes" at bounding box center [625, 458] width 7 height 7
checkbox input "true"
click at [713, 543] on button "Save & Close" at bounding box center [724, 540] width 74 height 23
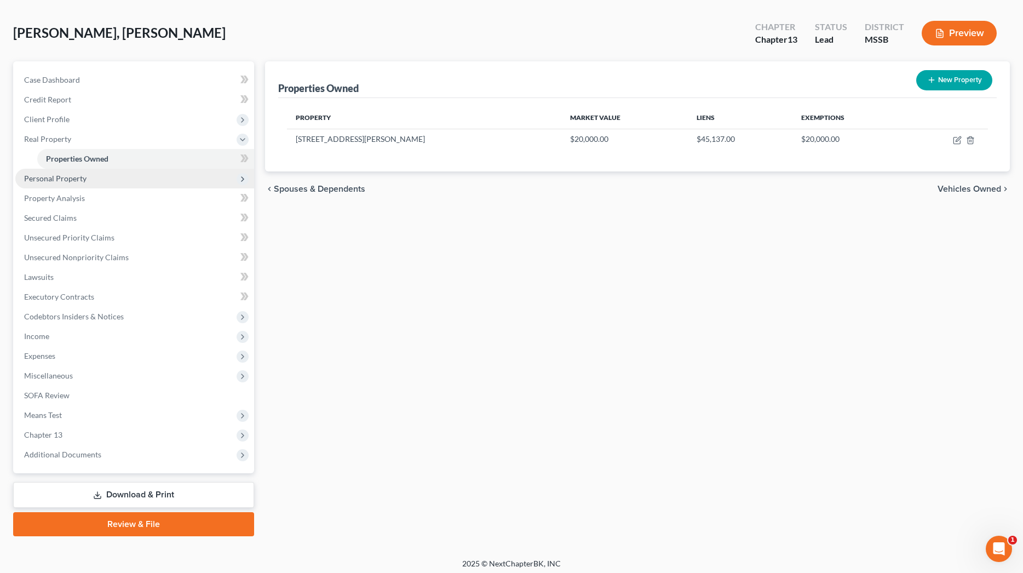
scroll to position [44, 0]
click at [73, 177] on span "Personal Property" at bounding box center [55, 178] width 62 height 9
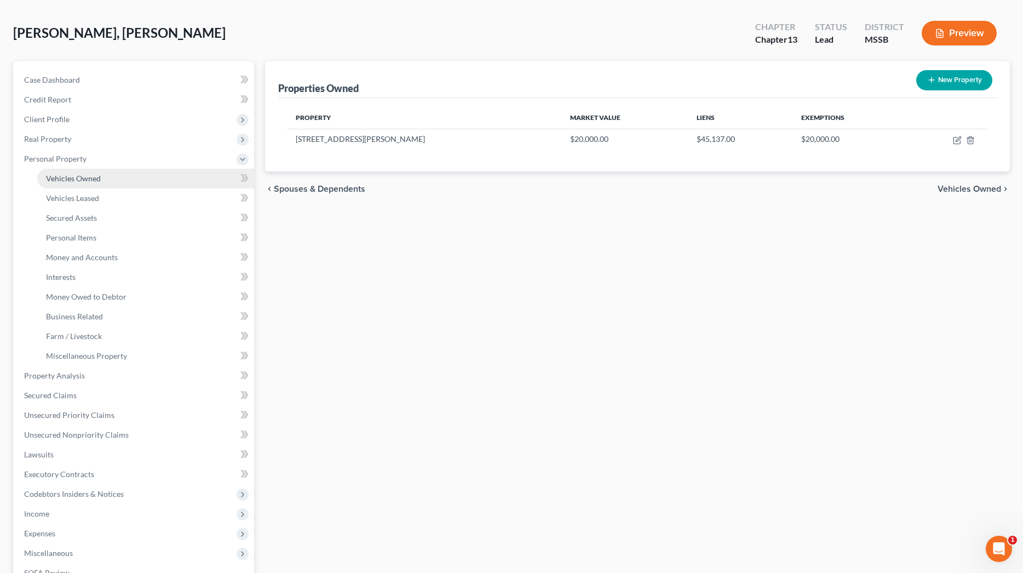
click at [78, 182] on span "Vehicles Owned" at bounding box center [73, 178] width 55 height 9
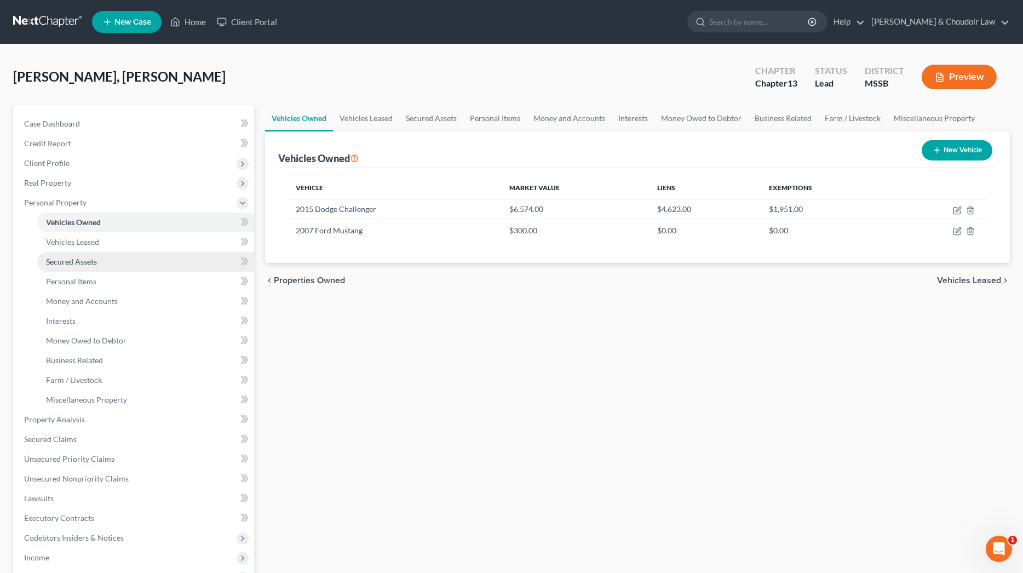
click at [84, 262] on span "Secured Assets" at bounding box center [71, 261] width 51 height 9
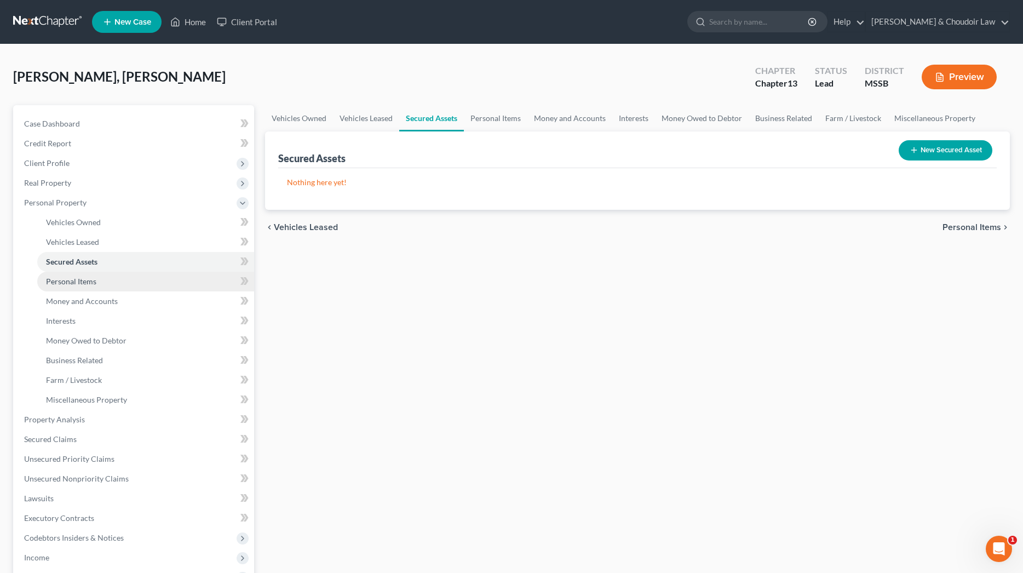
click at [83, 279] on span "Personal Items" at bounding box center [71, 281] width 50 height 9
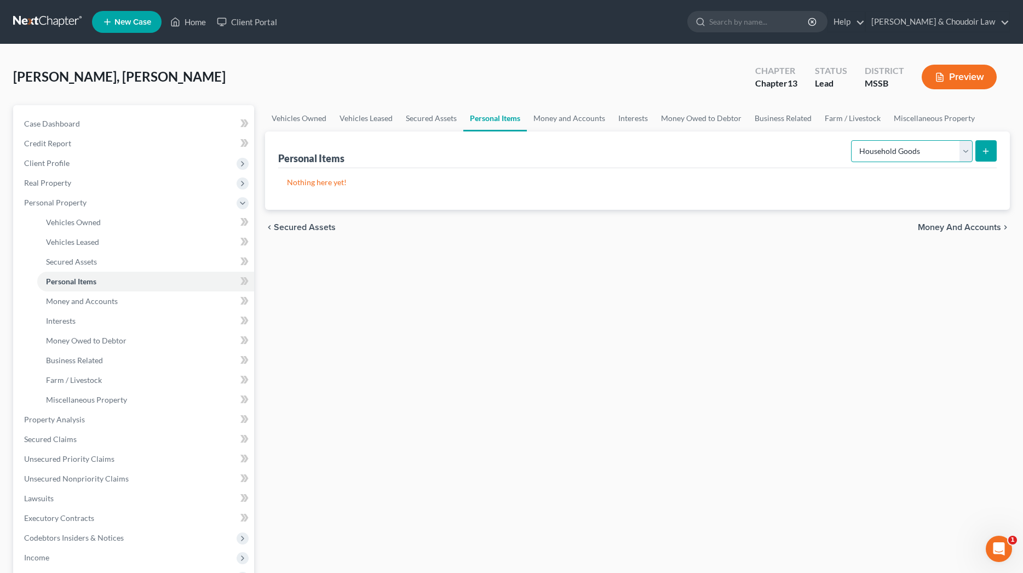
select select "clothing"
click at [993, 150] on button "submit" at bounding box center [986, 150] width 21 height 21
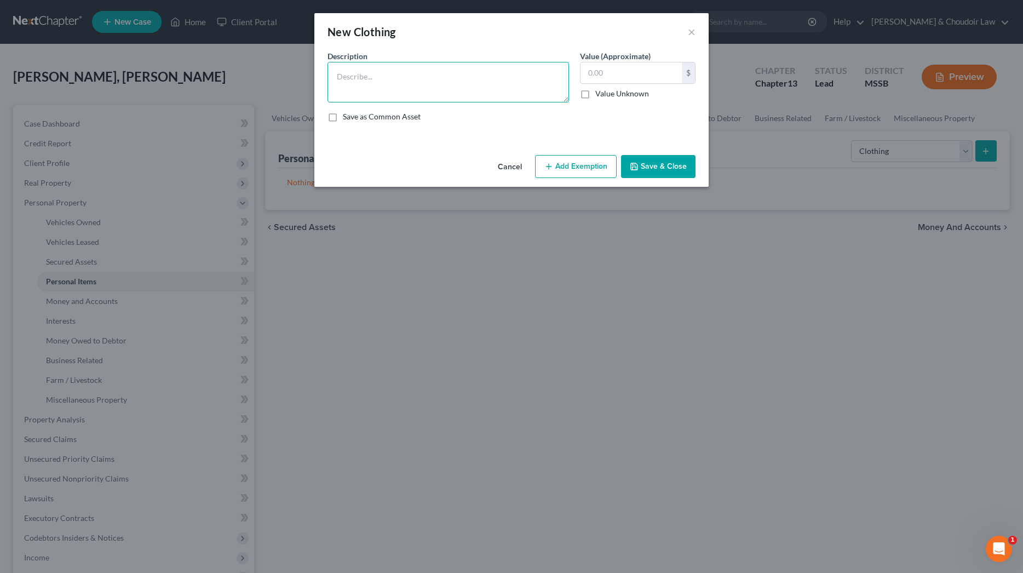
click at [492, 92] on textarea at bounding box center [449, 82] width 242 height 41
type textarea "Personal Clothing"
type input "500"
click at [561, 163] on button "Add Exemption" at bounding box center [576, 166] width 82 height 23
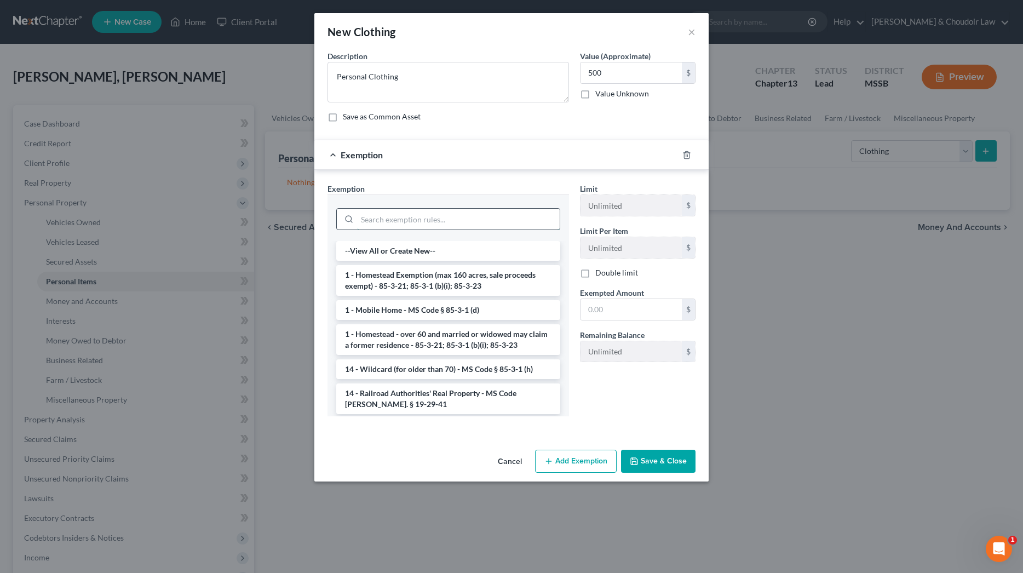
click at [503, 214] on input "search" at bounding box center [458, 219] width 203 height 21
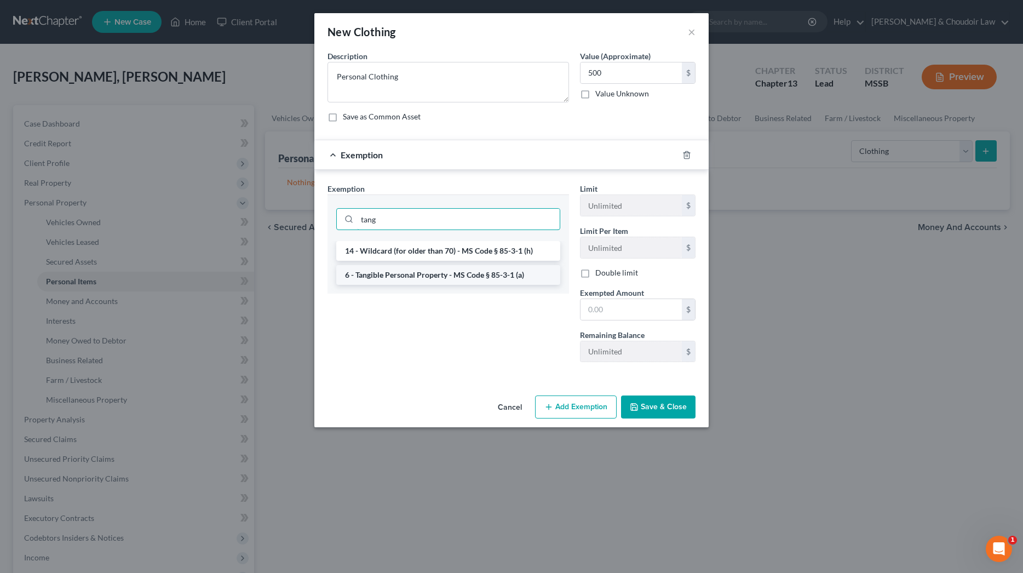
type input "tang"
click at [467, 269] on li "6 - Tangible Personal Property - MS Code § 85-3-1 (a)" at bounding box center [448, 275] width 224 height 20
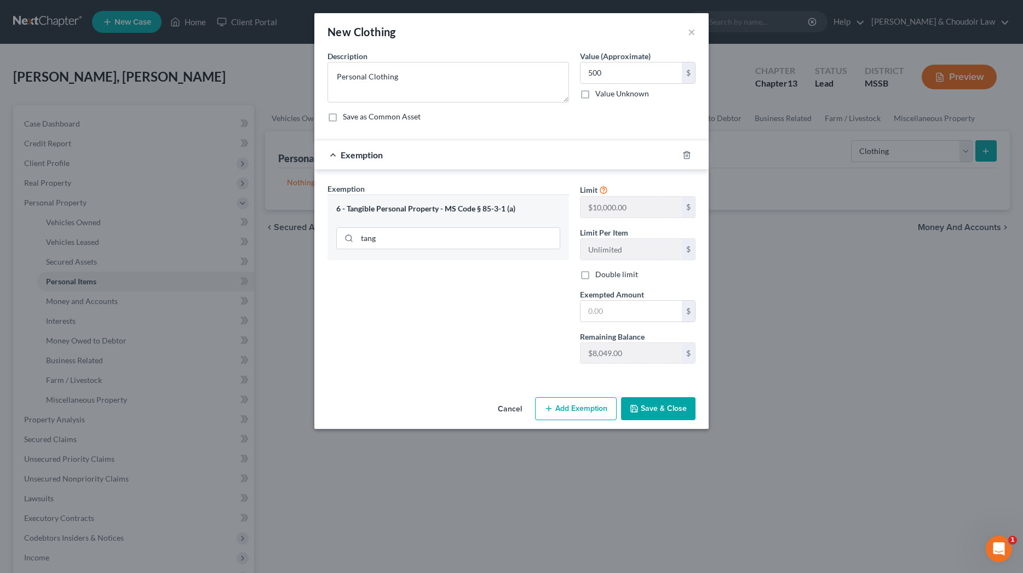
click at [613, 323] on div "Limit $10,000.00 $ Limit Per Item Unlimited $ Double limit Exempted Amount * $ …" at bounding box center [638, 278] width 127 height 190
click at [613, 307] on input "text" at bounding box center [631, 311] width 101 height 21
type input "500"
click at [645, 415] on button "Save & Close" at bounding box center [658, 408] width 74 height 23
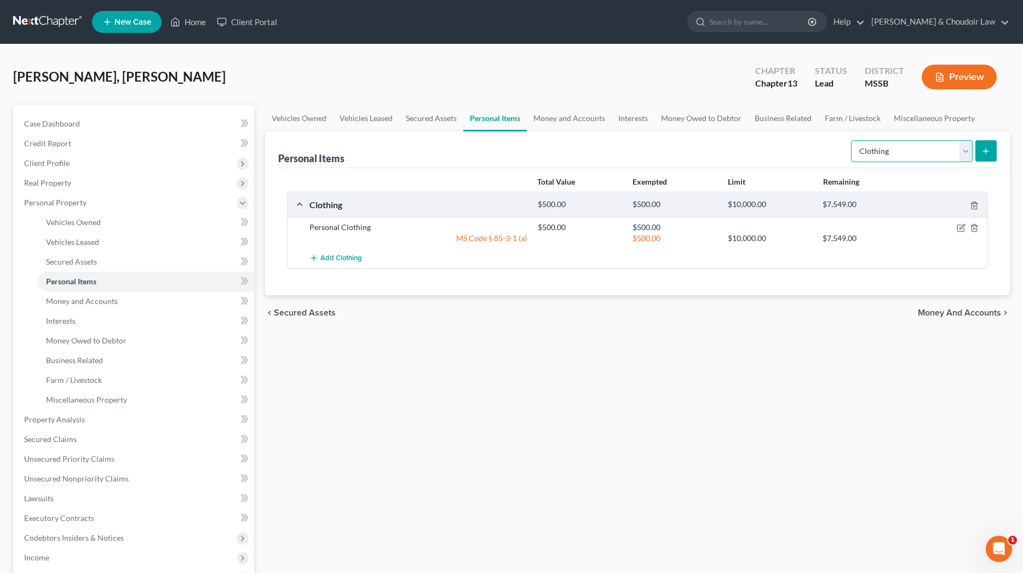
select select "electronics"
click at [982, 148] on icon "submit" at bounding box center [986, 151] width 9 height 9
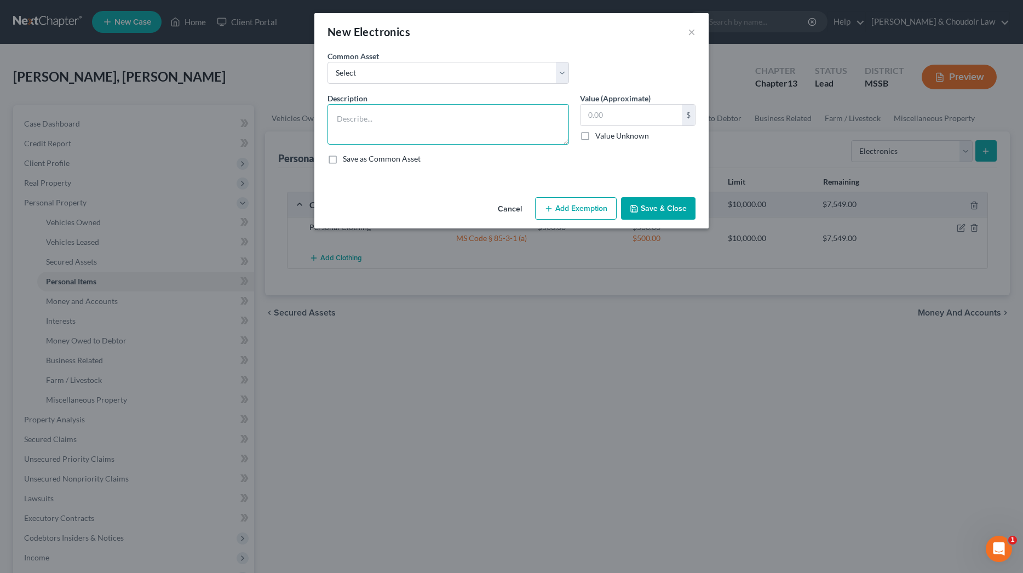
click at [517, 108] on textarea at bounding box center [449, 124] width 242 height 41
type textarea "Personal and Household Electronics"
type input "1,250"
click at [586, 194] on div "Cancel Add Exemption Save & Close" at bounding box center [511, 211] width 394 height 36
click at [577, 208] on button "Add Exemption" at bounding box center [576, 208] width 82 height 23
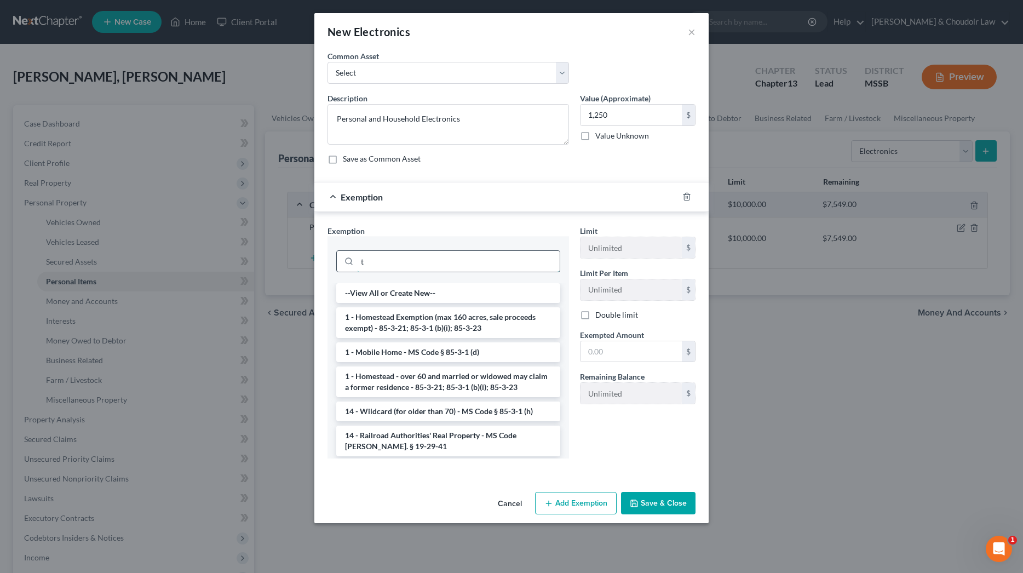
click at [530, 258] on input "t" at bounding box center [458, 261] width 203 height 21
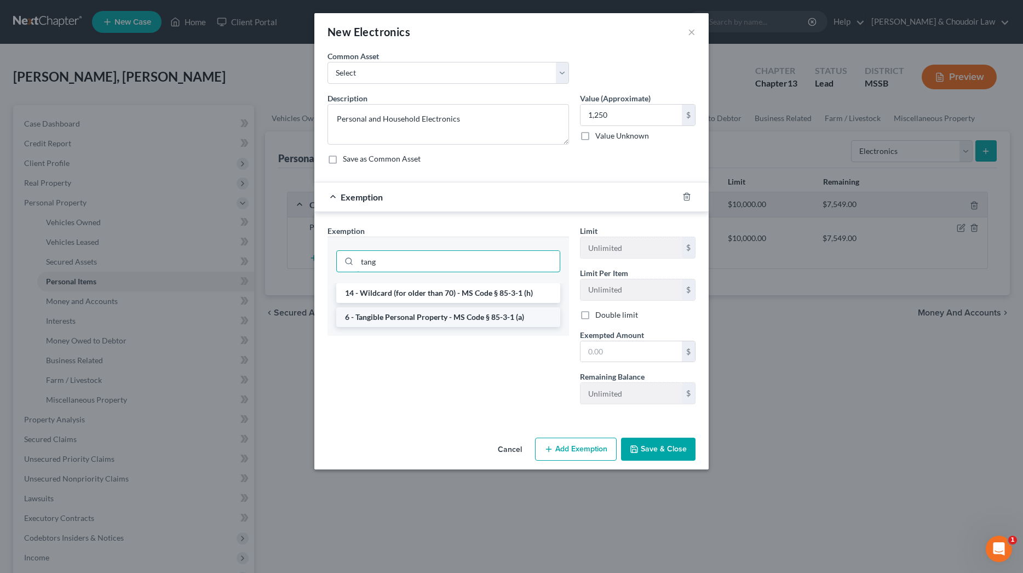
type input "tang"
click at [478, 312] on li "6 - Tangible Personal Property - MS Code § 85-3-1 (a)" at bounding box center [448, 317] width 224 height 20
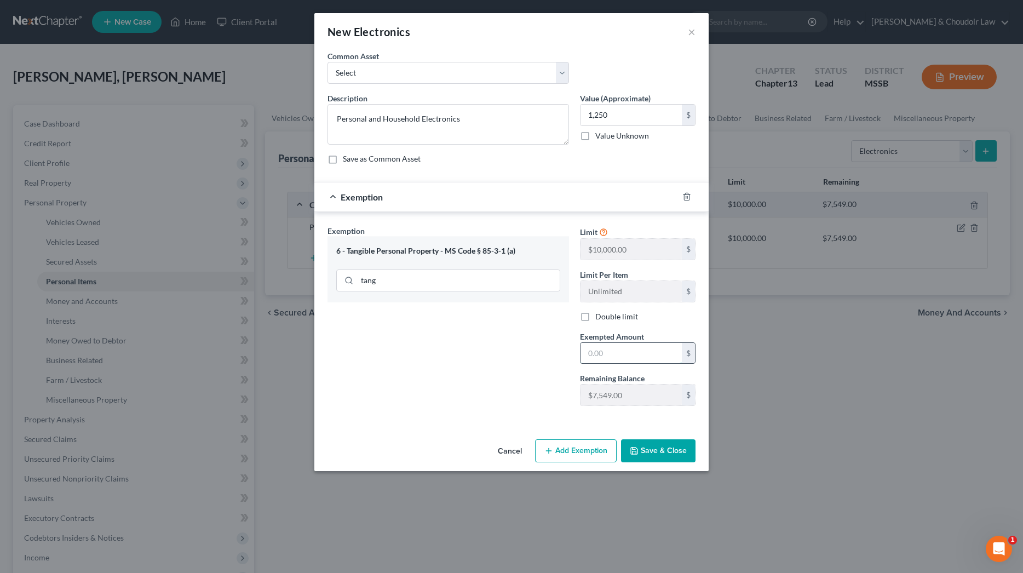
click at [591, 353] on input "text" at bounding box center [631, 353] width 101 height 21
type input "1,250"
click at [651, 441] on button "Save & Close" at bounding box center [658, 450] width 74 height 23
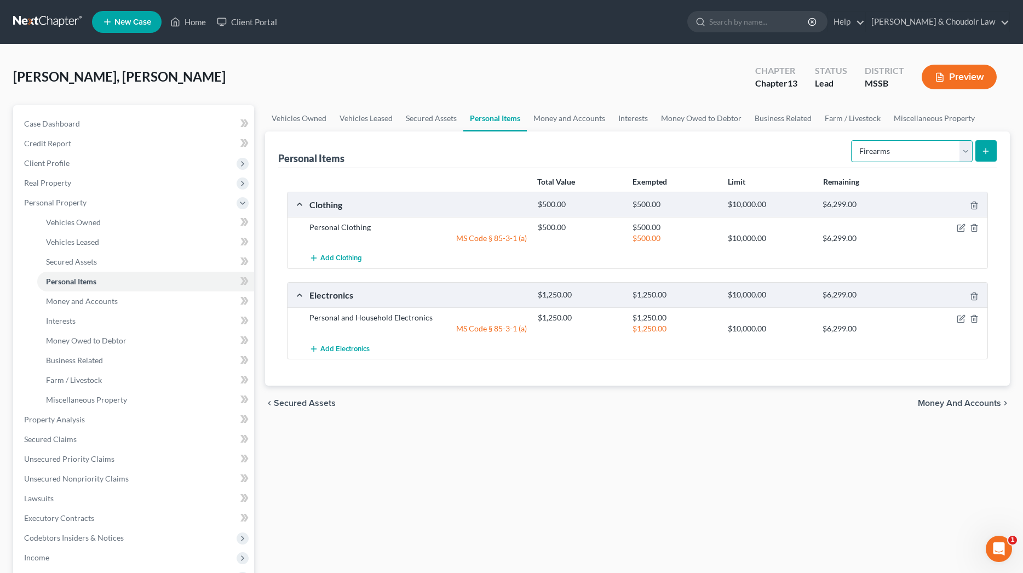
select select "household_goods"
click at [976, 152] on button "submit" at bounding box center [986, 150] width 21 height 21
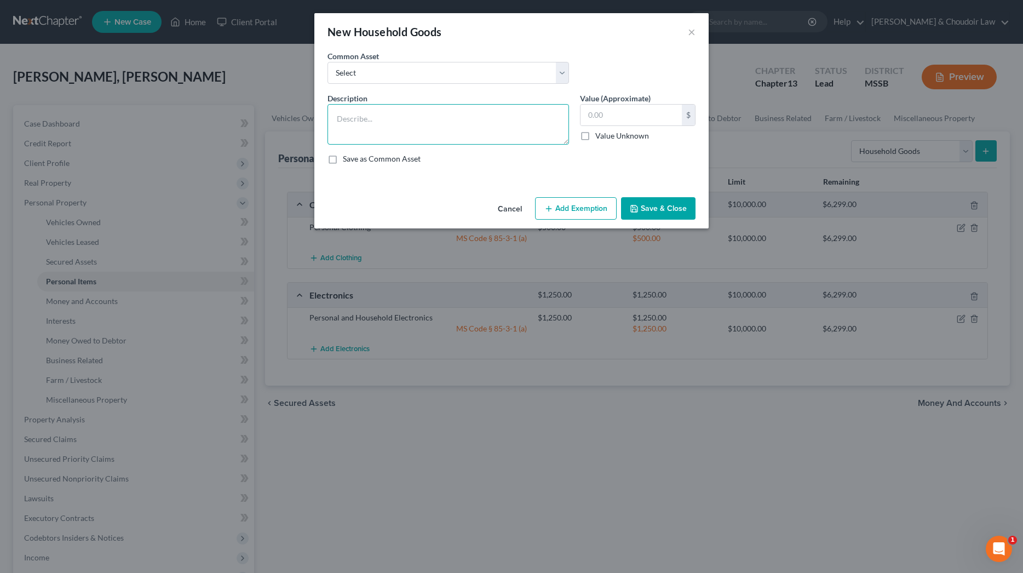
click at [563, 122] on textarea at bounding box center [449, 124] width 242 height 41
type textarea "Household Goods, Furniture, and Appliances"
type input "3,000"
click at [601, 208] on button "Add Exemption" at bounding box center [576, 208] width 82 height 23
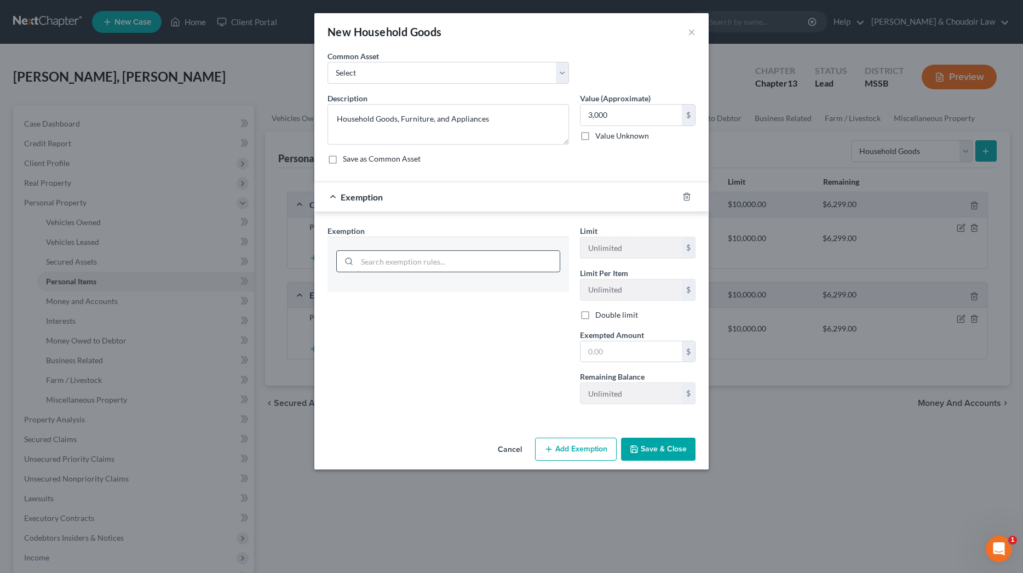
click at [522, 255] on input "search" at bounding box center [458, 261] width 203 height 21
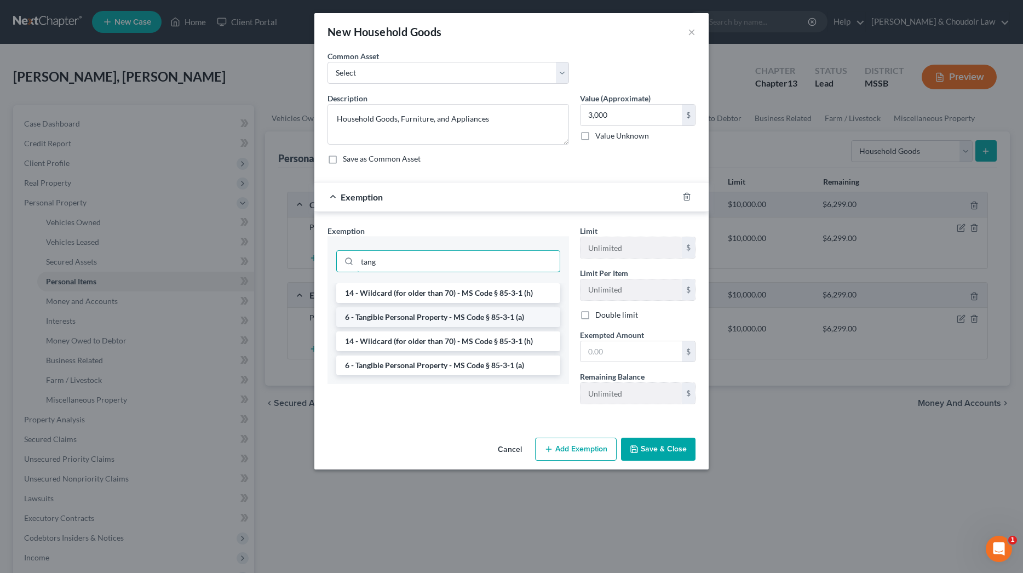
type input "tang"
click at [488, 320] on li "6 - Tangible Personal Property - MS Code § 85-3-1 (a)" at bounding box center [448, 317] width 224 height 20
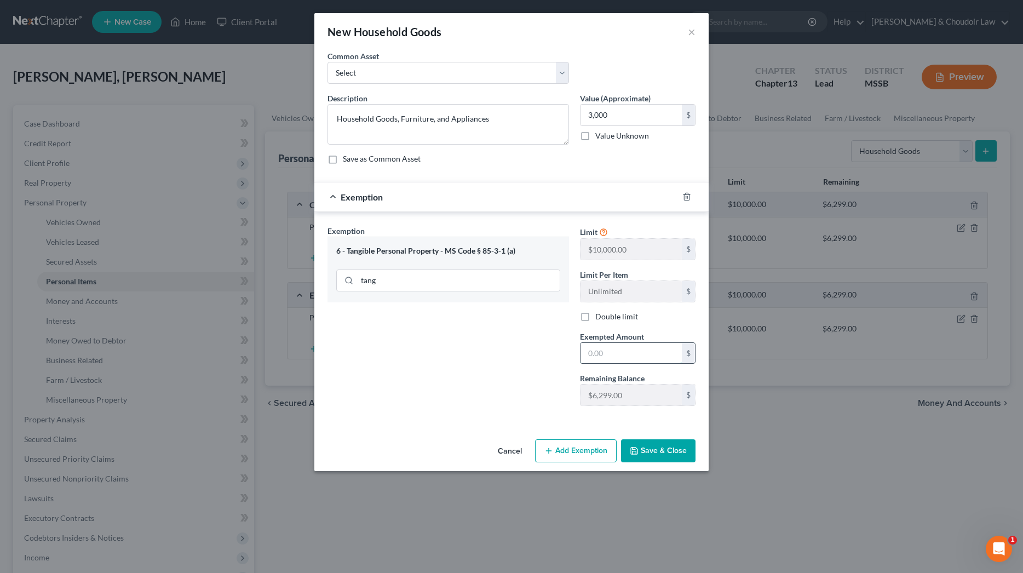
click at [634, 359] on input "text" at bounding box center [631, 353] width 101 height 21
type input "3,000"
click at [672, 452] on button "Save & Close" at bounding box center [658, 450] width 74 height 23
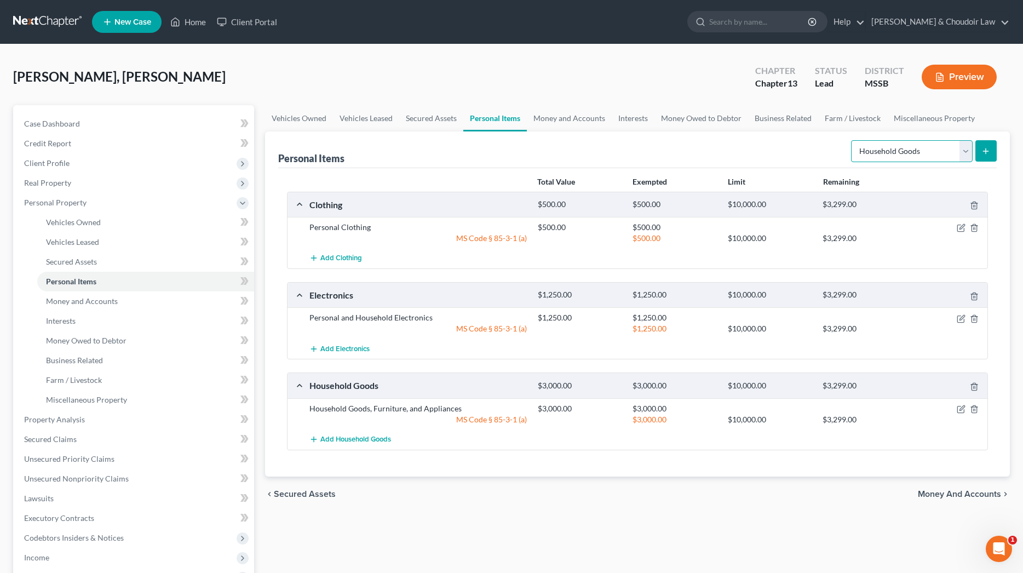
select select "other"
click at [987, 150] on icon "submit" at bounding box center [986, 151] width 9 height 9
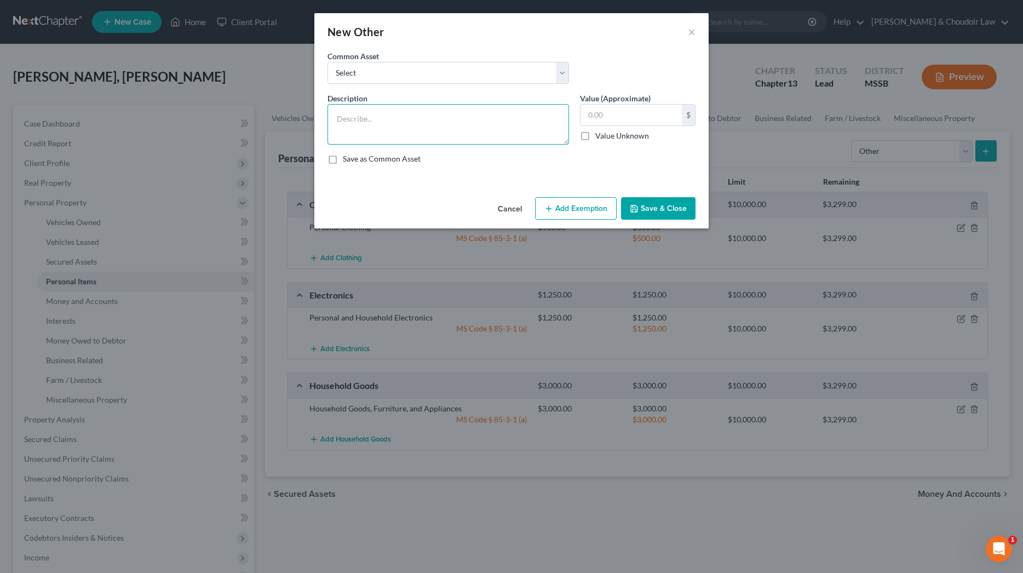
click at [529, 125] on textarea at bounding box center [449, 124] width 242 height 41
type textarea "l"
type textarea "Lawncare Equipment and Miscellaneous Tools"
type input "450.00"
click at [602, 216] on button "Add Exemption" at bounding box center [576, 208] width 82 height 23
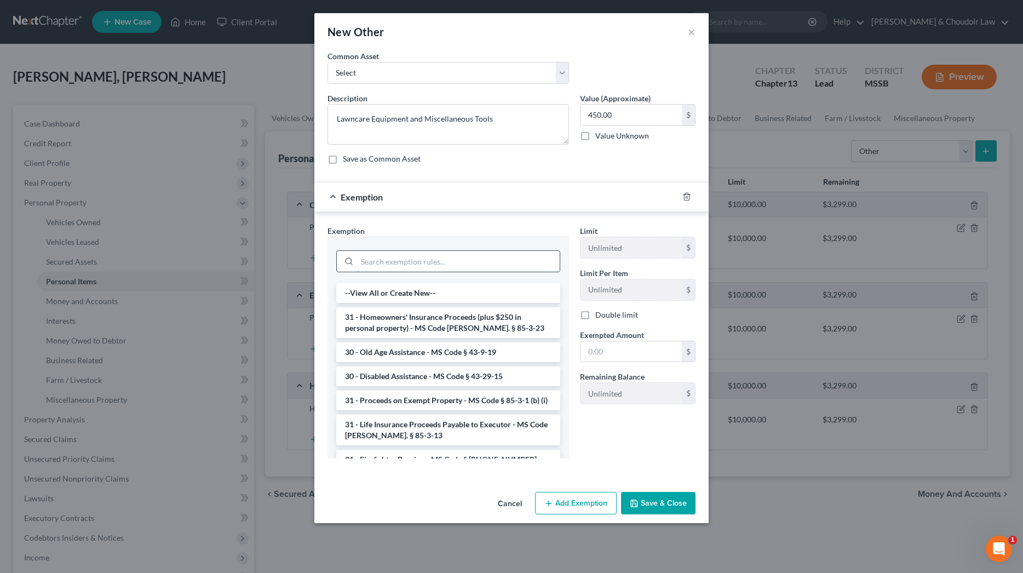
click at [532, 261] on input "search" at bounding box center [458, 261] width 203 height 21
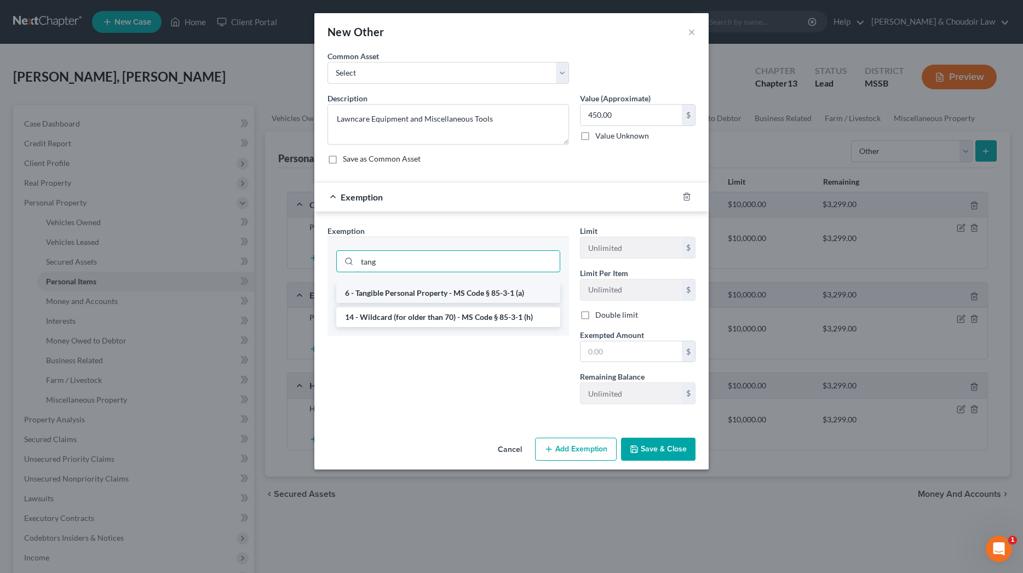
type input "tang"
click at [461, 294] on li "6 - Tangible Personal Property - MS Code § 85-3-1 (a)" at bounding box center [448, 293] width 224 height 20
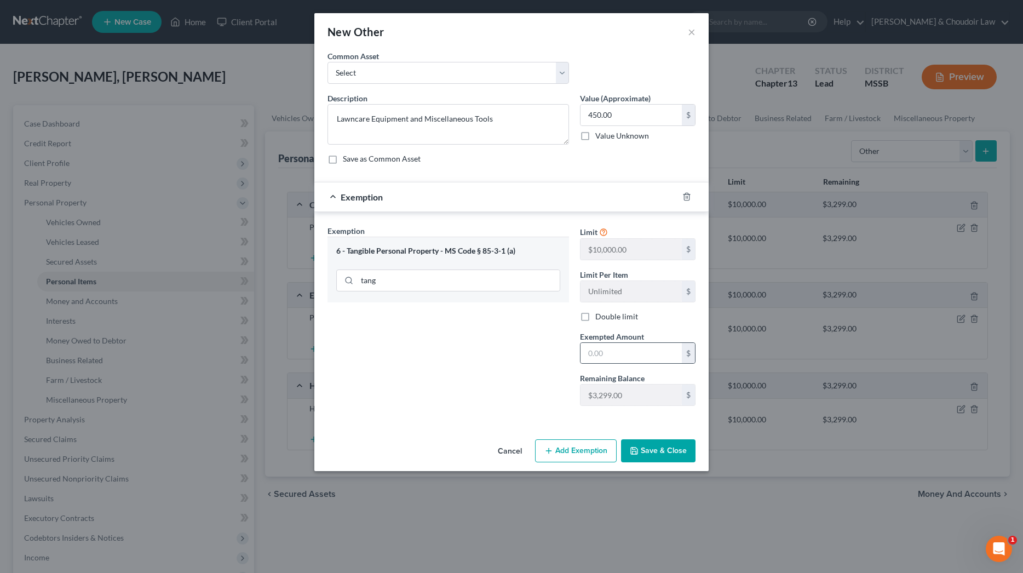
click at [595, 342] on div "$" at bounding box center [638, 353] width 116 height 22
click at [594, 348] on input "text" at bounding box center [631, 353] width 101 height 21
click at [644, 450] on button "Save & Close" at bounding box center [658, 450] width 74 height 23
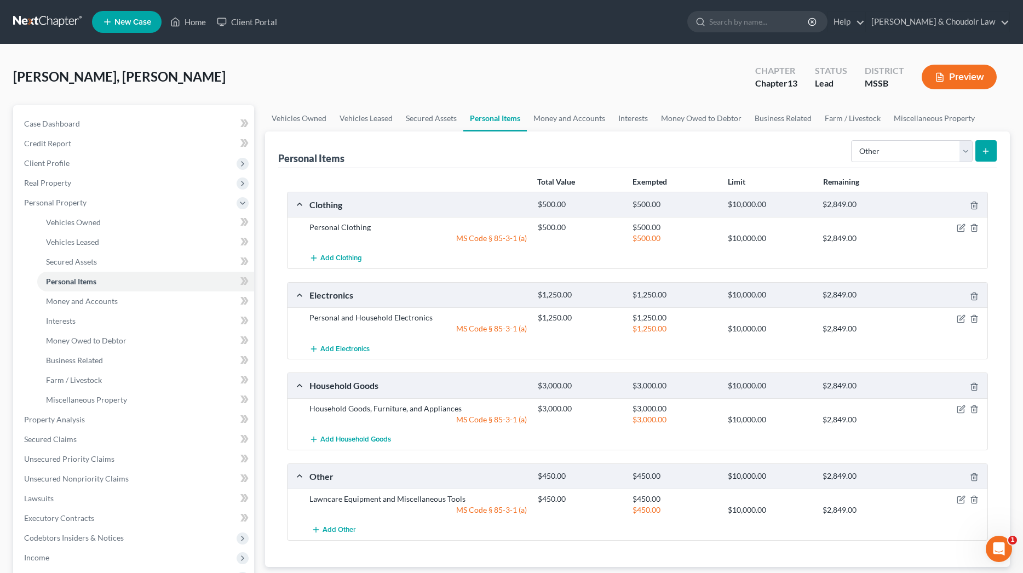
scroll to position [1, 0]
click at [576, 121] on link "Money and Accounts" at bounding box center [569, 118] width 85 height 26
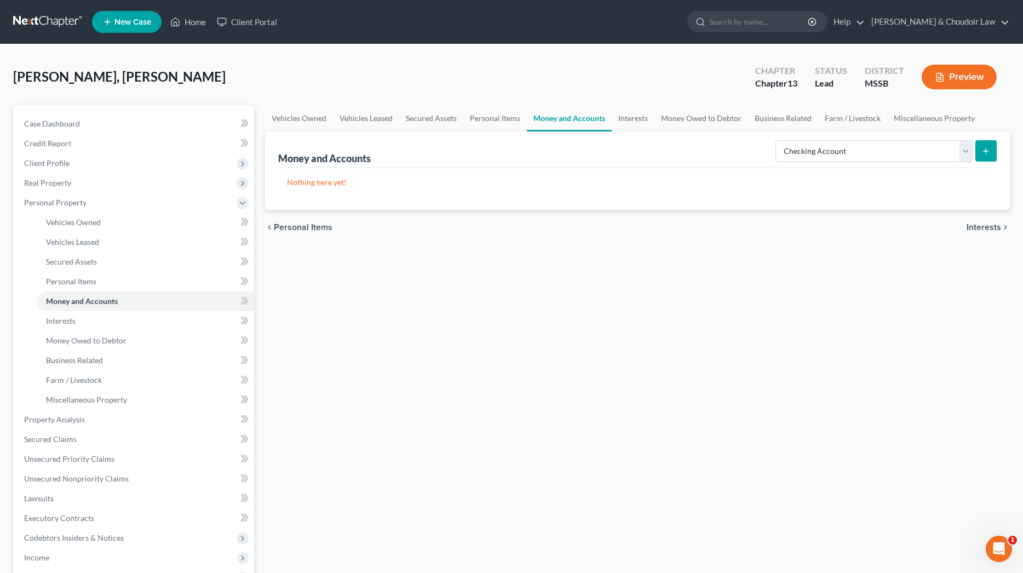
click at [991, 154] on button "submit" at bounding box center [986, 150] width 21 height 21
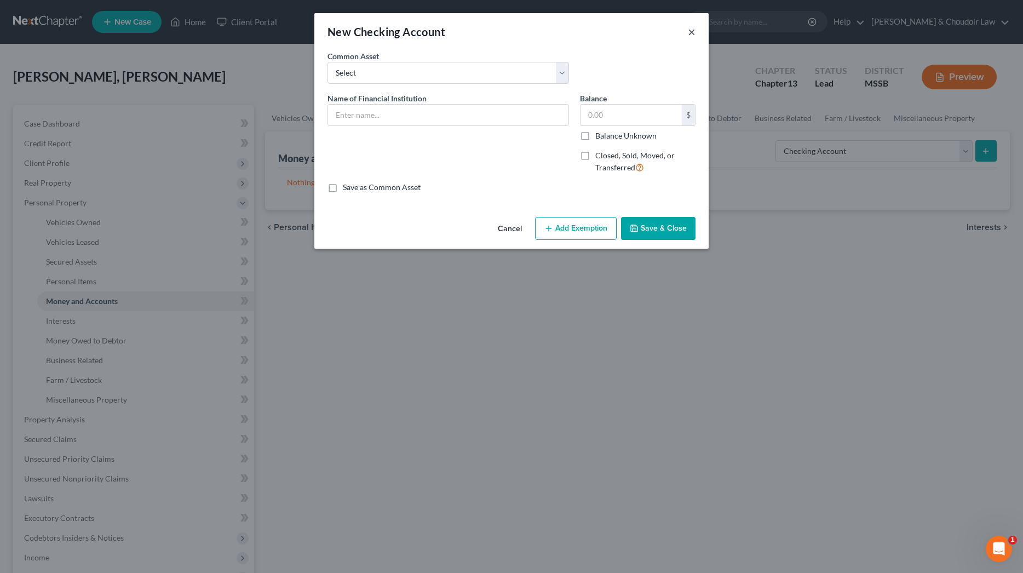
click at [691, 26] on button "×" at bounding box center [692, 31] width 8 height 13
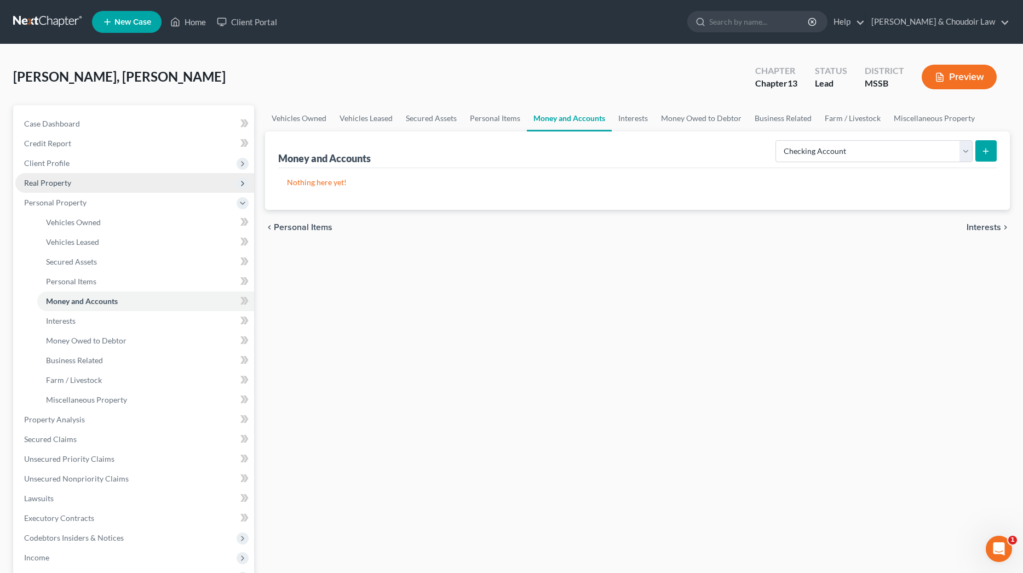
click at [74, 187] on span "Real Property" at bounding box center [134, 183] width 239 height 20
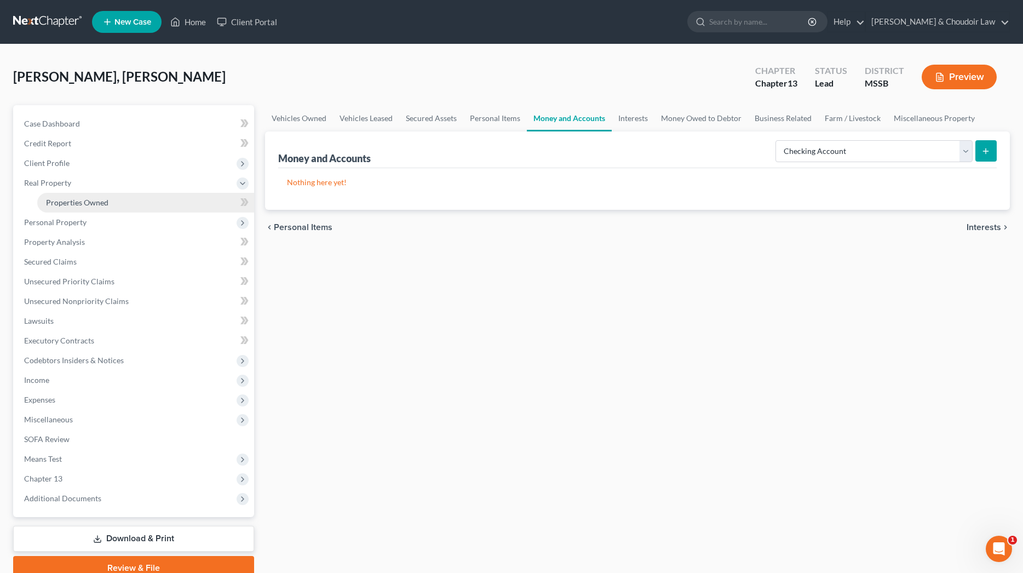
click at [80, 199] on span "Properties Owned" at bounding box center [77, 202] width 62 height 9
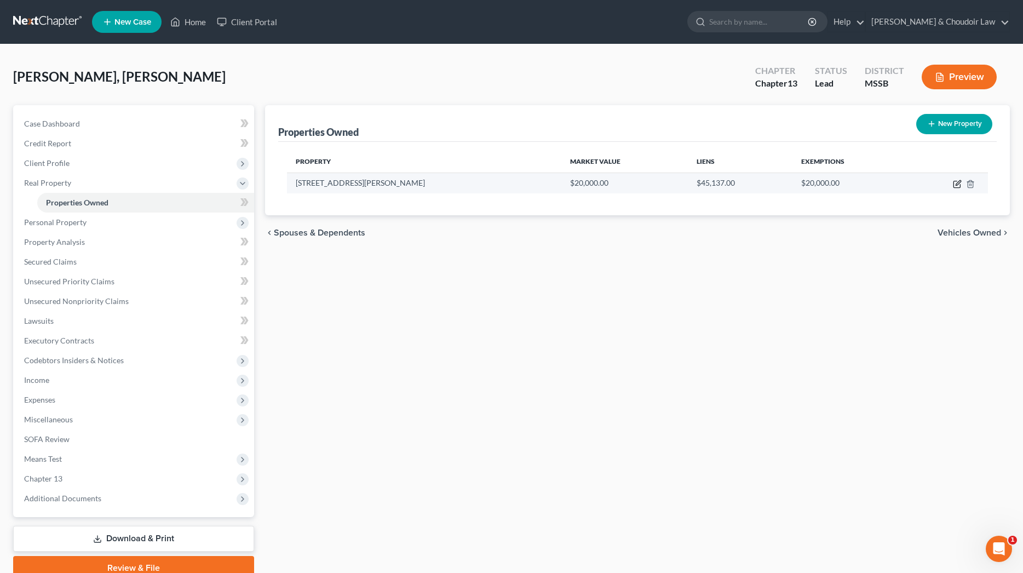
click at [956, 181] on icon "button" at bounding box center [957, 184] width 7 height 7
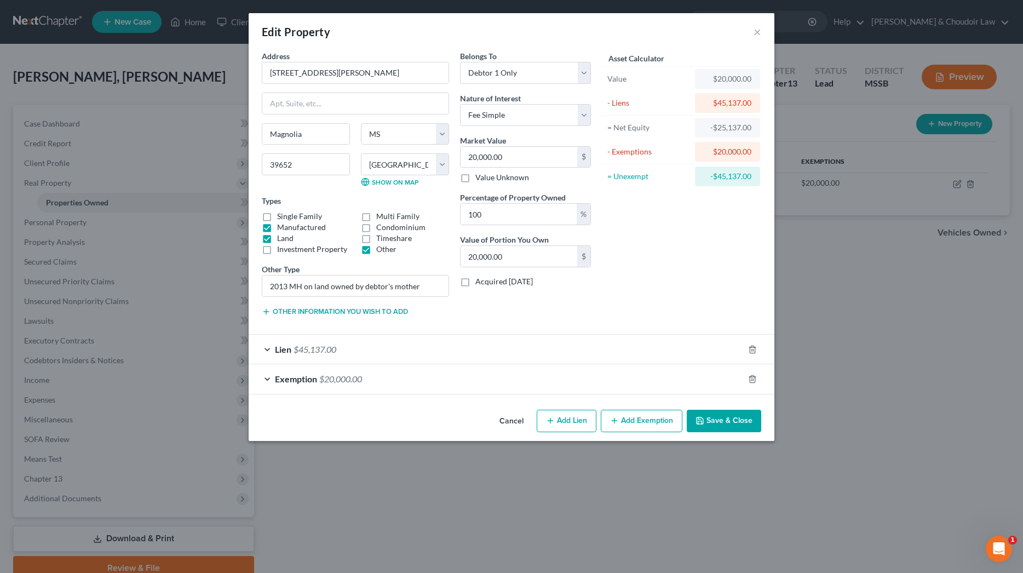
click at [336, 377] on span "$20,000.00" at bounding box center [340, 379] width 43 height 10
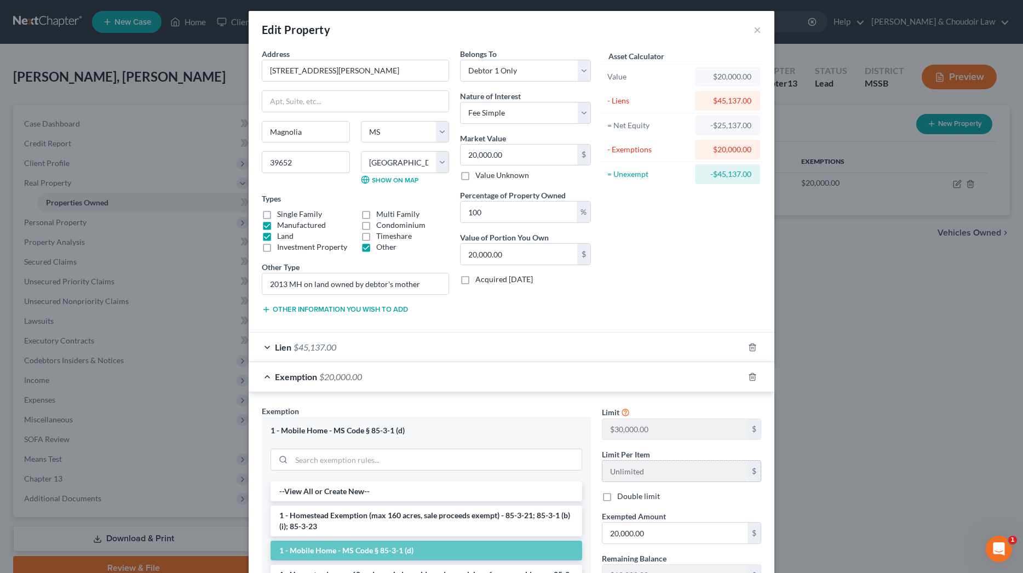
scroll to position [2, 0]
click at [416, 461] on input "search" at bounding box center [436, 460] width 290 height 21
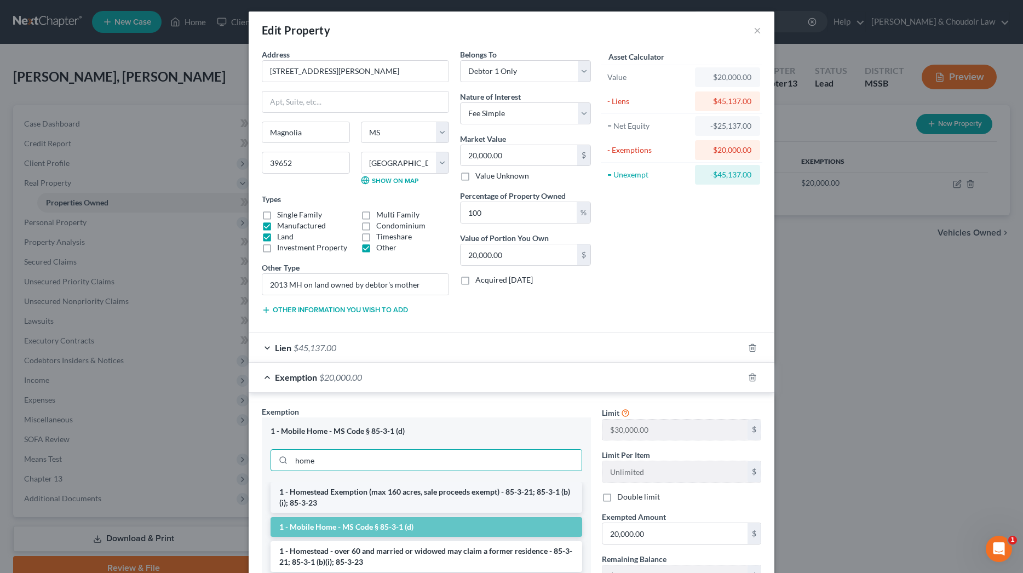
click at [408, 490] on li "1 - Homestead Exemption (max 160 acres, sale proceeds exempt) - 85-3-21; 85-3-1…" at bounding box center [427, 497] width 312 height 31
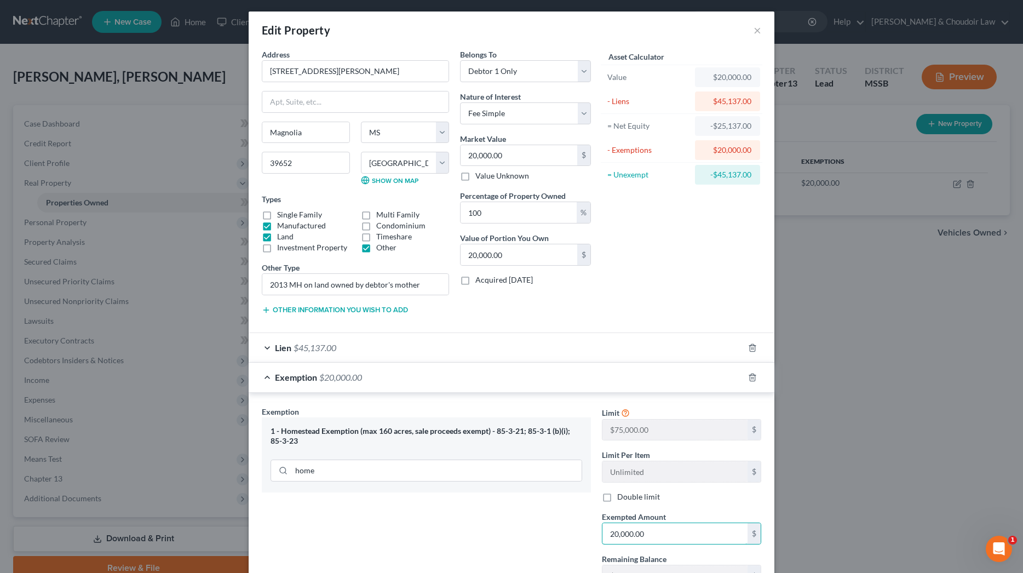
drag, startPoint x: 649, startPoint y: 532, endPoint x: 567, endPoint y: 532, distance: 82.2
click at [567, 532] on div "Exemption Set must be selected for CA. Exemption * 1 - Homestead Exemption (max…" at bounding box center [511, 501] width 511 height 190
drag, startPoint x: 432, startPoint y: 283, endPoint x: 364, endPoint y: 286, distance: 68.0
click at [364, 286] on input "2013 MH on land owned by debtor's mother" at bounding box center [355, 283] width 186 height 21
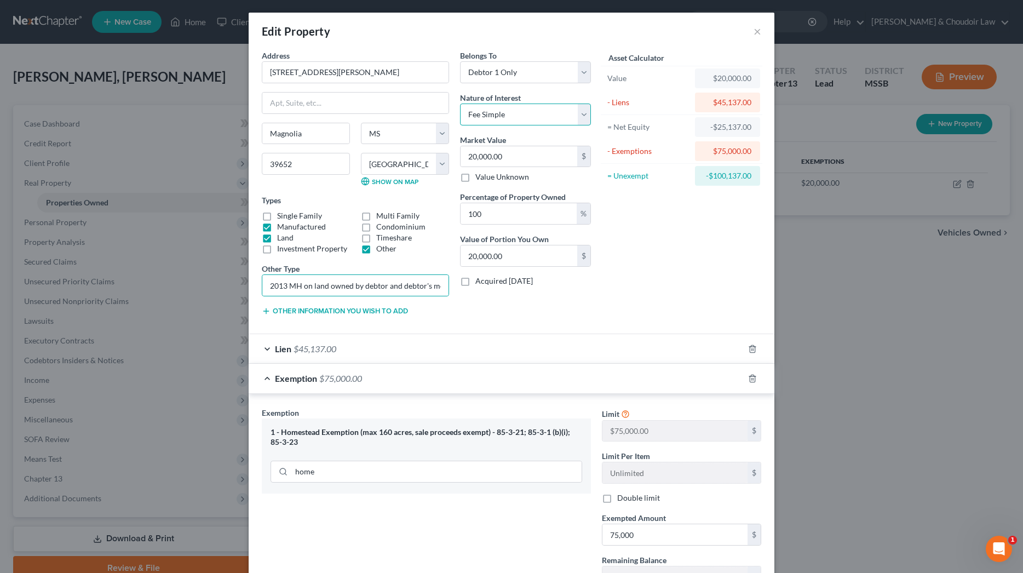
scroll to position [2, 0]
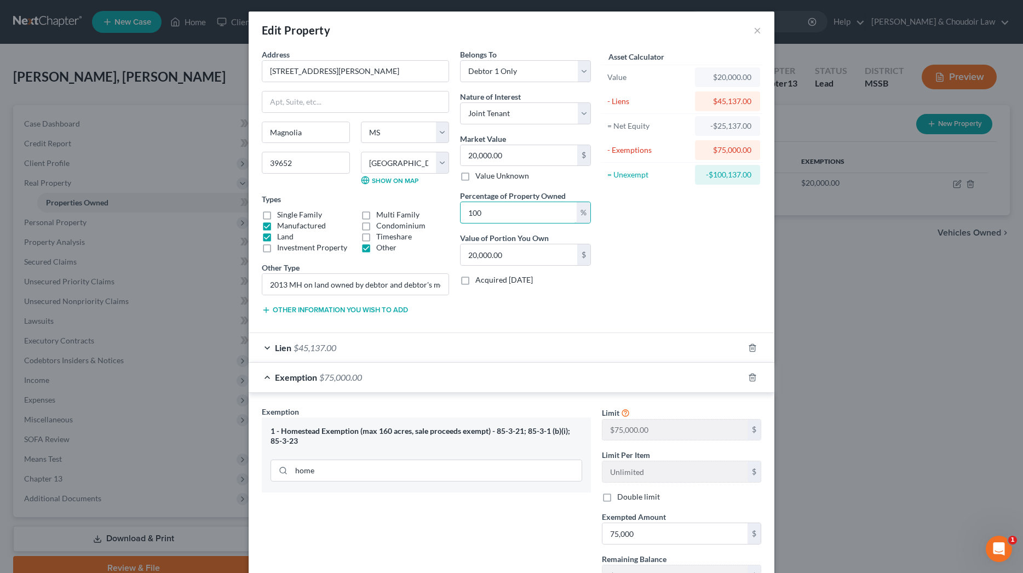
drag, startPoint x: 514, startPoint y: 210, endPoint x: 446, endPoint y: 210, distance: 67.9
click at [446, 210] on div "Address * [STREET_ADDRESS][PERSON_NAME] [GEOGRAPHIC_DATA] [US_STATE][GEOGRAPHIC…" at bounding box center [426, 186] width 340 height 275
click at [611, 232] on div "Asset Calculator Value $20,000.00 - Liens $45,137.00 = Net Equity -$25,137.00 -…" at bounding box center [681, 186] width 170 height 275
drag, startPoint x: 521, startPoint y: 154, endPoint x: 396, endPoint y: 151, distance: 124.9
click at [396, 151] on div "Address * [STREET_ADDRESS][PERSON_NAME] [GEOGRAPHIC_DATA] [US_STATE][GEOGRAPHIC…" at bounding box center [426, 186] width 340 height 275
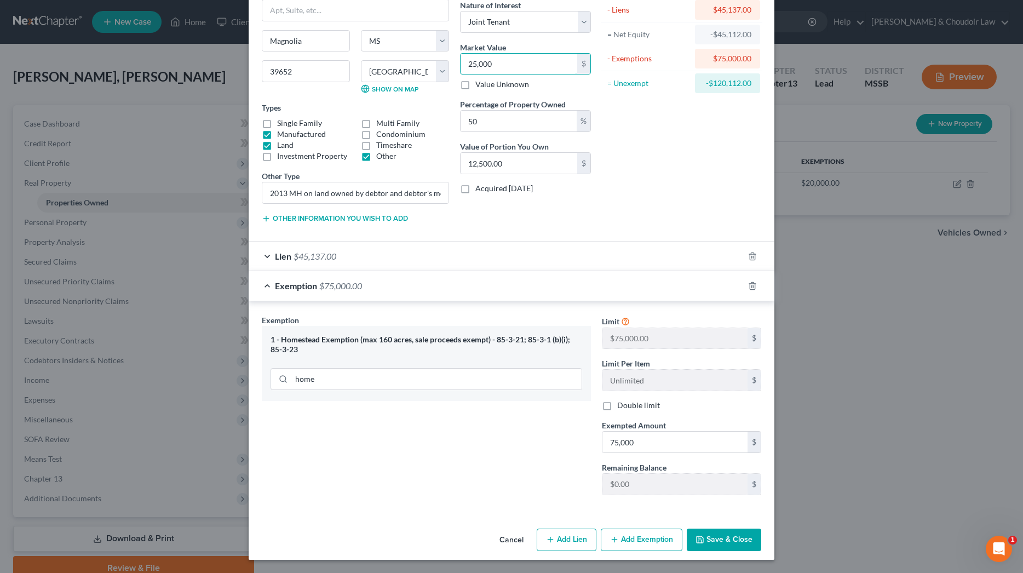
scroll to position [93, 0]
click at [733, 547] on button "Save & Close" at bounding box center [724, 540] width 74 height 23
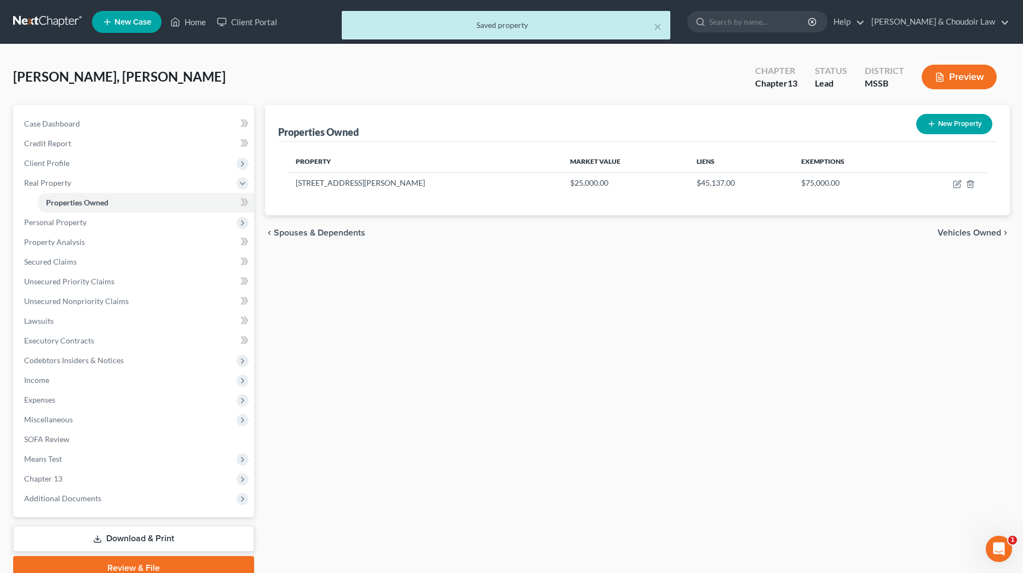
scroll to position [1, 0]
click at [55, 242] on span "Property Analysis" at bounding box center [54, 241] width 61 height 9
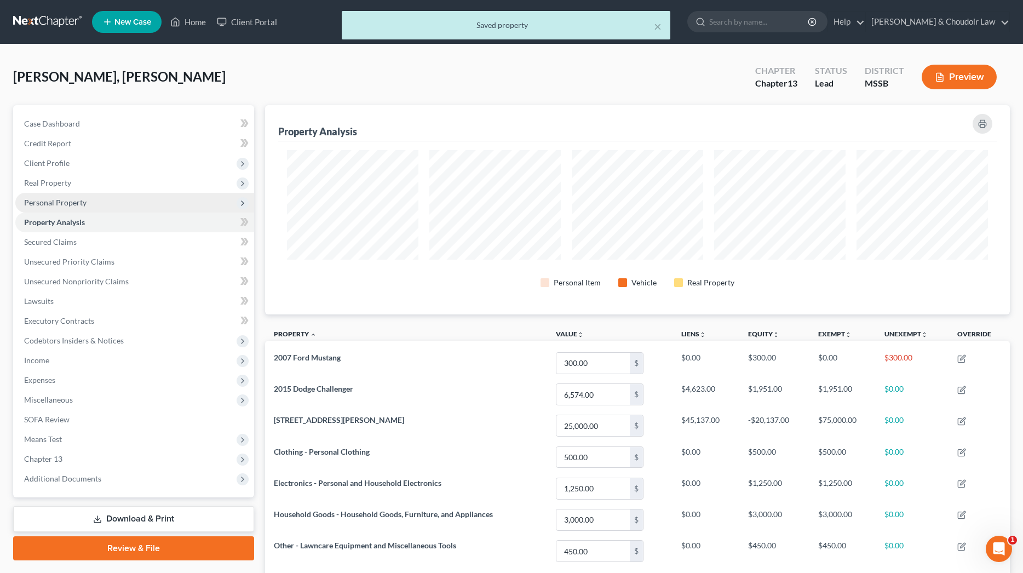
click at [58, 203] on span "Personal Property" at bounding box center [55, 202] width 62 height 9
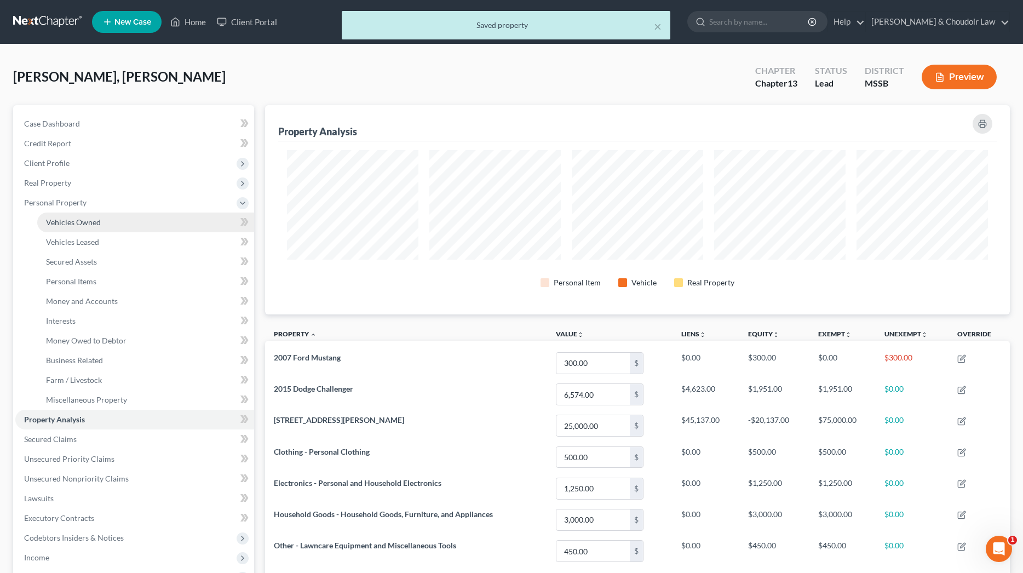
scroll to position [0, 1]
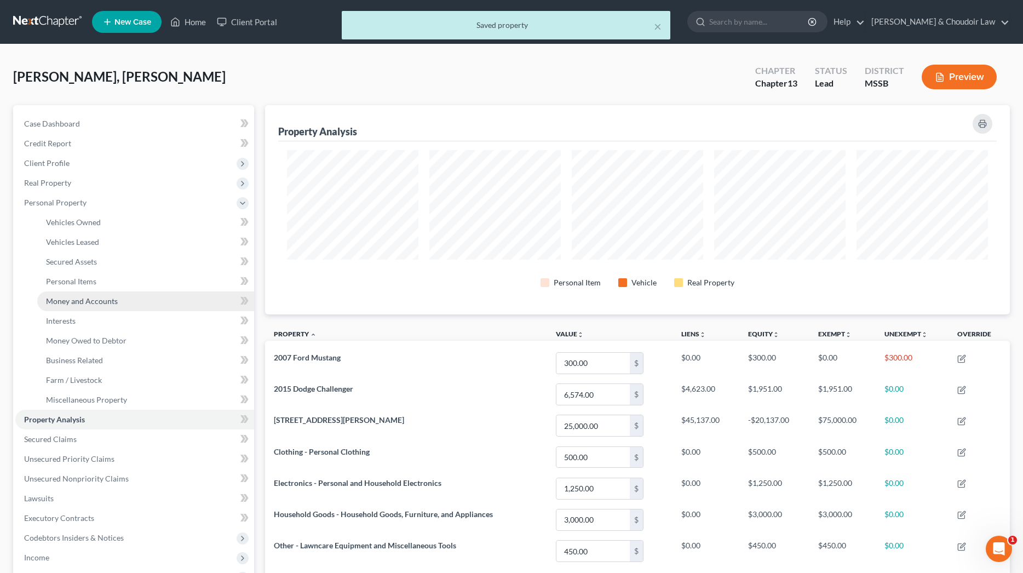
click at [84, 300] on span "Money and Accounts" at bounding box center [82, 300] width 72 height 9
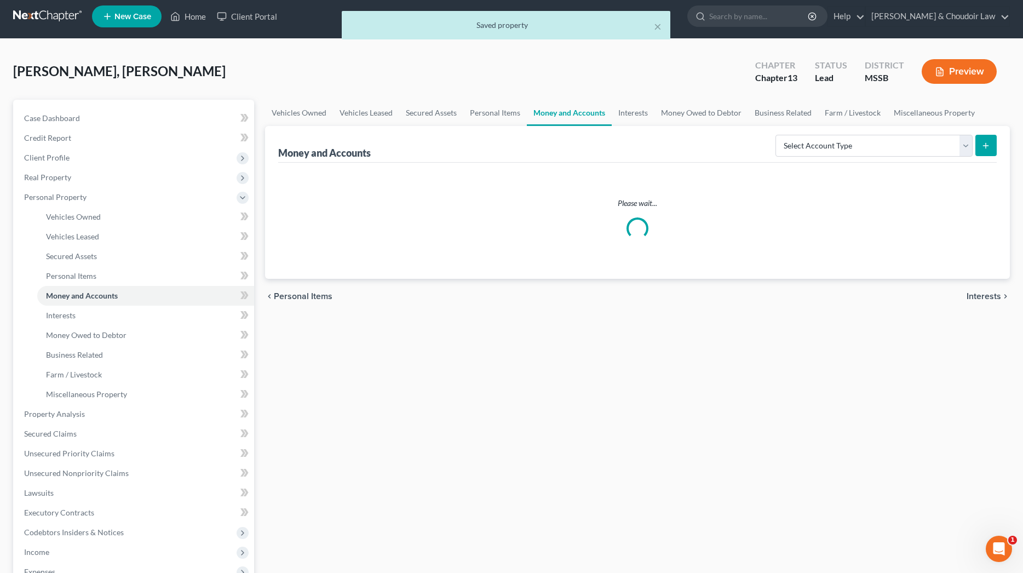
scroll to position [7, 0]
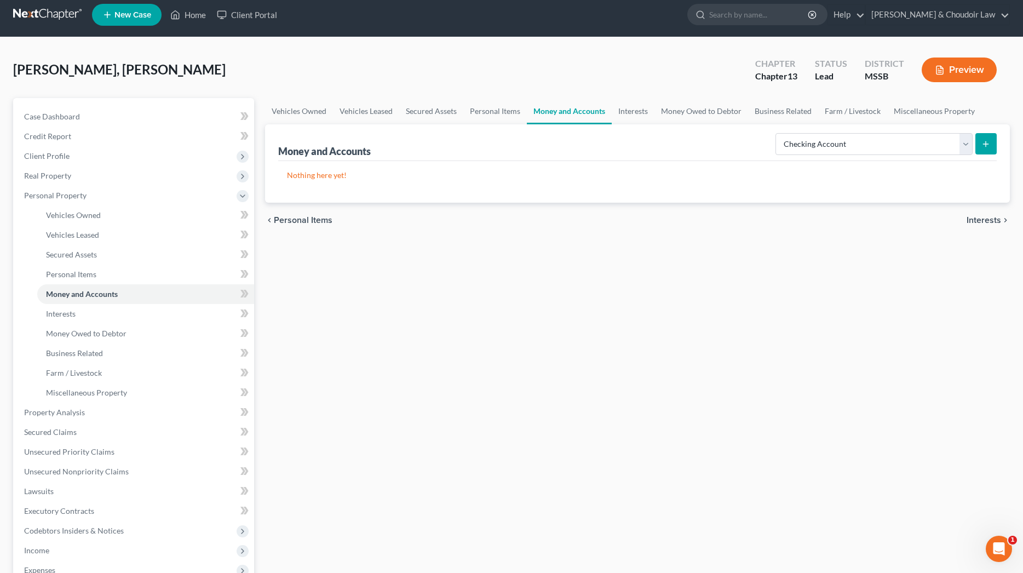
click at [989, 142] on icon "submit" at bounding box center [986, 144] width 9 height 9
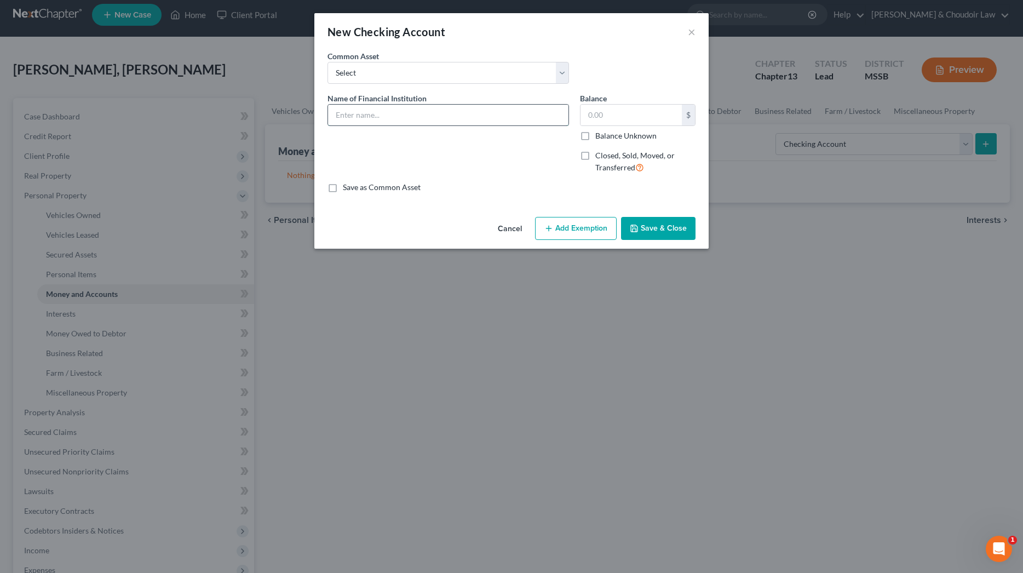
click at [524, 112] on input "text" at bounding box center [448, 115] width 240 height 21
click at [666, 113] on input "text" at bounding box center [631, 115] width 101 height 21
click at [680, 228] on button "Save & Close" at bounding box center [658, 228] width 74 height 23
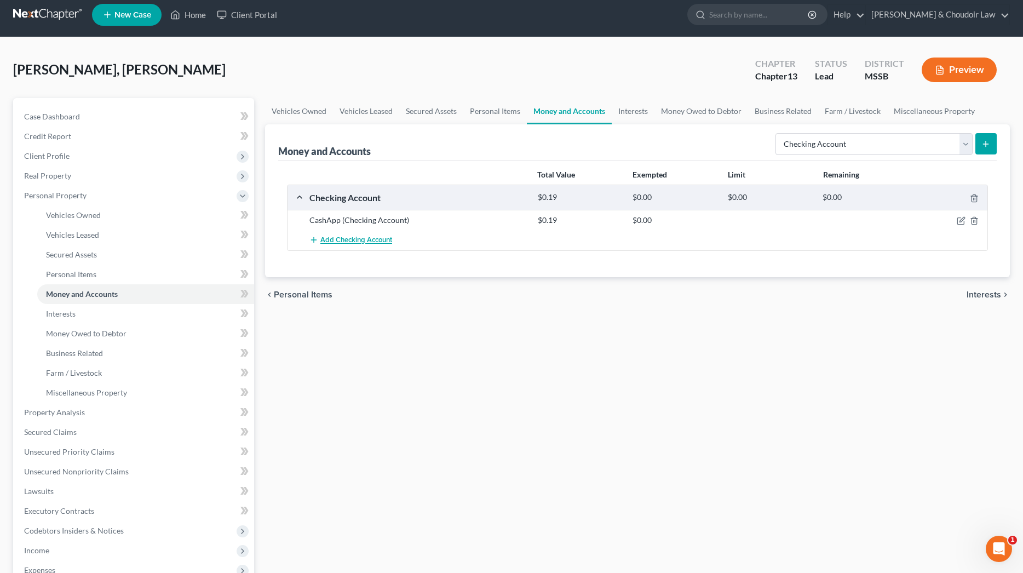
click at [347, 234] on button "Add Checking Account" at bounding box center [350, 240] width 83 height 20
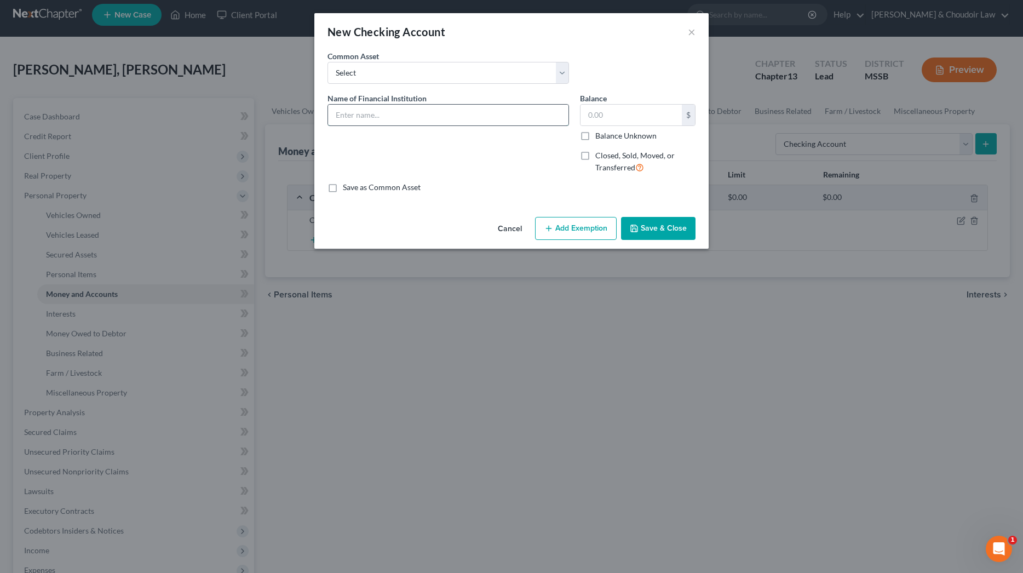
click at [381, 111] on input "text" at bounding box center [448, 115] width 240 height 21
click at [680, 227] on button "Save & Close" at bounding box center [658, 228] width 74 height 23
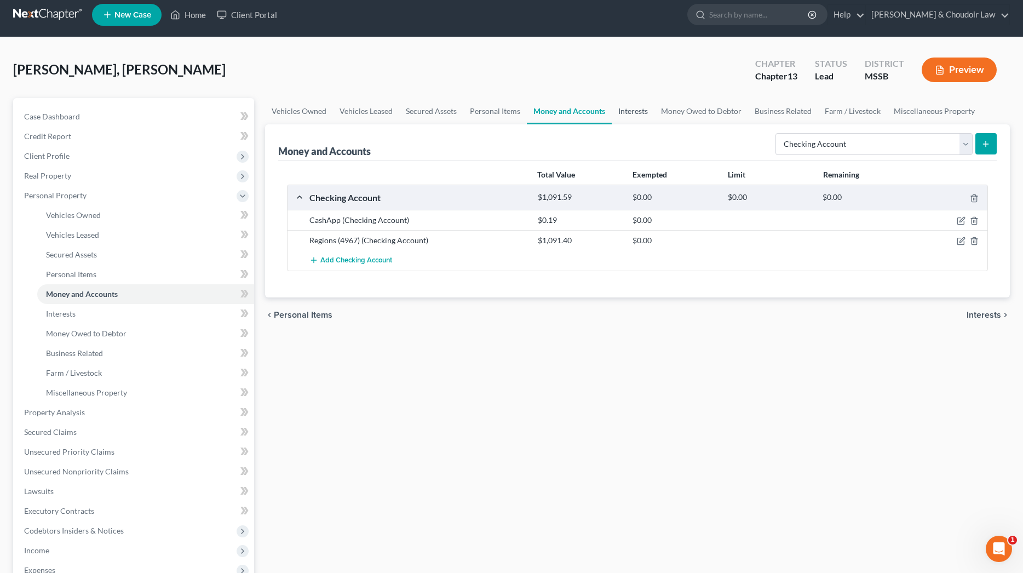
click at [633, 109] on link "Interests" at bounding box center [633, 111] width 43 height 26
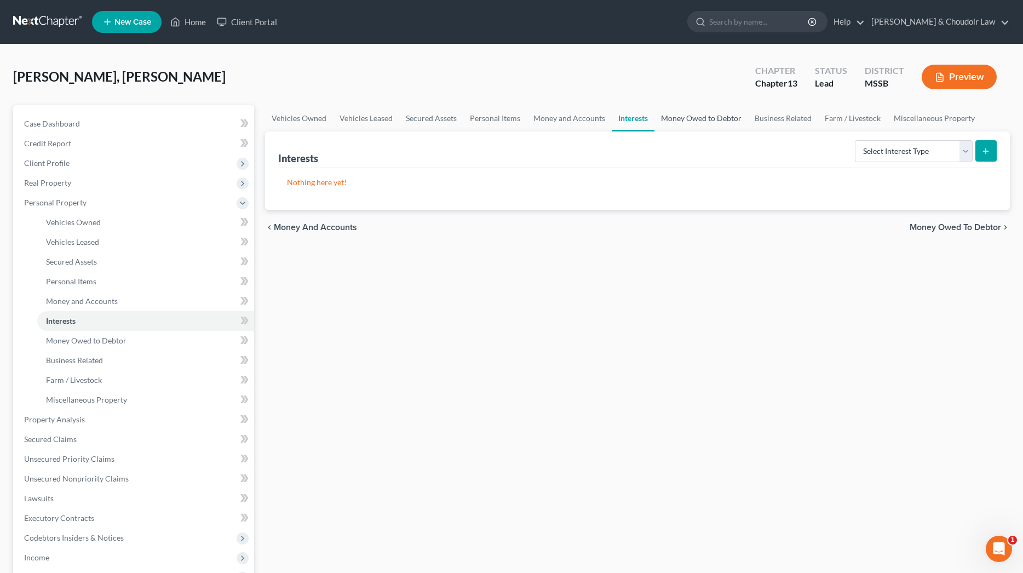
click at [682, 113] on link "Money Owed to Debtor" at bounding box center [702, 118] width 94 height 26
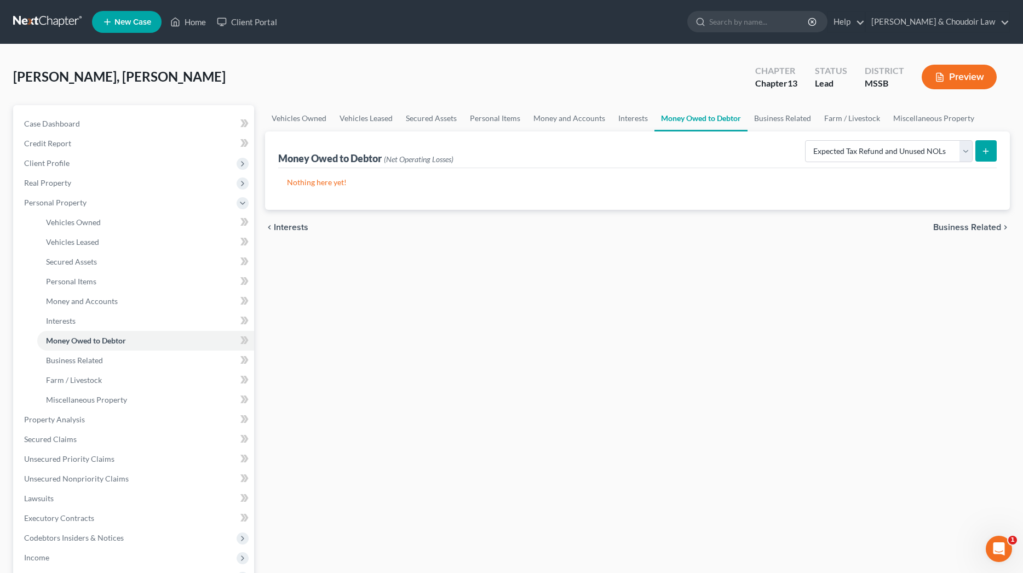
click at [982, 155] on icon "submit" at bounding box center [986, 151] width 9 height 9
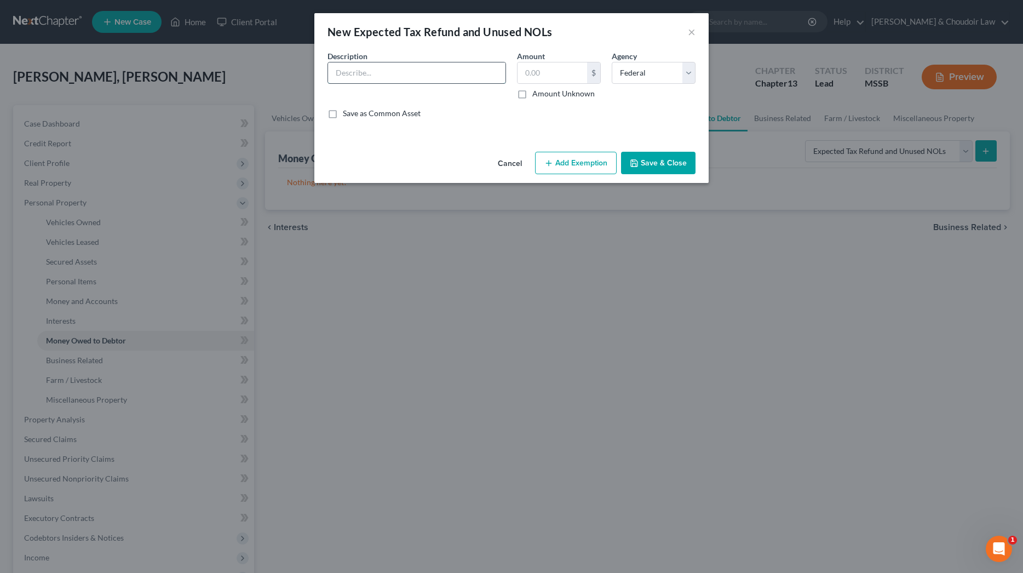
click at [439, 76] on input "text" at bounding box center [416, 72] width 177 height 21
click at [568, 159] on button "Add Exemption" at bounding box center [576, 163] width 82 height 23
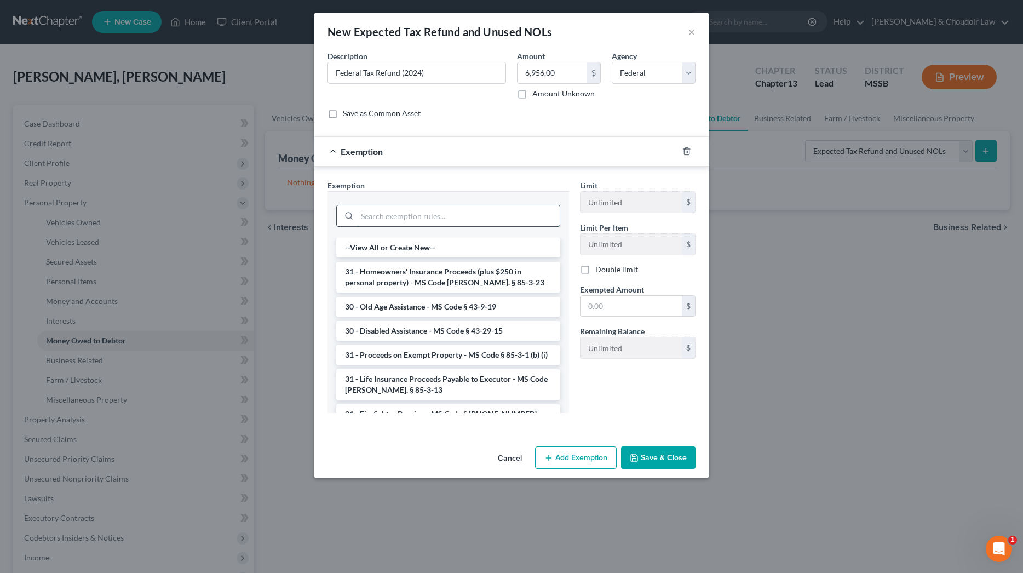
click at [534, 210] on input "search" at bounding box center [458, 215] width 203 height 21
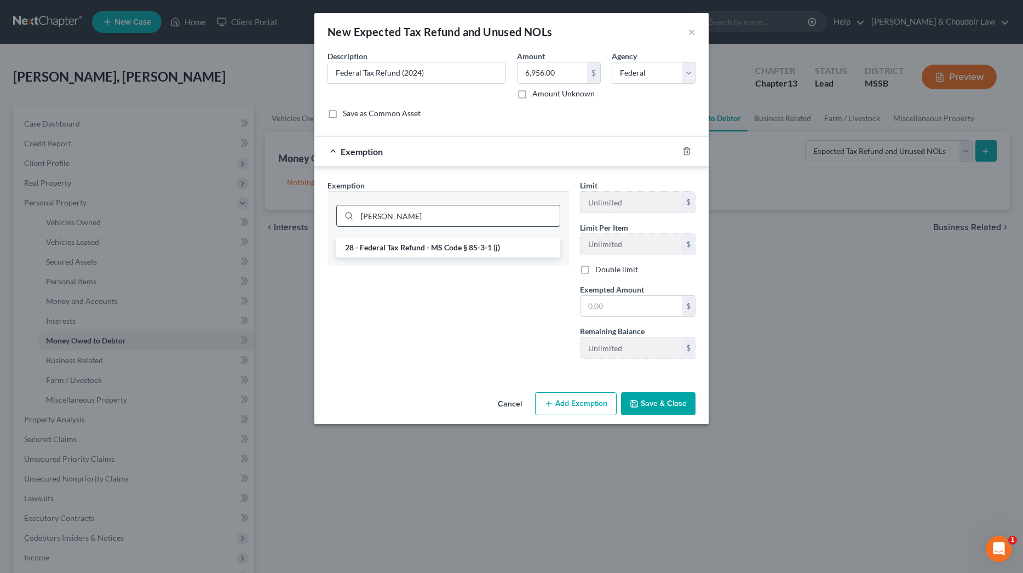
click at [537, 244] on li "28 - Federal Tax Refund - MS Code § 85-3-1 (j)" at bounding box center [448, 248] width 224 height 20
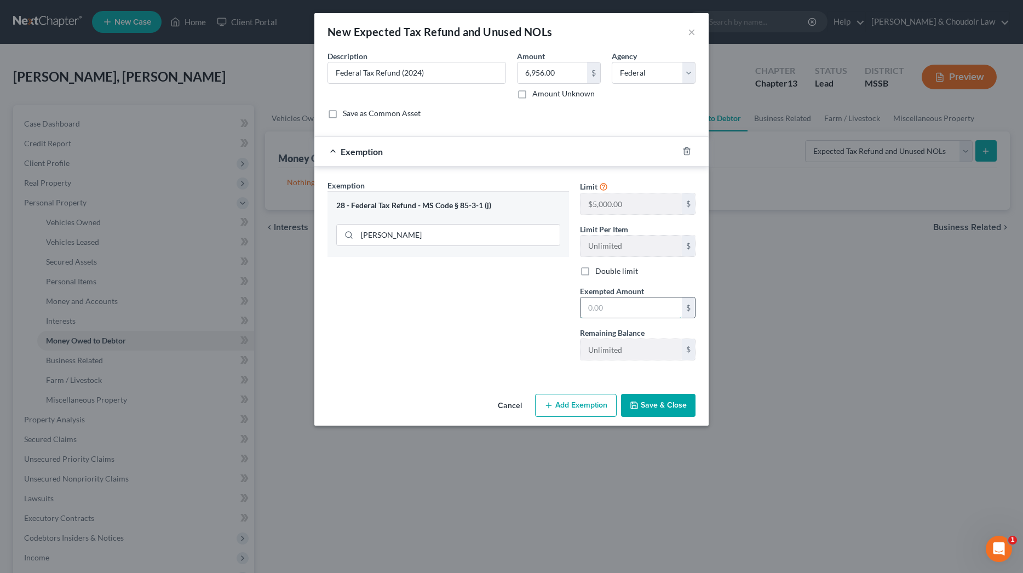
click at [611, 303] on input "text" at bounding box center [631, 307] width 101 height 21
click at [615, 406] on button "Add Exemption" at bounding box center [576, 405] width 82 height 23
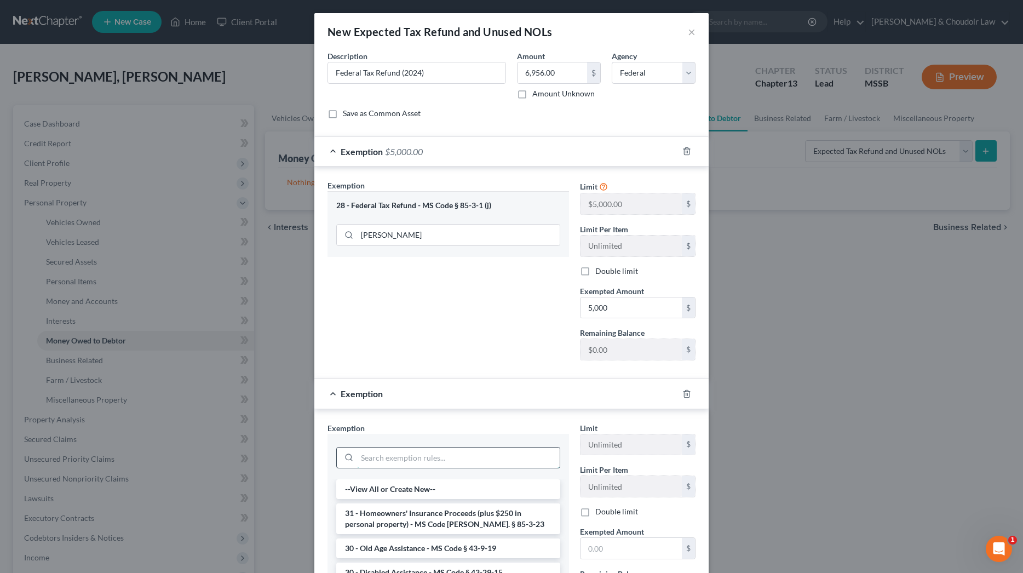
click at [494, 452] on input "search" at bounding box center [458, 458] width 203 height 21
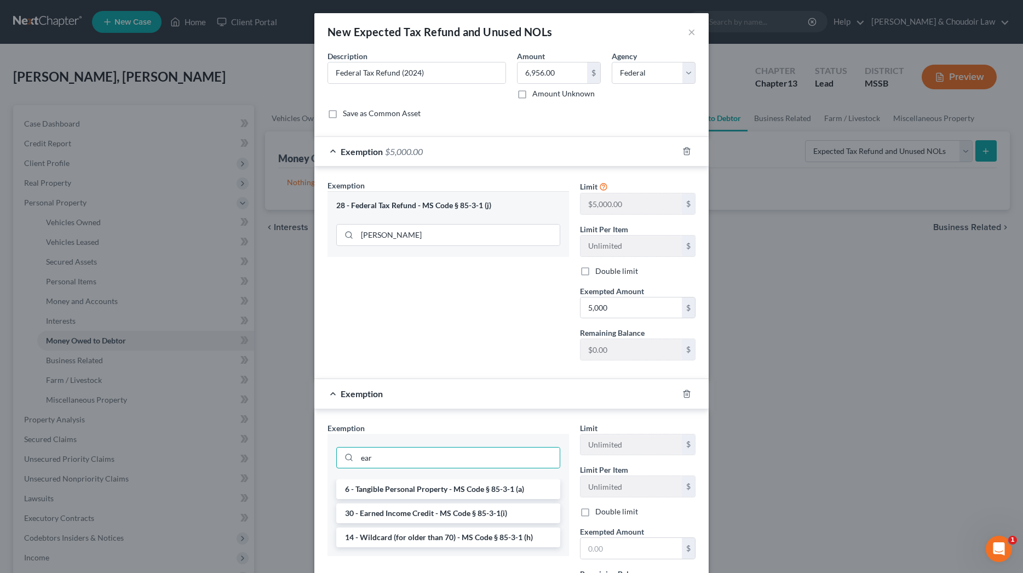
click at [472, 518] on li "30 - Earned Income Credit - MS Code § 85-3-1(i)" at bounding box center [448, 513] width 224 height 20
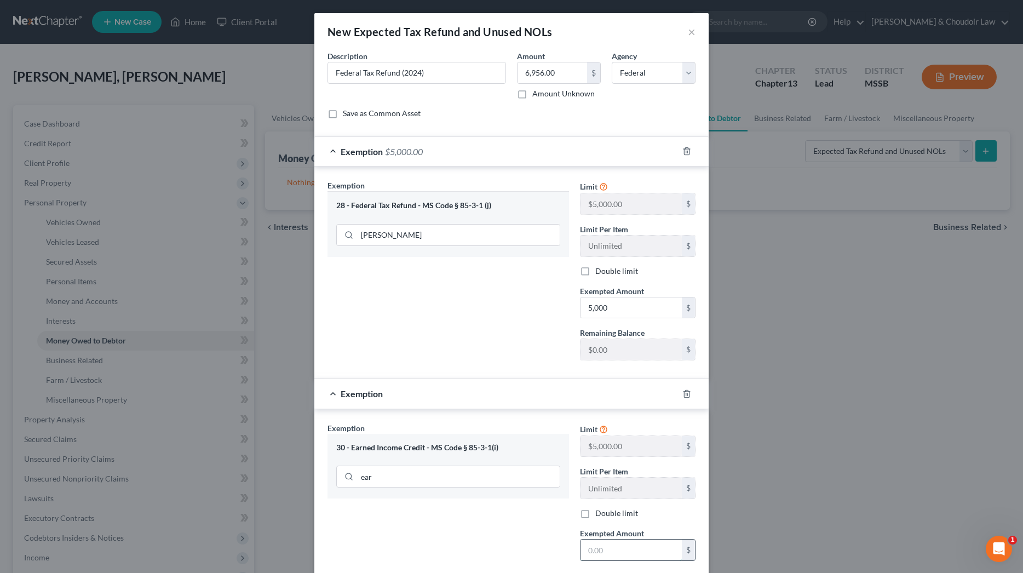
click at [603, 546] on input "text" at bounding box center [631, 550] width 101 height 21
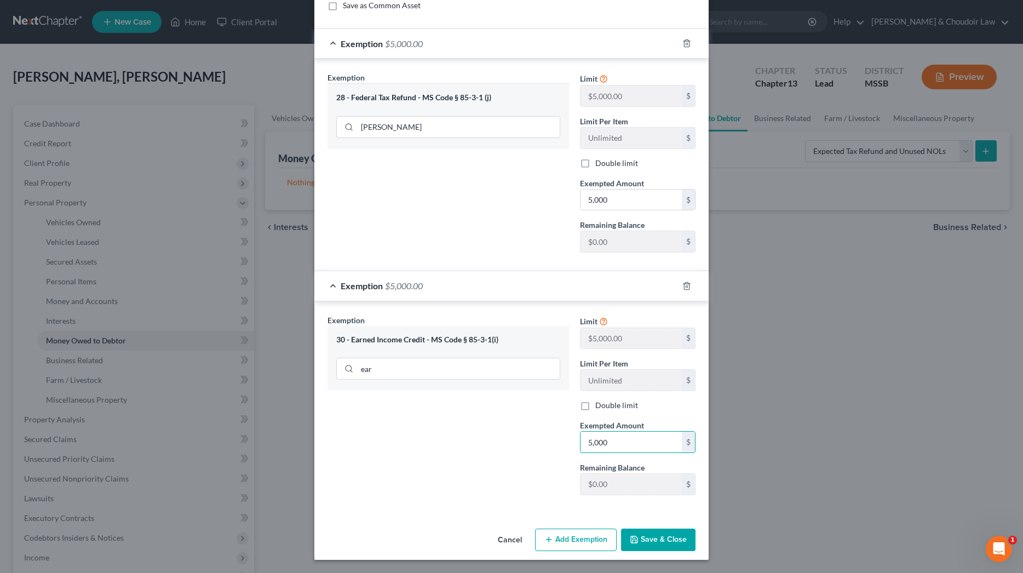
scroll to position [108, 0]
click at [647, 539] on button "Save & Close" at bounding box center [658, 540] width 74 height 23
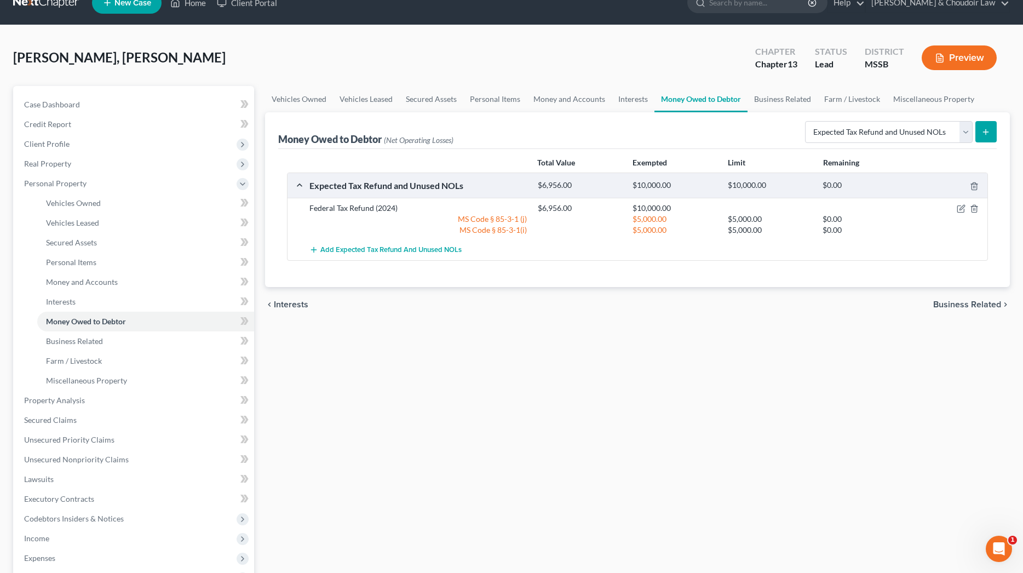
scroll to position [20, 0]
click at [403, 246] on span "Add Expected Tax Refund and Unused NOLs" at bounding box center [390, 249] width 141 height 9
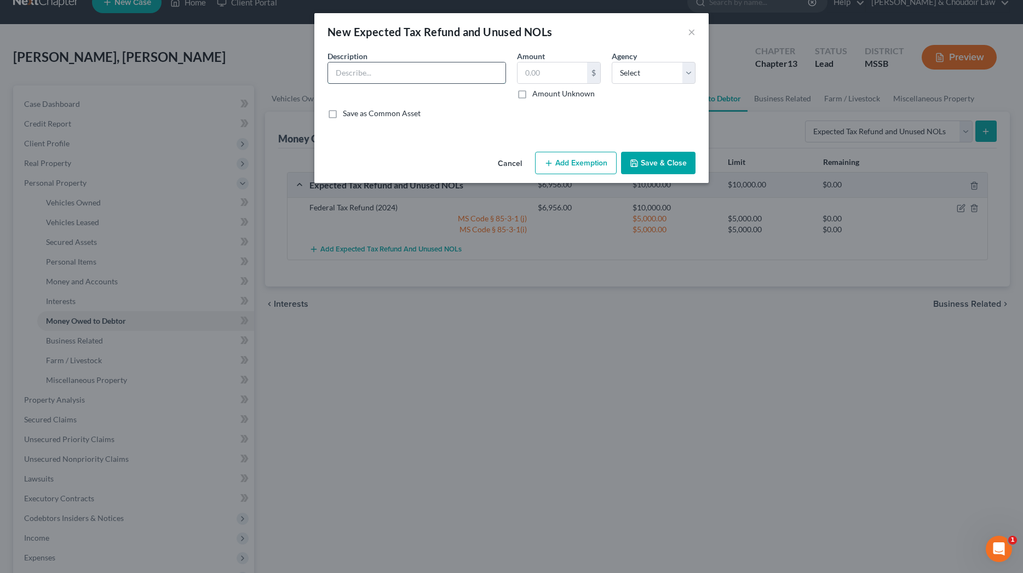
click at [373, 73] on input "text" at bounding box center [416, 72] width 177 height 21
click at [600, 159] on button "Add Exemption" at bounding box center [576, 163] width 82 height 23
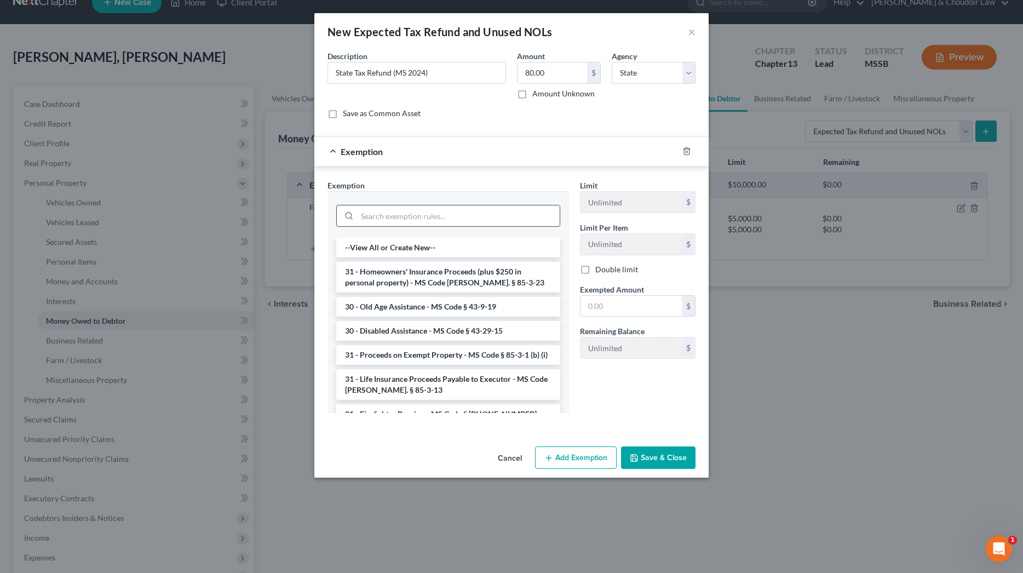
click at [527, 226] on input "search" at bounding box center [458, 215] width 203 height 21
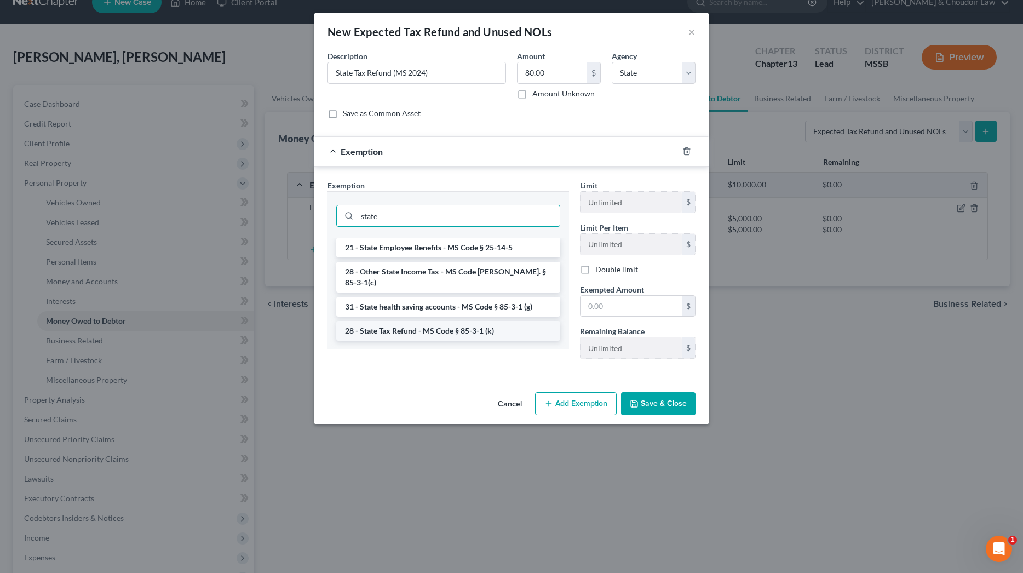
click at [468, 321] on li "28 - State Tax Refund - MS Code § 85-3-1 (k)" at bounding box center [448, 331] width 224 height 20
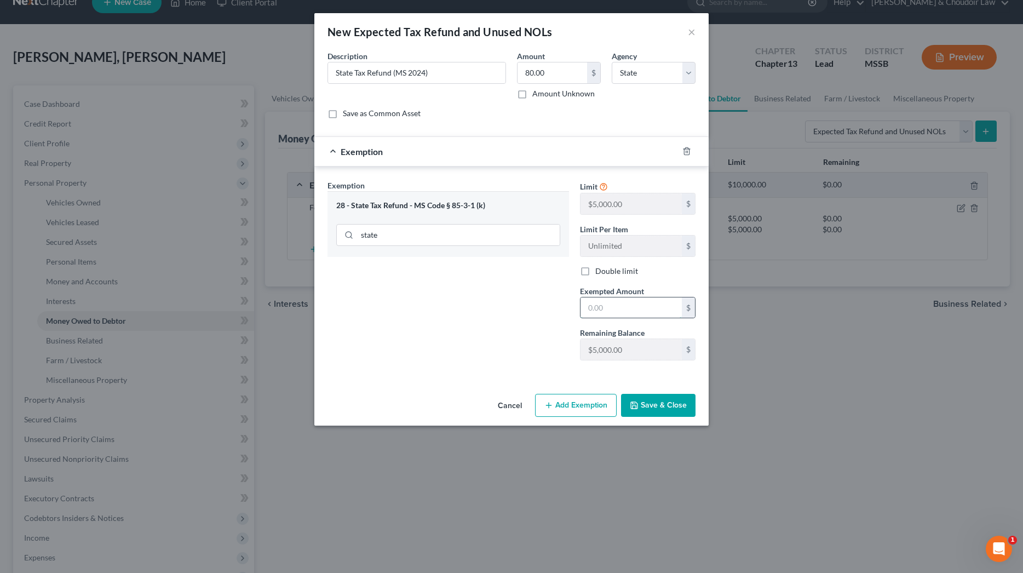
click at [594, 305] on input "text" at bounding box center [631, 307] width 101 height 21
click at [659, 404] on button "Save & Close" at bounding box center [658, 405] width 74 height 23
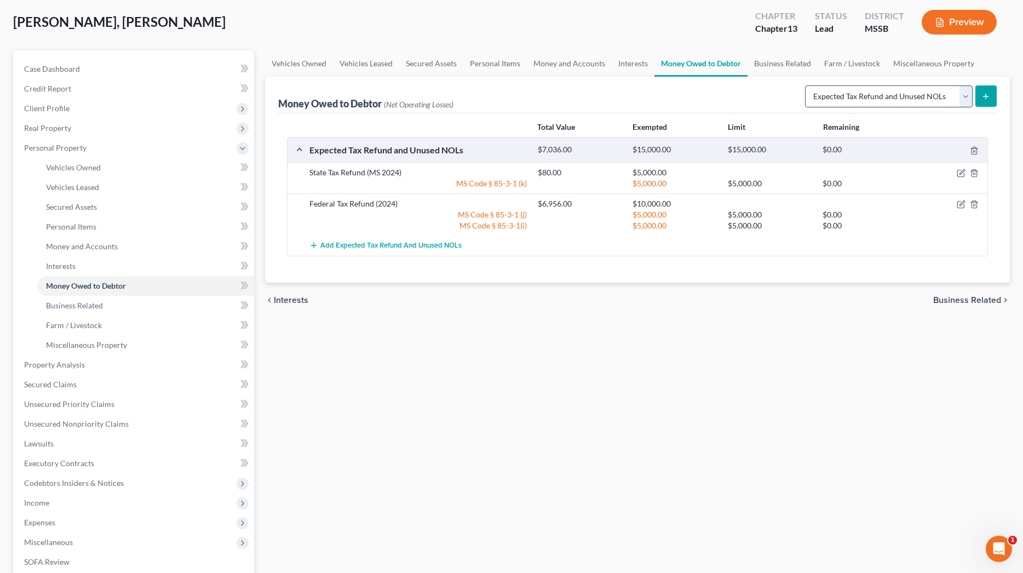
scroll to position [58, 0]
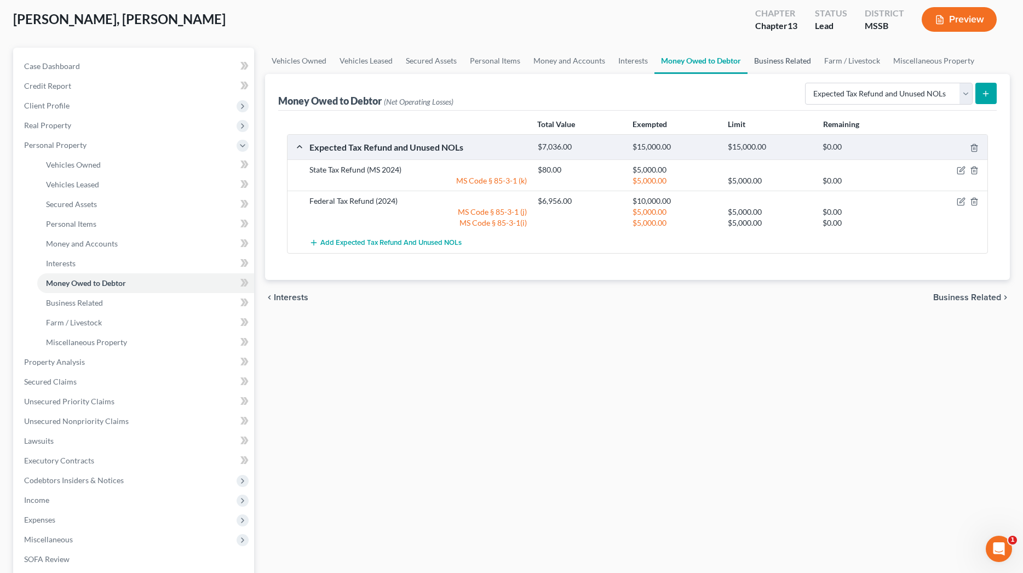
click at [763, 65] on link "Business Related" at bounding box center [783, 61] width 70 height 26
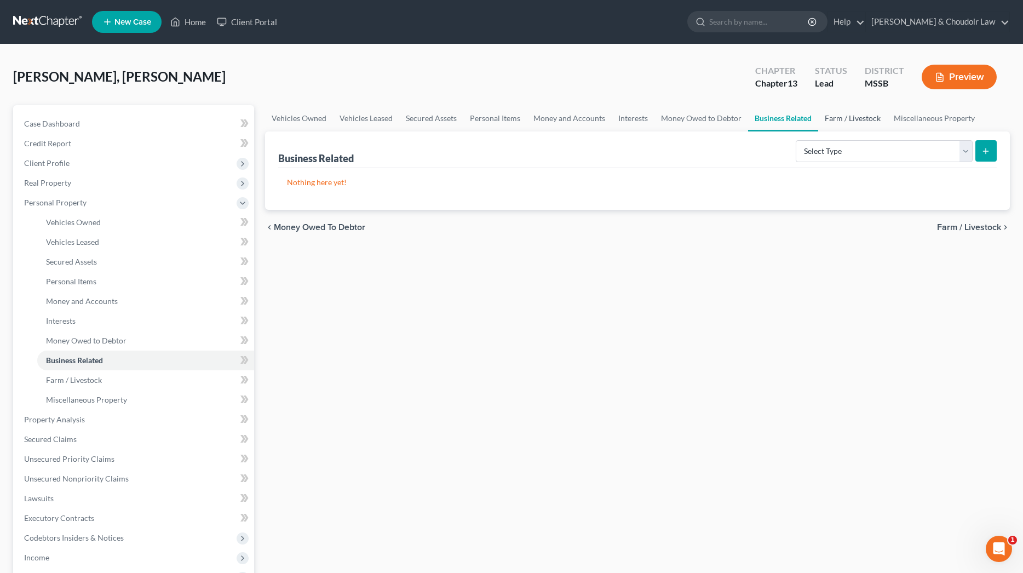
click at [859, 119] on link "Farm / Livestock" at bounding box center [852, 118] width 69 height 26
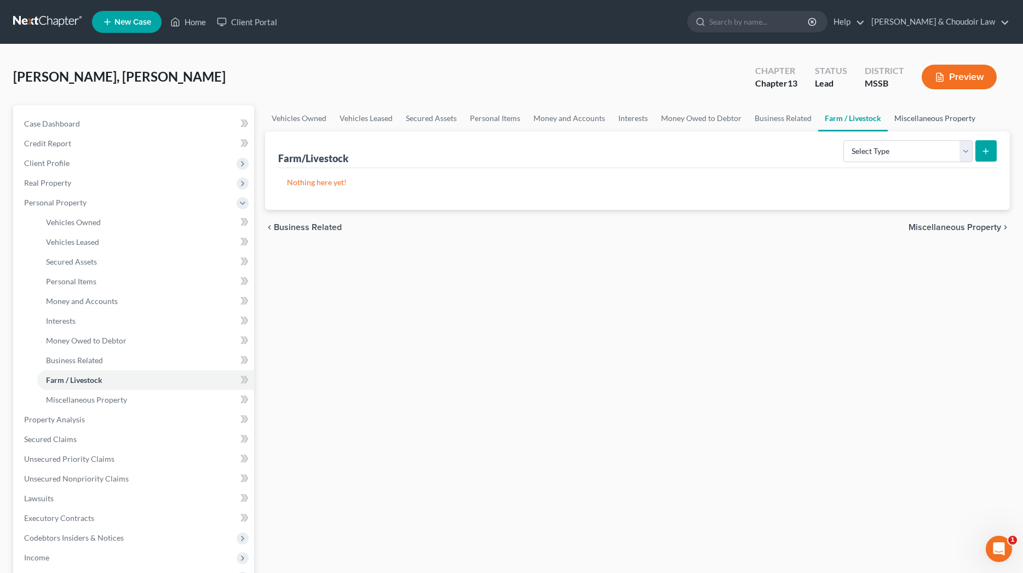
click at [934, 116] on link "Miscellaneous Property" at bounding box center [935, 118] width 94 height 26
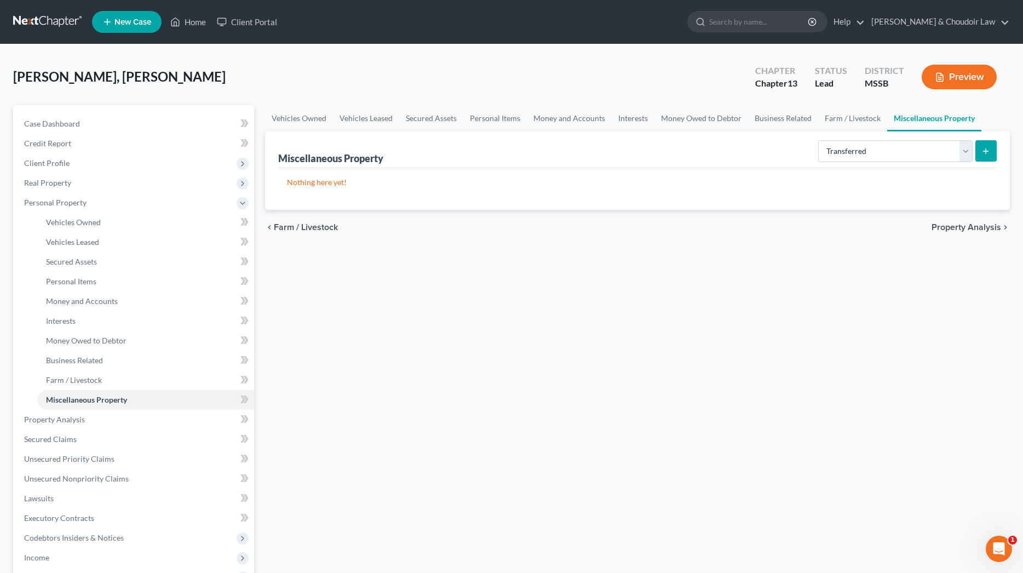
click at [989, 145] on button "submit" at bounding box center [986, 150] width 21 height 21
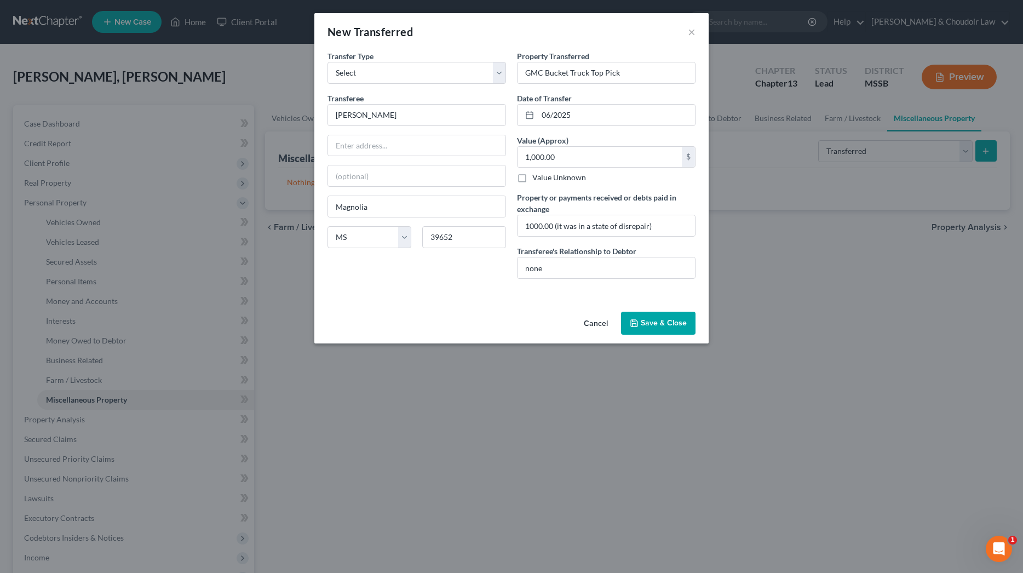
click at [654, 298] on div "An exemption set must first be selected from the Filing Information section. Tr…" at bounding box center [511, 178] width 394 height 257
click at [663, 320] on button "Save & Close" at bounding box center [658, 323] width 74 height 23
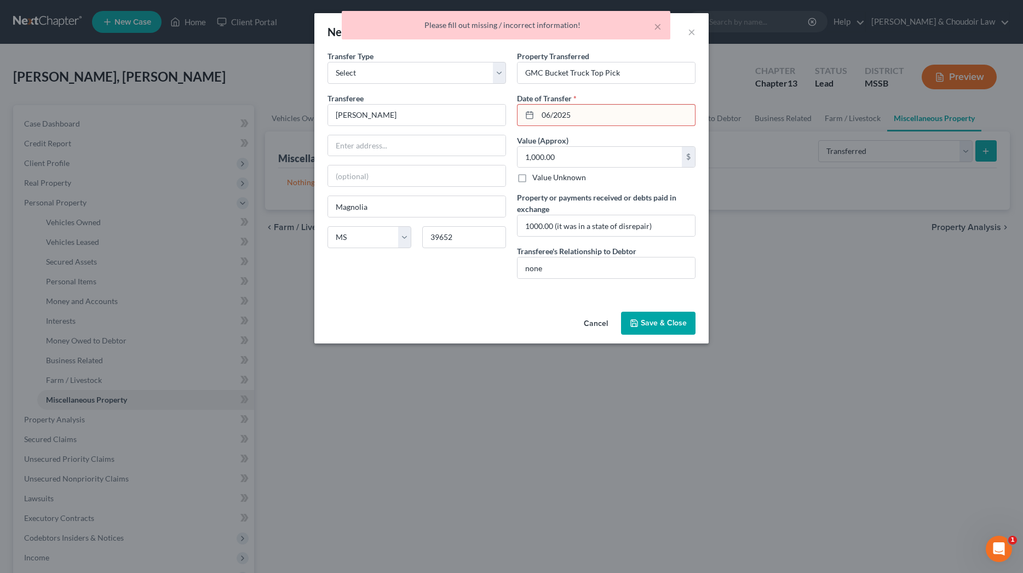
drag, startPoint x: 588, startPoint y: 114, endPoint x: 558, endPoint y: 118, distance: 29.8
click at [588, 114] on input "06/2025" at bounding box center [616, 115] width 157 height 21
click at [556, 117] on input "06/2025" at bounding box center [616, 115] width 157 height 21
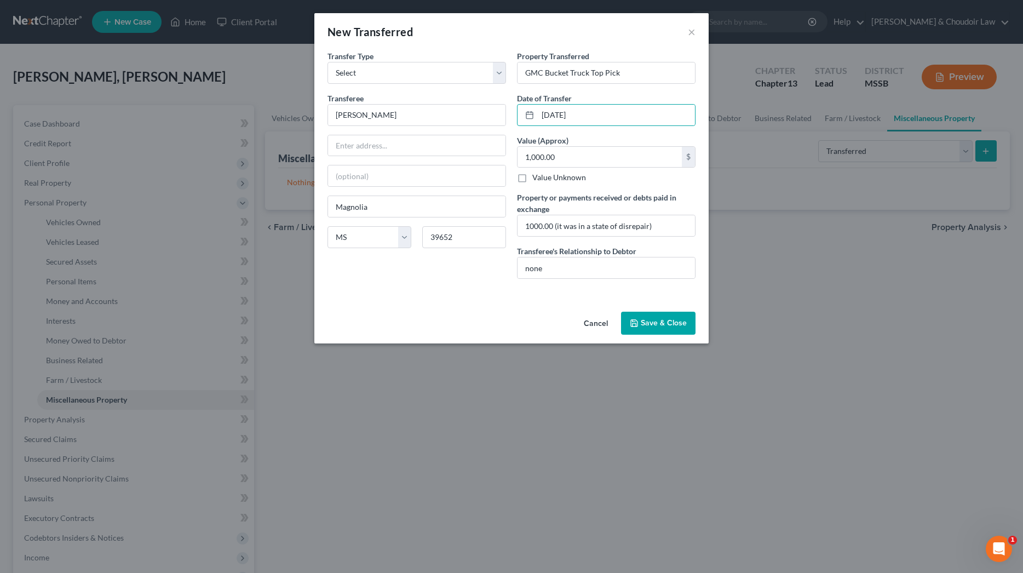
click at [655, 319] on button "Save & Close" at bounding box center [658, 323] width 74 height 23
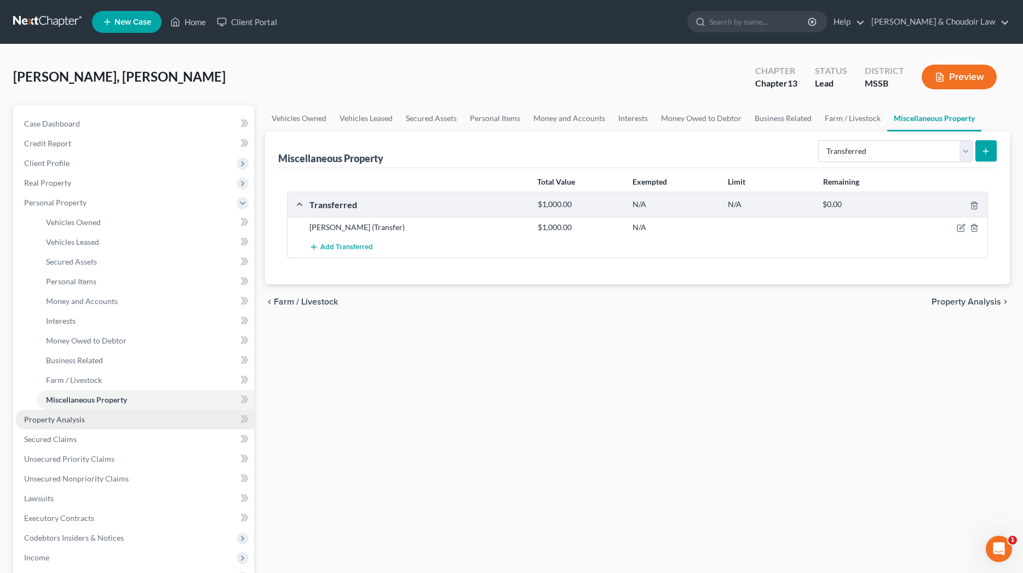
click at [64, 417] on span "Property Analysis" at bounding box center [54, 419] width 61 height 9
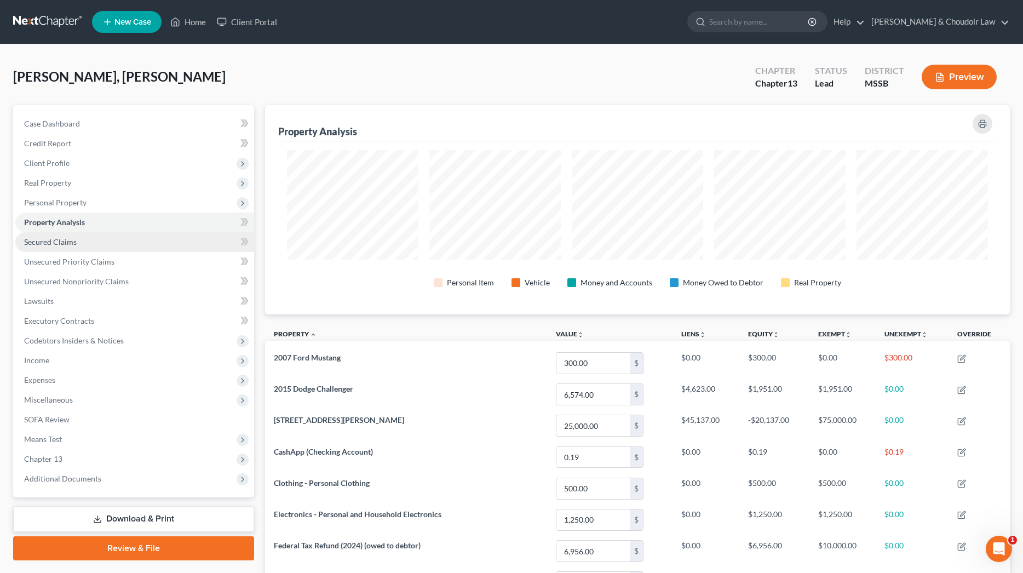
click at [65, 244] on span "Secured Claims" at bounding box center [50, 241] width 53 height 9
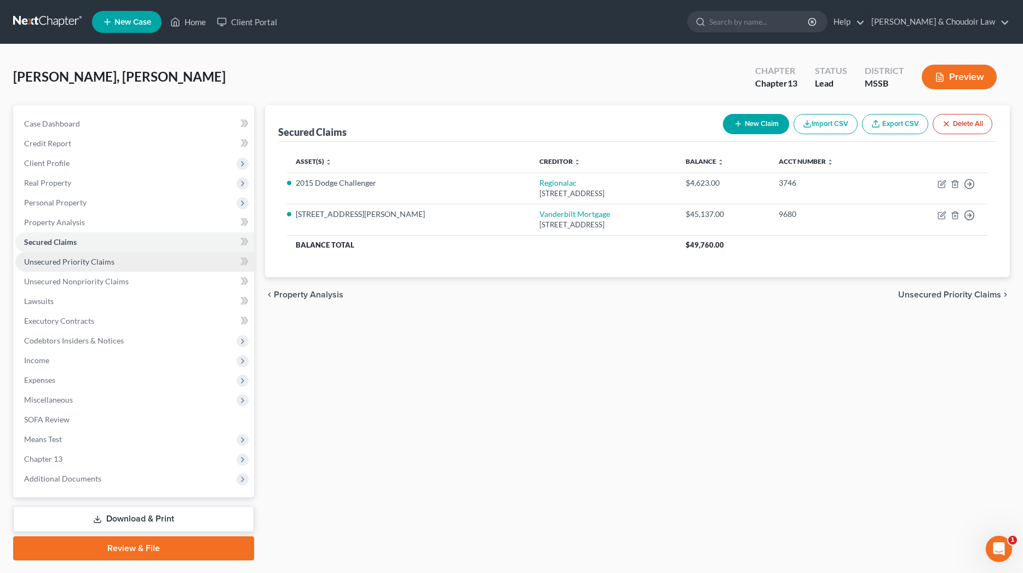
click at [62, 263] on span "Unsecured Priority Claims" at bounding box center [69, 261] width 90 height 9
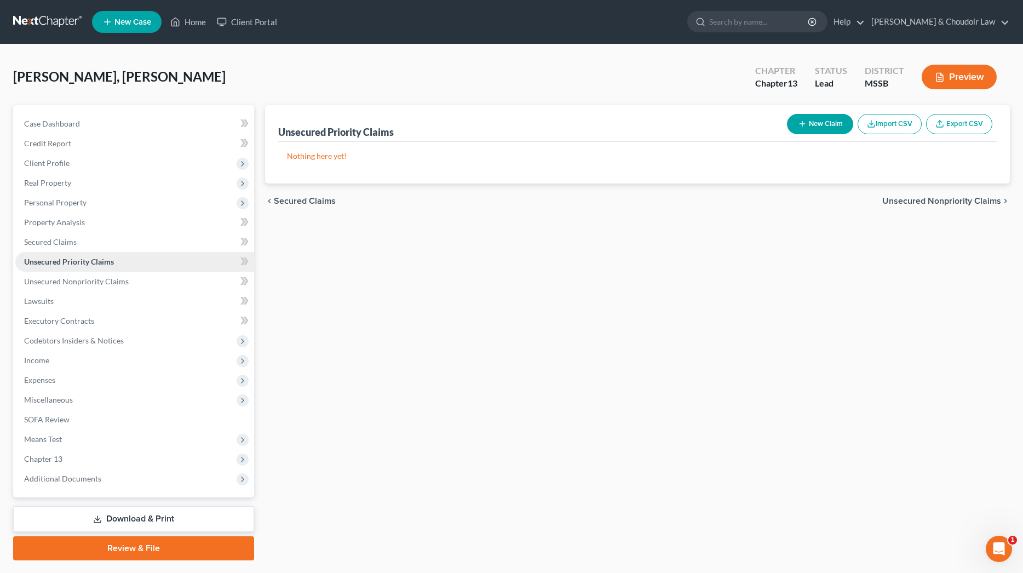
click at [66, 270] on link "Unsecured Priority Claims" at bounding box center [134, 262] width 239 height 20
click at [64, 277] on span "Unsecured Nonpriority Claims" at bounding box center [76, 281] width 105 height 9
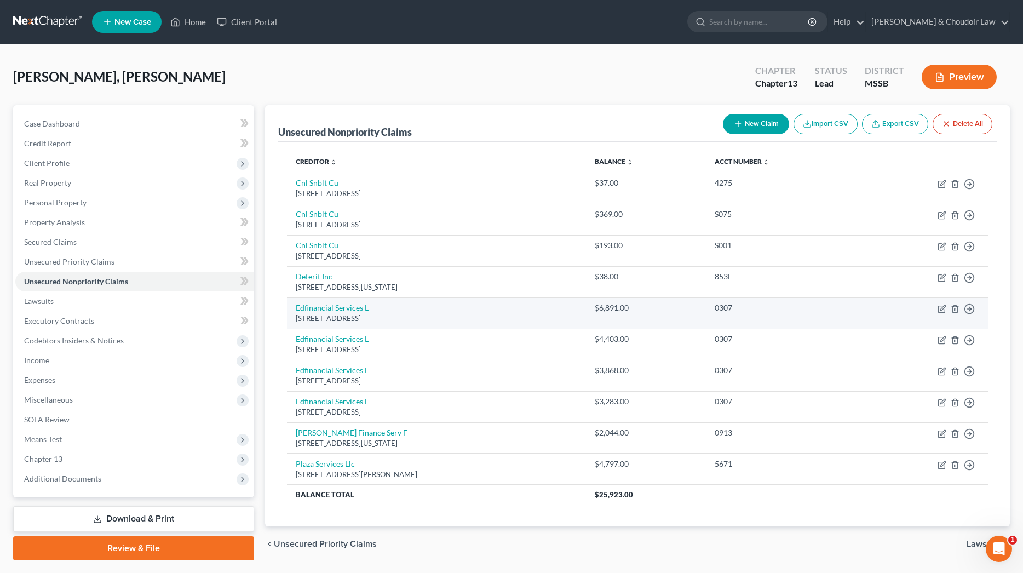
scroll to position [1, 0]
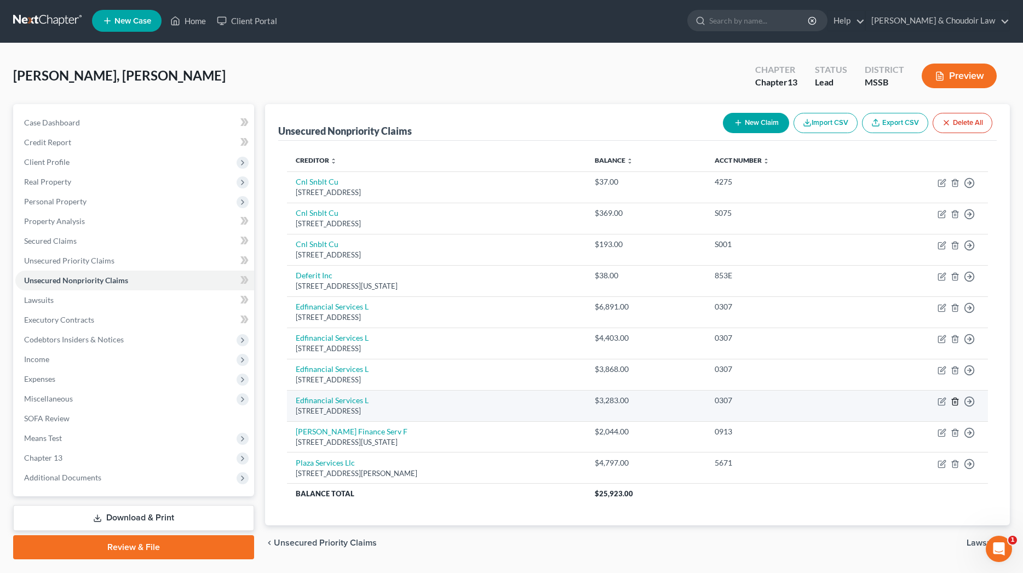
click at [955, 399] on polyline "button" at bounding box center [955, 399] width 7 height 0
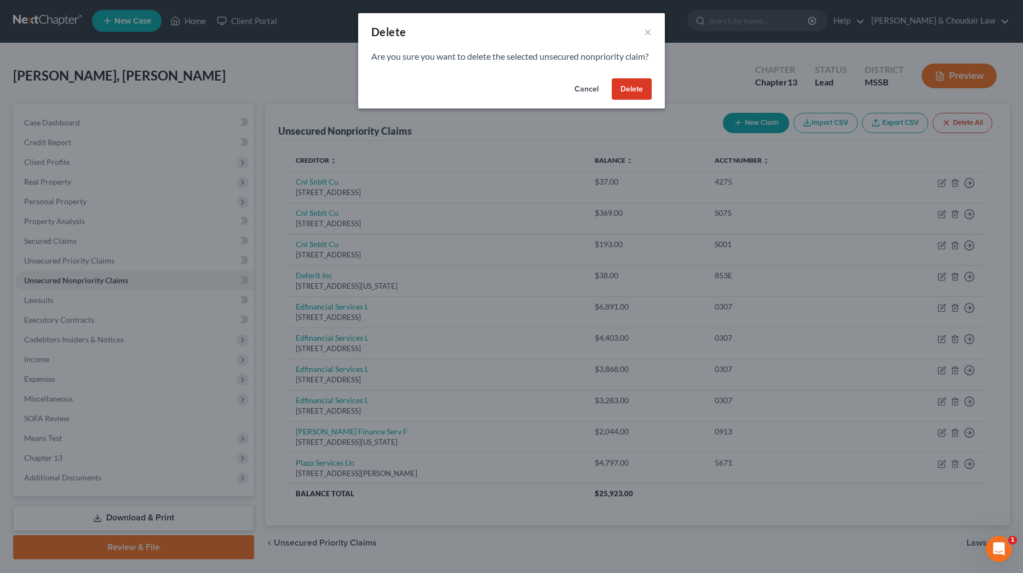
click at [635, 97] on button "Delete" at bounding box center [632, 89] width 40 height 22
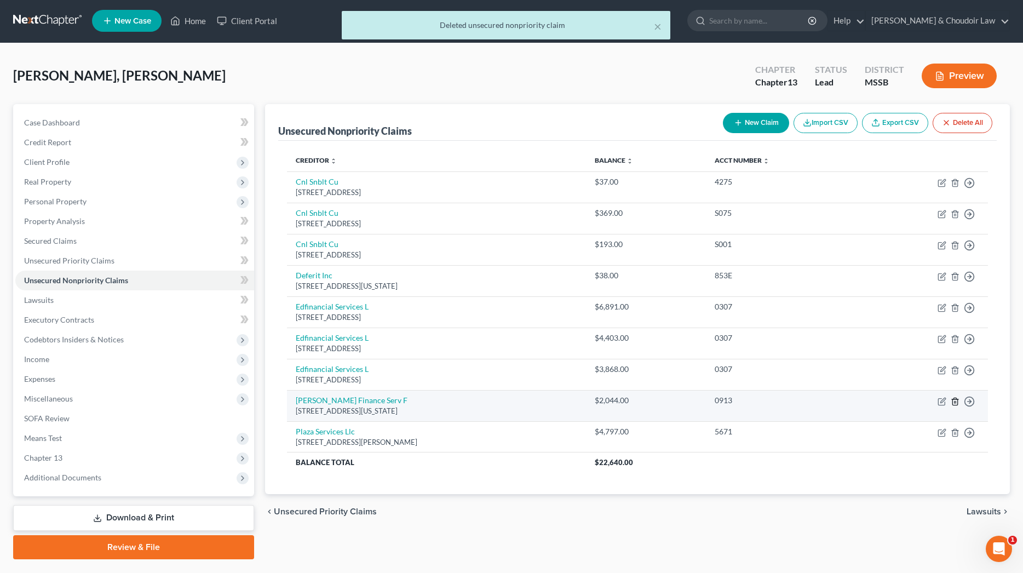
click at [955, 401] on line "button" at bounding box center [955, 402] width 0 height 2
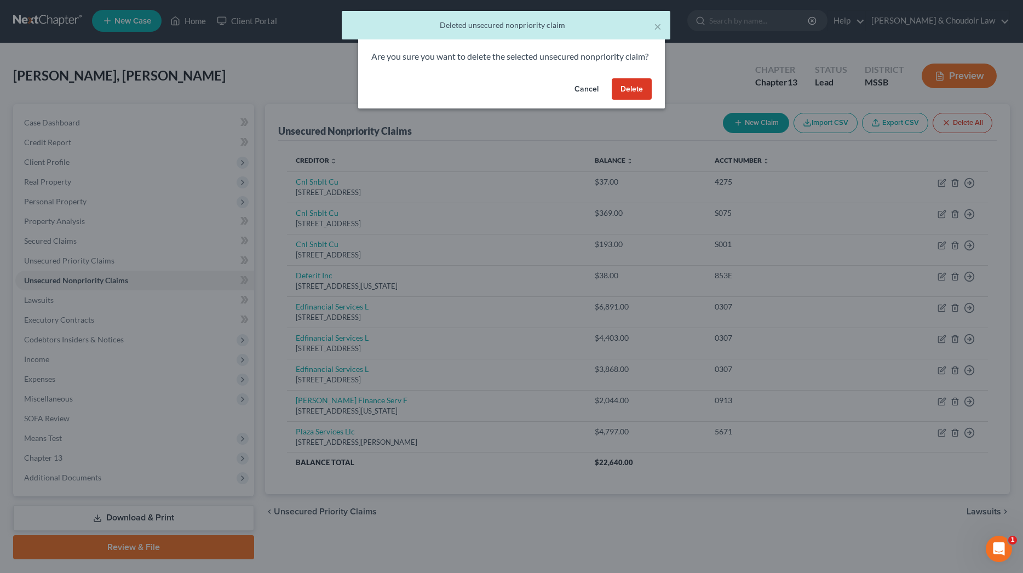
click at [624, 91] on button "Delete" at bounding box center [632, 89] width 40 height 22
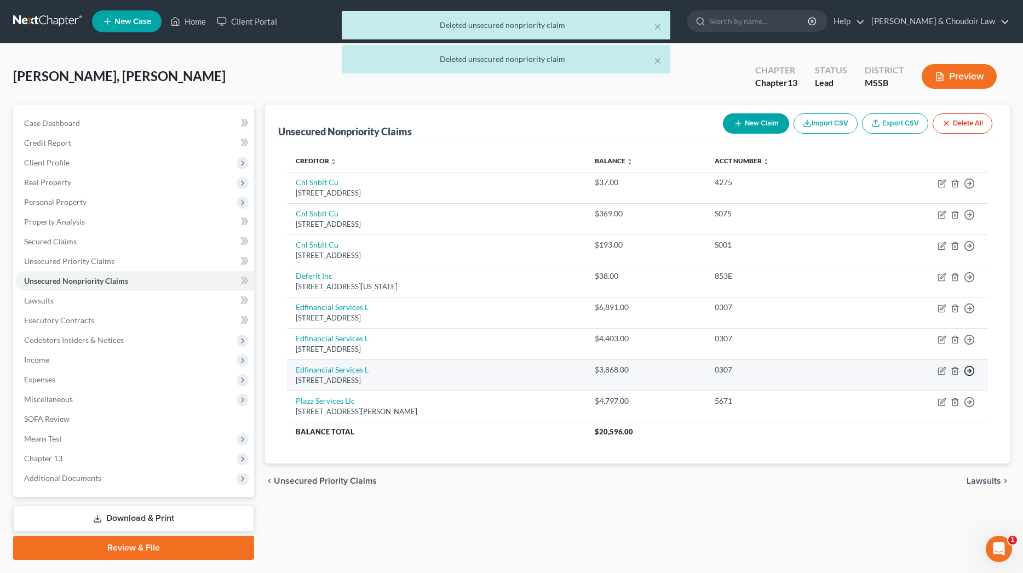
scroll to position [1, 0]
click at [955, 370] on line "button" at bounding box center [955, 371] width 0 height 2
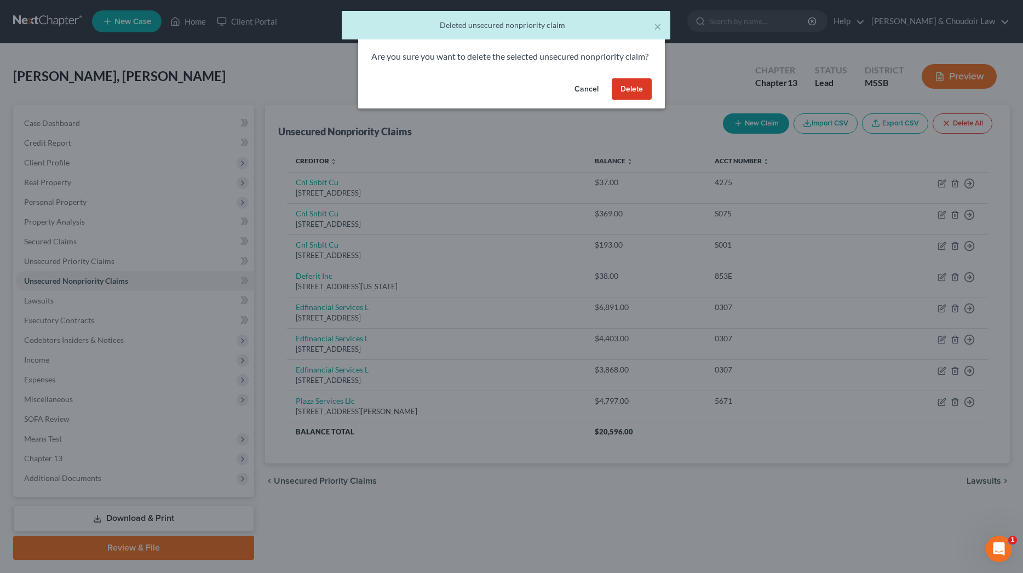
click at [634, 93] on button "Delete" at bounding box center [632, 89] width 40 height 22
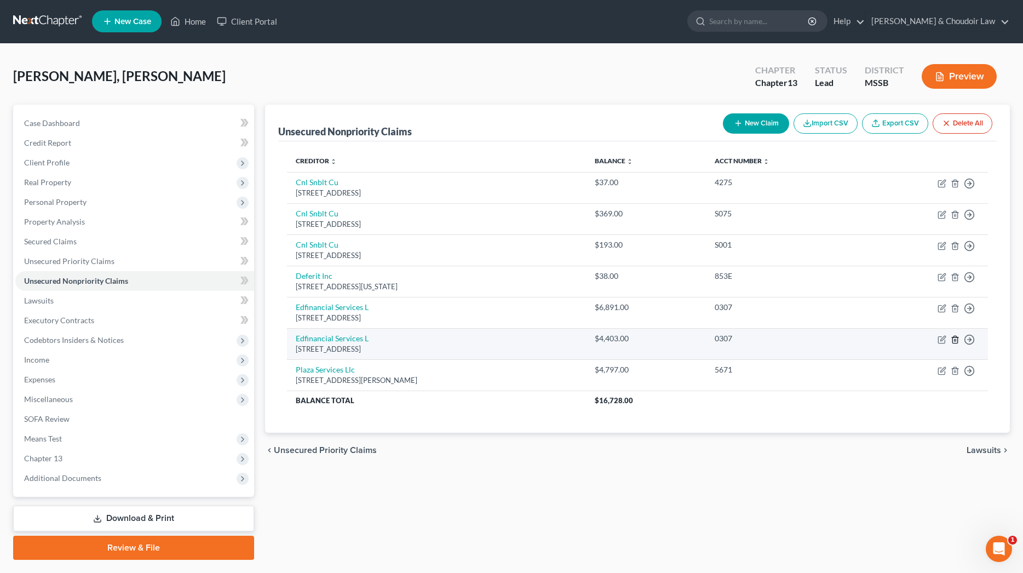
click at [954, 338] on icon "button" at bounding box center [955, 339] width 9 height 9
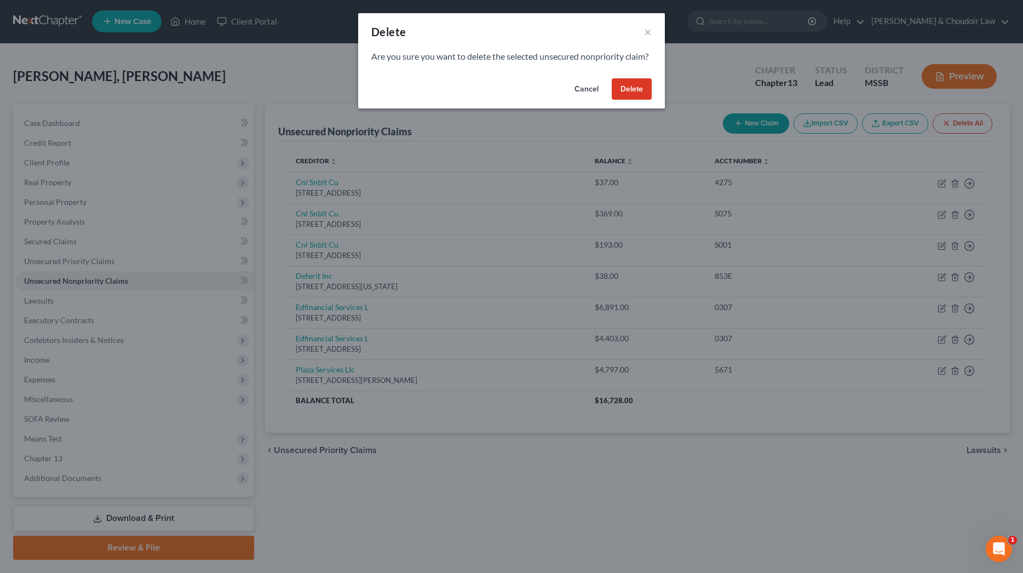
click at [616, 100] on button "Delete" at bounding box center [632, 89] width 40 height 22
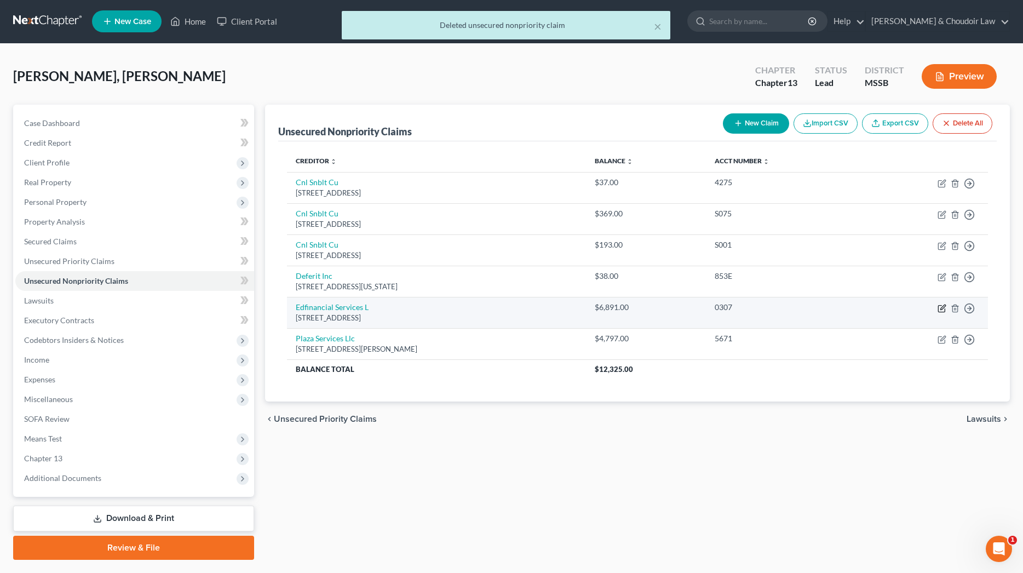
click at [941, 306] on icon "button" at bounding box center [942, 308] width 9 height 9
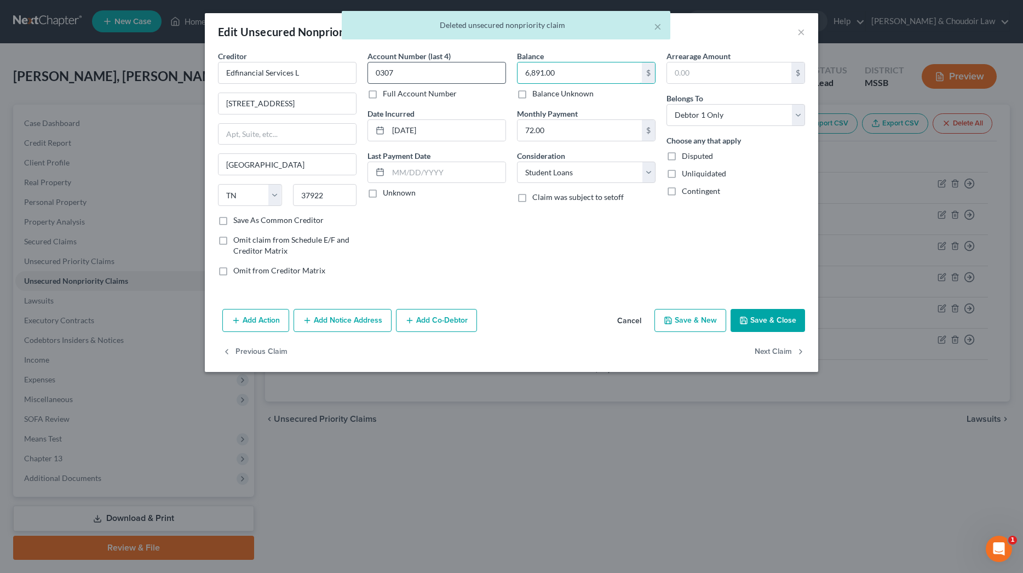
drag, startPoint x: 569, startPoint y: 74, endPoint x: 462, endPoint y: 68, distance: 107.5
click at [462, 68] on div "Creditor * Edfinancial Services L [GEOGRAPHIC_DATA] [US_STATE][GEOGRAPHIC_DATA]…" at bounding box center [512, 167] width 598 height 234
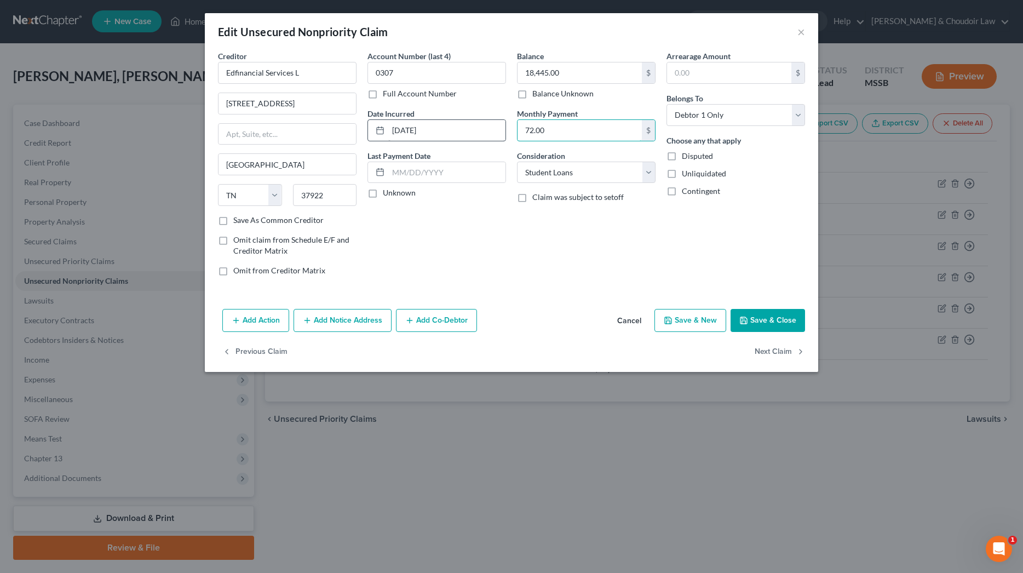
drag, startPoint x: 552, startPoint y: 127, endPoint x: 468, endPoint y: 128, distance: 83.3
click at [468, 128] on div "Creditor * Edfinancial Services L [GEOGRAPHIC_DATA] [US_STATE][GEOGRAPHIC_DATA]…" at bounding box center [512, 167] width 598 height 234
click at [756, 324] on button "Save & Close" at bounding box center [768, 320] width 74 height 23
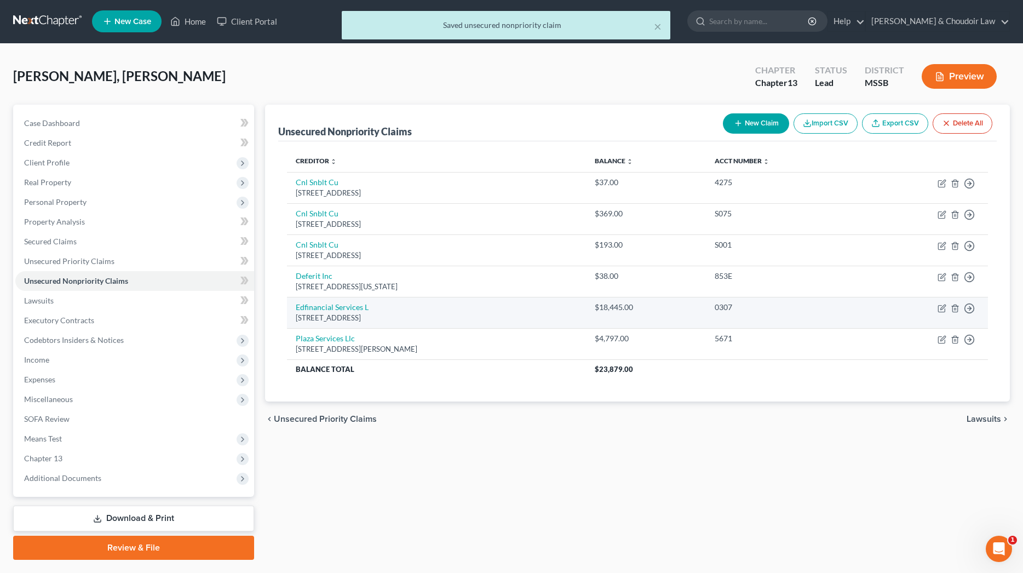
scroll to position [1, 1]
click at [944, 306] on icon "button" at bounding box center [942, 307] width 5 height 5
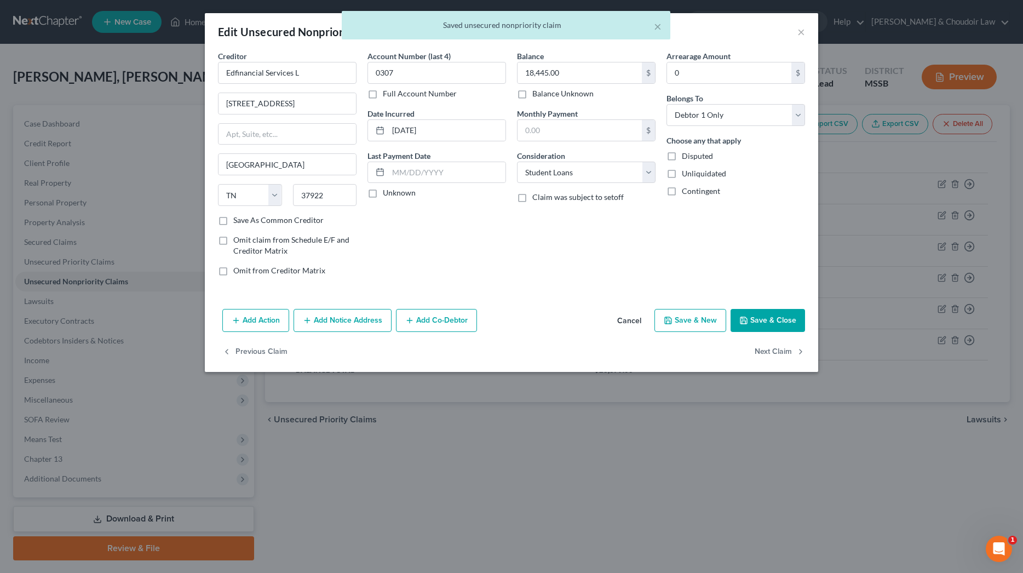
scroll to position [0, 0]
click at [370, 325] on button "Add Notice Address" at bounding box center [343, 320] width 98 height 23
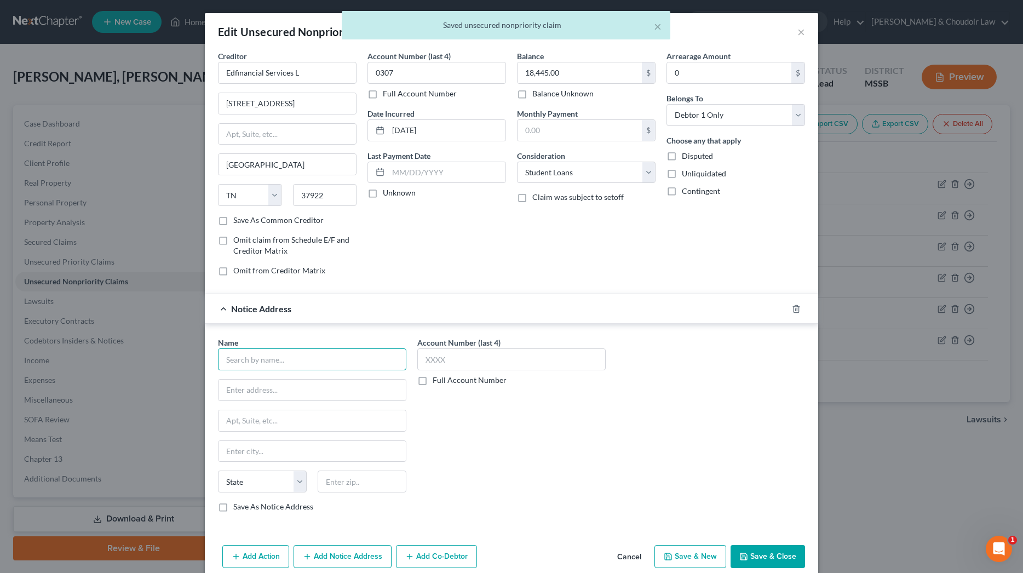
click at [365, 356] on input "text" at bounding box center [312, 359] width 188 height 22
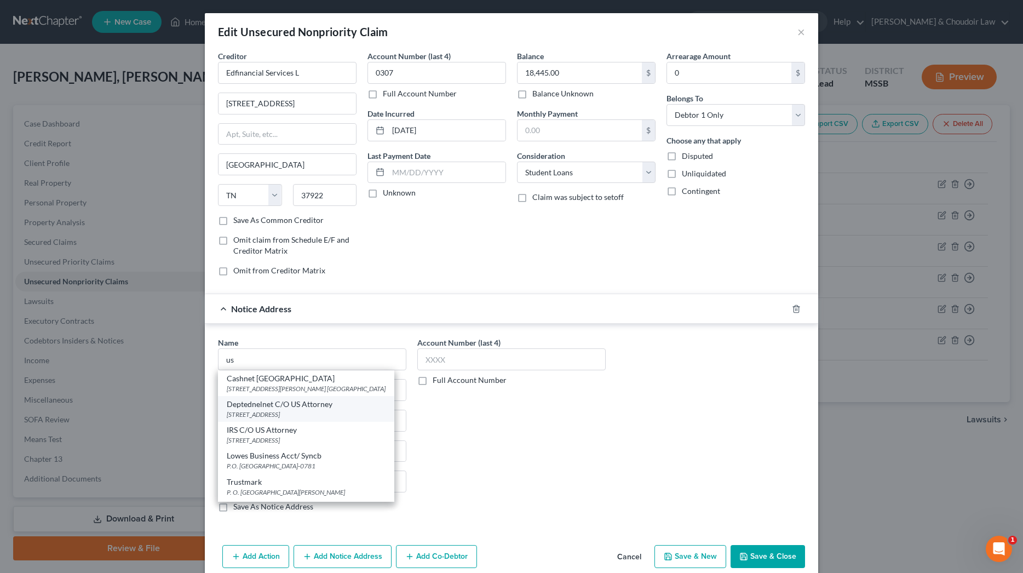
click at [292, 412] on div "[STREET_ADDRESS]" at bounding box center [306, 414] width 159 height 9
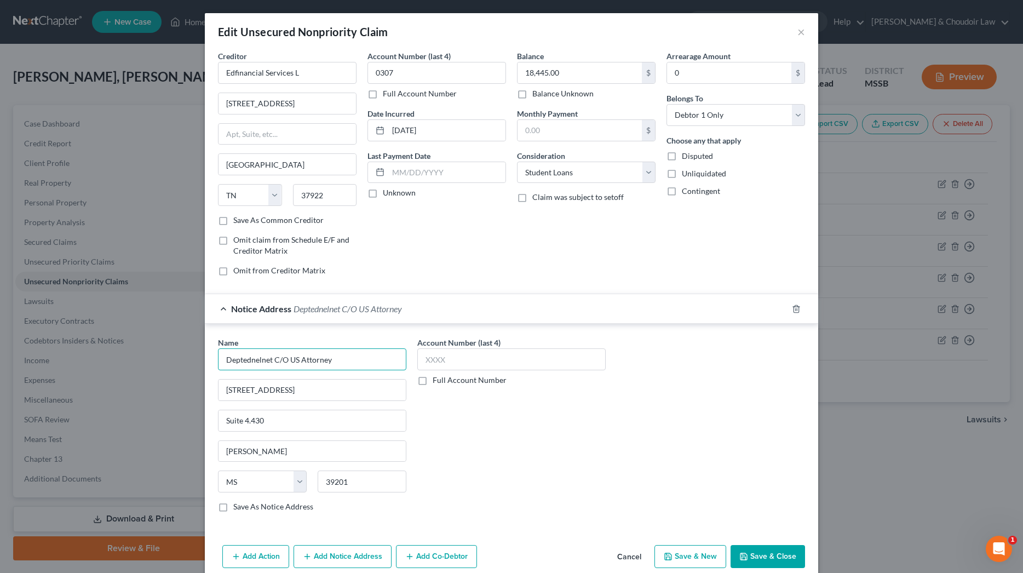
drag, startPoint x: 272, startPoint y: 360, endPoint x: 188, endPoint y: 360, distance: 83.3
click at [188, 360] on div "Edit Unsecured Nonpriority Claim × Creditor * Edfinancial Services L [GEOGRAPHI…" at bounding box center [511, 286] width 1023 height 573
click at [320, 72] on input "Edfinancial Services L" at bounding box center [287, 73] width 139 height 22
click at [782, 560] on button "Save & Close" at bounding box center [768, 556] width 74 height 23
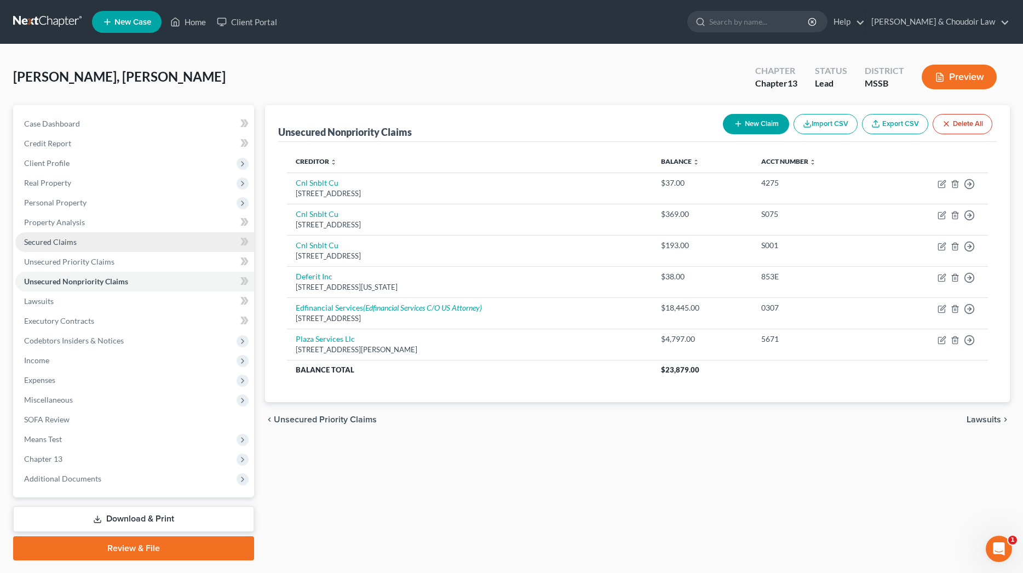
click at [79, 246] on link "Secured Claims" at bounding box center [134, 242] width 239 height 20
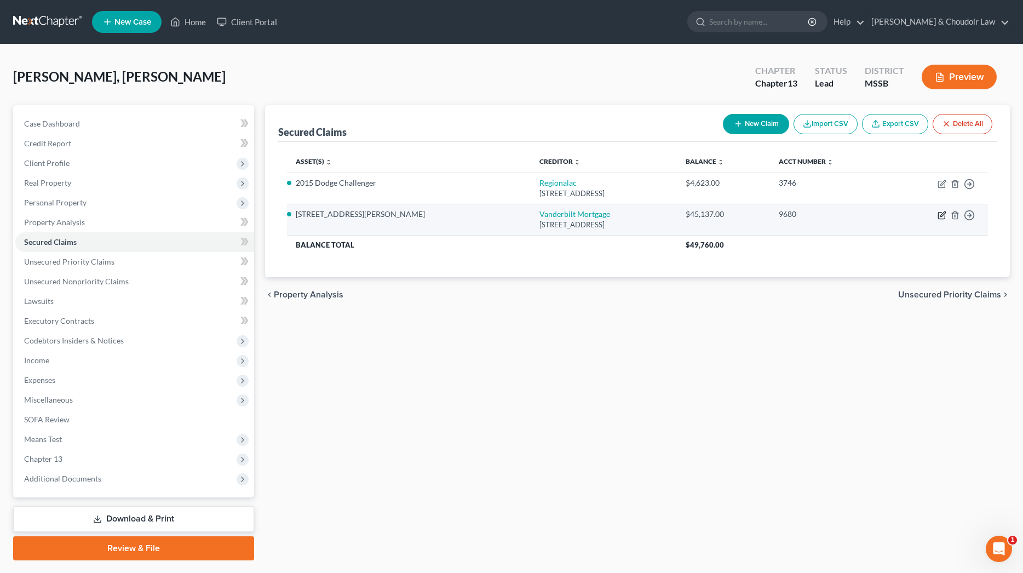
click at [944, 216] on icon "button" at bounding box center [942, 215] width 9 height 9
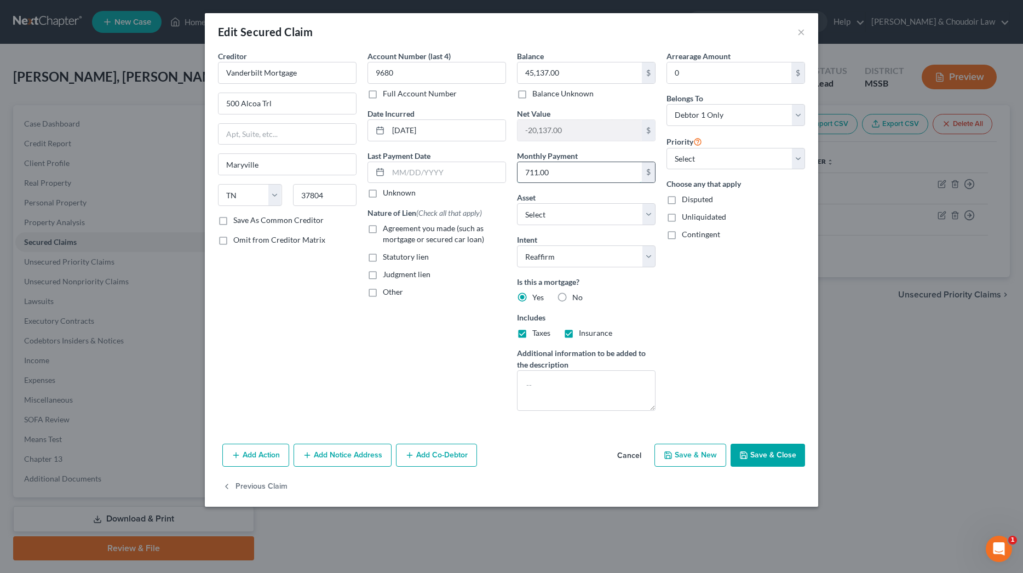
click at [593, 174] on input "711.00" at bounding box center [580, 172] width 124 height 21
drag, startPoint x: 580, startPoint y: 174, endPoint x: 492, endPoint y: 172, distance: 88.2
click at [492, 172] on div "Creditor * Vanderbilt Mortgage 500 Alcoa Trl [GEOGRAPHIC_DATA] [US_STATE][GEOGR…" at bounding box center [512, 234] width 598 height 369
click at [757, 450] on button "Save & Close" at bounding box center [768, 455] width 74 height 23
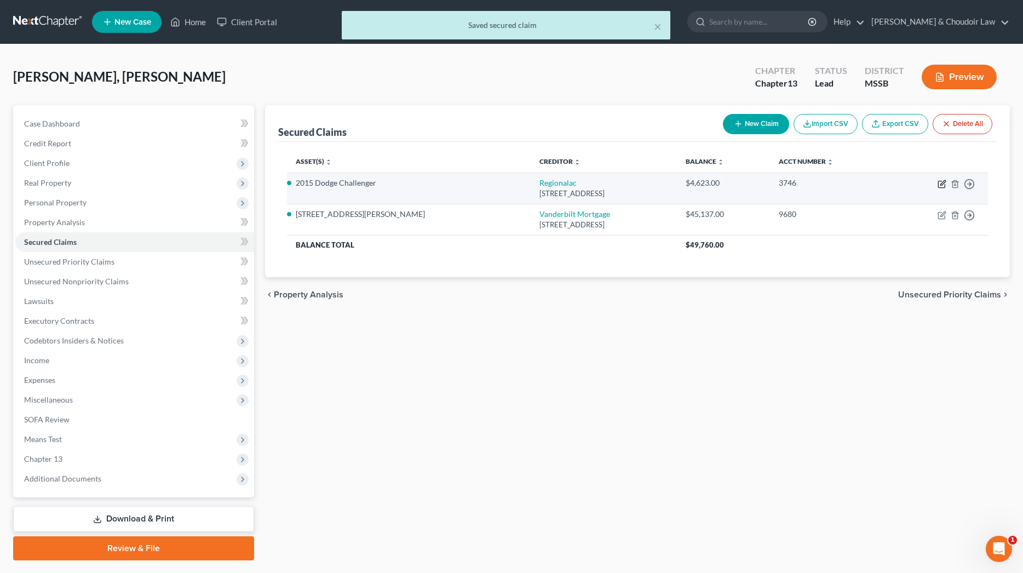
click at [941, 182] on icon "button" at bounding box center [942, 184] width 9 height 9
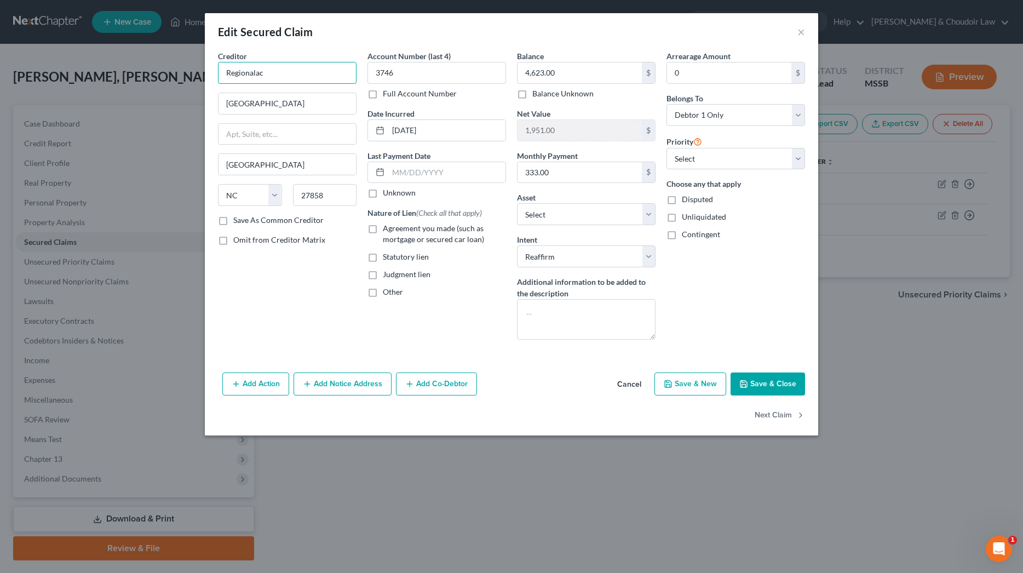
click at [285, 74] on input "Regionalac" at bounding box center [287, 73] width 139 height 22
click at [769, 386] on button "Save & Close" at bounding box center [768, 383] width 74 height 23
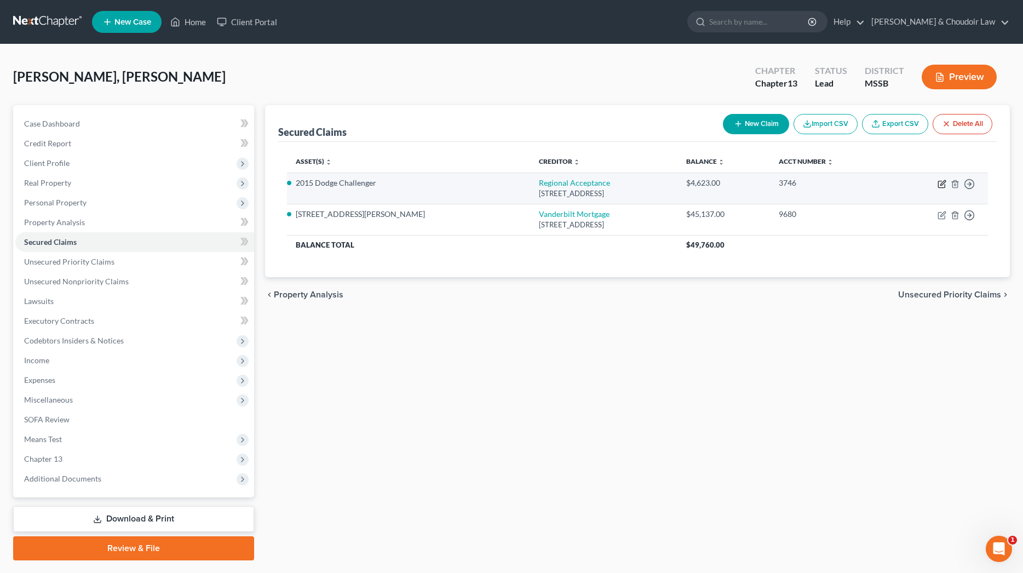
click at [941, 183] on icon "button" at bounding box center [942, 182] width 5 height 5
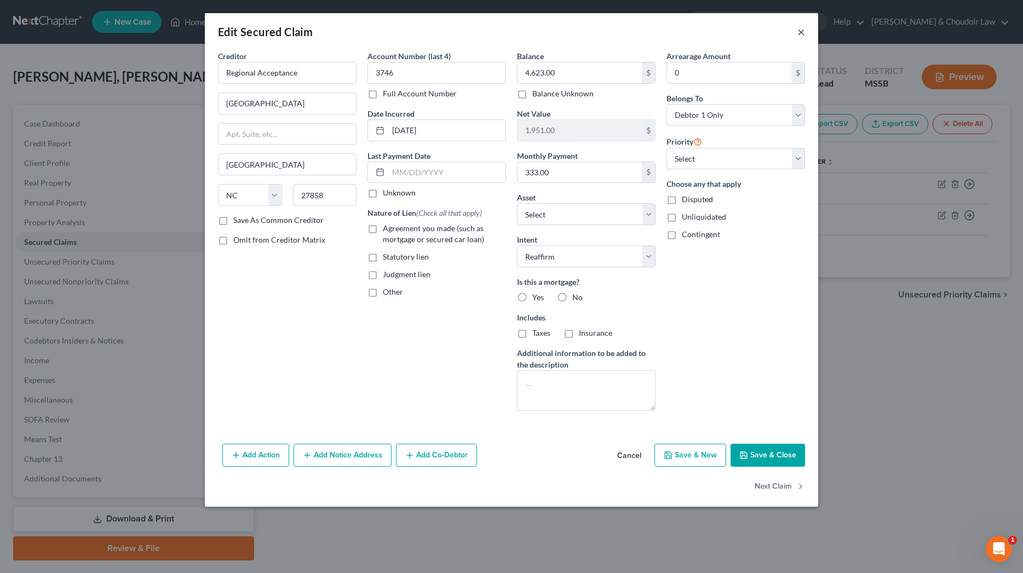
click at [804, 35] on button "×" at bounding box center [802, 31] width 8 height 13
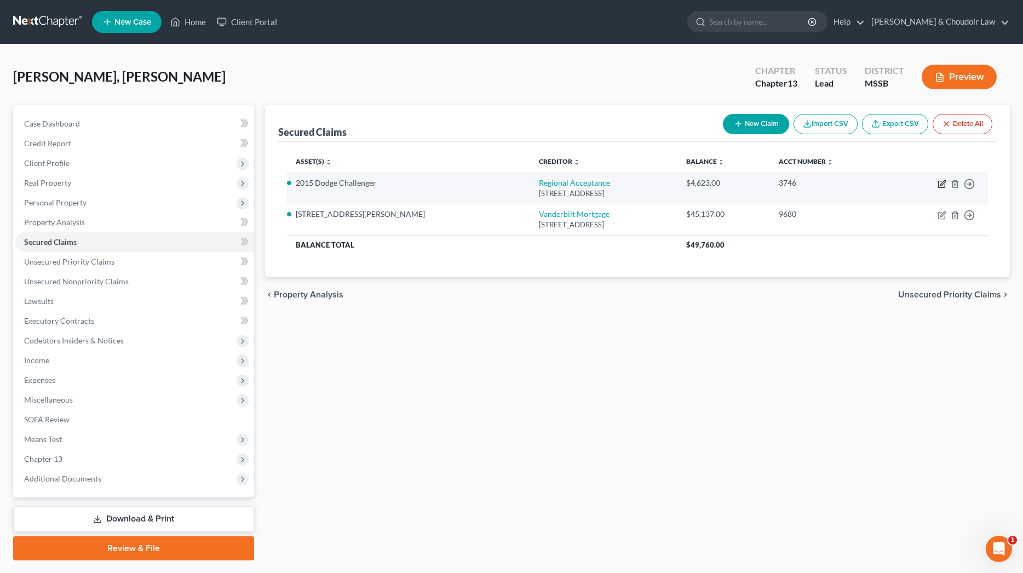
click at [944, 187] on icon "button" at bounding box center [941, 184] width 7 height 7
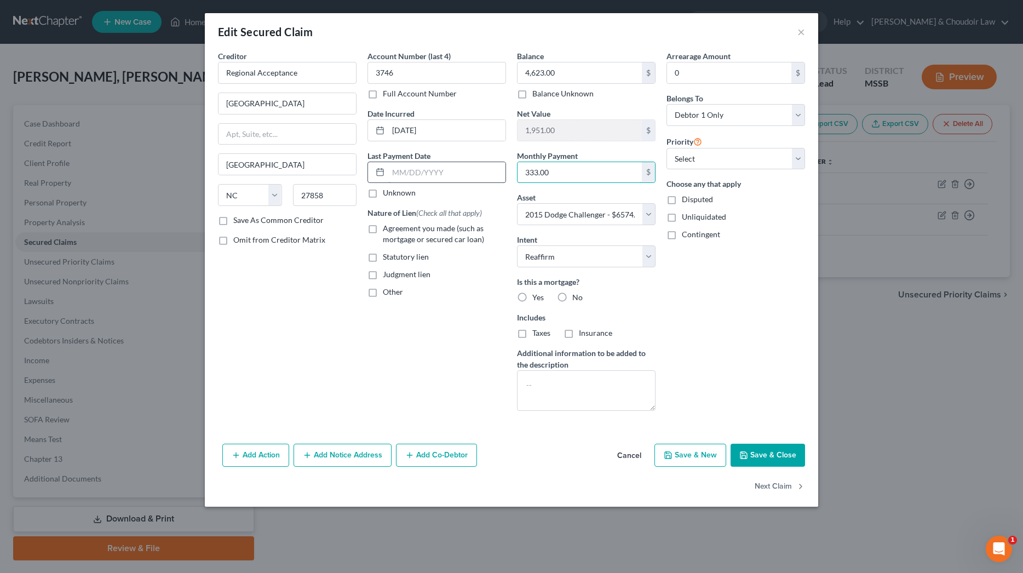
drag, startPoint x: 601, startPoint y: 173, endPoint x: 493, endPoint y: 174, distance: 107.9
click at [493, 174] on div "Creditor * Regional Acceptance [GEOGRAPHIC_DATA] [US_STATE][GEOGRAPHIC_DATA] [G…" at bounding box center [512, 234] width 598 height 369
click at [789, 456] on button "Save & Close" at bounding box center [768, 455] width 74 height 23
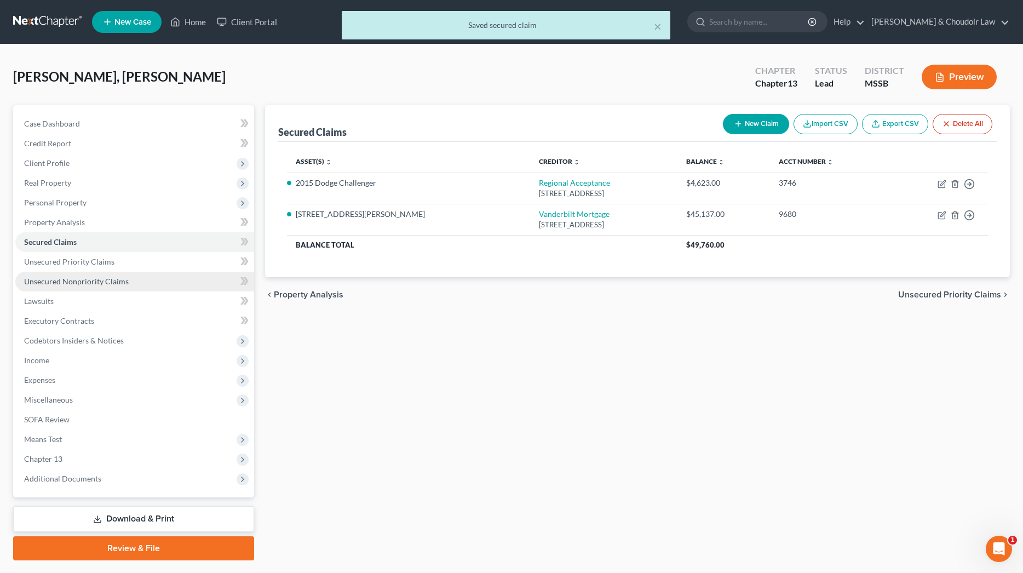
click at [99, 289] on link "Unsecured Nonpriority Claims" at bounding box center [134, 282] width 239 height 20
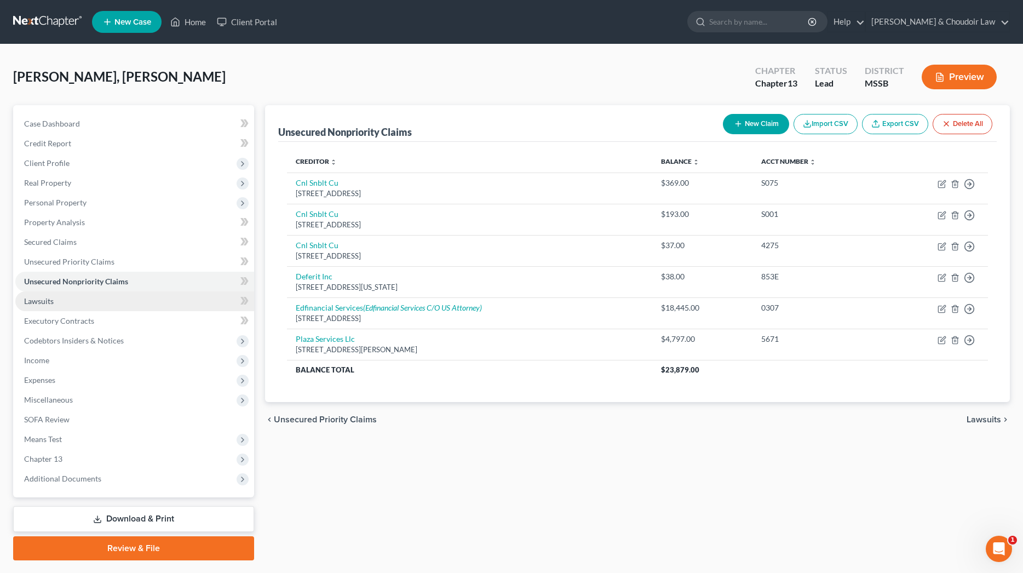
click at [70, 304] on link "Lawsuits" at bounding box center [134, 301] width 239 height 20
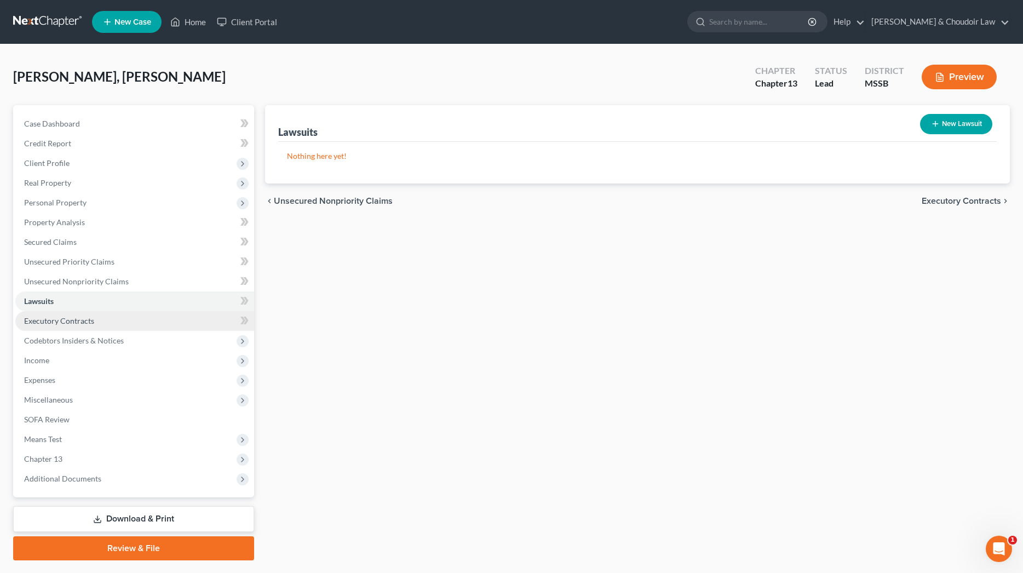
click at [68, 316] on span "Executory Contracts" at bounding box center [59, 320] width 70 height 9
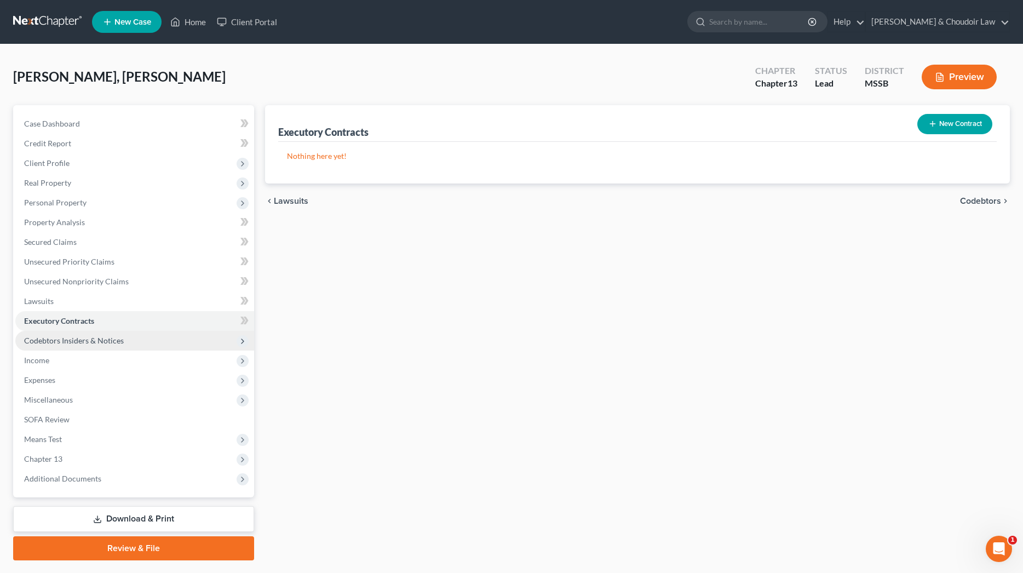
click at [79, 340] on span "Codebtors Insiders & Notices" at bounding box center [74, 340] width 100 height 9
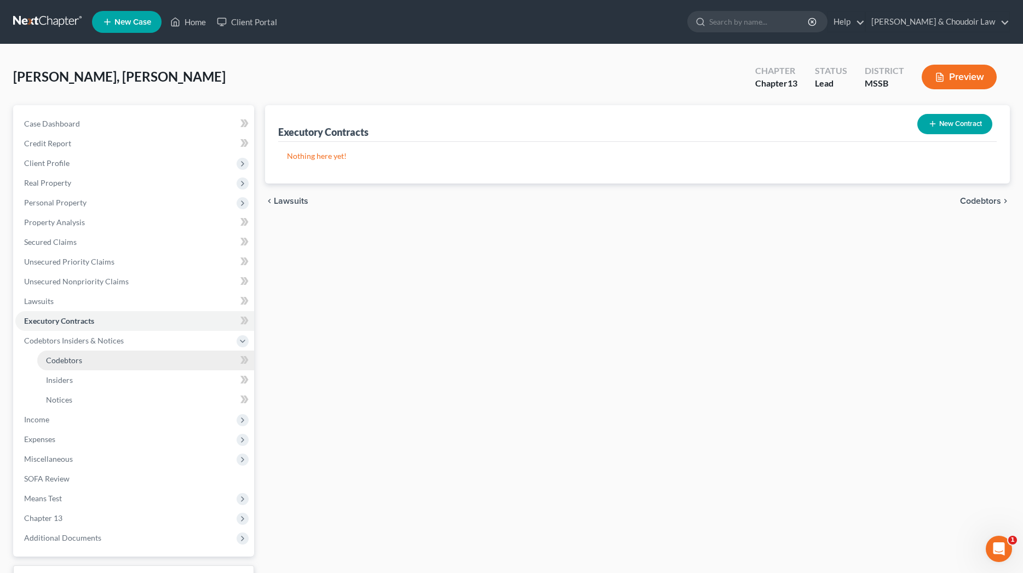
click at [90, 358] on link "Codebtors" at bounding box center [145, 361] width 217 height 20
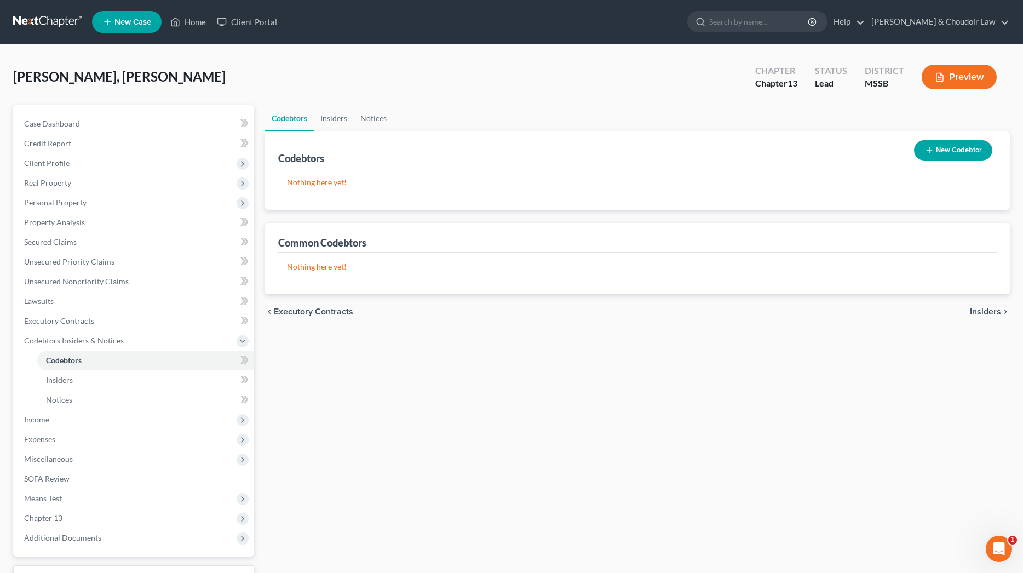
click at [945, 154] on button "New Codebtor" at bounding box center [953, 150] width 78 height 20
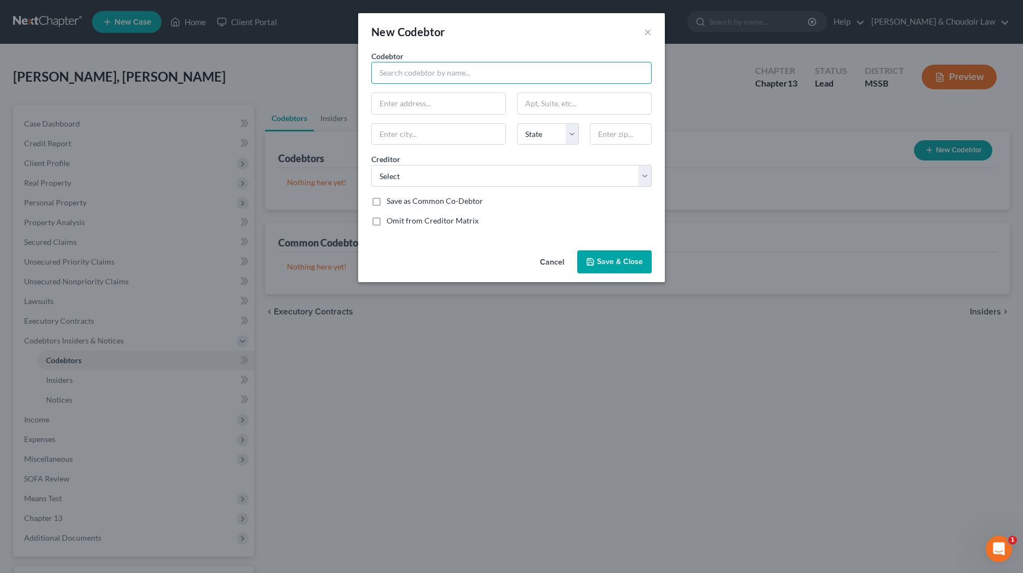
click at [416, 77] on input "text" at bounding box center [511, 73] width 280 height 22
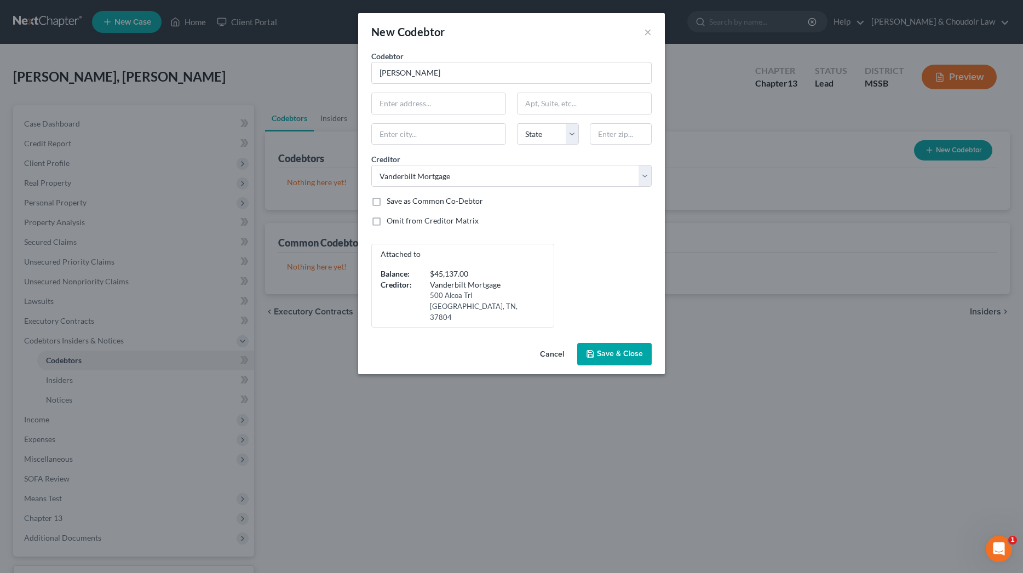
click at [436, 202] on label "Save as Common Co-Debtor" at bounding box center [435, 201] width 96 height 11
click at [398, 202] on input "Save as Common Co-Debtor" at bounding box center [394, 199] width 7 height 7
click at [599, 343] on button "Save & Close" at bounding box center [614, 354] width 74 height 23
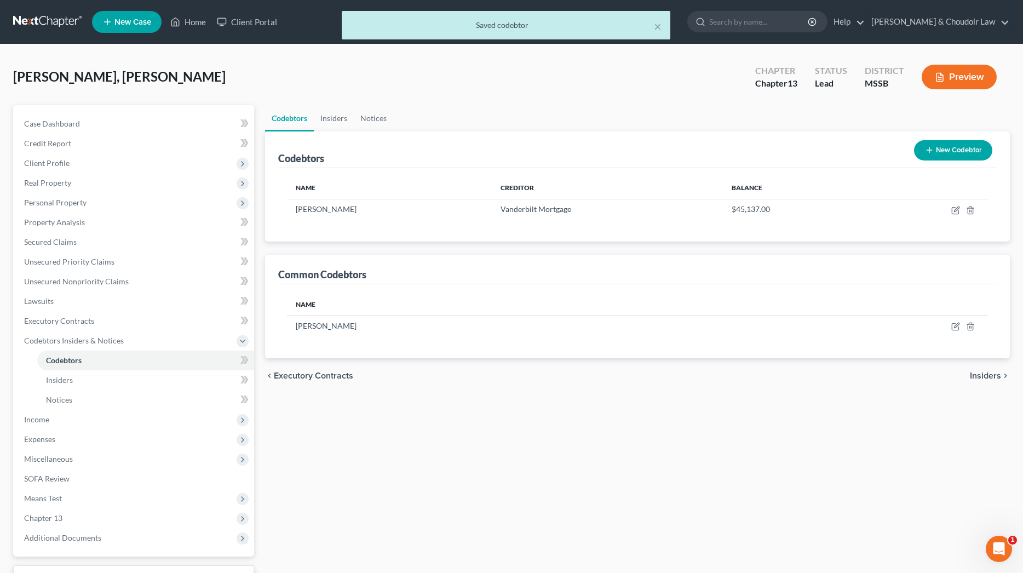
click at [975, 153] on button "New Codebtor" at bounding box center [953, 150] width 78 height 20
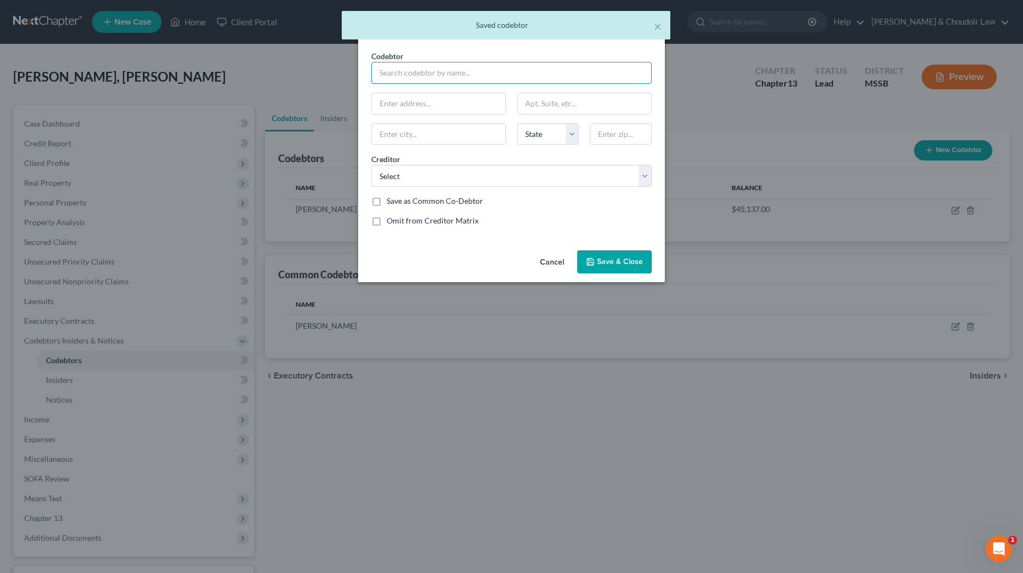
click at [441, 77] on input "text" at bounding box center [511, 73] width 280 height 22
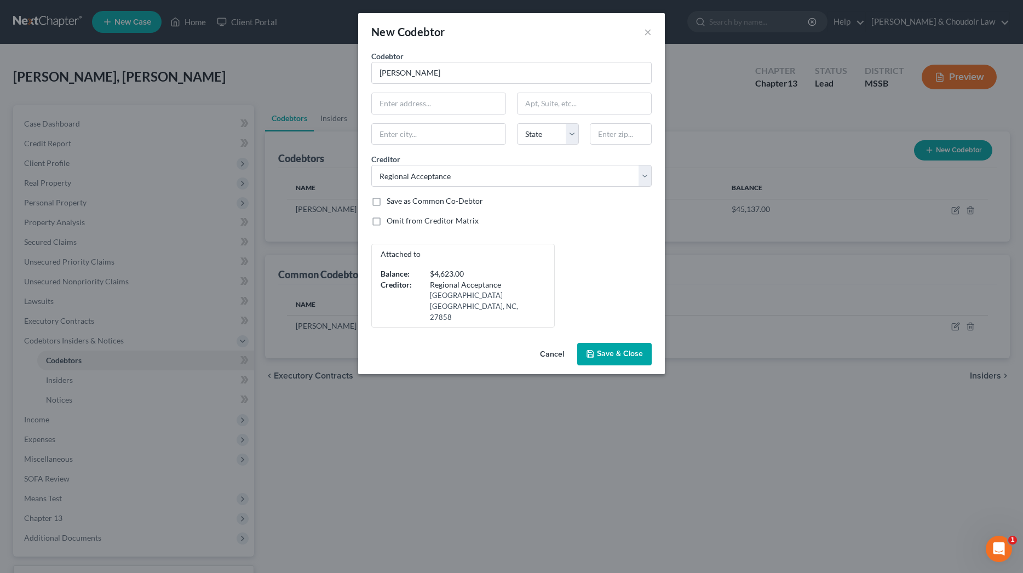
click at [610, 343] on button "Save & Close" at bounding box center [614, 354] width 74 height 23
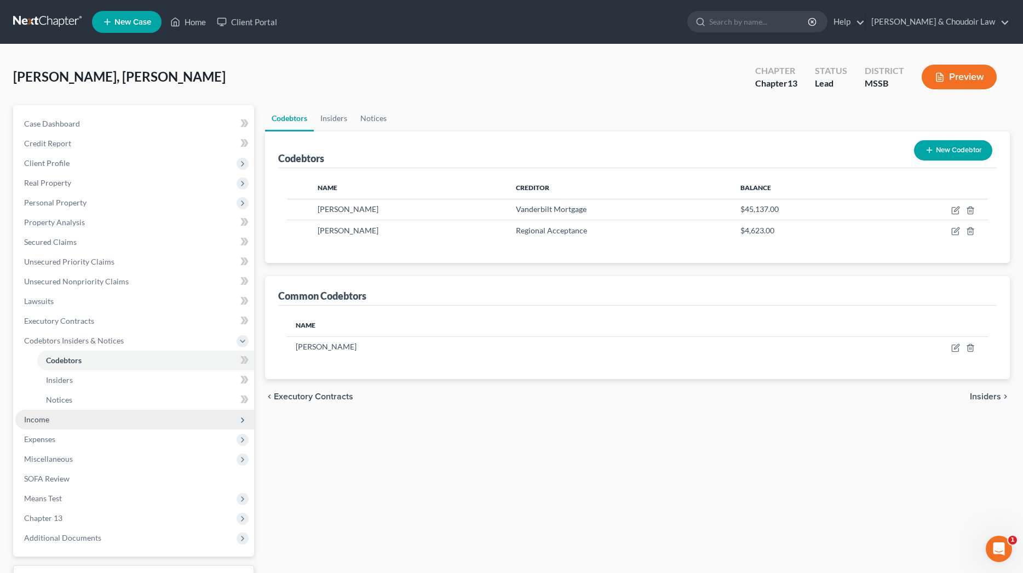
scroll to position [-1, 0]
click at [53, 415] on span "Income" at bounding box center [134, 420] width 239 height 20
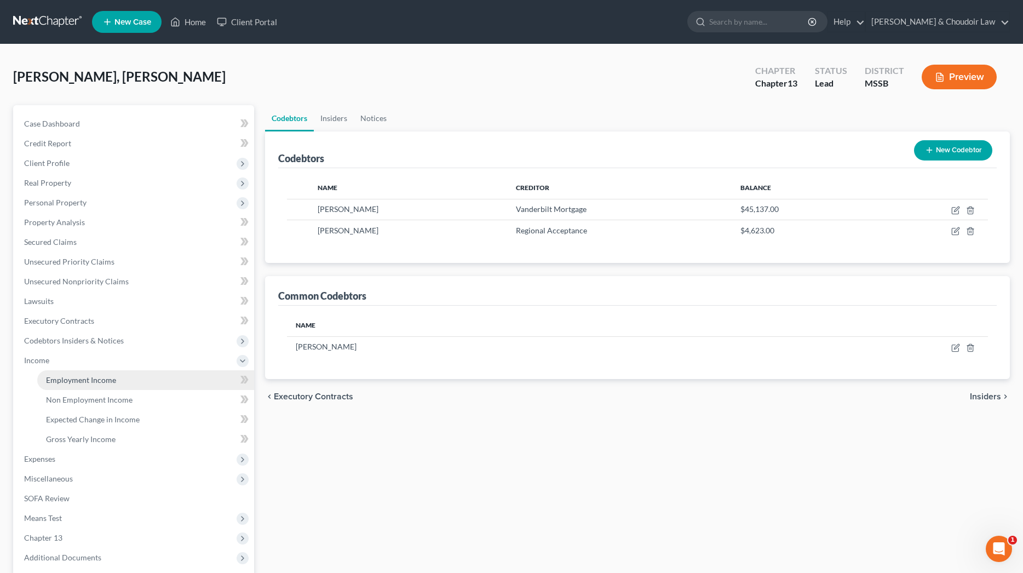
click at [70, 383] on span "Employment Income" at bounding box center [81, 379] width 70 height 9
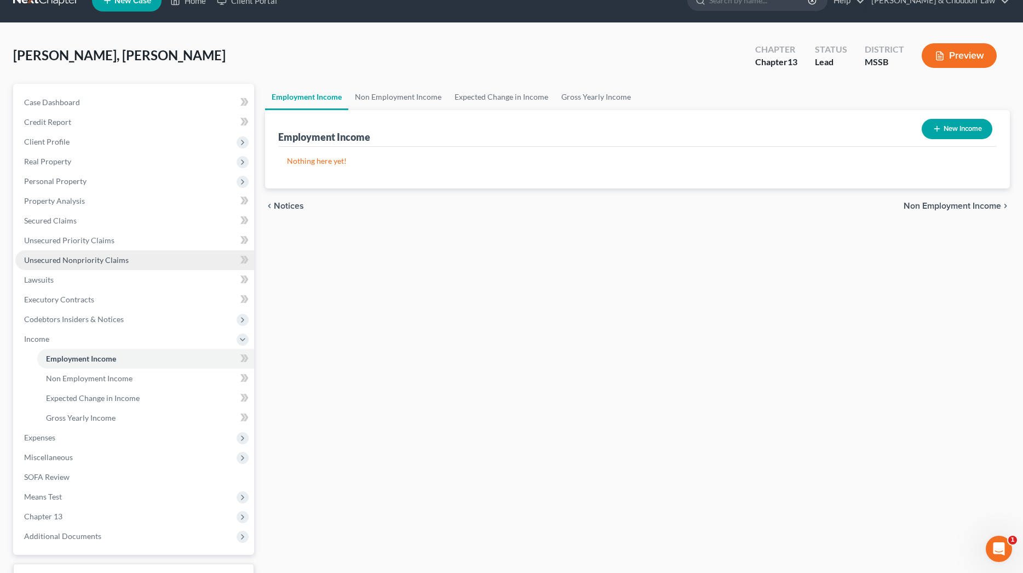
scroll to position [15, 0]
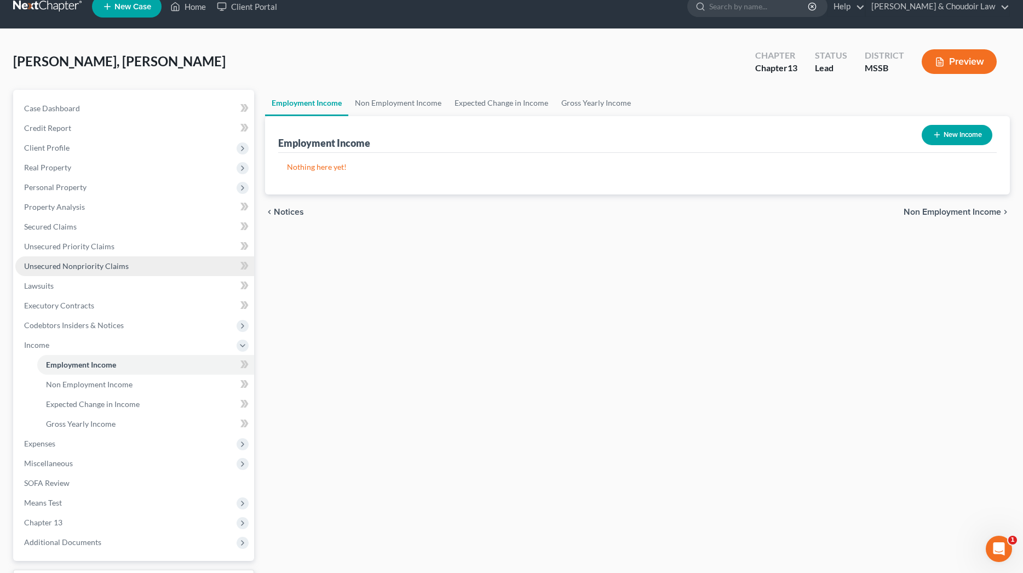
click at [94, 261] on span "Unsecured Nonpriority Claims" at bounding box center [76, 265] width 105 height 9
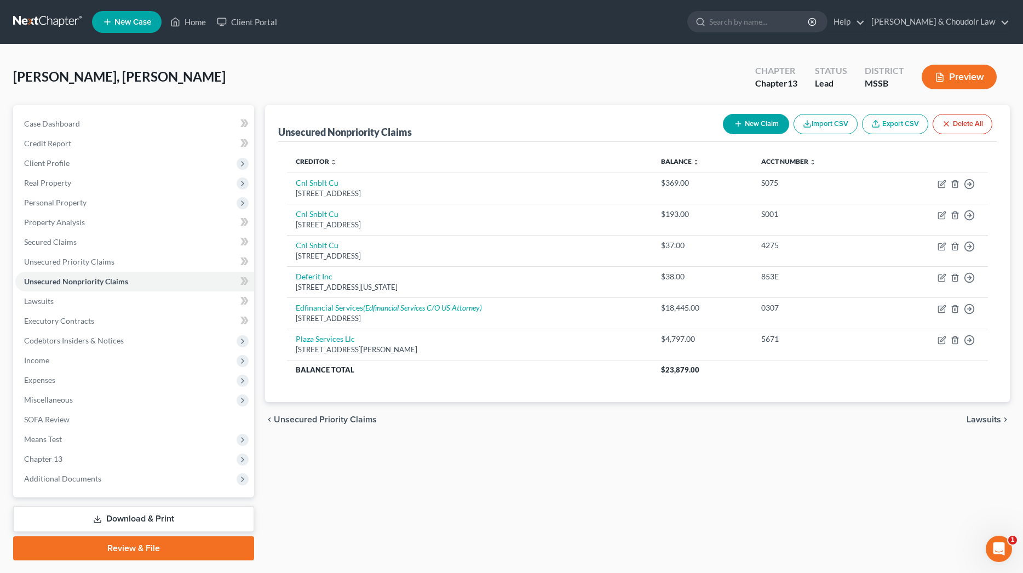
click at [762, 121] on button "New Claim" at bounding box center [756, 124] width 66 height 20
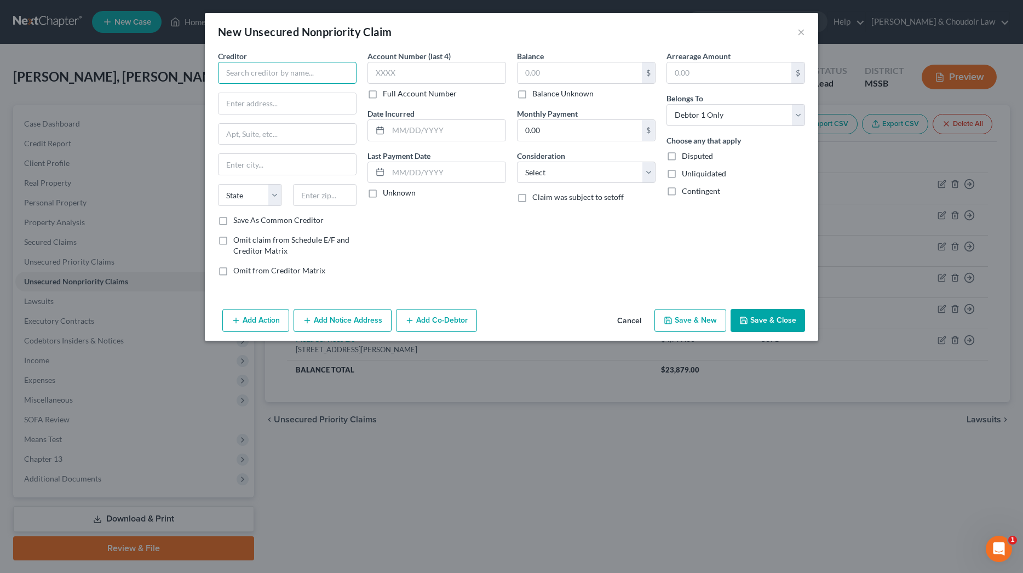
click at [325, 76] on input "text" at bounding box center [287, 73] width 139 height 22
click at [394, 95] on label "Full Account Number" at bounding box center [420, 93] width 74 height 11
click at [394, 95] on input "Full Account Number" at bounding box center [390, 91] width 7 height 7
click at [398, 72] on input "text" at bounding box center [437, 73] width 139 height 22
click at [566, 75] on input "text" at bounding box center [580, 72] width 124 height 21
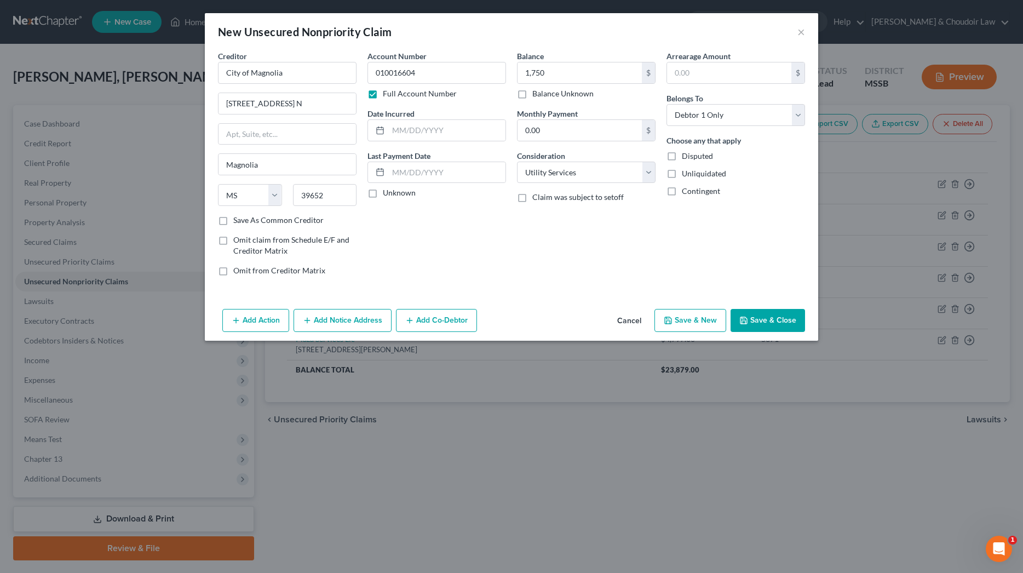
click at [764, 319] on button "Save & Close" at bounding box center [768, 320] width 74 height 23
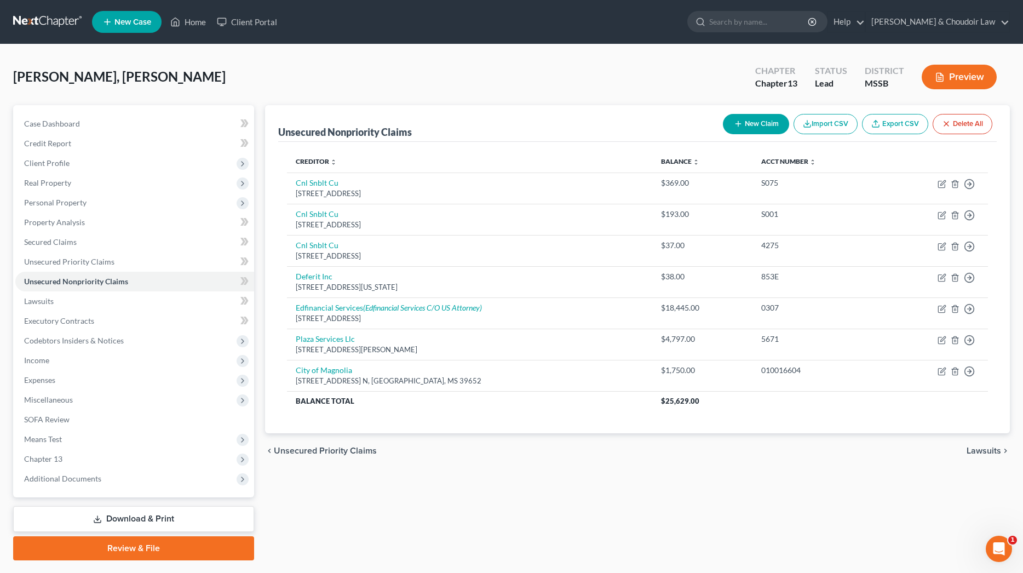
click at [760, 122] on button "New Claim" at bounding box center [756, 124] width 66 height 20
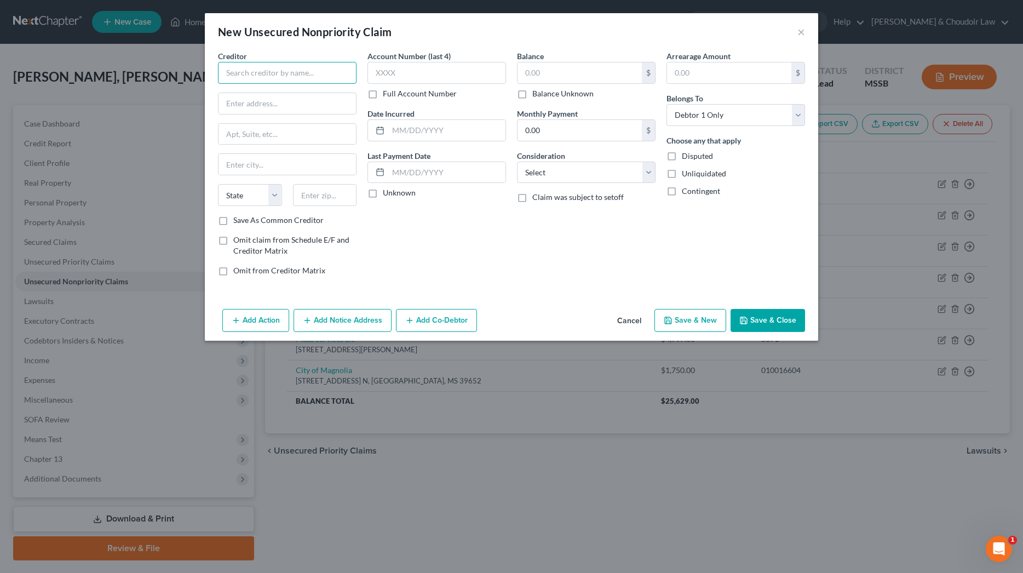
click at [335, 77] on input "text" at bounding box center [287, 73] width 139 height 22
click at [391, 88] on label "Full Account Number" at bounding box center [420, 93] width 74 height 11
click at [391, 88] on input "Full Account Number" at bounding box center [390, 91] width 7 height 7
click at [392, 73] on input "text" at bounding box center [437, 73] width 139 height 22
click at [570, 66] on input "text" at bounding box center [580, 72] width 124 height 21
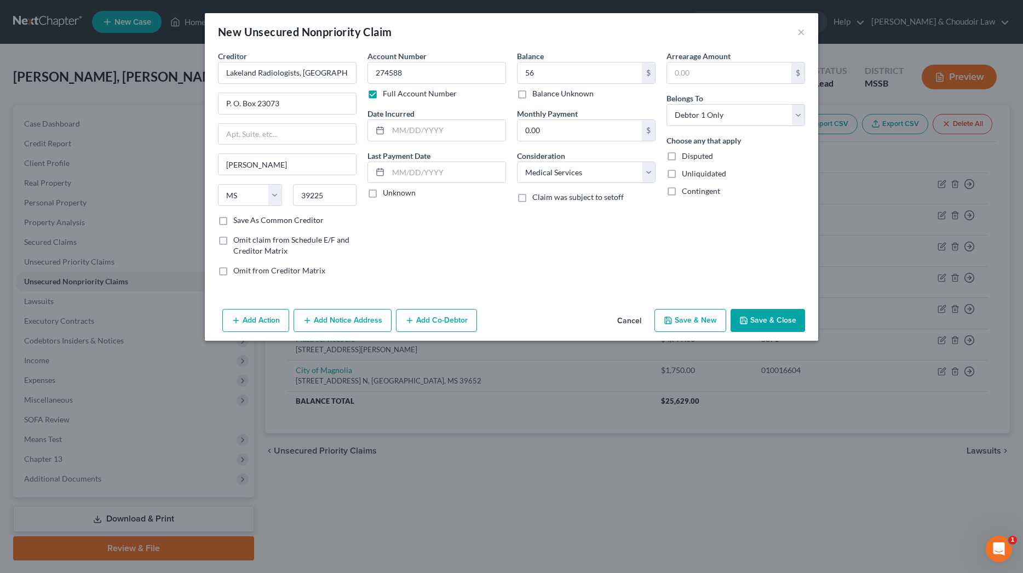
click at [752, 313] on button "Save & Close" at bounding box center [768, 320] width 74 height 23
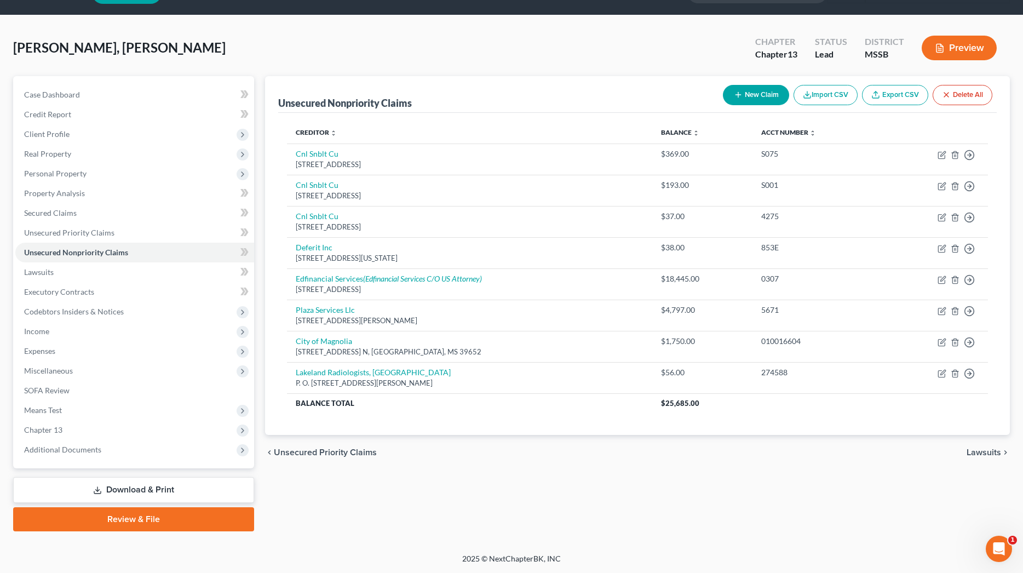
scroll to position [29, 0]
click at [755, 100] on button "New Claim" at bounding box center [756, 95] width 66 height 20
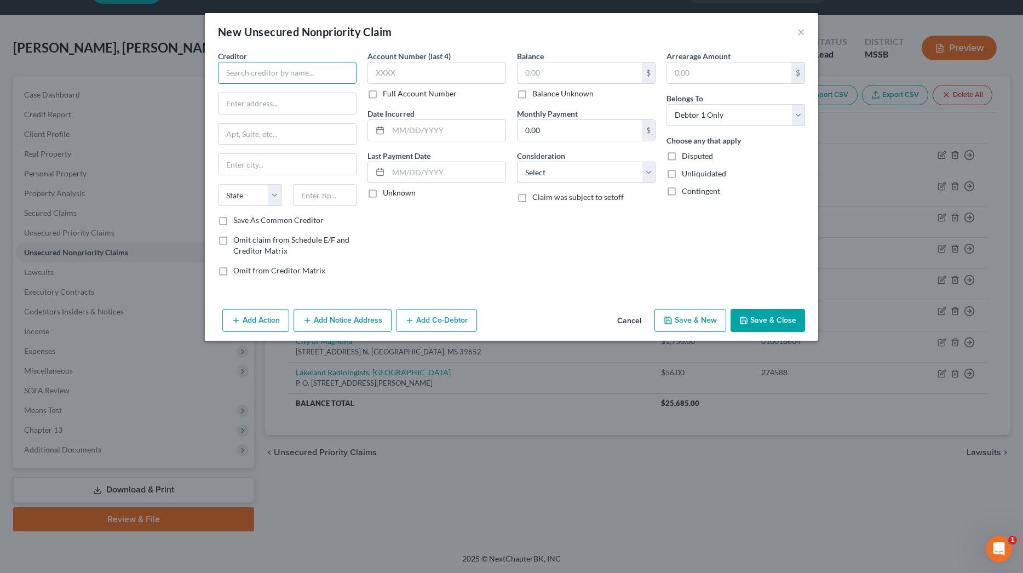
click at [292, 75] on input "text" at bounding box center [287, 73] width 139 height 22
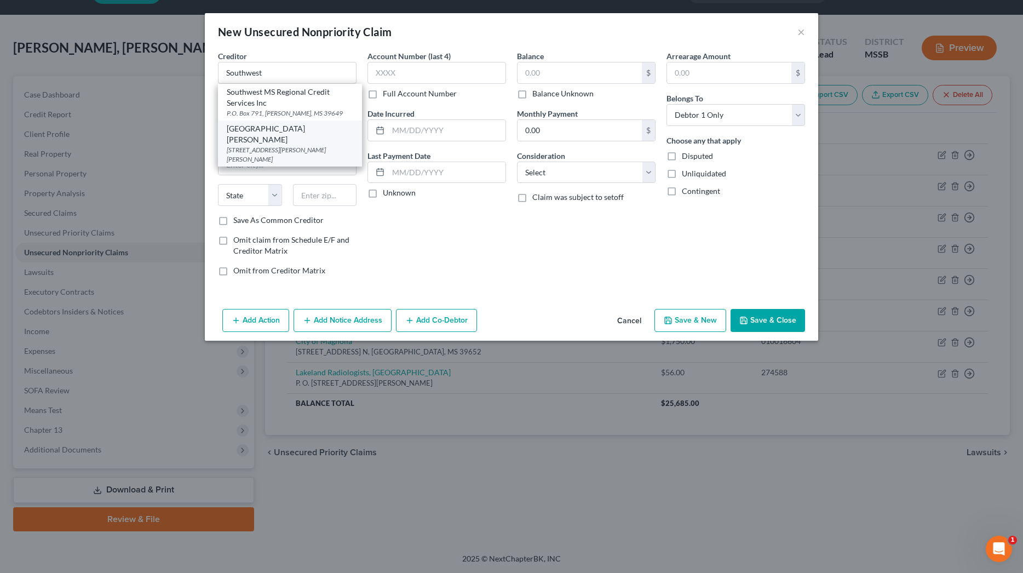
click at [294, 127] on div "[GEOGRAPHIC_DATA][PERSON_NAME]" at bounding box center [290, 134] width 127 height 22
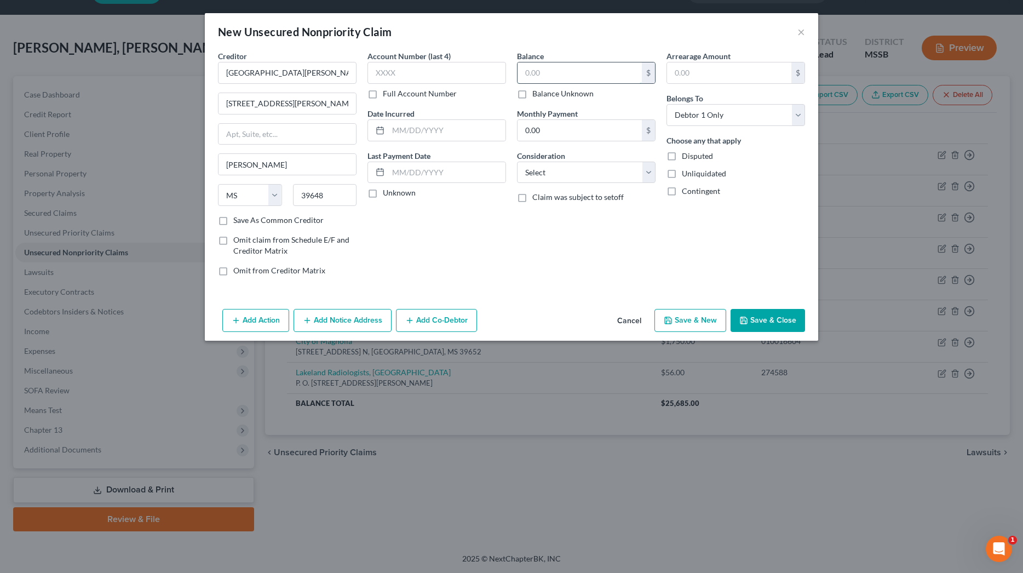
click at [552, 67] on input "text" at bounding box center [580, 72] width 124 height 21
click at [758, 318] on button "Save & Close" at bounding box center [768, 320] width 74 height 23
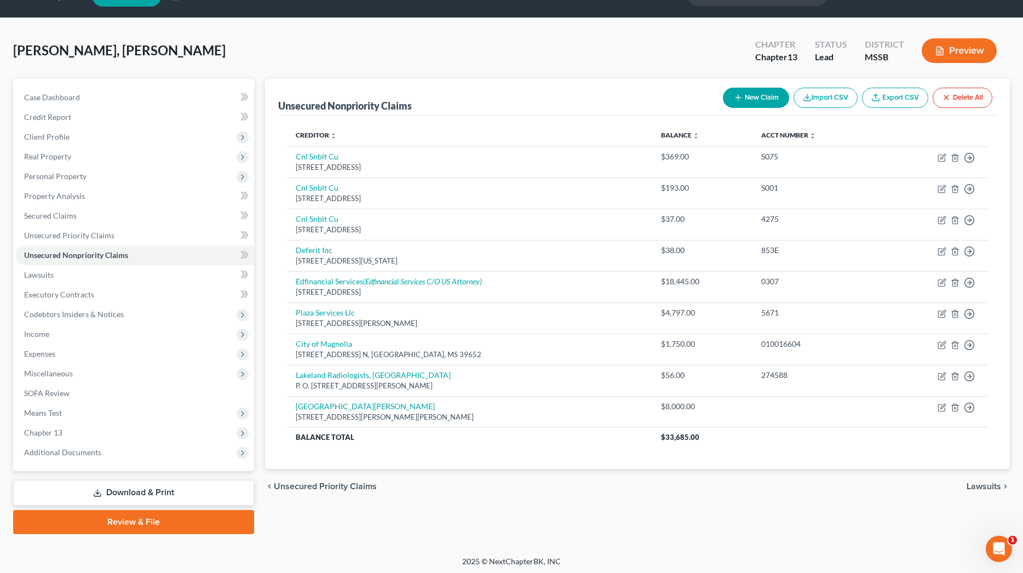
scroll to position [20, 0]
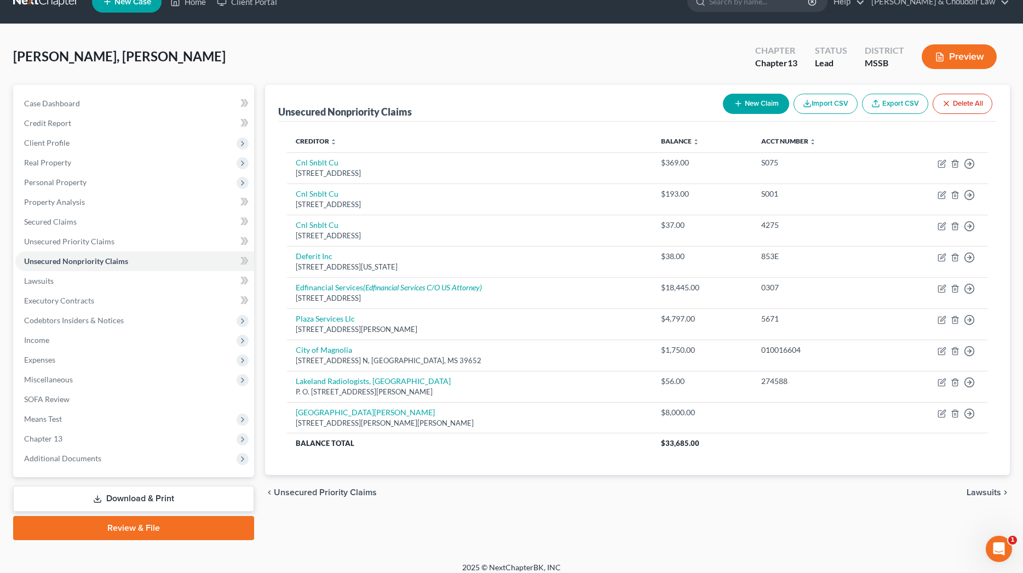
click at [760, 99] on button "New Claim" at bounding box center [756, 104] width 66 height 20
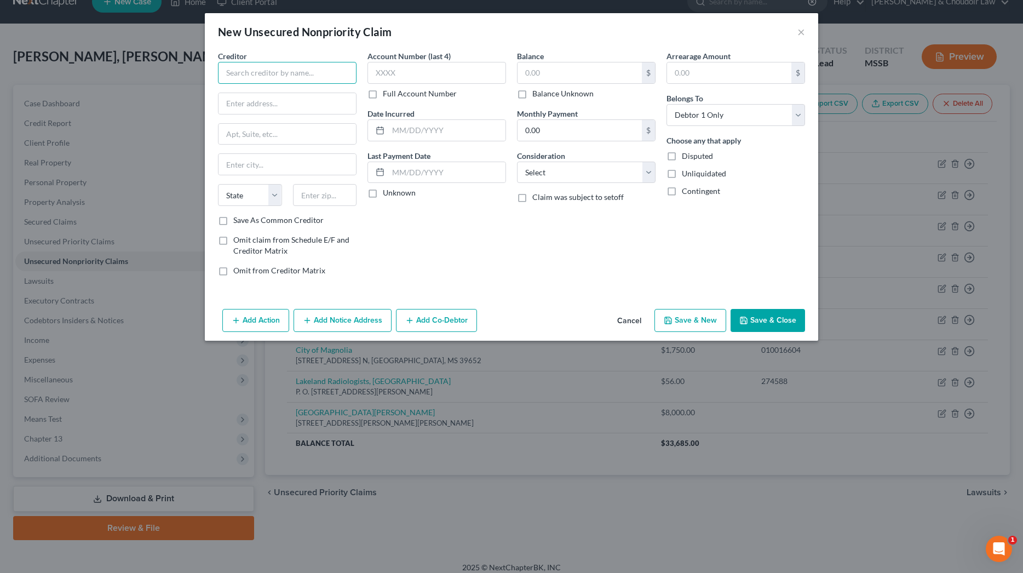
click at [334, 76] on input "text" at bounding box center [287, 73] width 139 height 22
click at [395, 95] on label "Full Account Number" at bounding box center [420, 93] width 74 height 11
click at [394, 95] on input "Full Account Number" at bounding box center [390, 91] width 7 height 7
click at [403, 78] on input "text" at bounding box center [437, 73] width 139 height 22
click at [760, 324] on button "Save & Close" at bounding box center [768, 320] width 74 height 23
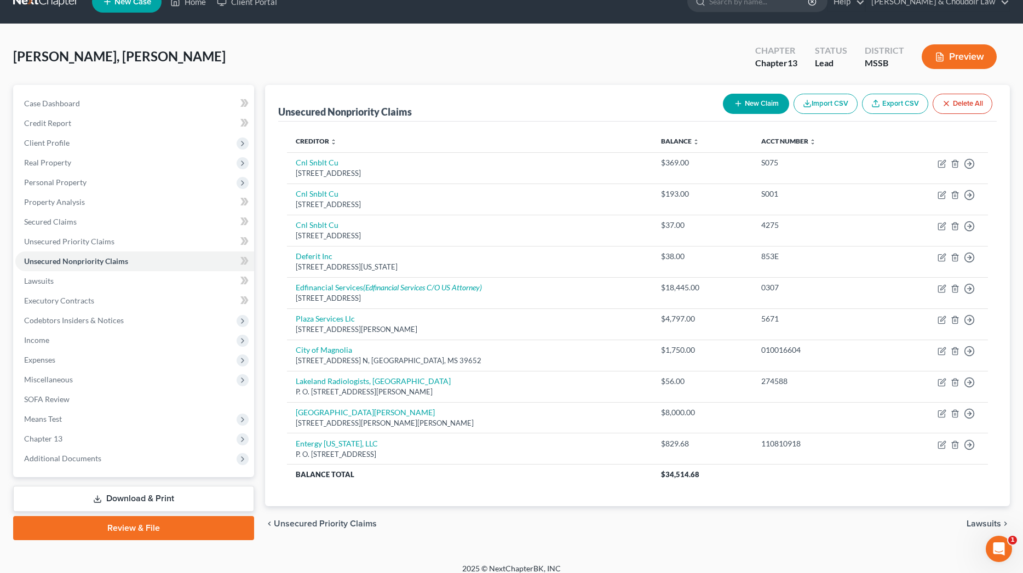
click at [752, 108] on button "New Claim" at bounding box center [756, 104] width 66 height 20
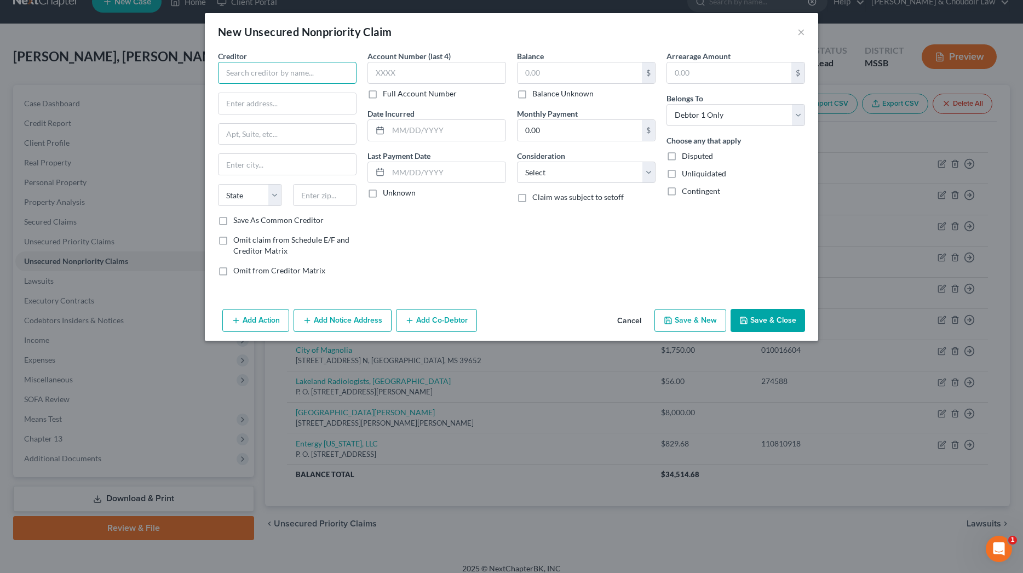
click at [321, 69] on input "text" at bounding box center [287, 73] width 139 height 22
click at [398, 92] on label "Full Account Number" at bounding box center [420, 93] width 74 height 11
click at [394, 92] on input "Full Account Number" at bounding box center [390, 91] width 7 height 7
click at [398, 71] on input "text" at bounding box center [437, 73] width 139 height 22
click at [551, 71] on input "text" at bounding box center [580, 72] width 124 height 21
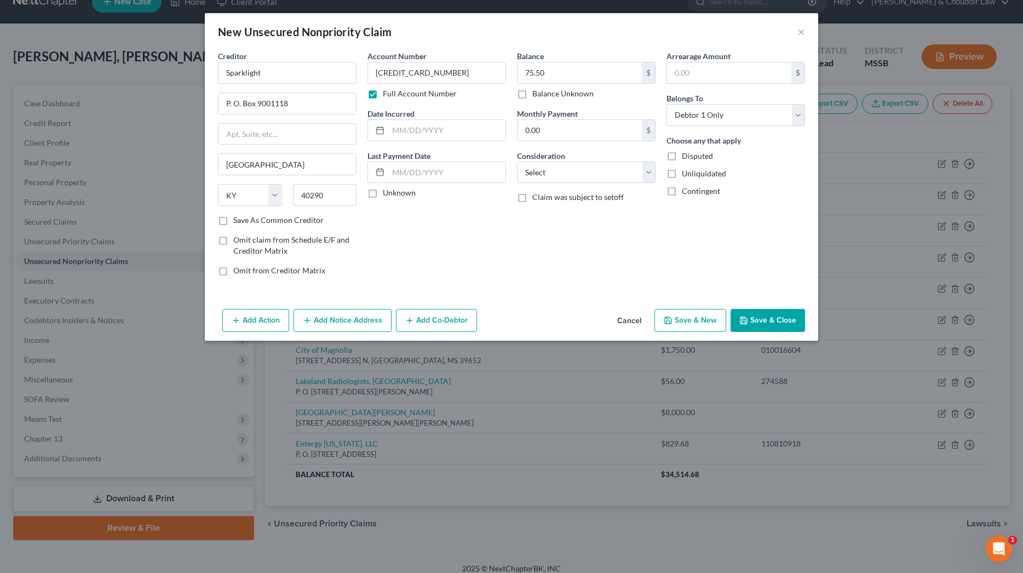
click at [589, 159] on div "Consideration Select Cable / Satellite Services Collection Agency Credit Card D…" at bounding box center [586, 166] width 139 height 33
click at [765, 319] on button "Save & Close" at bounding box center [768, 320] width 74 height 23
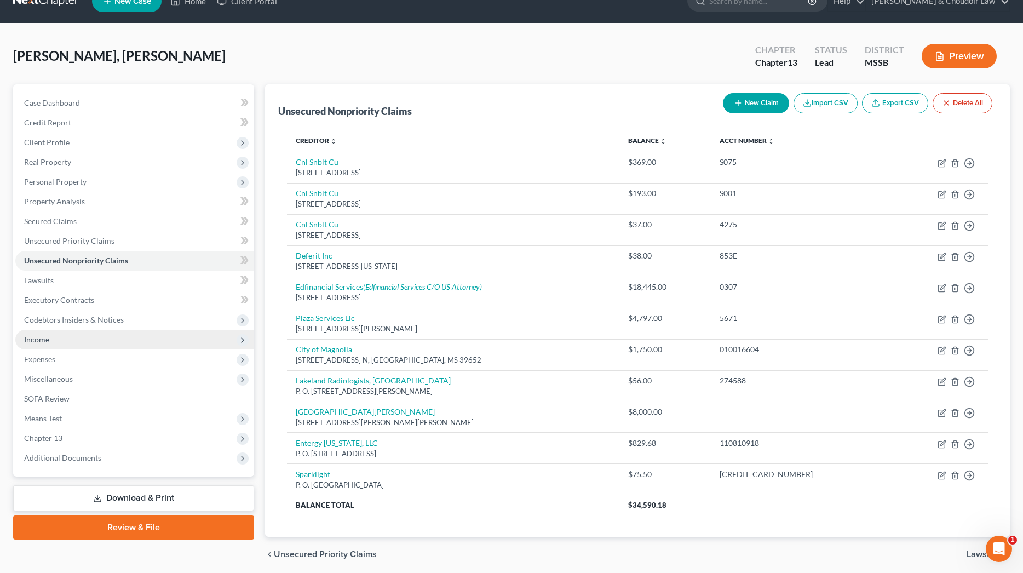
scroll to position [21, 0]
click at [54, 337] on span "Income" at bounding box center [134, 339] width 239 height 20
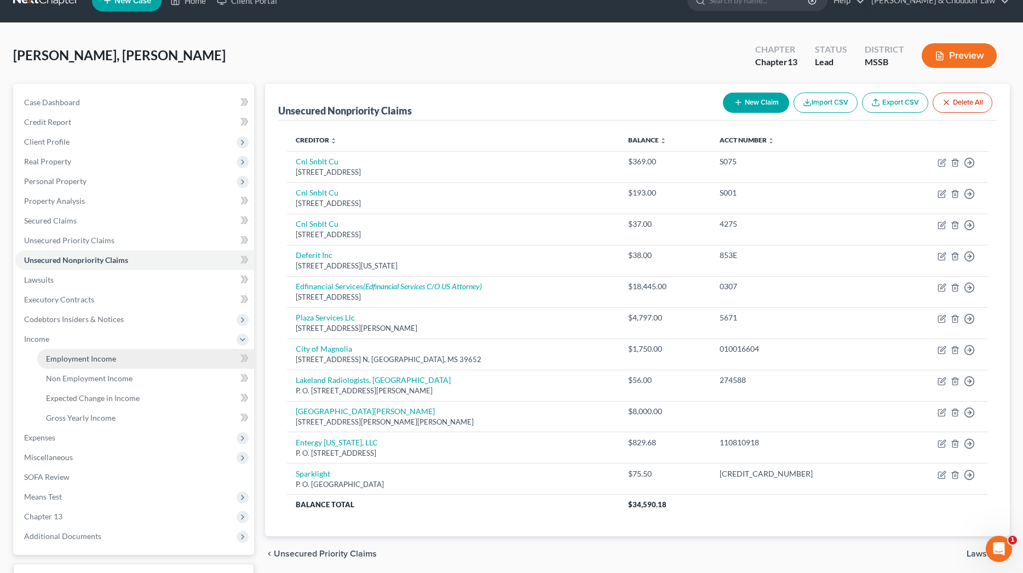
click at [66, 354] on span "Employment Income" at bounding box center [81, 358] width 70 height 9
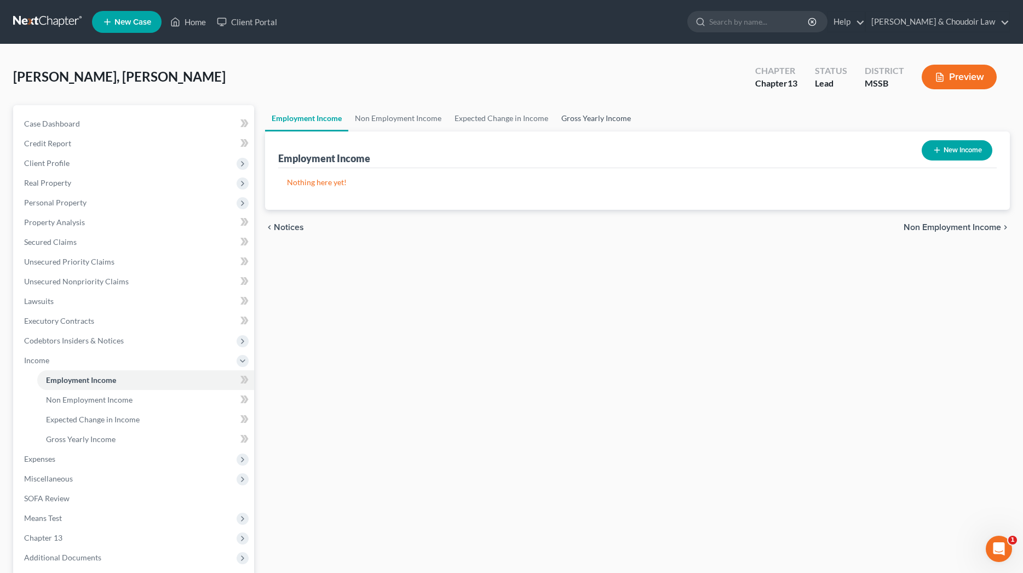
click at [582, 112] on link "Gross Yearly Income" at bounding box center [596, 118] width 83 height 26
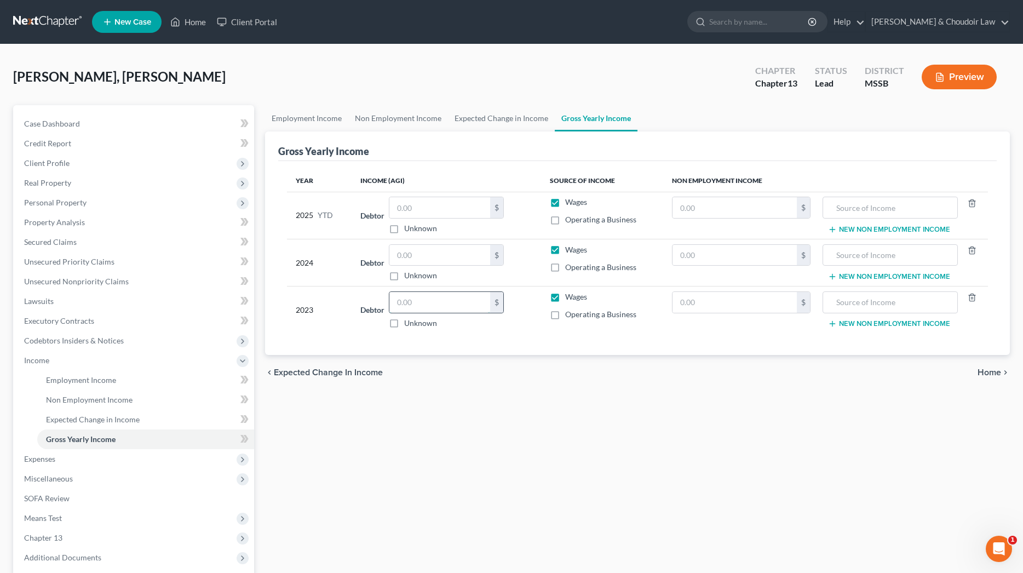
click at [417, 300] on input "text" at bounding box center [439, 302] width 101 height 21
click at [429, 251] on input "text" at bounding box center [439, 255] width 101 height 21
click at [448, 211] on input "text" at bounding box center [439, 207] width 101 height 21
click at [417, 119] on link "Non Employment Income" at bounding box center [398, 118] width 100 height 26
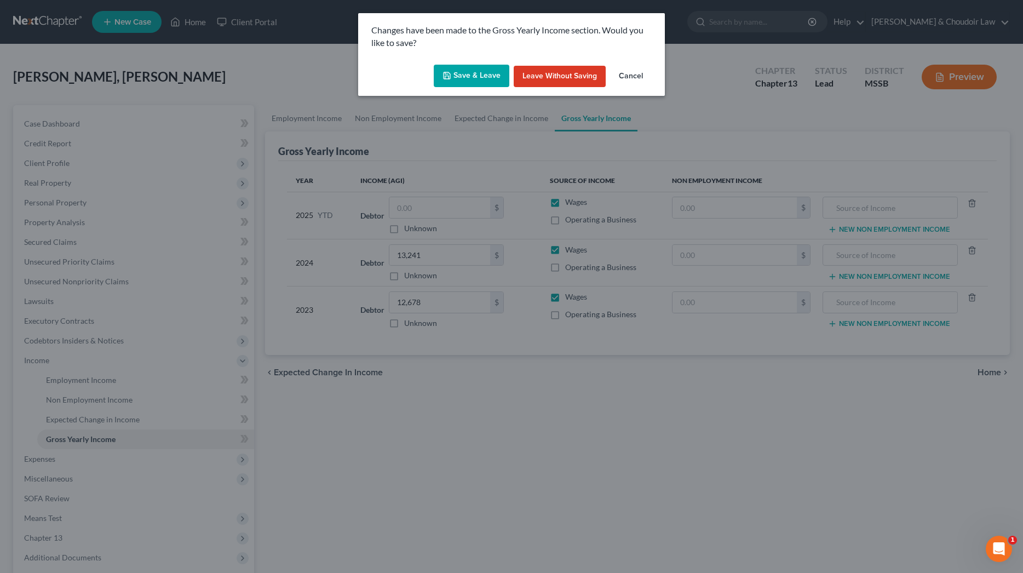
click at [487, 76] on button "Save & Leave" at bounding box center [472, 76] width 76 height 23
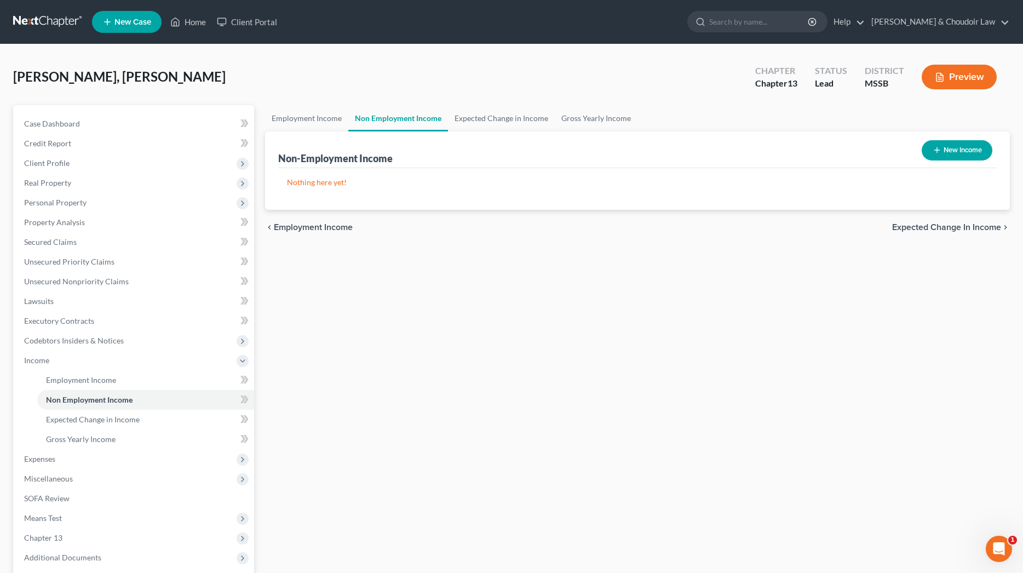
click at [930, 149] on button "New Income" at bounding box center [957, 150] width 71 height 20
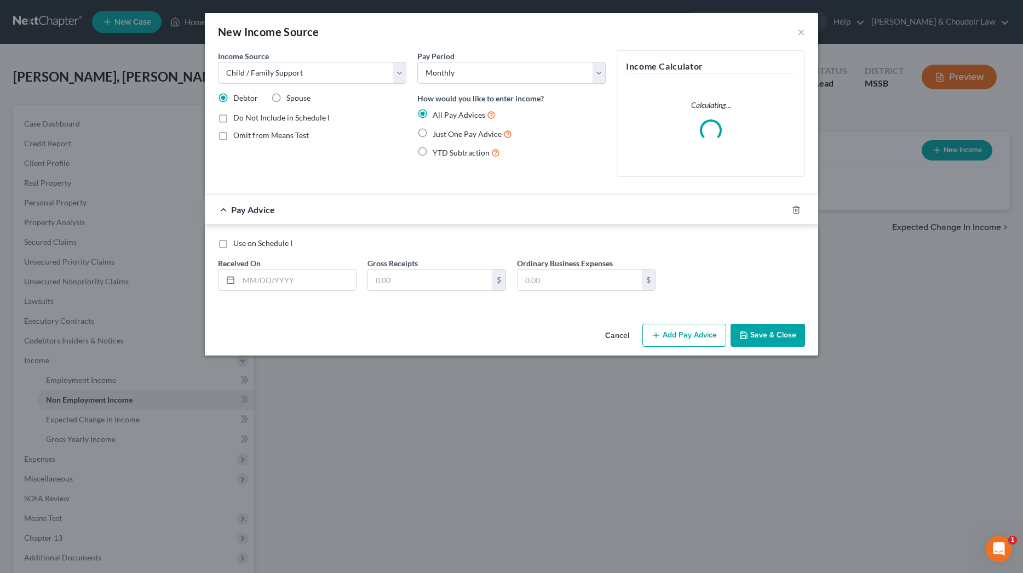
click at [474, 137] on span "Just One Pay Advice" at bounding box center [467, 133] width 69 height 9
click at [444, 135] on input "Just One Pay Advice" at bounding box center [440, 131] width 7 height 7
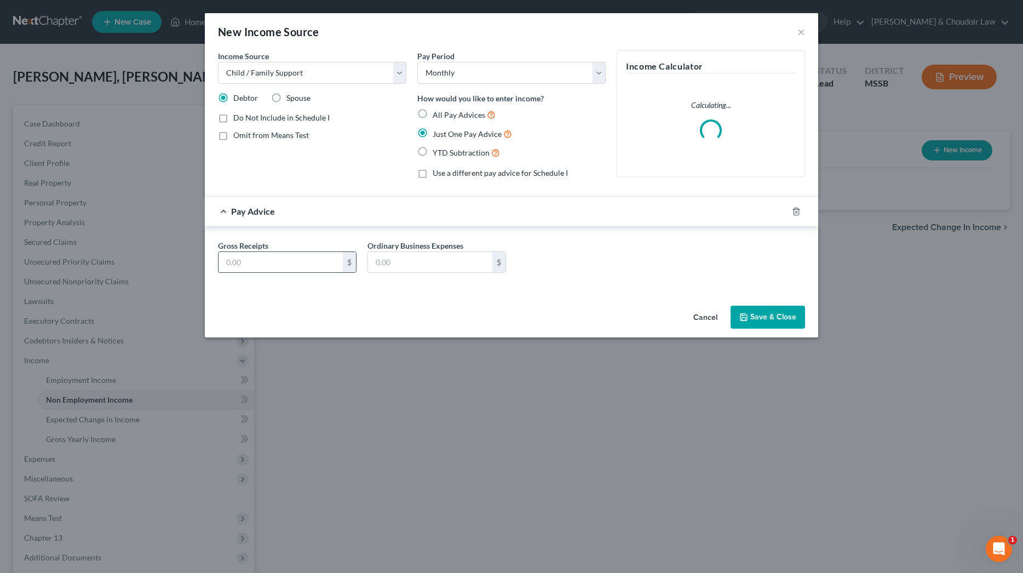
click at [308, 265] on input "text" at bounding box center [281, 262] width 124 height 21
click at [754, 312] on button "Save & Close" at bounding box center [768, 317] width 74 height 23
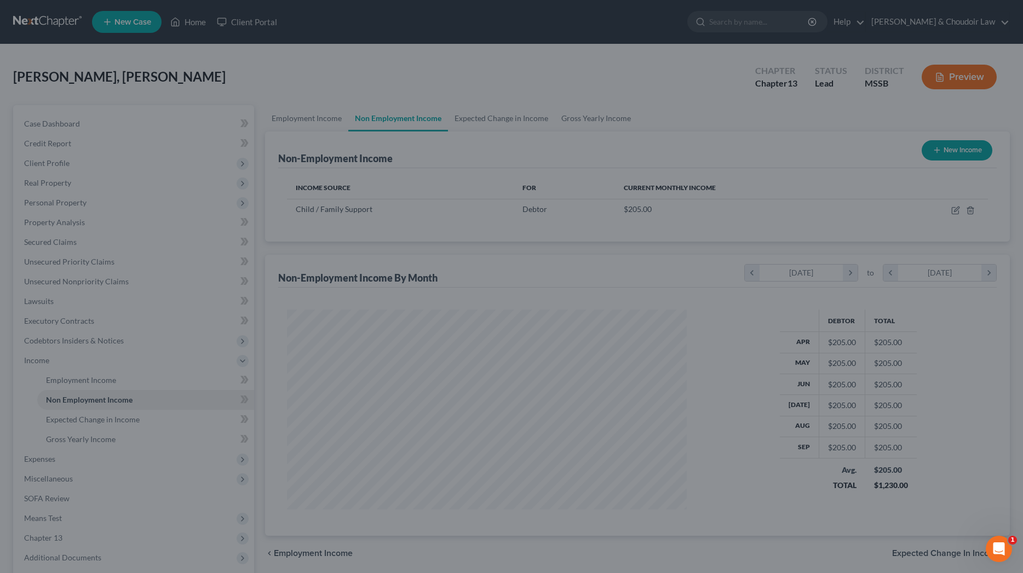
scroll to position [200, 422]
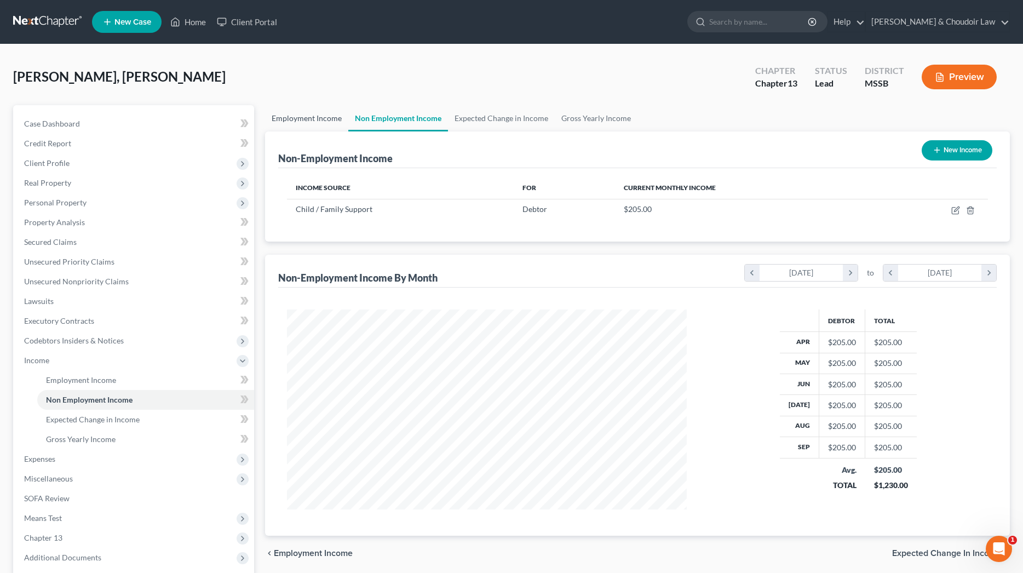
click at [316, 118] on link "Employment Income" at bounding box center [306, 118] width 83 height 26
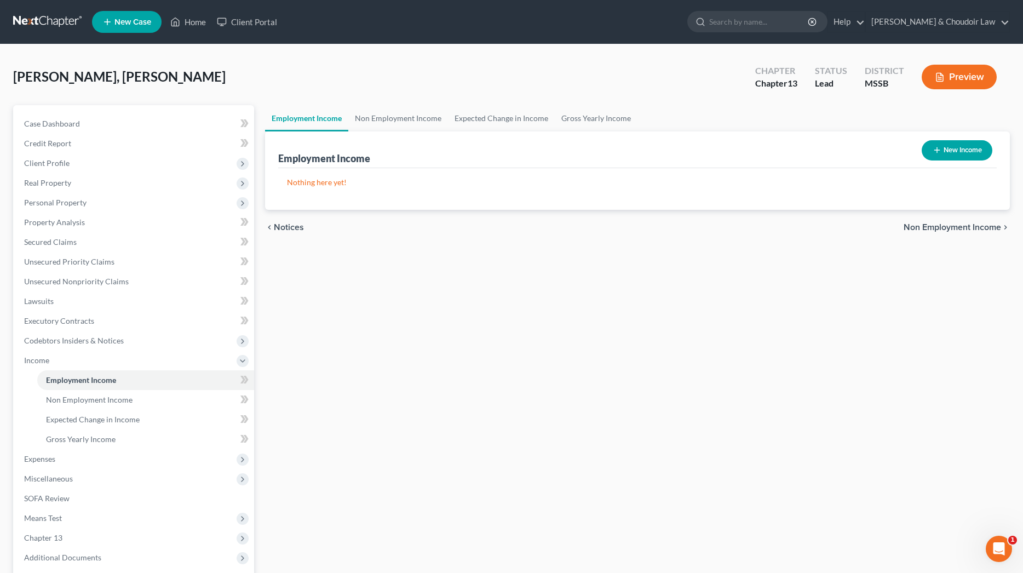
click at [939, 147] on icon "button" at bounding box center [937, 150] width 9 height 9
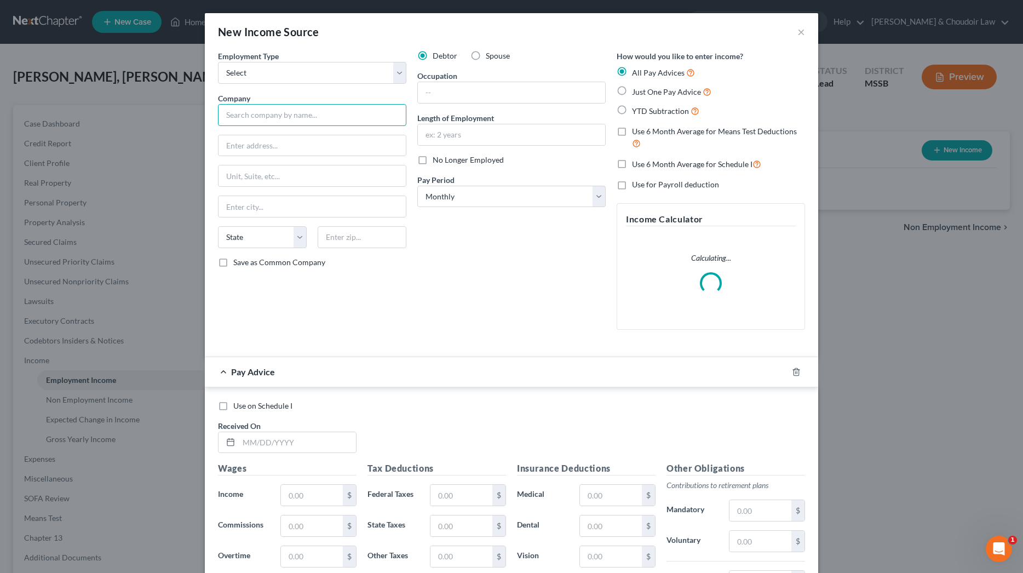
click at [277, 106] on input "text" at bounding box center [312, 115] width 188 height 22
click at [444, 93] on input "text" at bounding box center [511, 92] width 187 height 21
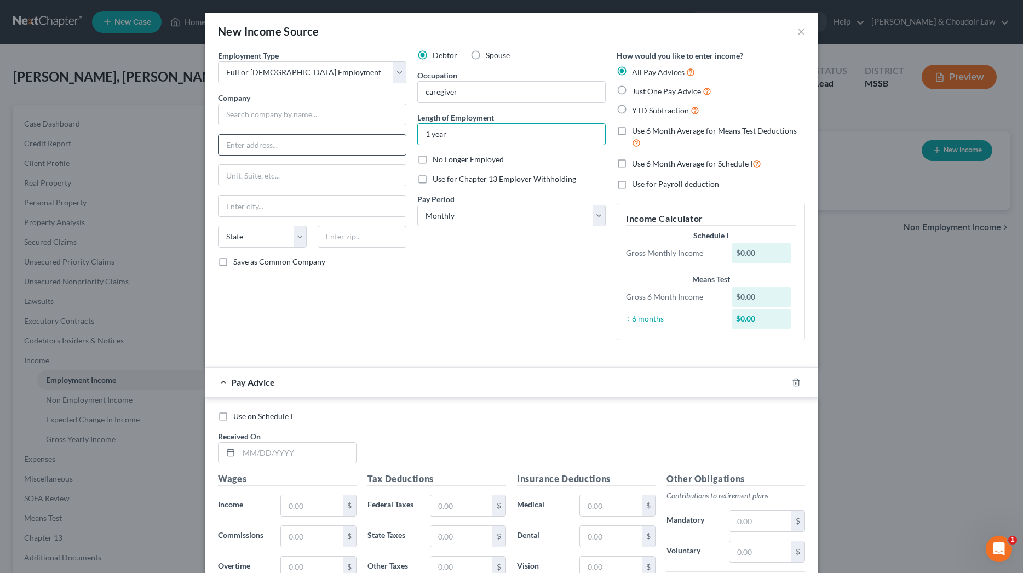
drag, startPoint x: 462, startPoint y: 133, endPoint x: 388, endPoint y: 134, distance: 73.9
click at [388, 134] on div "Employment Type * Select Full or [DEMOGRAPHIC_DATA] Employment Self Employment …" at bounding box center [512, 204] width 598 height 308
click at [289, 112] on input "text" at bounding box center [312, 115] width 188 height 22
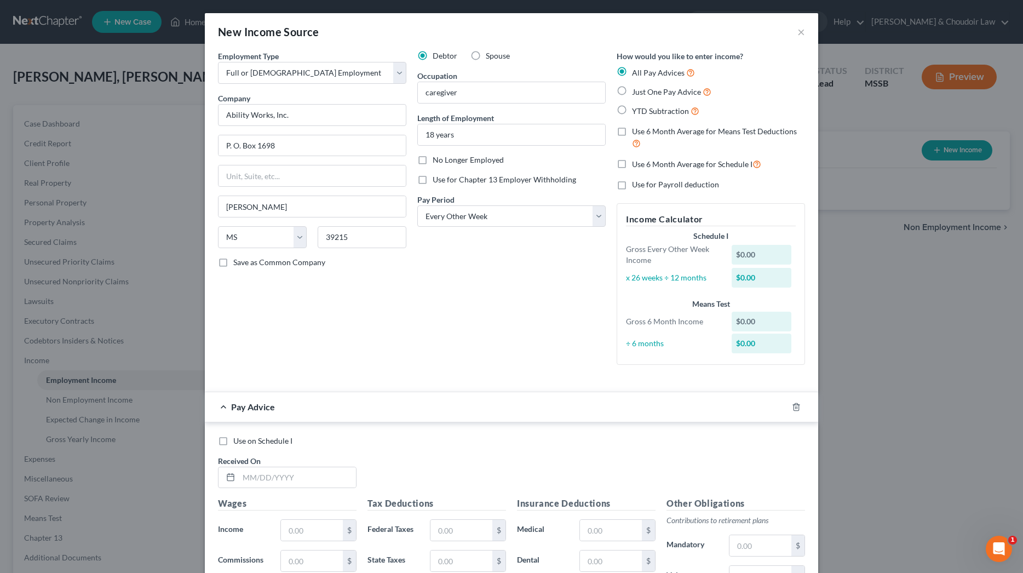
click at [662, 160] on span "Use 6 Month Average for Schedule I" at bounding box center [692, 163] width 121 height 9
click at [644, 160] on input "Use 6 Month Average for Schedule I" at bounding box center [639, 161] width 7 height 7
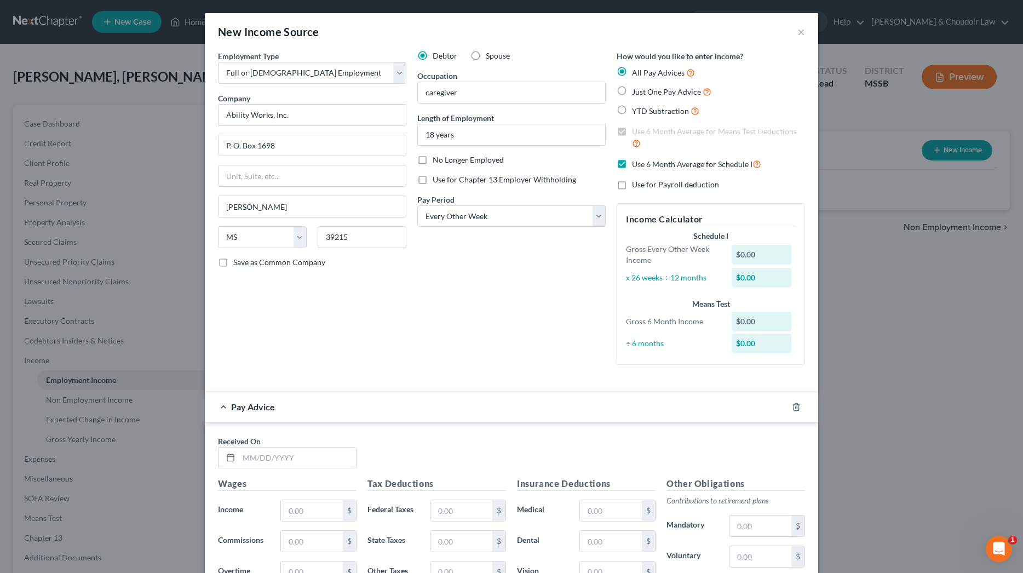
click at [661, 129] on span "Use 6 Month Average for Means Test Deductions" at bounding box center [714, 131] width 165 height 9
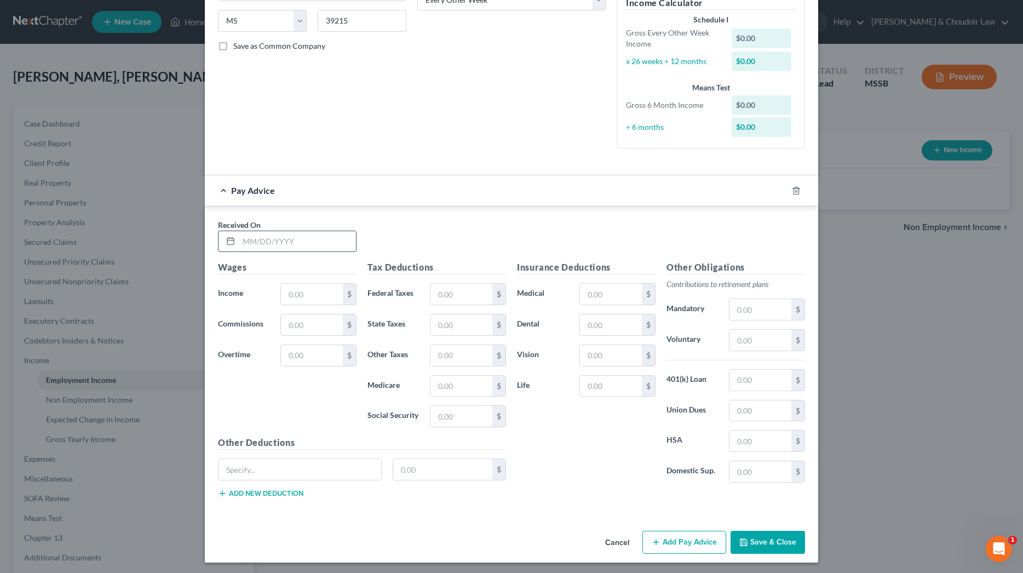
click at [284, 234] on input "text" at bounding box center [297, 241] width 117 height 21
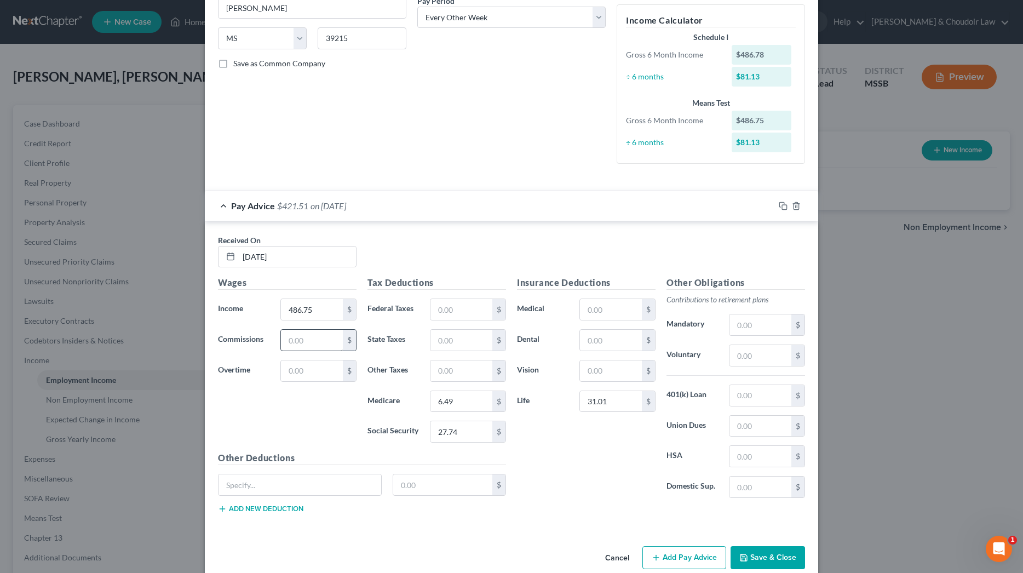
scroll to position [197, 0]
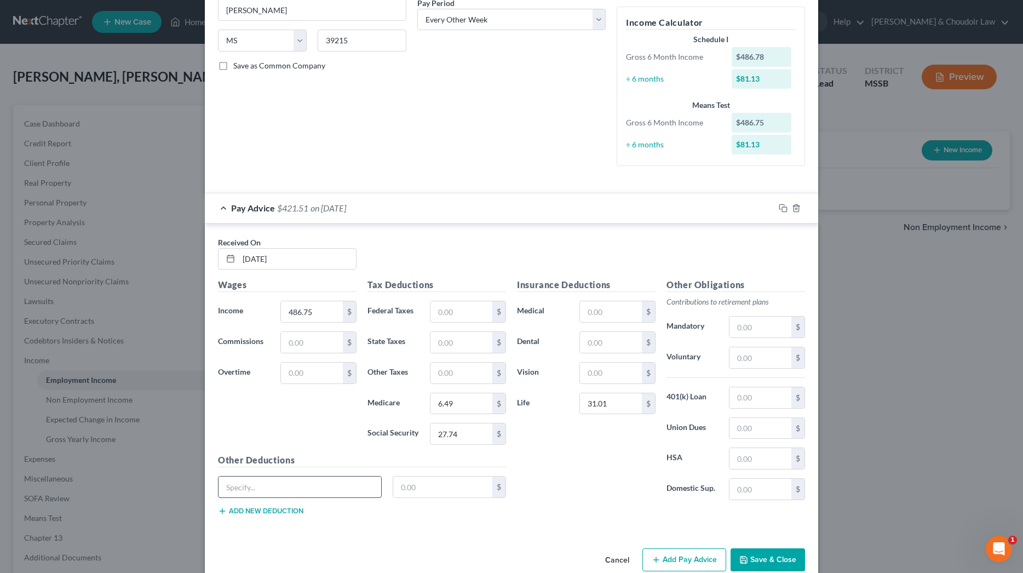
click at [319, 486] on input "text" at bounding box center [300, 487] width 163 height 21
click at [780, 205] on icon "button" at bounding box center [783, 208] width 9 height 9
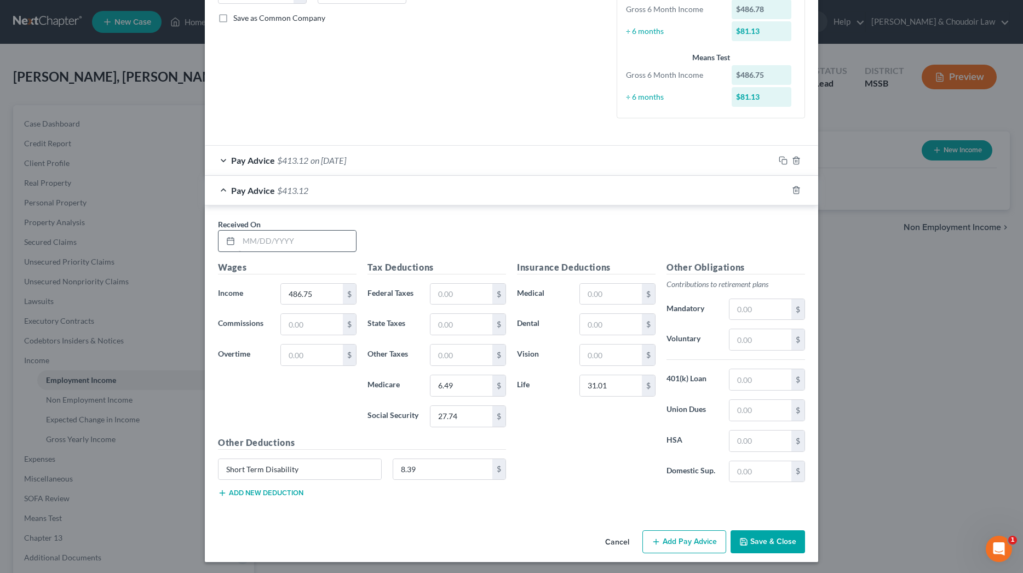
scroll to position [244, 0]
click at [338, 237] on input "text" at bounding box center [297, 241] width 117 height 21
click at [779, 188] on icon "button" at bounding box center [781, 189] width 5 height 5
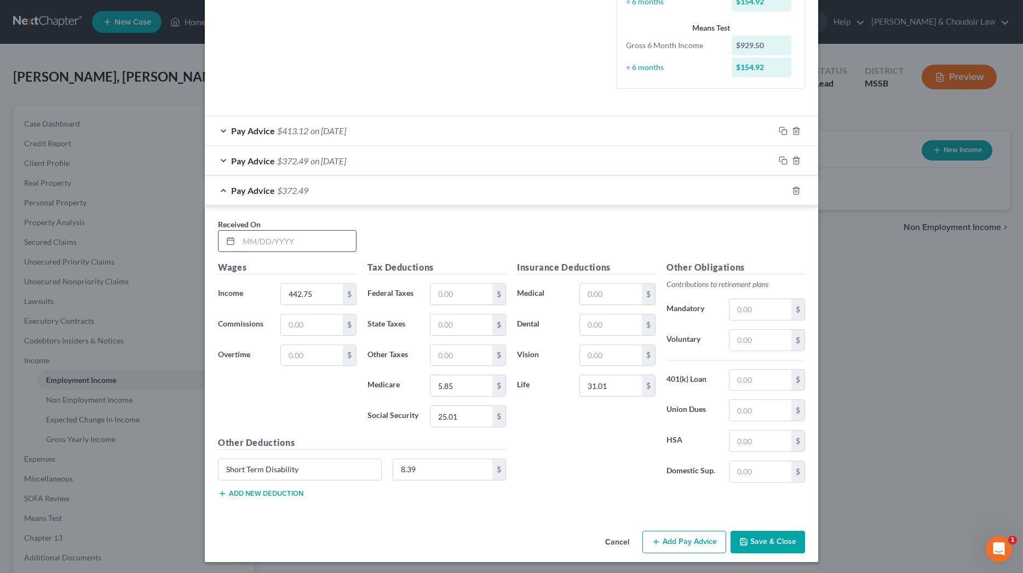
scroll to position [273, 0]
click at [302, 245] on input "text" at bounding box center [297, 241] width 117 height 21
click at [785, 188] on icon "button" at bounding box center [783, 191] width 9 height 9
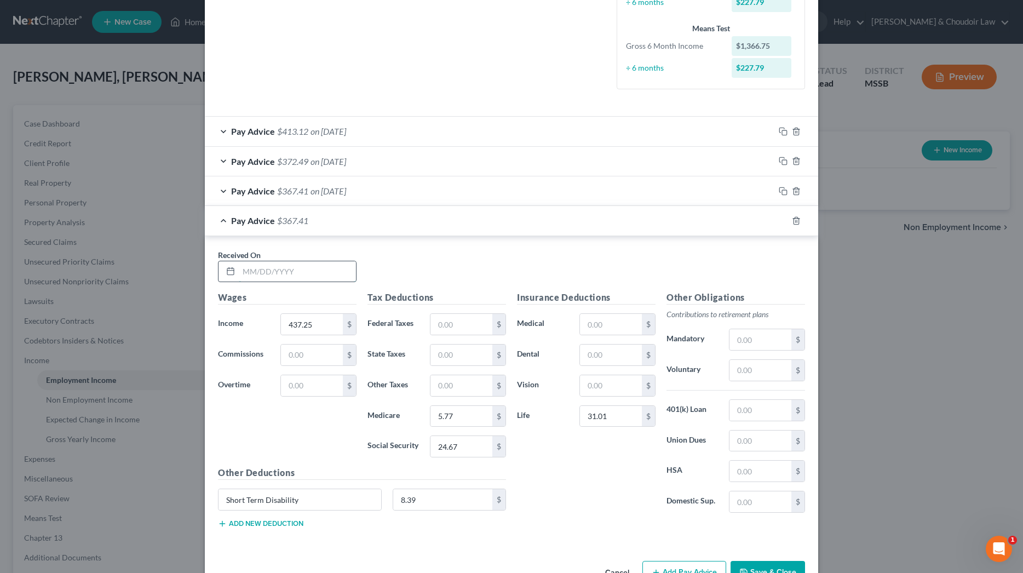
click at [324, 269] on input "text" at bounding box center [297, 271] width 117 height 21
click at [781, 217] on icon "button" at bounding box center [783, 220] width 9 height 9
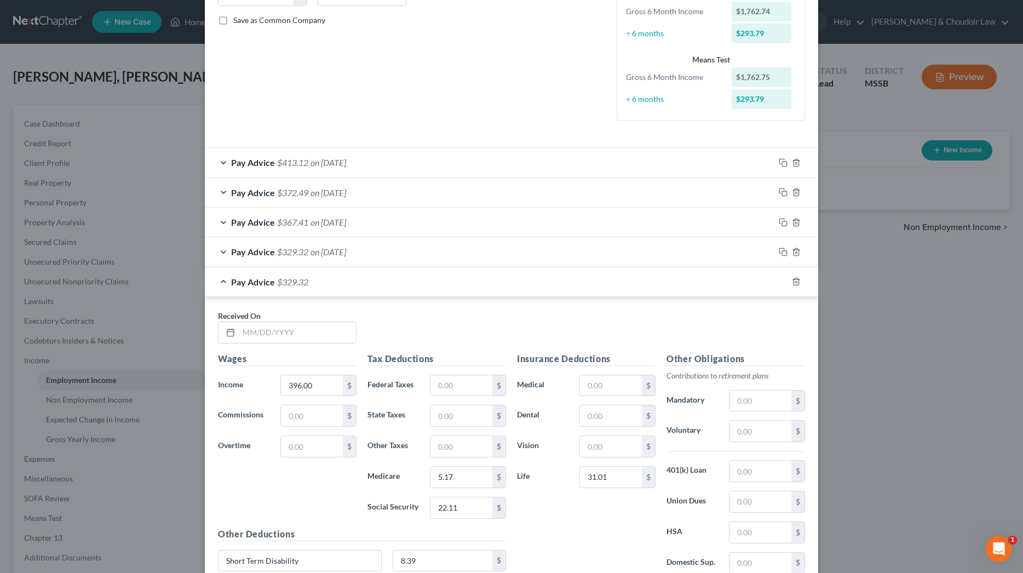
scroll to position [266, 0]
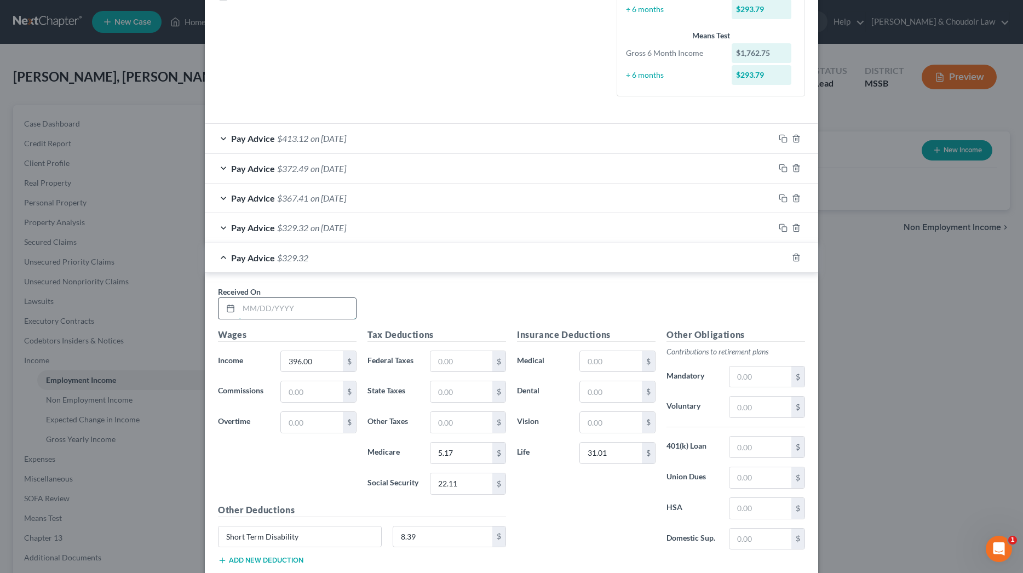
click at [320, 308] on input "text" at bounding box center [297, 308] width 117 height 21
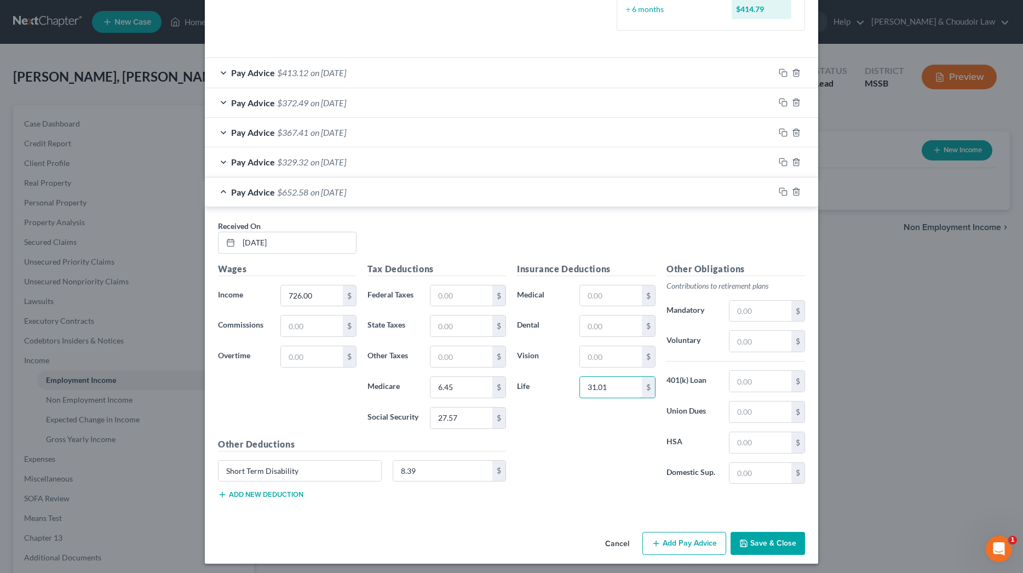
scroll to position [332, 0]
click at [783, 189] on icon "button" at bounding box center [783, 191] width 9 height 9
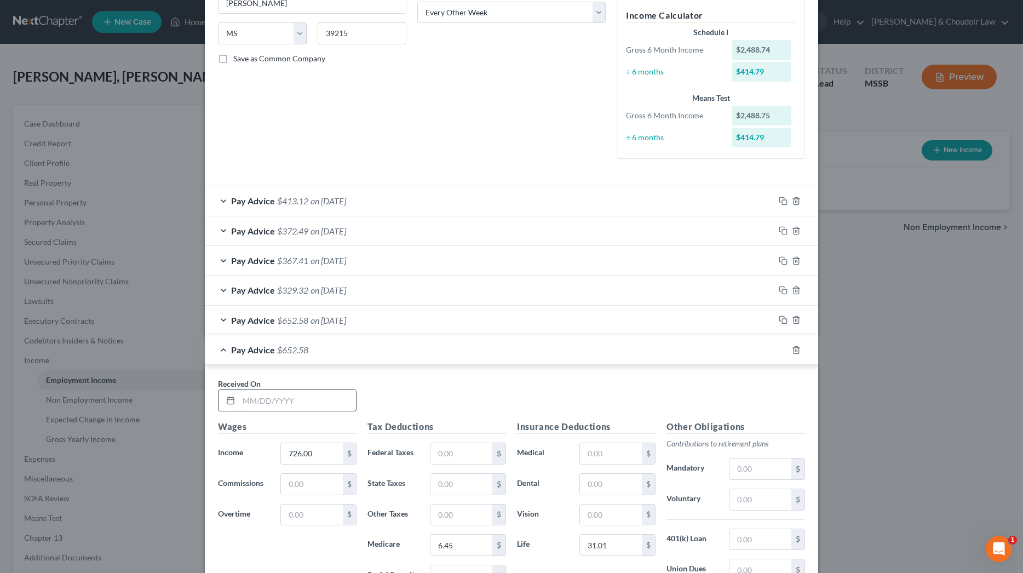
scroll to position [211, 0]
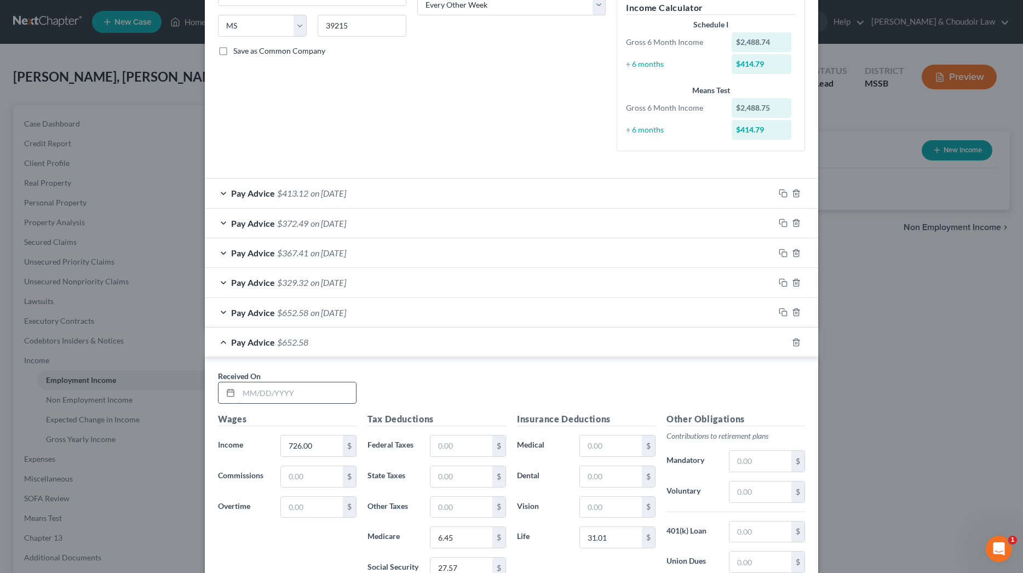
click at [332, 391] on input "text" at bounding box center [297, 392] width 117 height 21
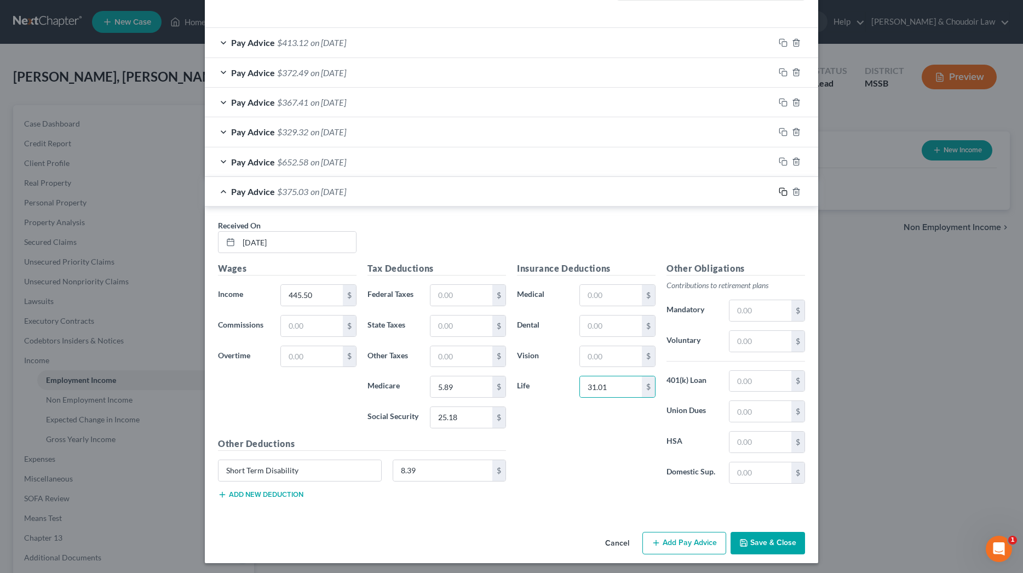
click at [781, 188] on icon "button" at bounding box center [783, 191] width 9 height 9
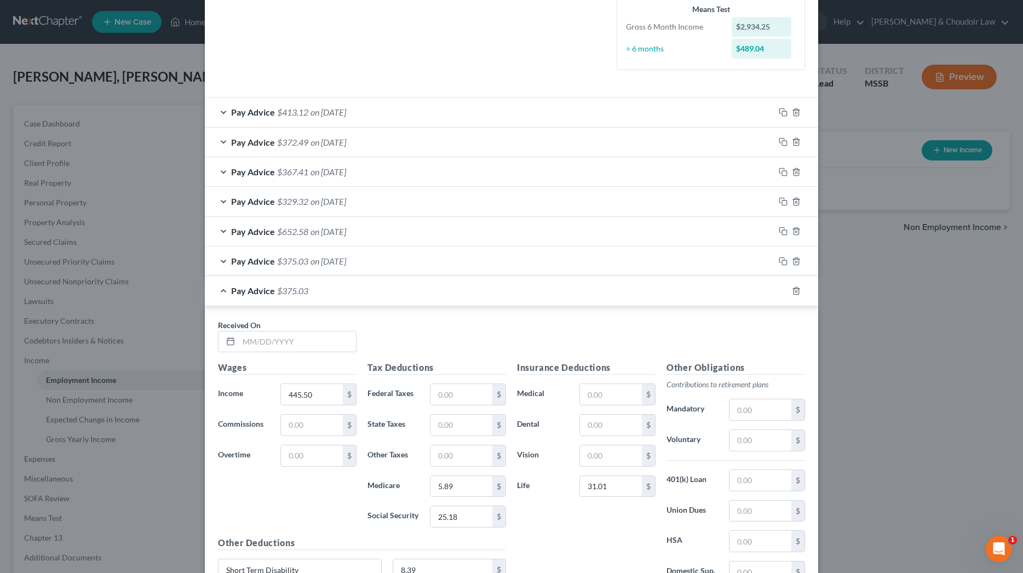
scroll to position [310, 0]
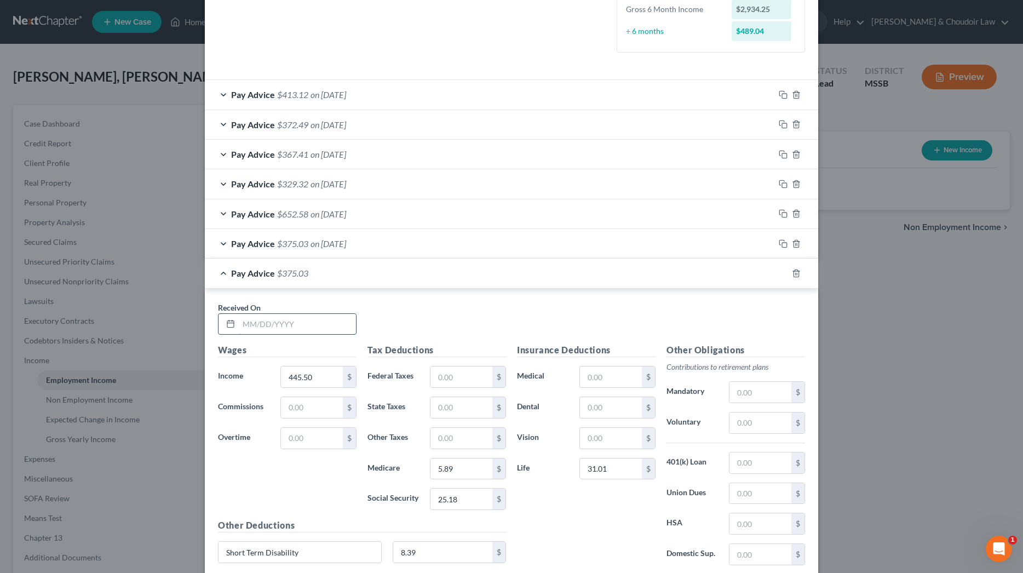
click at [319, 314] on input "text" at bounding box center [297, 324] width 117 height 21
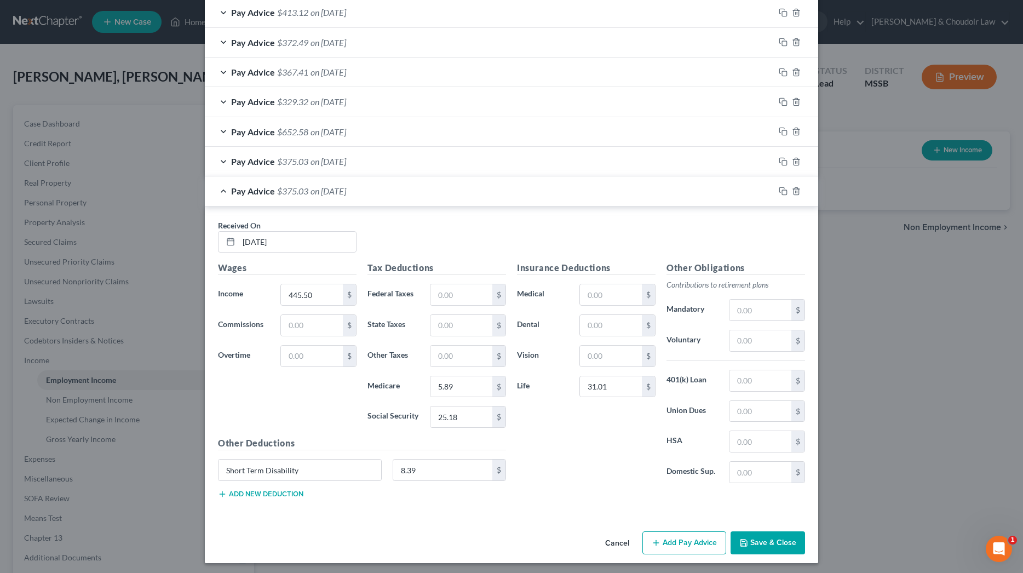
scroll to position [392, 0]
drag, startPoint x: 319, startPoint y: 293, endPoint x: 264, endPoint y: 290, distance: 55.4
click at [264, 290] on div "Income * 445.50 $" at bounding box center [288, 295] width 150 height 22
click at [784, 191] on icon "button" at bounding box center [783, 191] width 9 height 9
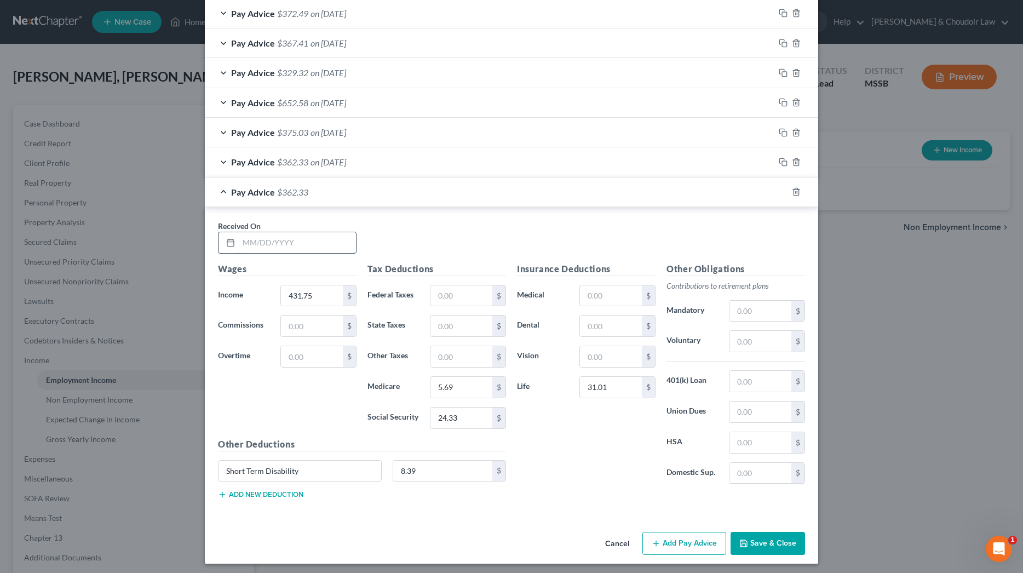
click at [316, 237] on input "text" at bounding box center [297, 242] width 117 height 21
click at [781, 187] on icon "button" at bounding box center [783, 191] width 9 height 9
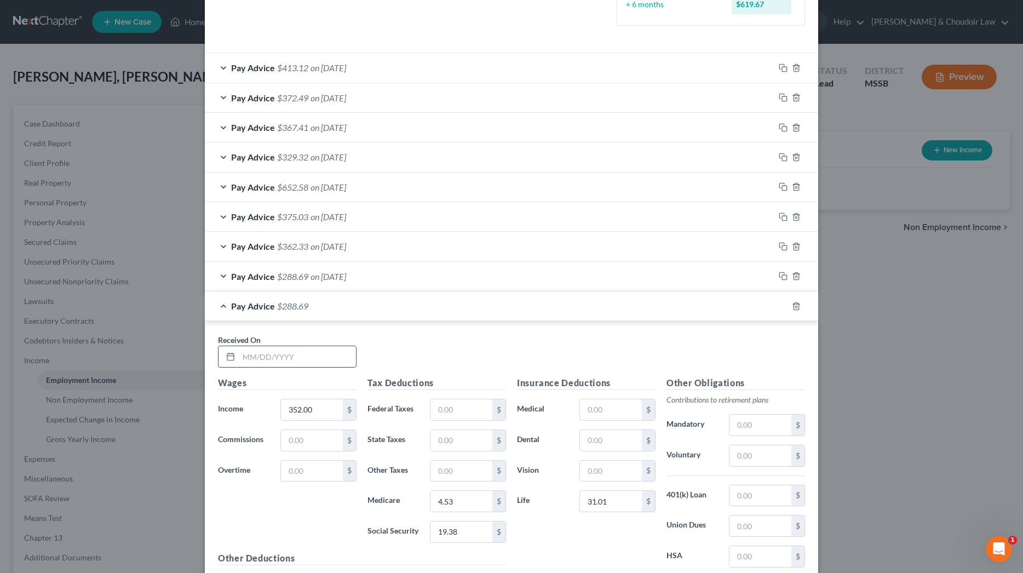
scroll to position [339, 0]
click at [334, 356] on input "text" at bounding box center [297, 354] width 117 height 21
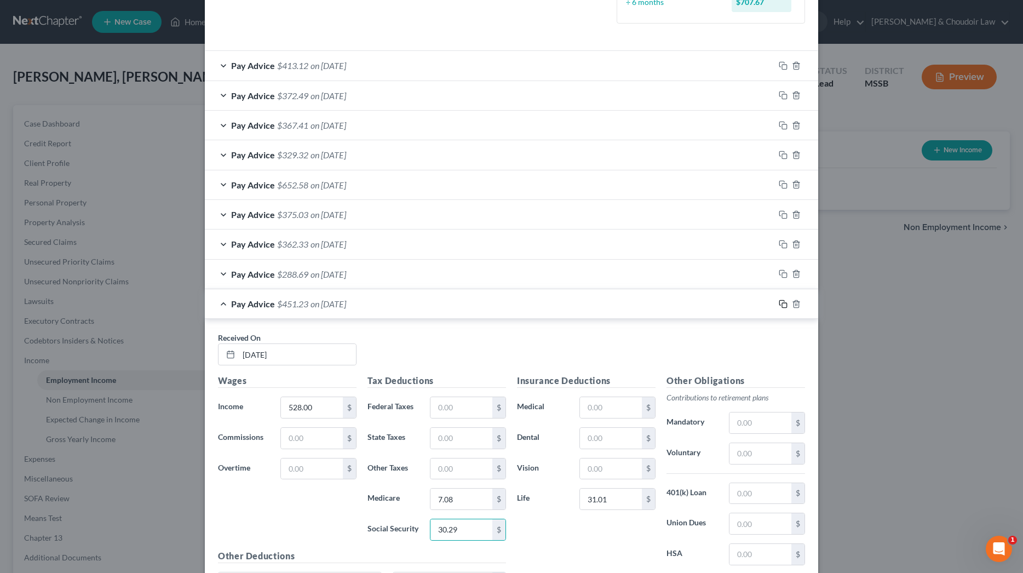
click at [782, 303] on rect "button" at bounding box center [784, 305] width 5 height 5
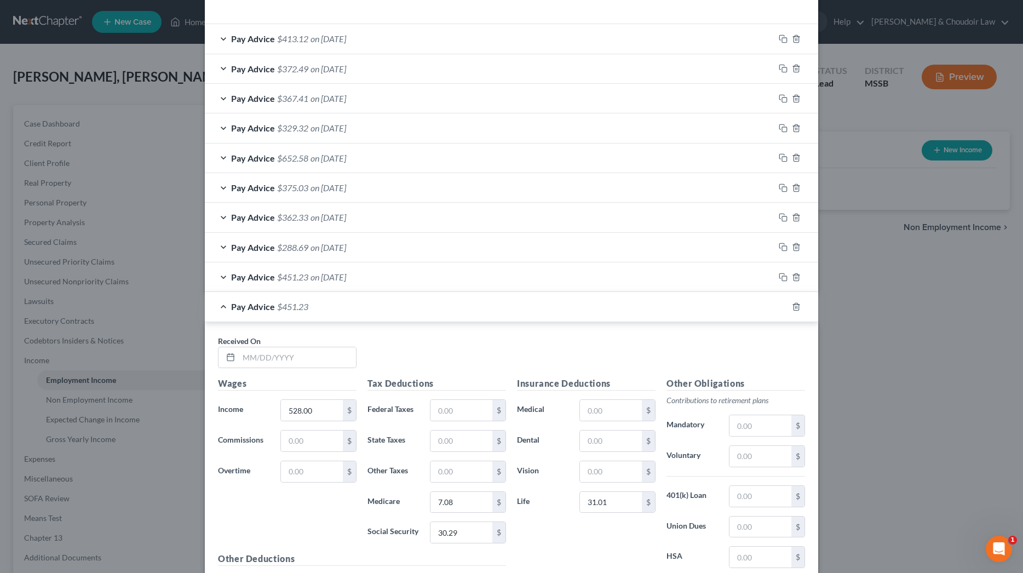
scroll to position [445, 0]
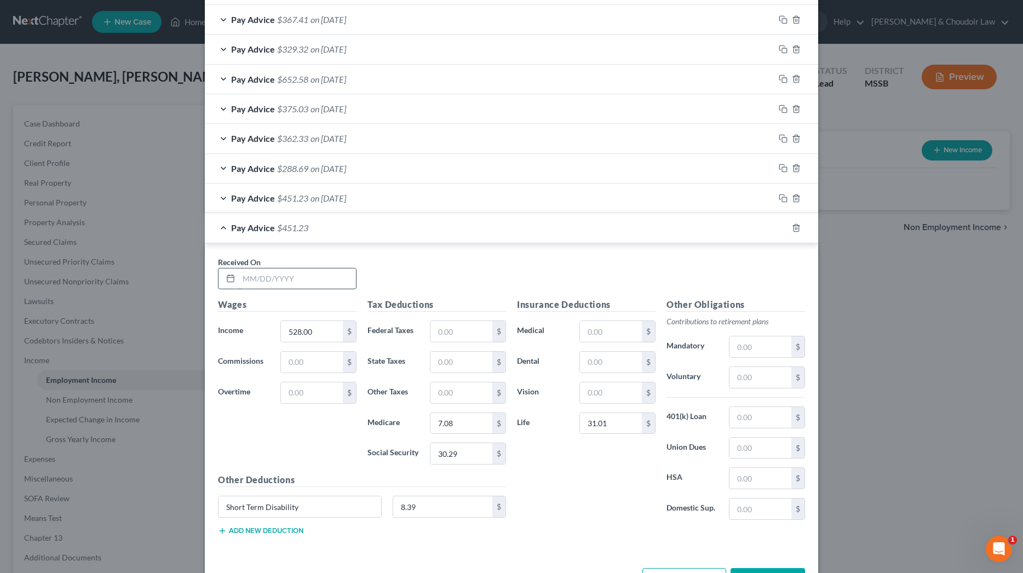
click at [331, 270] on input "text" at bounding box center [297, 278] width 117 height 21
click at [782, 223] on icon "button" at bounding box center [783, 227] width 9 height 9
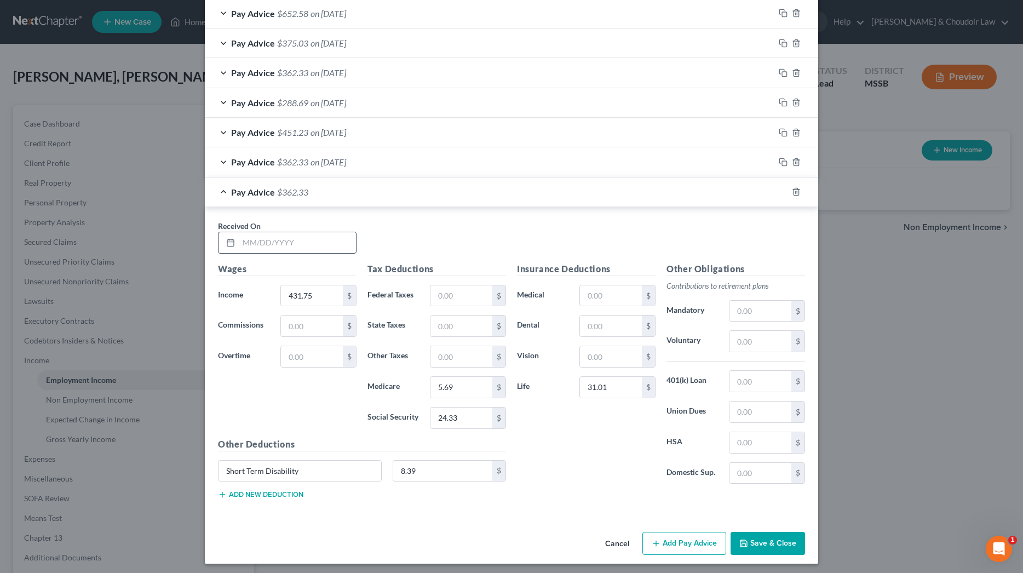
scroll to position [510, 0]
click at [332, 236] on input "text" at bounding box center [297, 243] width 117 height 21
click at [781, 188] on icon "button" at bounding box center [783, 192] width 9 height 9
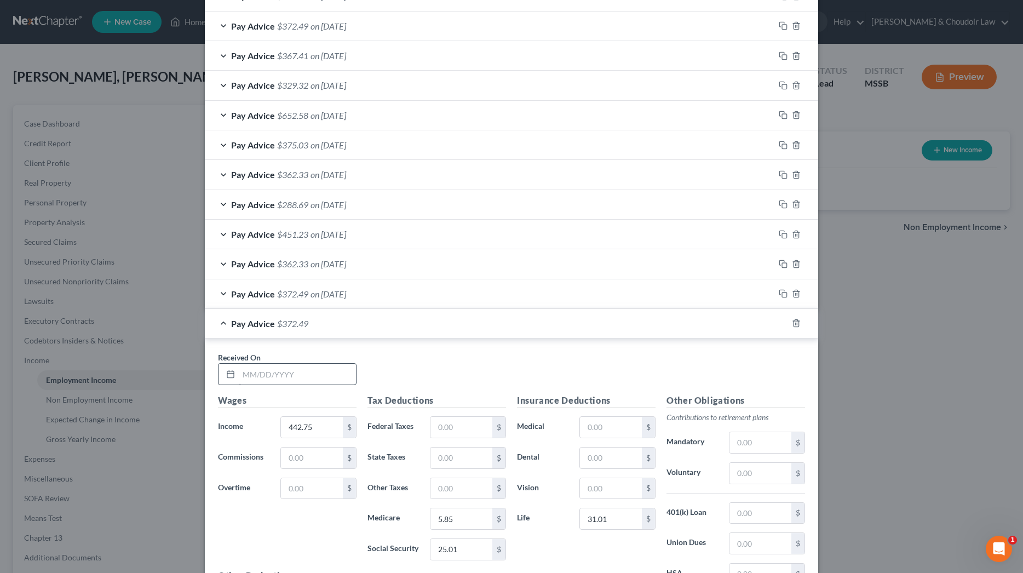
scroll to position [540, 0]
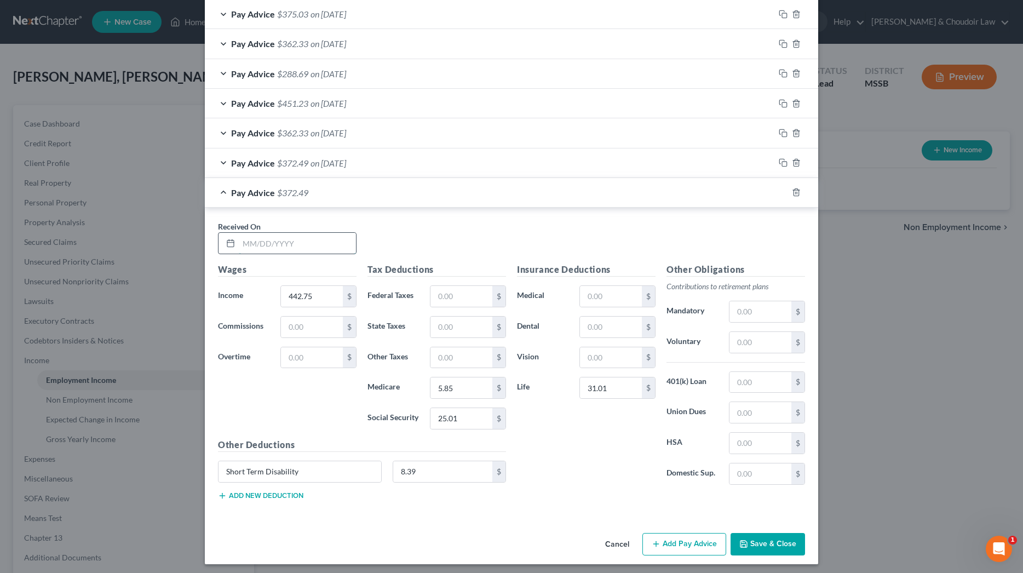
click at [322, 234] on input "text" at bounding box center [297, 243] width 117 height 21
click at [795, 539] on button "Save & Close" at bounding box center [768, 544] width 74 height 23
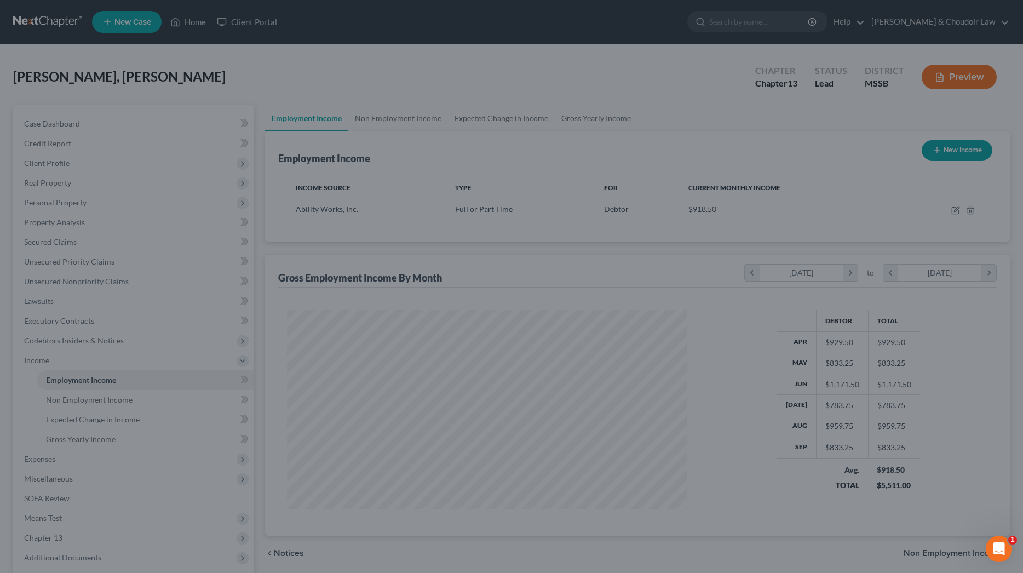
scroll to position [200, 422]
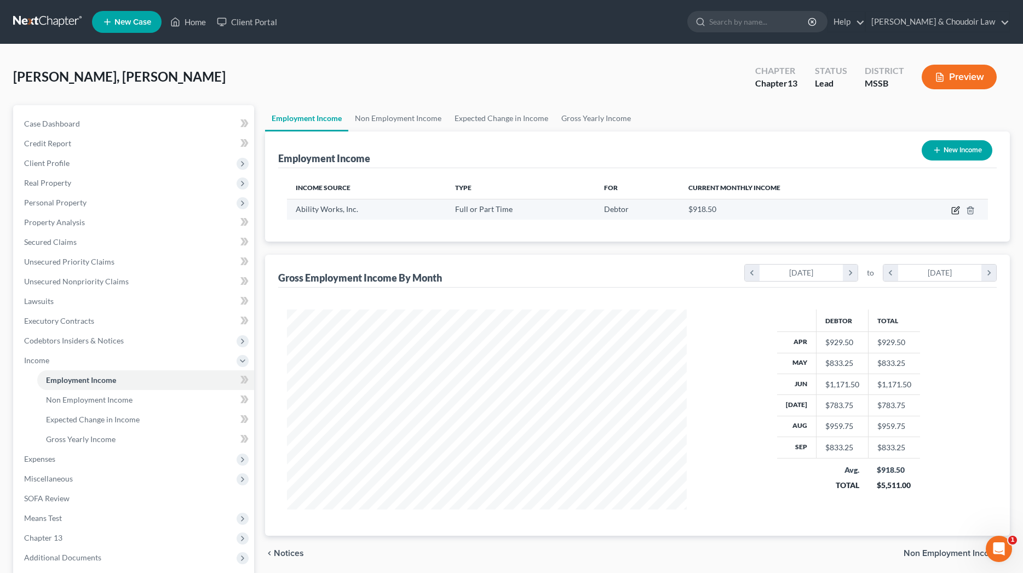
click at [956, 210] on icon "button" at bounding box center [956, 209] width 5 height 5
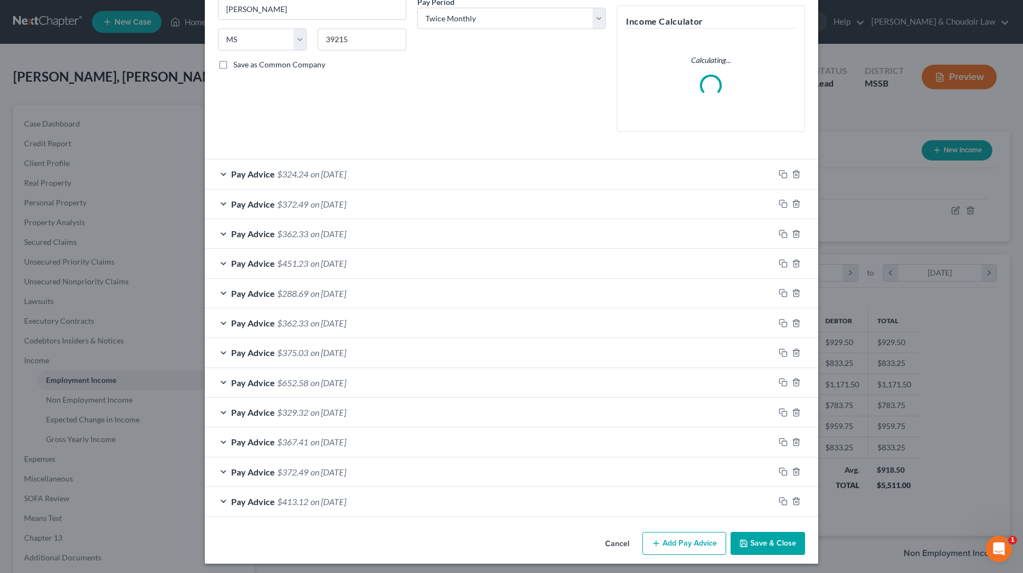
scroll to position [197, 0]
click at [788, 534] on button "Save & Close" at bounding box center [768, 543] width 74 height 23
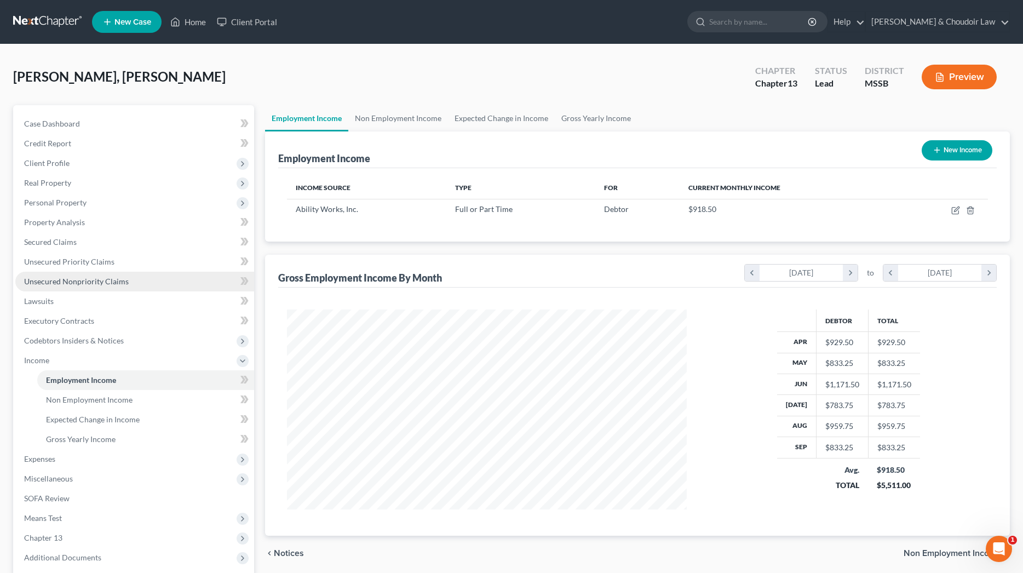
scroll to position [0, 0]
click at [89, 436] on span "Gross Yearly Income" at bounding box center [81, 438] width 70 height 9
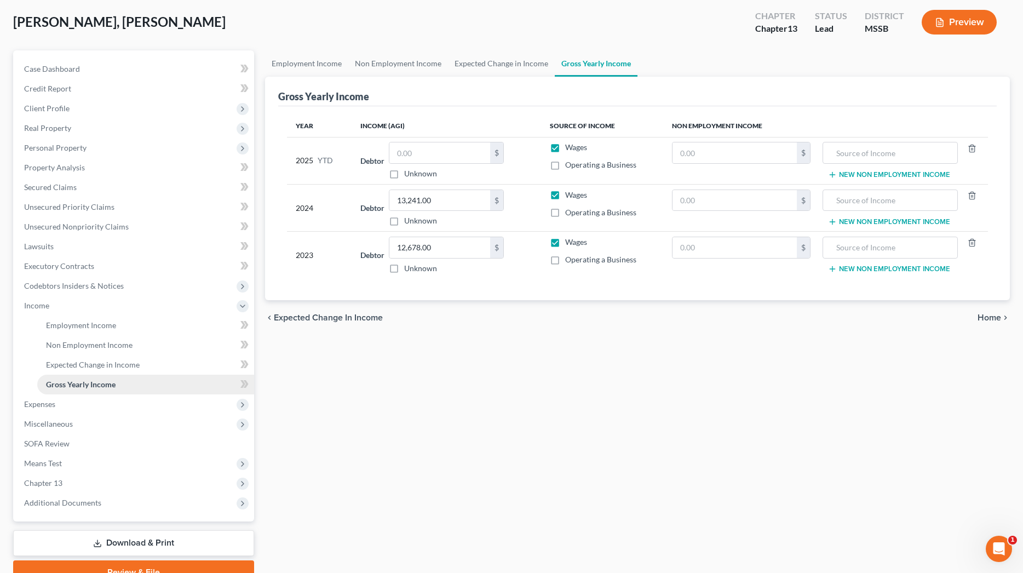
scroll to position [56, 0]
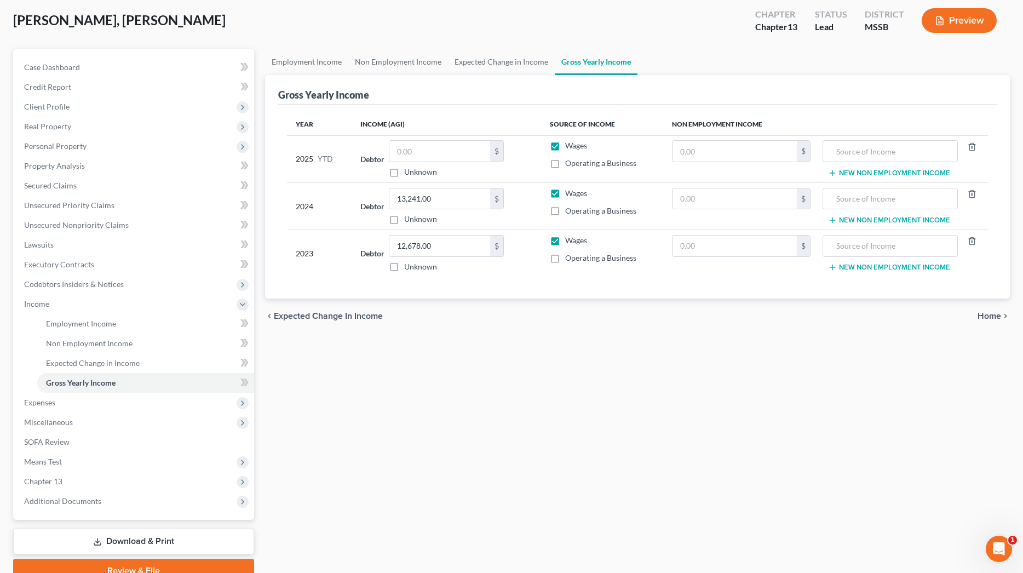
click at [405, 172] on div "Unknown" at bounding box center [446, 172] width 115 height 11
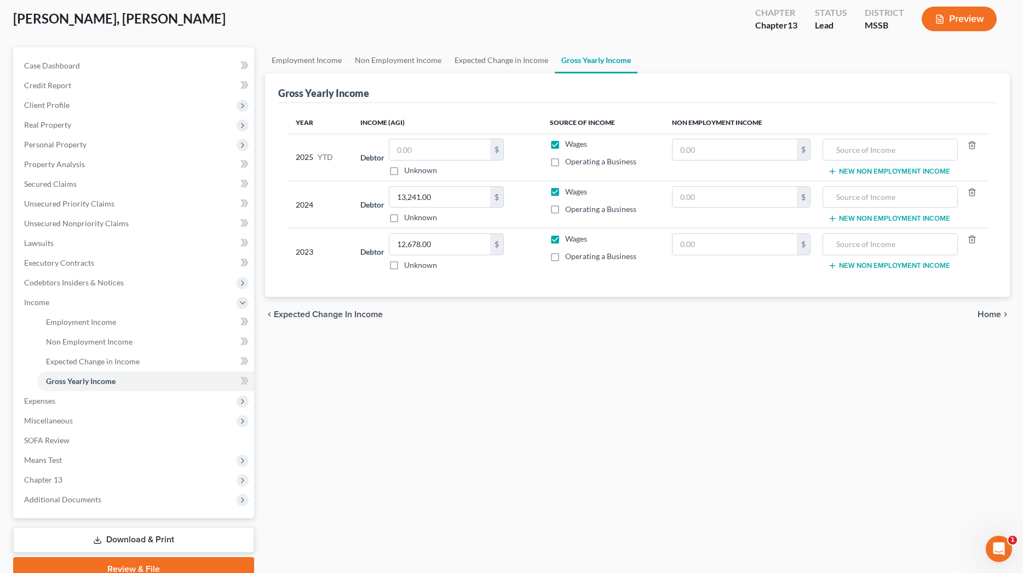
click at [416, 173] on label "Unknown" at bounding box center [420, 170] width 33 height 11
click at [416, 172] on input "Unknown" at bounding box center [412, 168] width 7 height 7
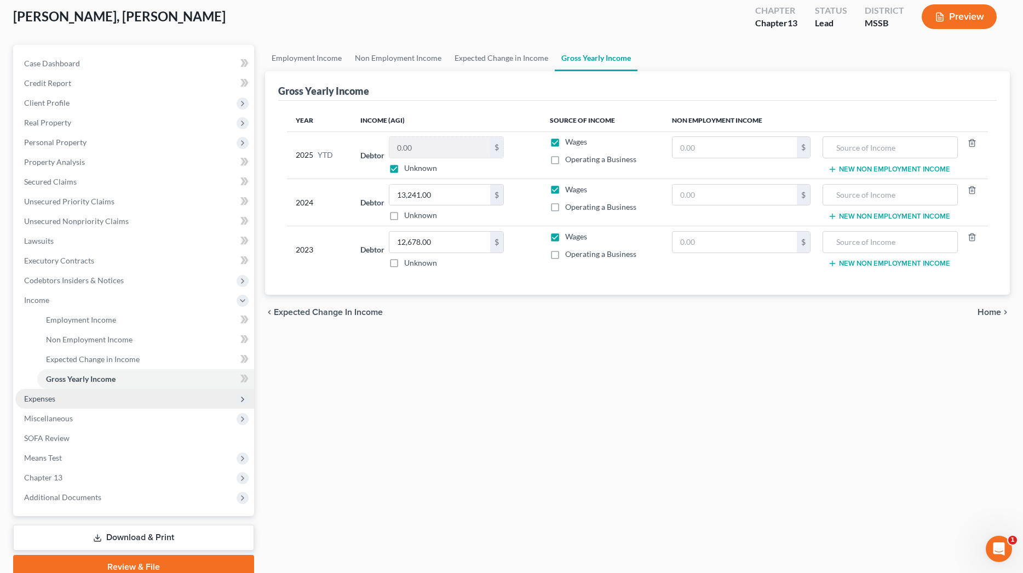
click at [43, 400] on span "Expenses" at bounding box center [39, 398] width 31 height 9
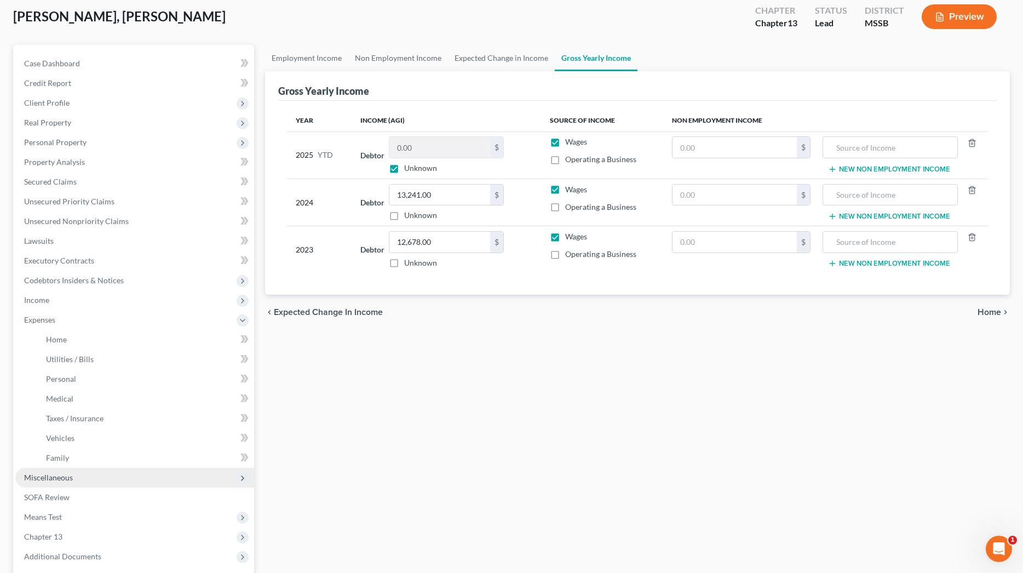
click at [45, 476] on span "Miscellaneous" at bounding box center [48, 477] width 49 height 9
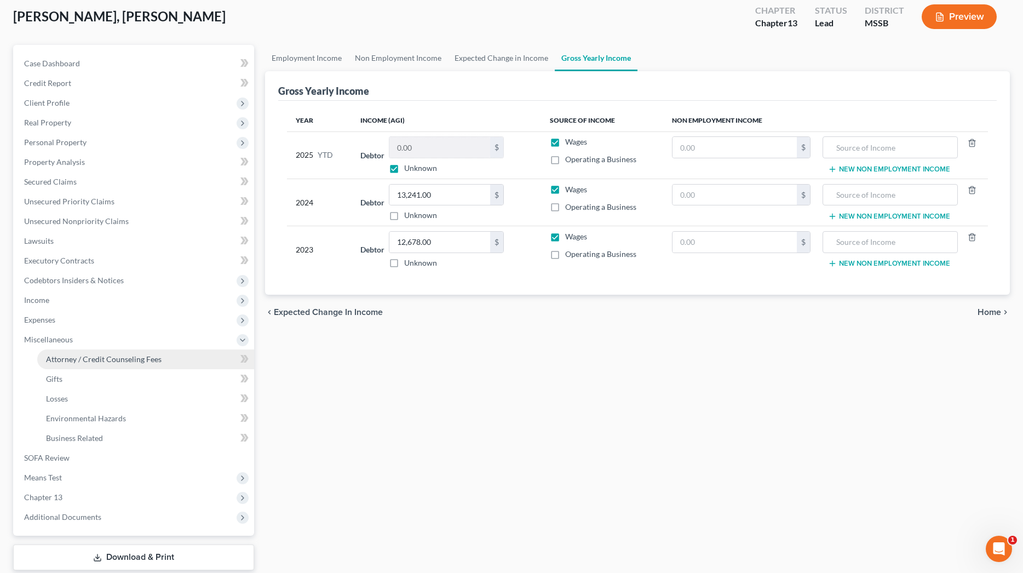
click at [103, 358] on span "Attorney / Credit Counseling Fees" at bounding box center [104, 358] width 116 height 9
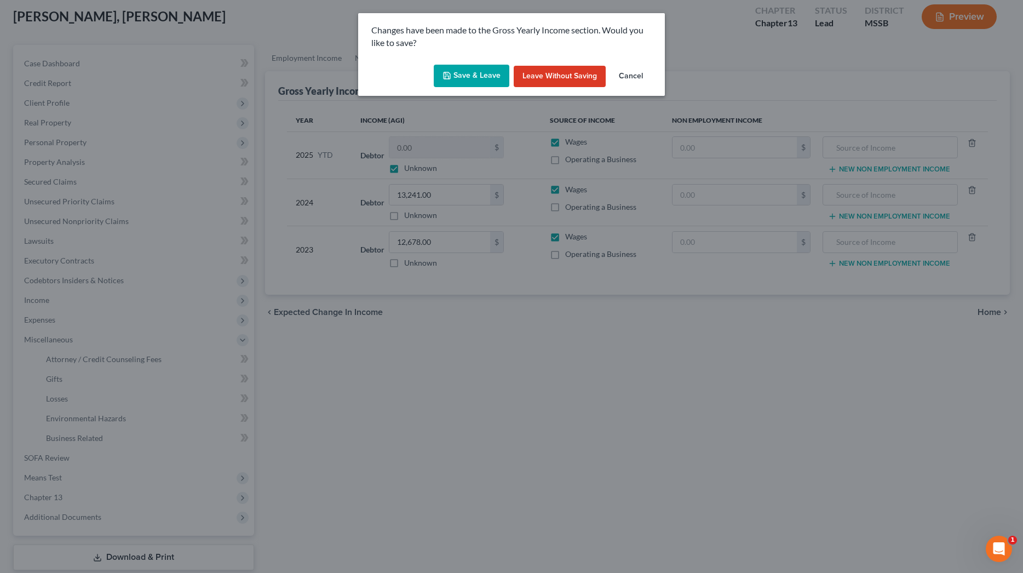
click at [500, 75] on button "Save & Leave" at bounding box center [472, 76] width 76 height 23
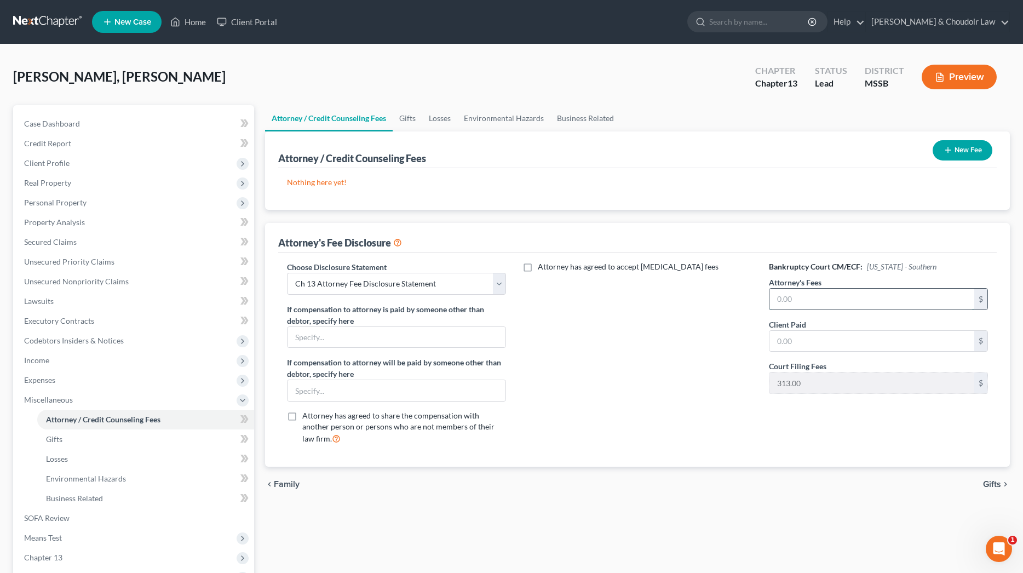
click at [863, 296] on input "text" at bounding box center [872, 299] width 205 height 21
click at [858, 339] on input "text" at bounding box center [872, 341] width 205 height 21
click at [655, 381] on div "Attorney has agreed to accept [MEDICAL_DATA] fees" at bounding box center [637, 357] width 241 height 192
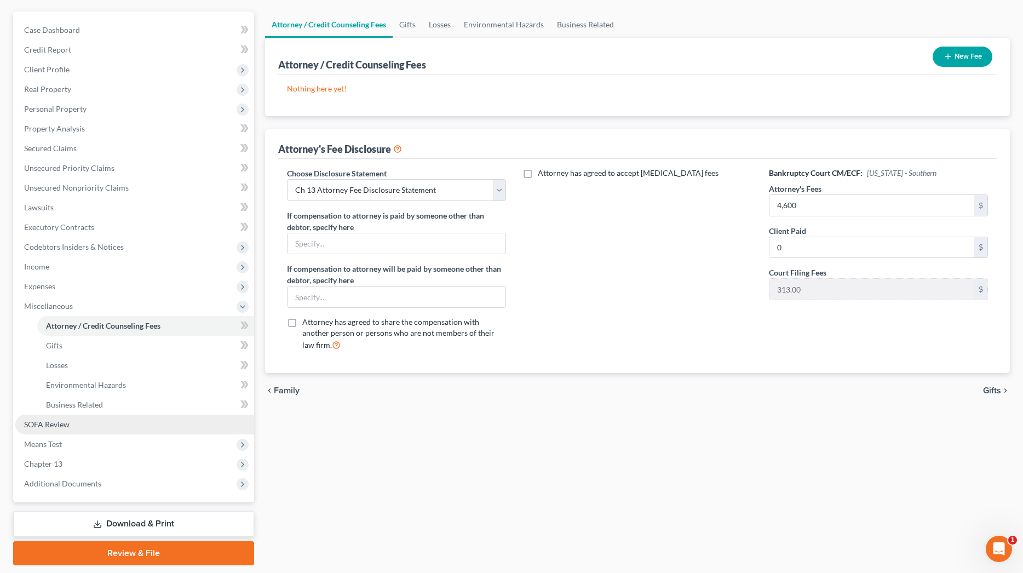
click at [61, 422] on span "SOFA Review" at bounding box center [46, 424] width 45 height 9
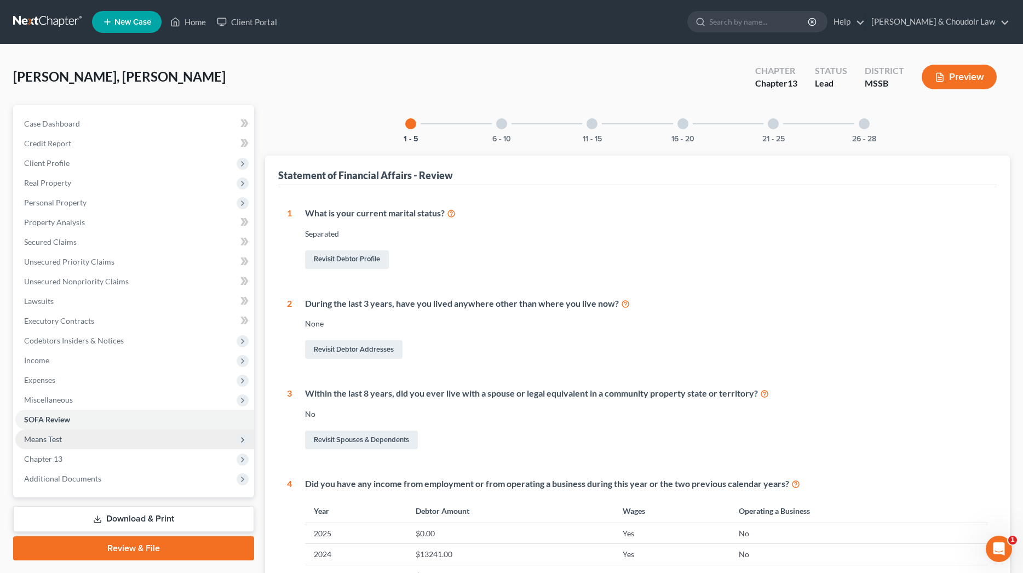
click at [54, 446] on span "Means Test" at bounding box center [134, 439] width 239 height 20
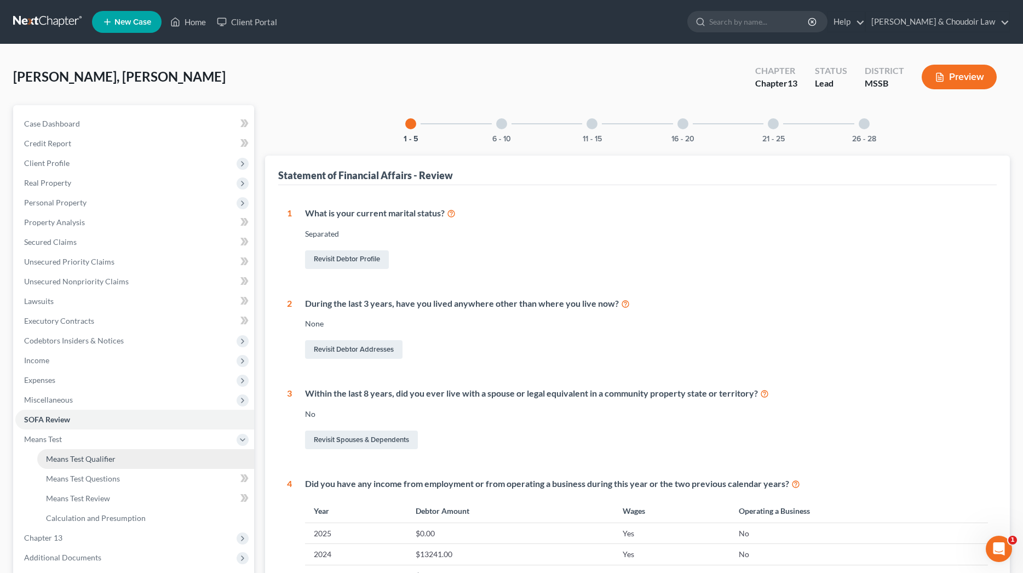
click at [60, 452] on link "Means Test Qualifier" at bounding box center [145, 459] width 217 height 20
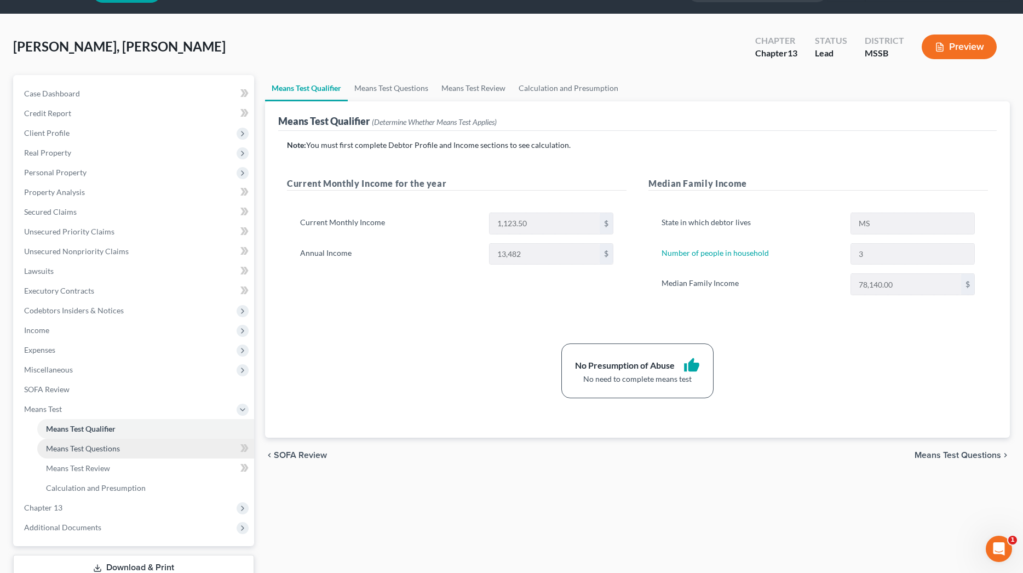
scroll to position [43, 0]
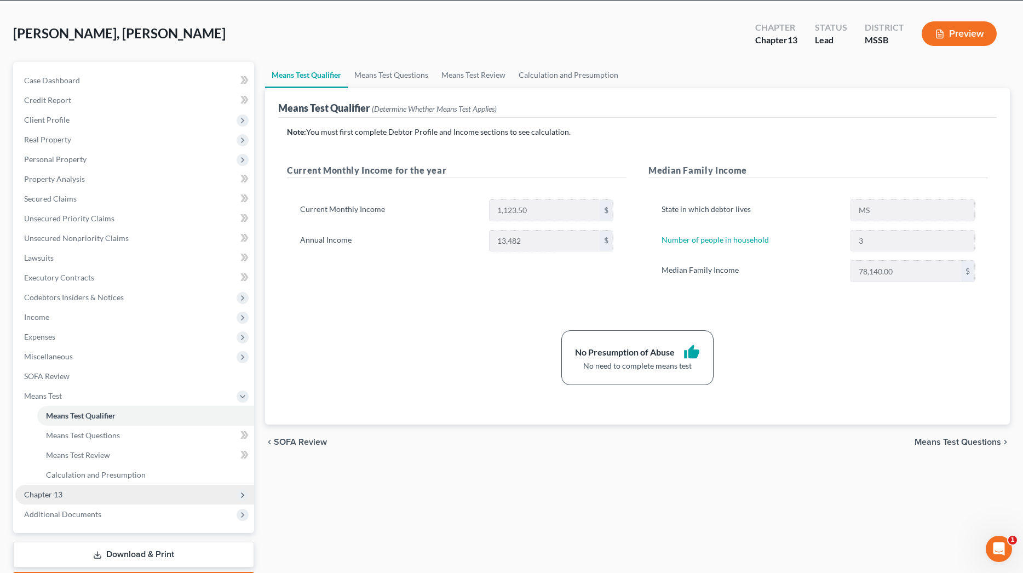
click at [69, 493] on span "Chapter 13" at bounding box center [134, 495] width 239 height 20
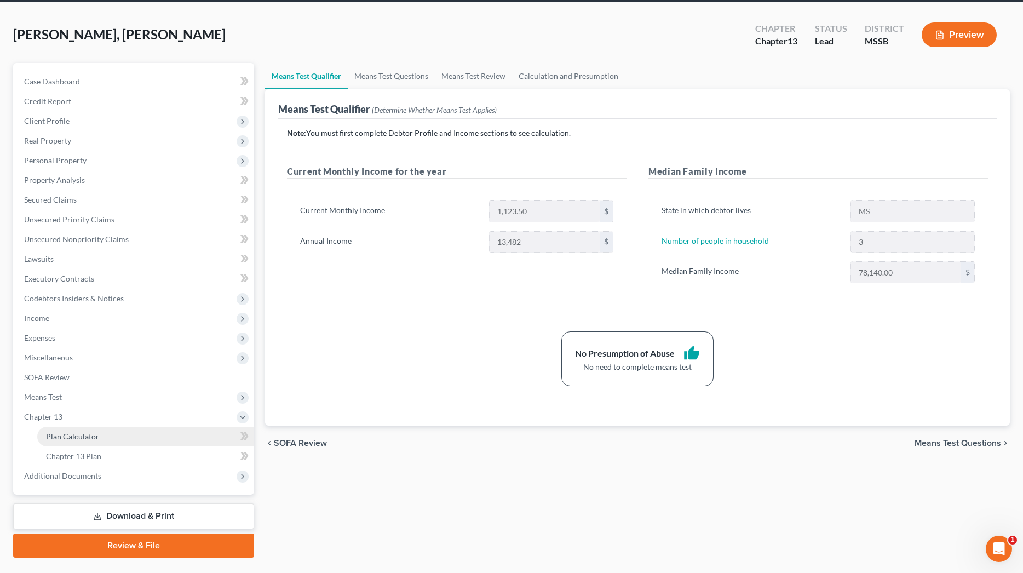
click at [87, 437] on span "Plan Calculator" at bounding box center [72, 436] width 53 height 9
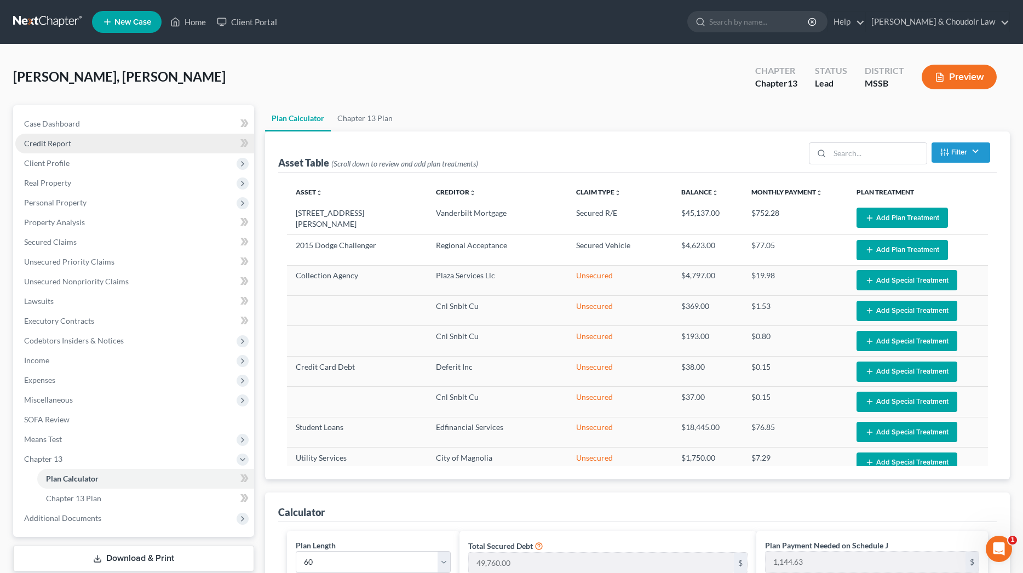
click at [62, 152] on link "Credit Report" at bounding box center [134, 144] width 239 height 20
